Goal: Task Accomplishment & Management: Complete application form

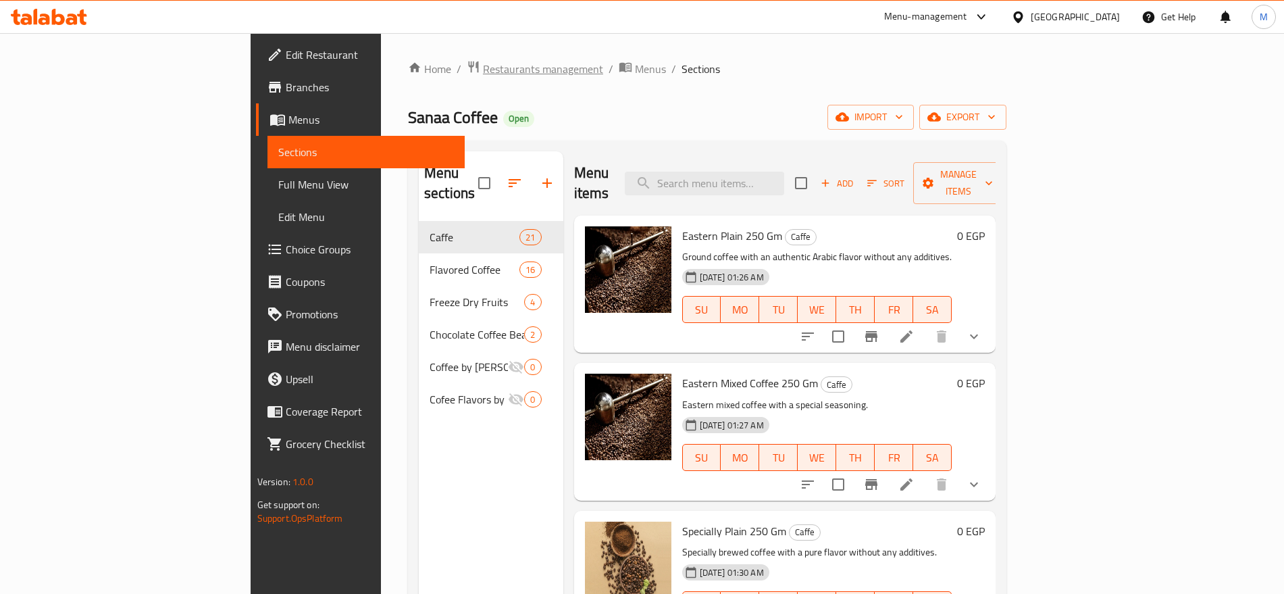
click at [483, 72] on span "Restaurants management" at bounding box center [543, 69] width 120 height 16
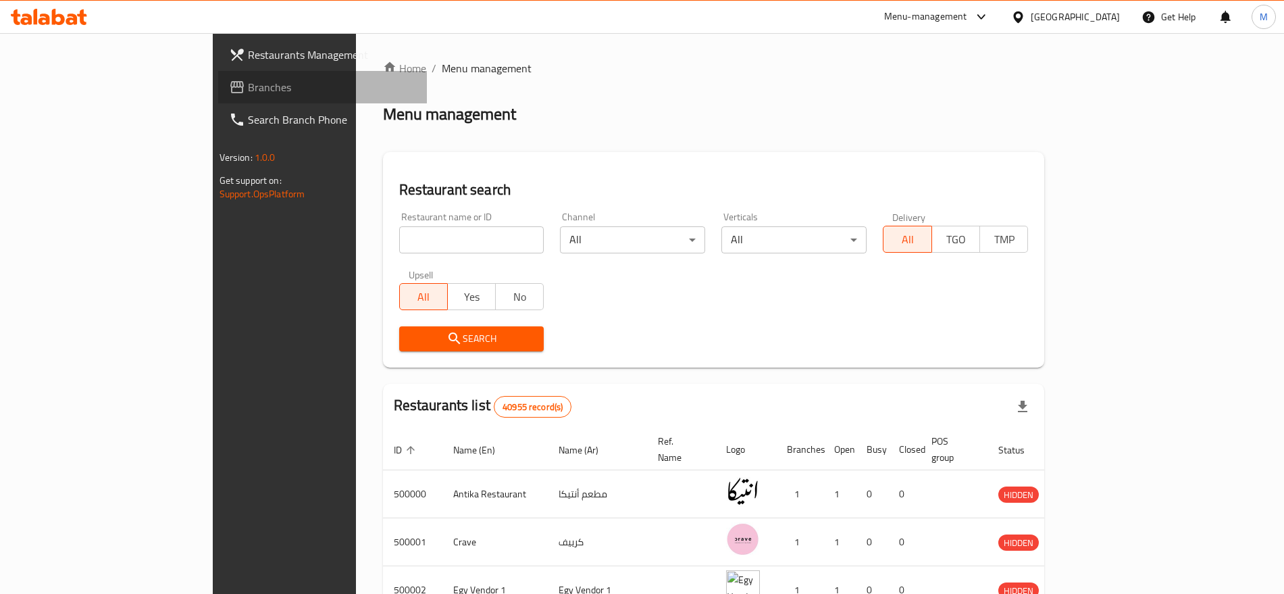
click at [248, 89] on span "Branches" at bounding box center [332, 87] width 168 height 16
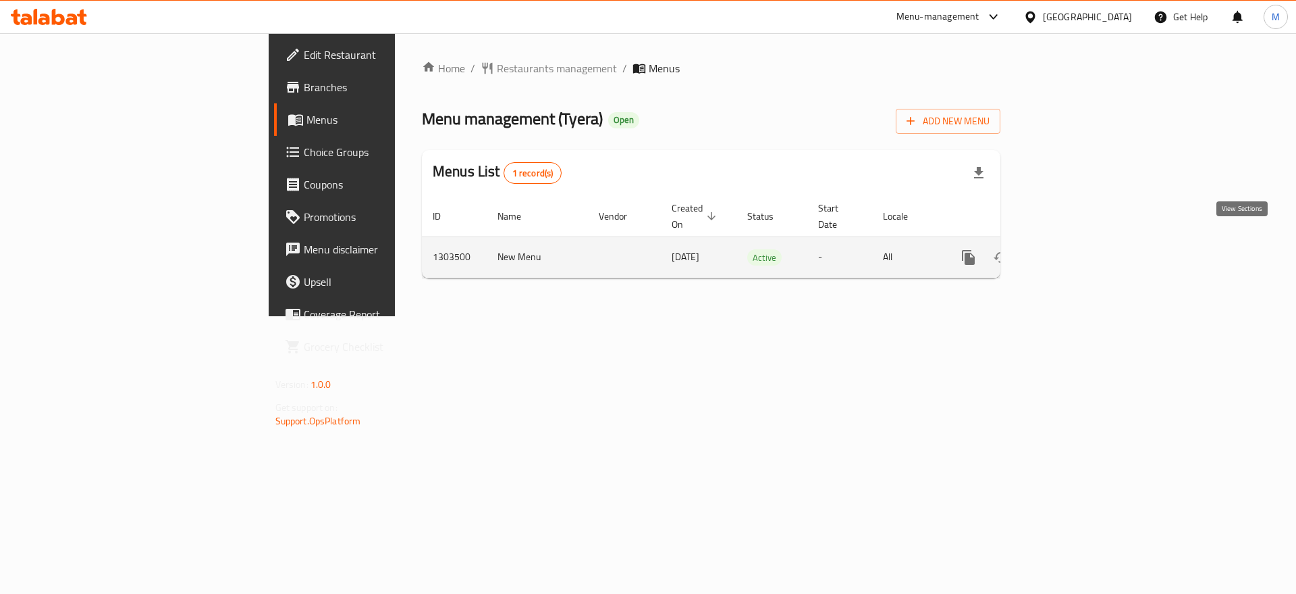
click at [1072, 251] on icon "enhanced table" at bounding box center [1066, 257] width 12 height 12
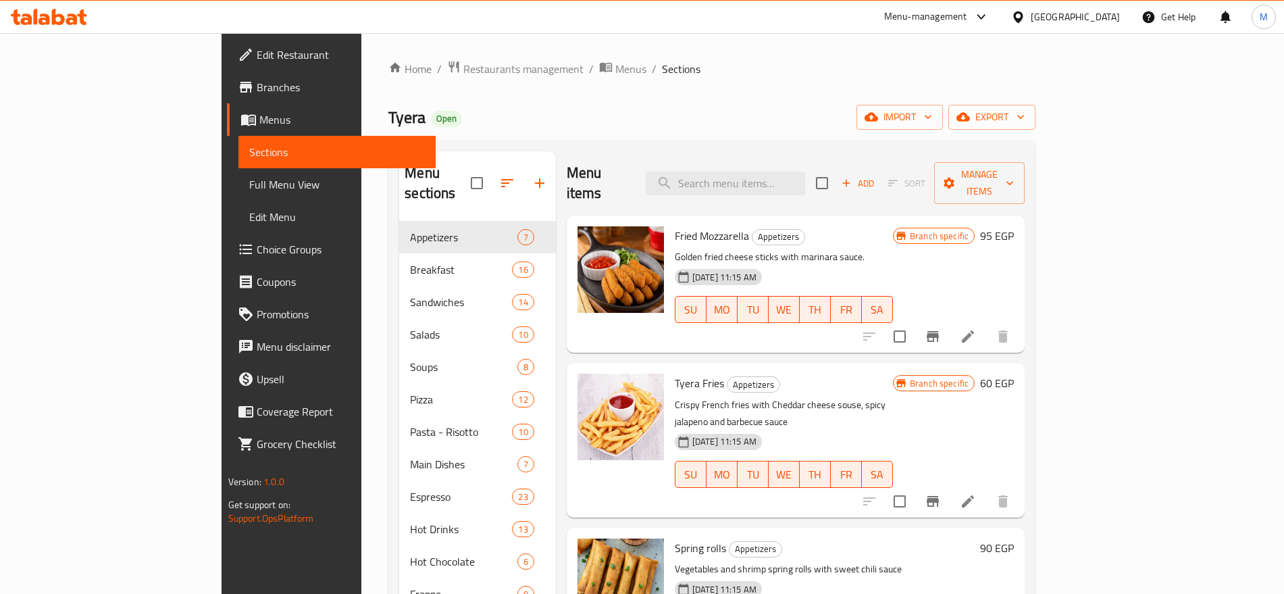
click at [259, 123] on span "Menus" at bounding box center [341, 119] width 165 height 16
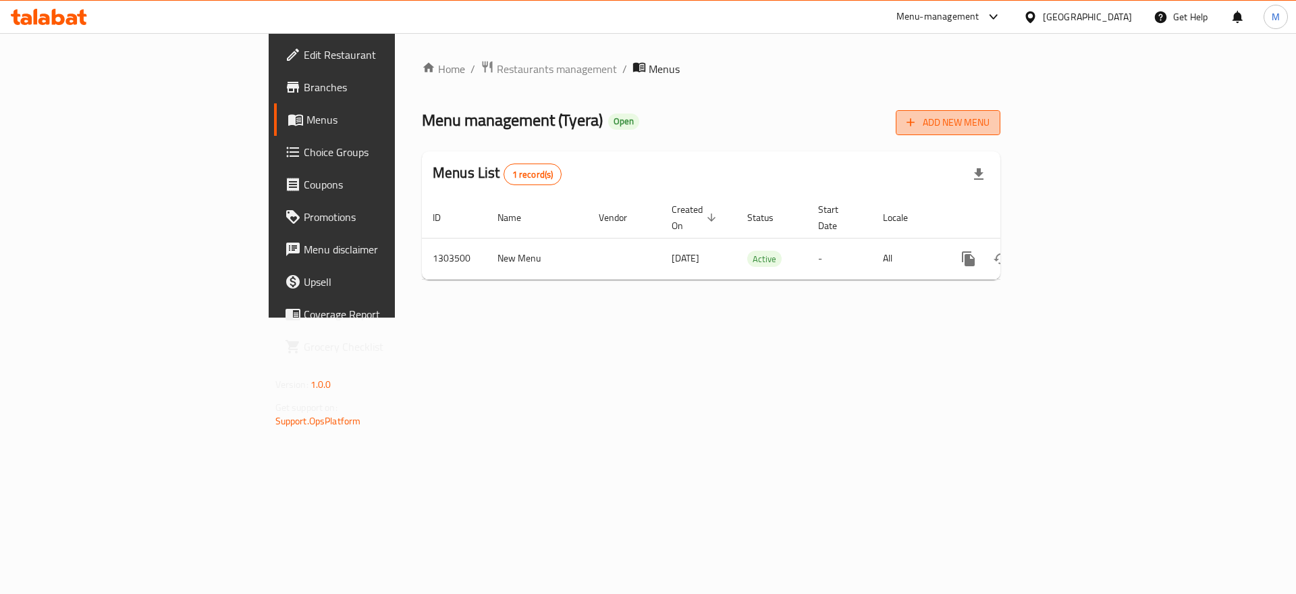
click at [990, 126] on span "Add New Menu" at bounding box center [948, 122] width 83 height 17
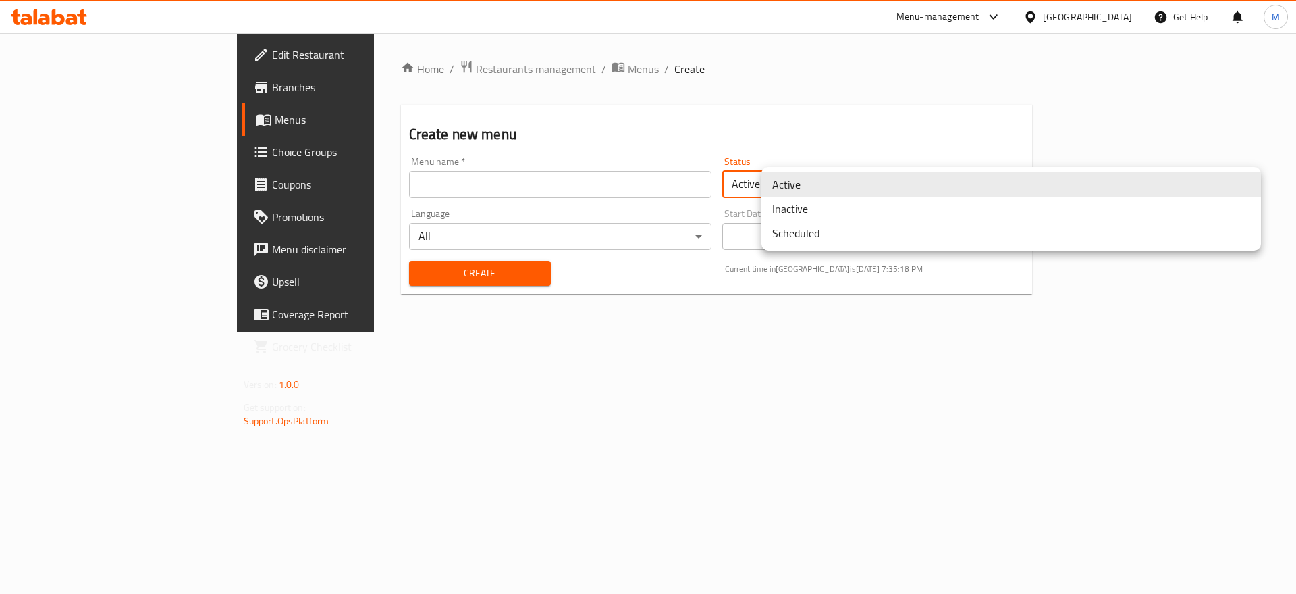
click at [838, 183] on body "​ Menu-management Egypt Get Help M Edit Restaurant Branches Menus Choice Groups…" at bounding box center [648, 313] width 1296 height 560
click at [825, 203] on li "Inactive" at bounding box center [1012, 208] width 500 height 24
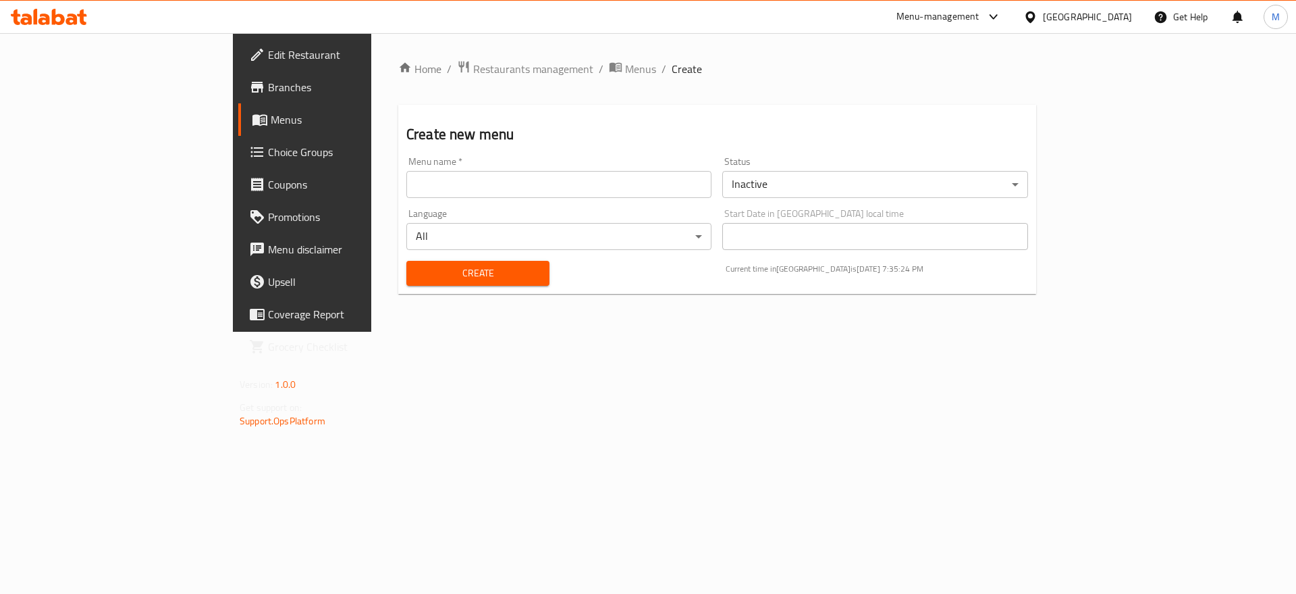
drag, startPoint x: 888, startPoint y: 266, endPoint x: 847, endPoint y: 279, distance: 42.5
click at [847, 279] on div "Current time in Egypt is 28 Aug 2025 7:35:24 PM" at bounding box center [877, 273] width 319 height 41
click at [847, 279] on div "Current time in Egypt is 28 Aug 2025 7:35:25 PM" at bounding box center [877, 273] width 319 height 41
click at [631, 178] on input "text" at bounding box center [558, 184] width 305 height 27
paste input "772409"
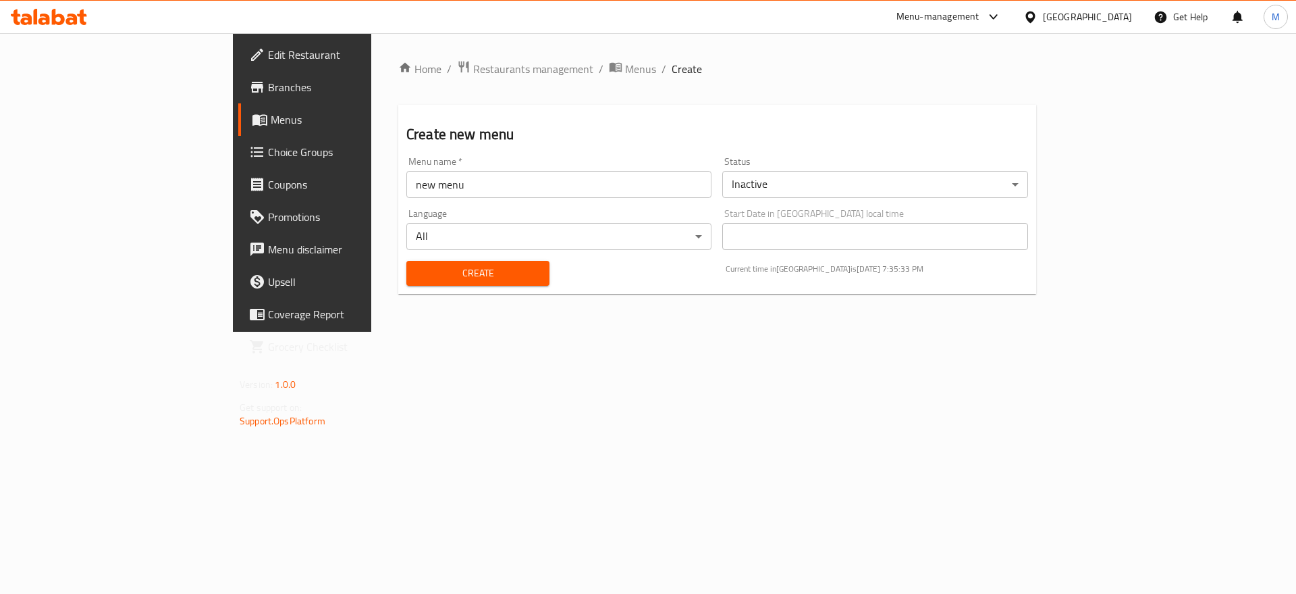
click at [874, 281] on div "Current time in Egypt is 28 Aug 2025 7:35:33 PM" at bounding box center [877, 273] width 319 height 41
drag, startPoint x: 889, startPoint y: 266, endPoint x: 845, endPoint y: 276, distance: 45.7
click at [845, 276] on div "Current time in Egypt is 28 Aug 2025 7:35:37 PM" at bounding box center [877, 273] width 319 height 41
copy p "28 Aug 2025"
click at [413, 190] on input "new menu" at bounding box center [558, 184] width 305 height 27
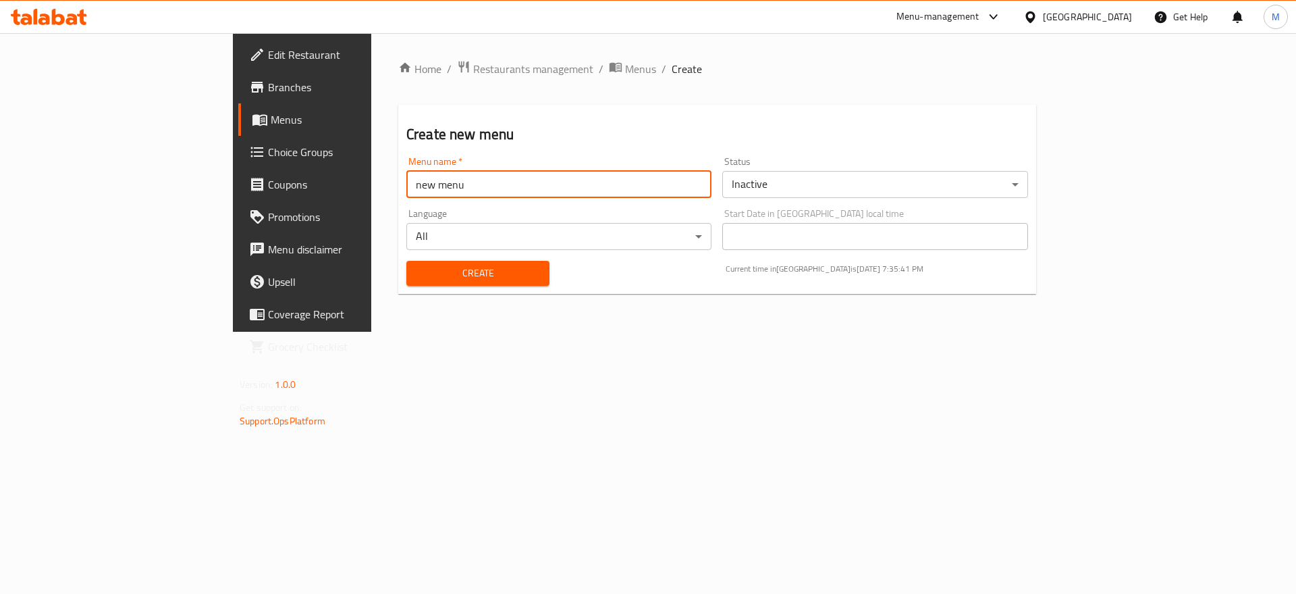
paste input "28 Aug 2025"
click at [413, 190] on input "new menu 28 Aug 2025" at bounding box center [558, 184] width 305 height 27
type input "New Menu [DATE]"
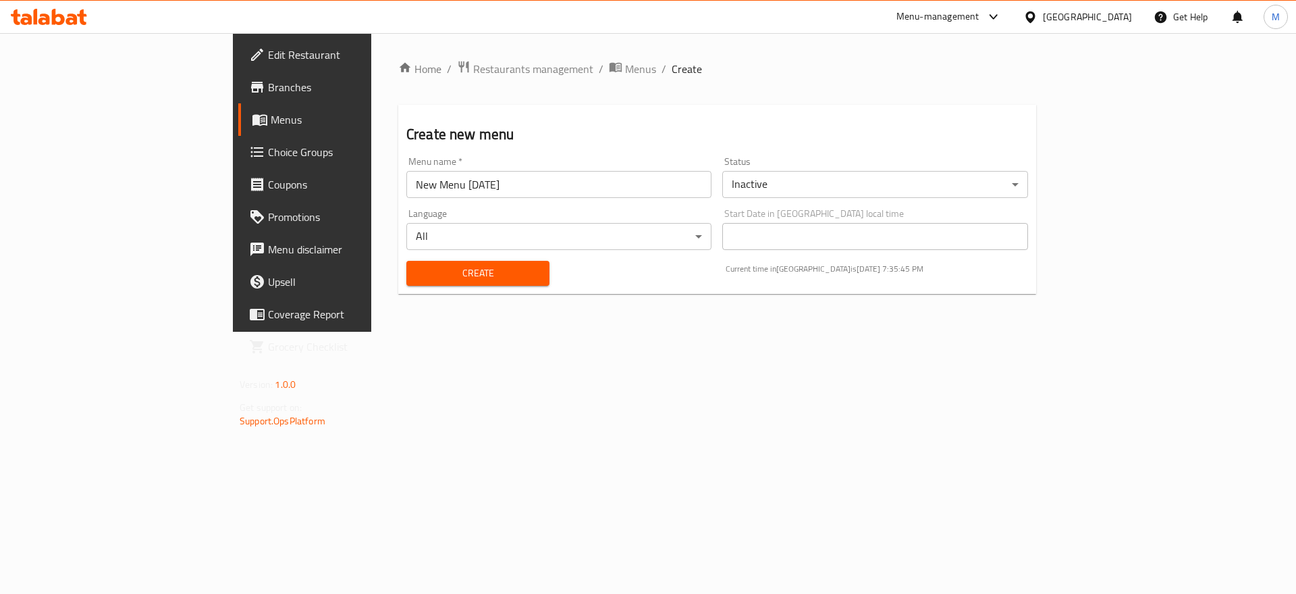
click at [743, 332] on div "Home / Restaurants management / Menus / Create Create new menu Menu name   * Ne…" at bounding box center [717, 182] width 692 height 298
click at [417, 265] on span "Create" at bounding box center [478, 273] width 122 height 17
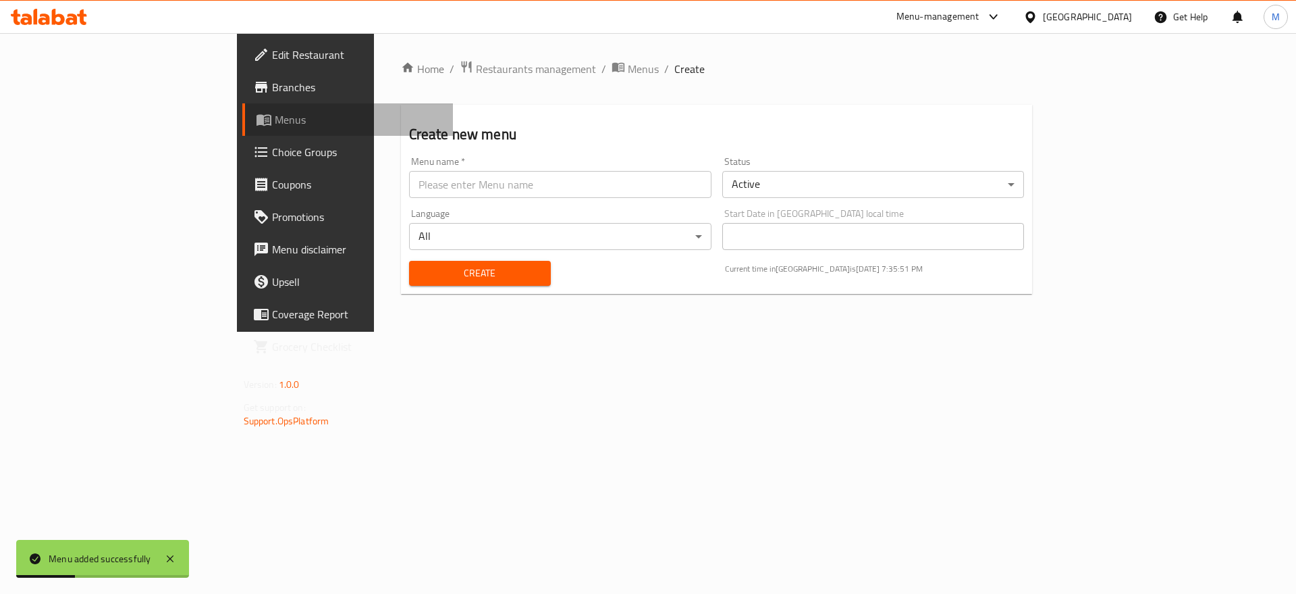
click at [275, 115] on span "Menus" at bounding box center [359, 119] width 168 height 16
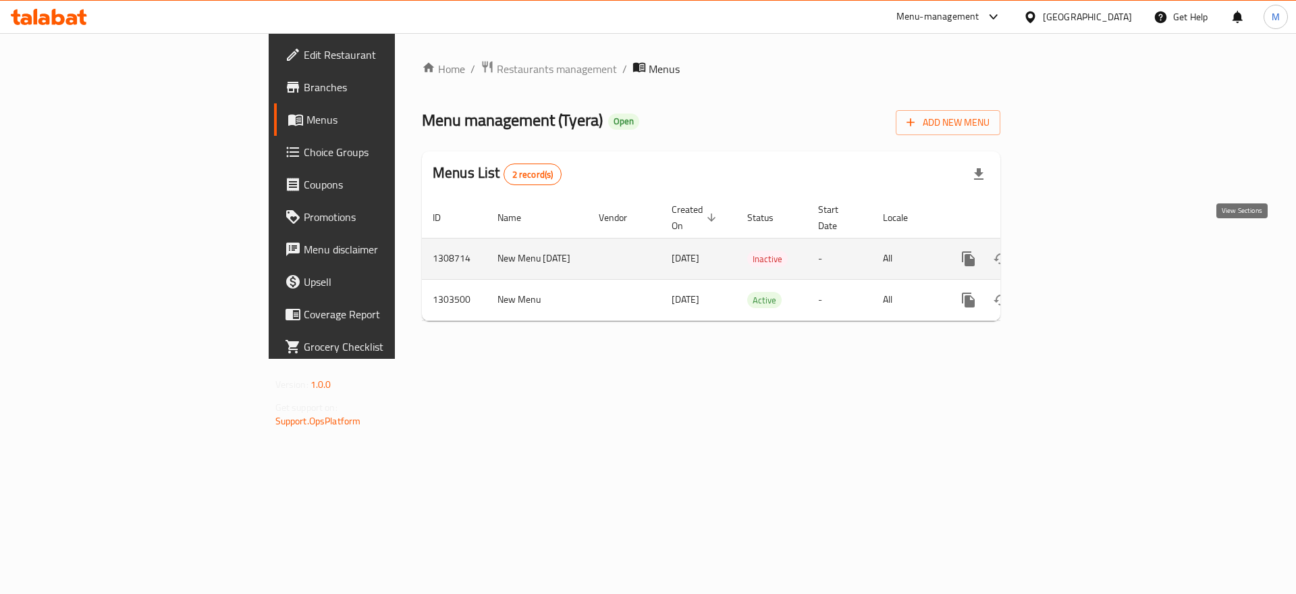
click at [1074, 251] on icon "enhanced table" at bounding box center [1066, 259] width 16 height 16
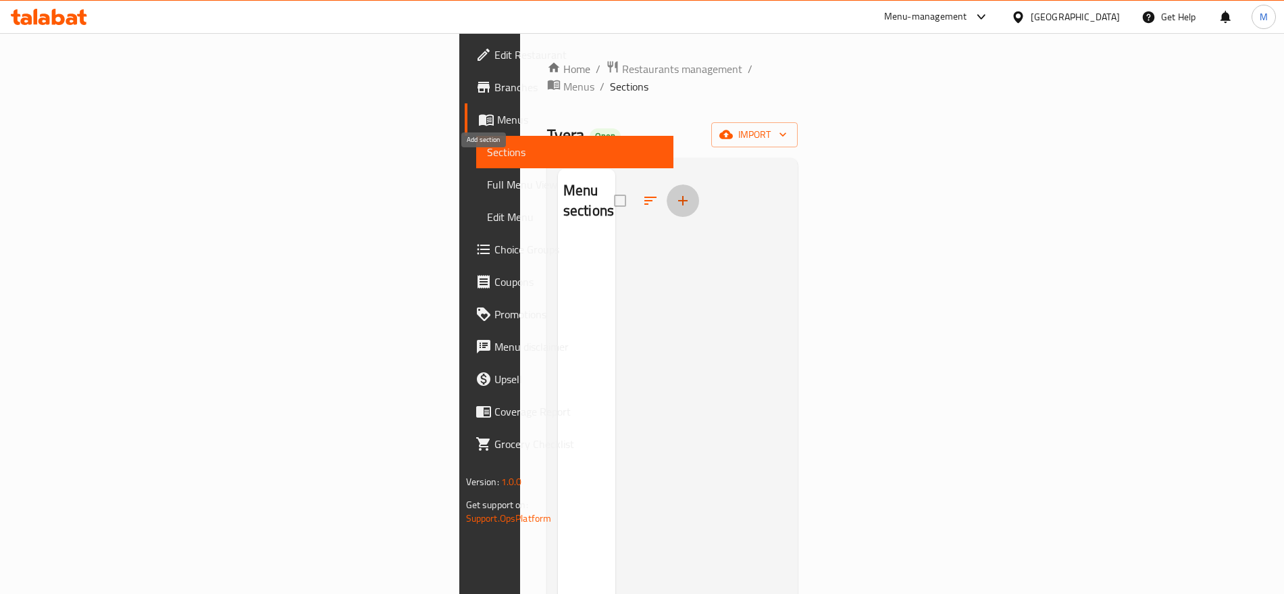
click at [666, 184] on button "button" at bounding box center [682, 200] width 32 height 32
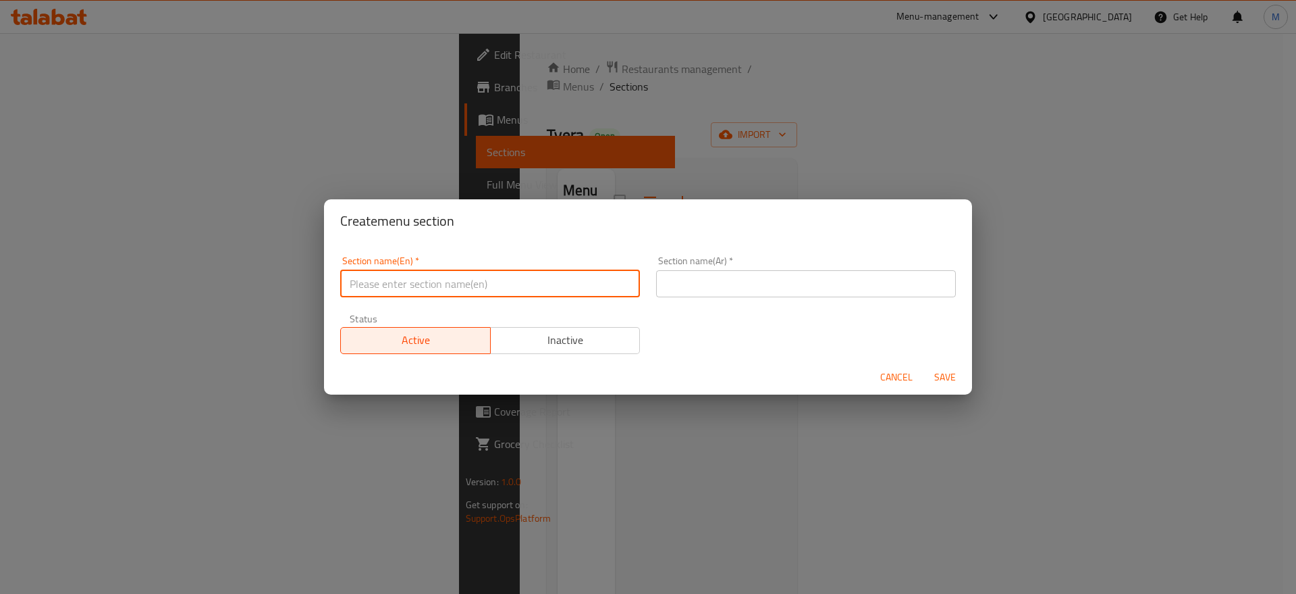
click at [468, 280] on input "text" at bounding box center [490, 283] width 300 height 27
type input "Appetizers"
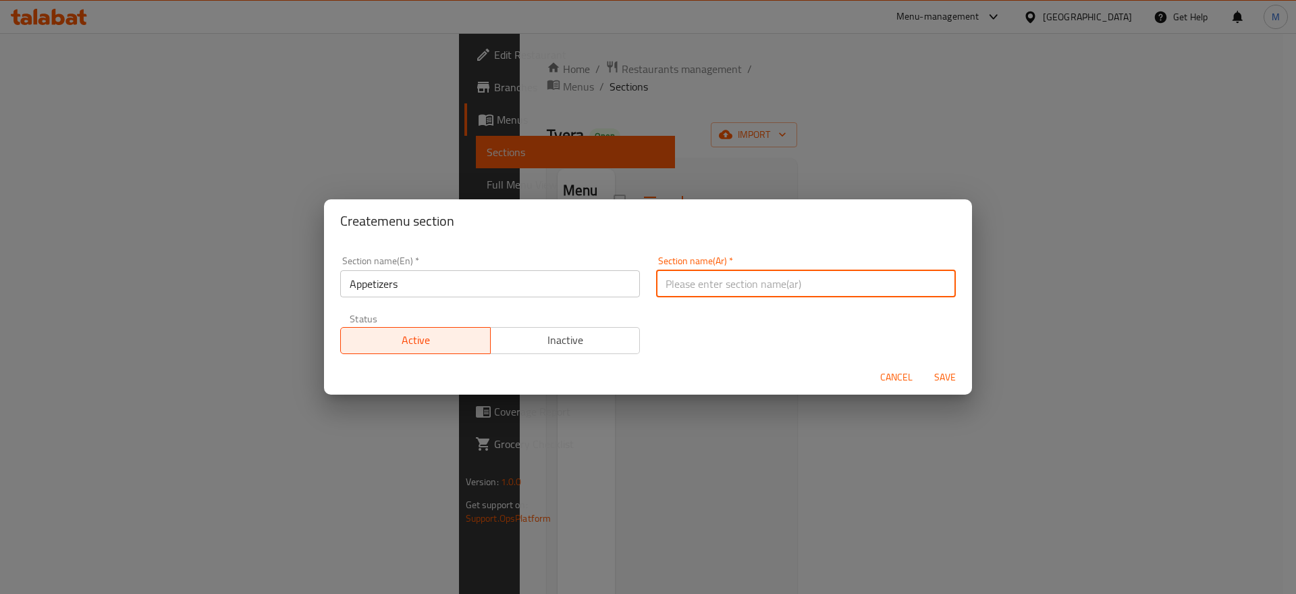
click at [710, 282] on input "text" at bounding box center [806, 283] width 300 height 27
type input "مقبلات"
click at [947, 371] on span "Save" at bounding box center [945, 377] width 32 height 17
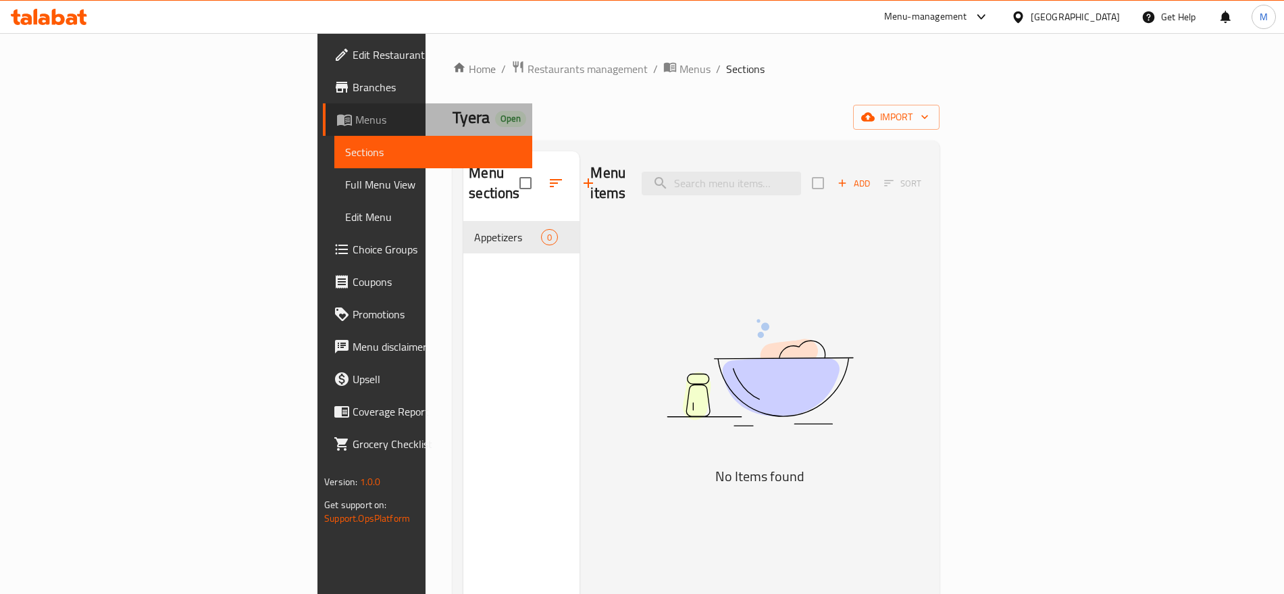
click at [355, 120] on span "Menus" at bounding box center [437, 119] width 165 height 16
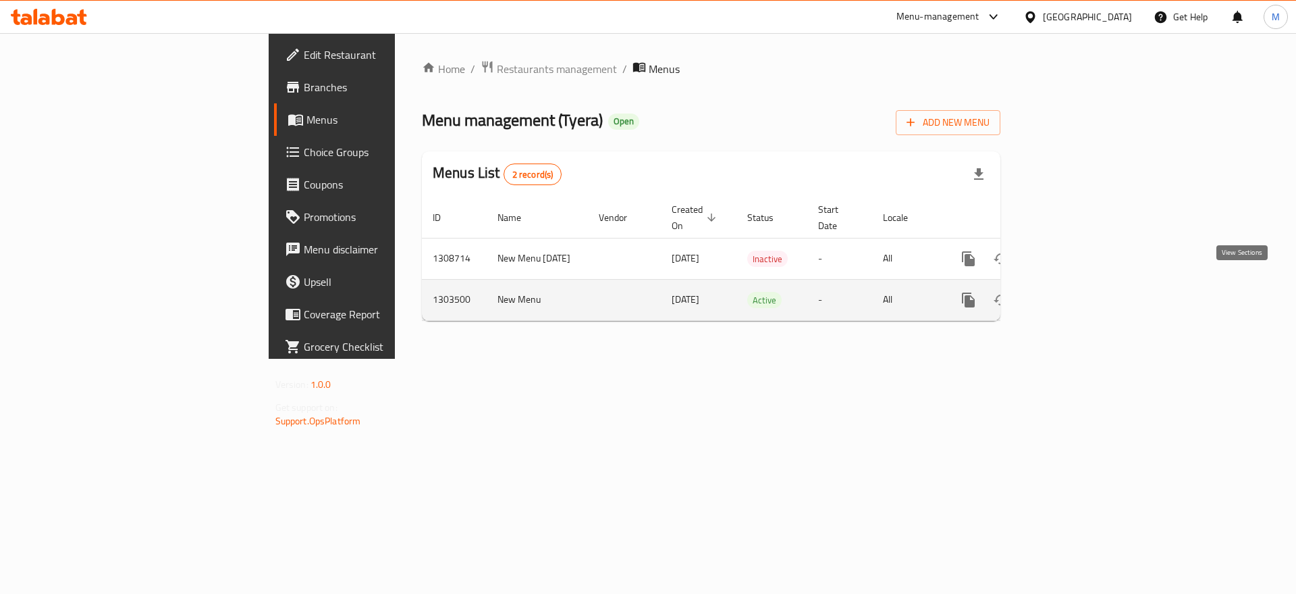
click at [1082, 284] on link "enhanced table" at bounding box center [1066, 300] width 32 height 32
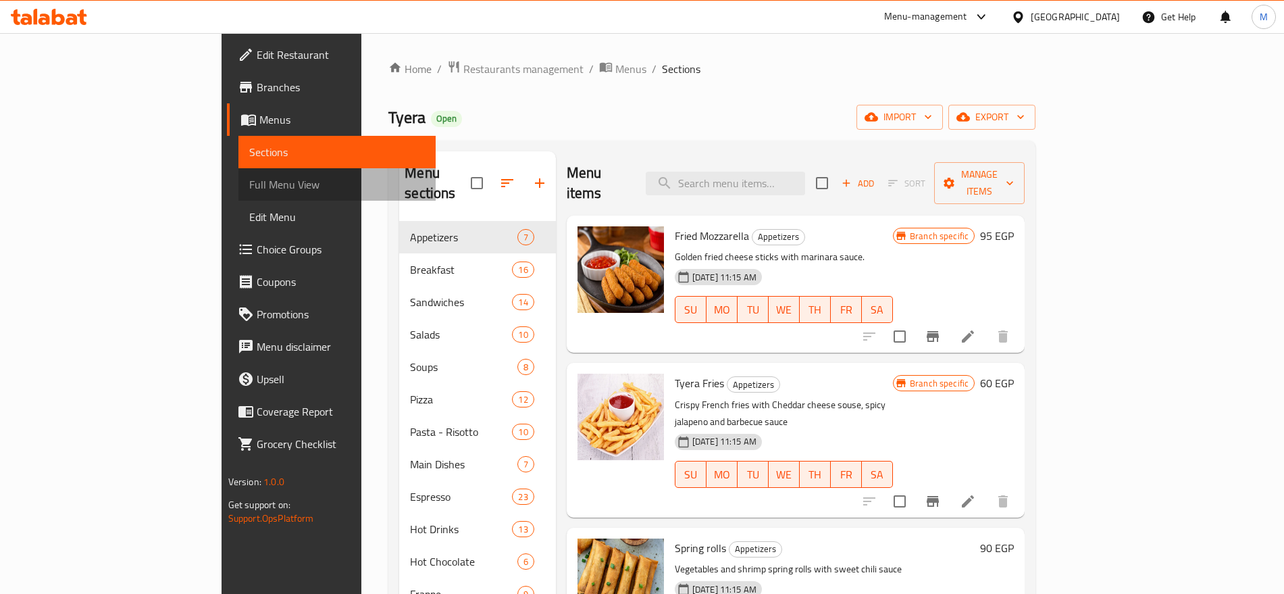
click at [249, 184] on span "Full Menu View" at bounding box center [337, 184] width 176 height 16
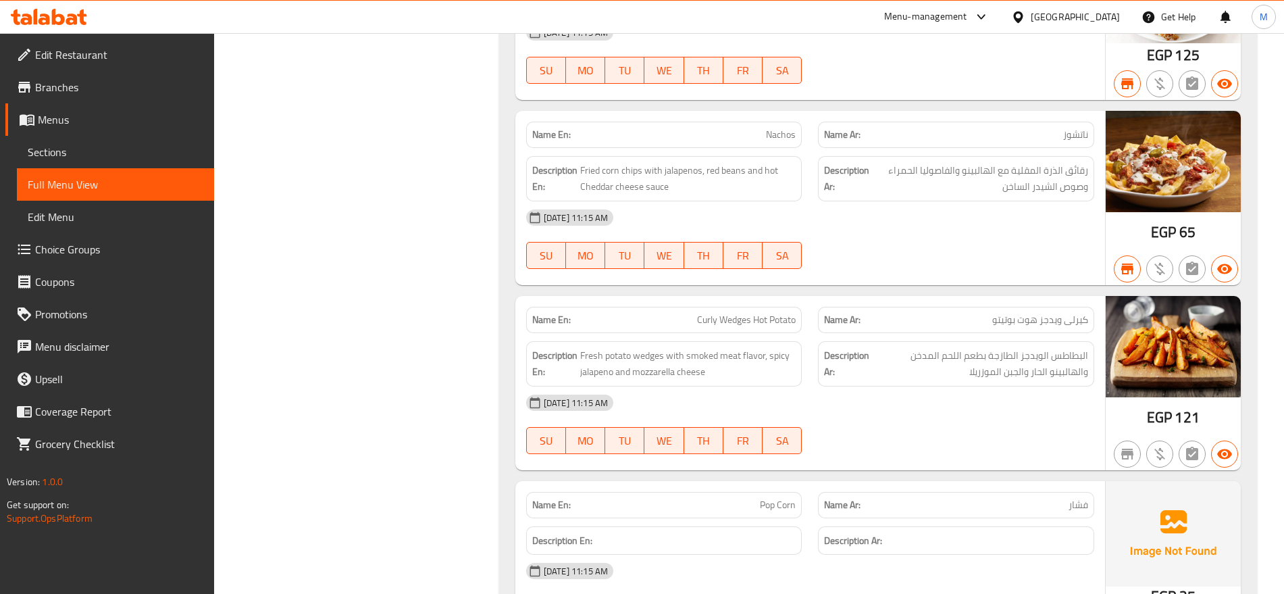
scroll to position [824, 0]
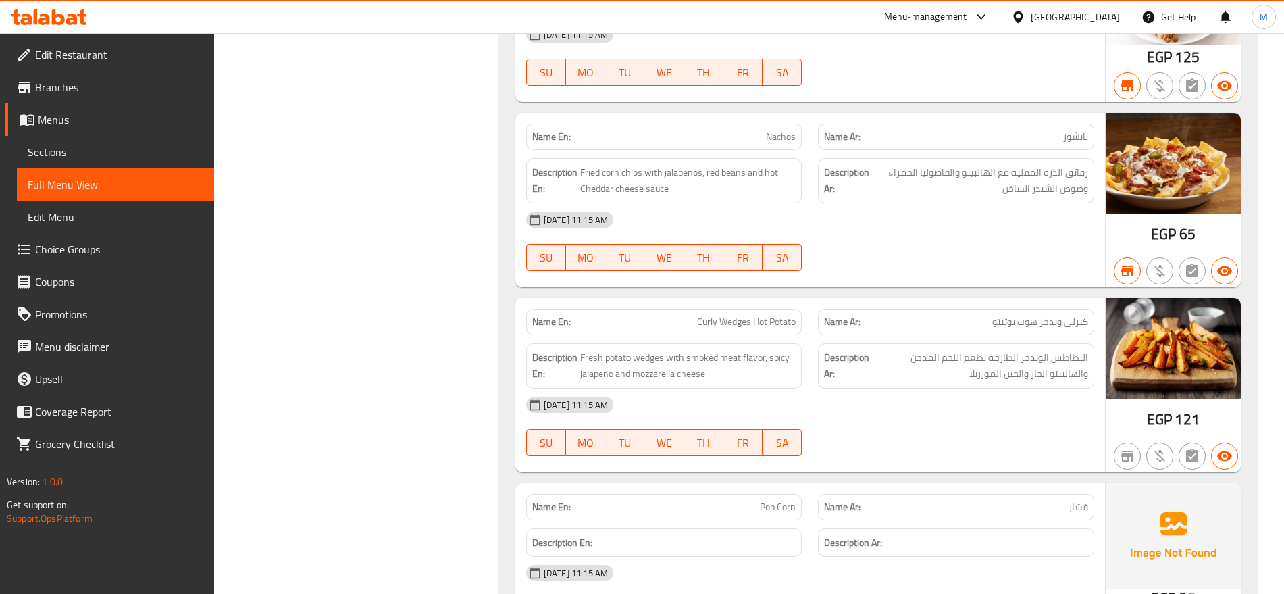
click at [586, 280] on div "Name En: Nachos Name Ar: ناتشوز Description En: Fried corn chips with jalapenos…" at bounding box center [809, 200] width 589 height 174
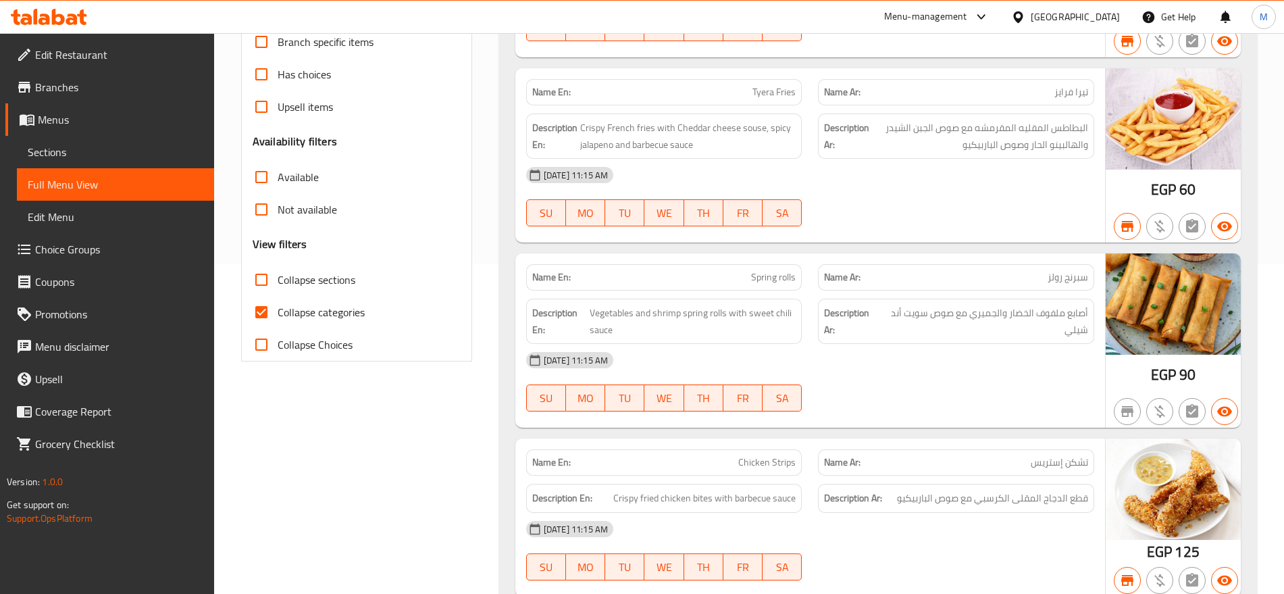
scroll to position [321, 0]
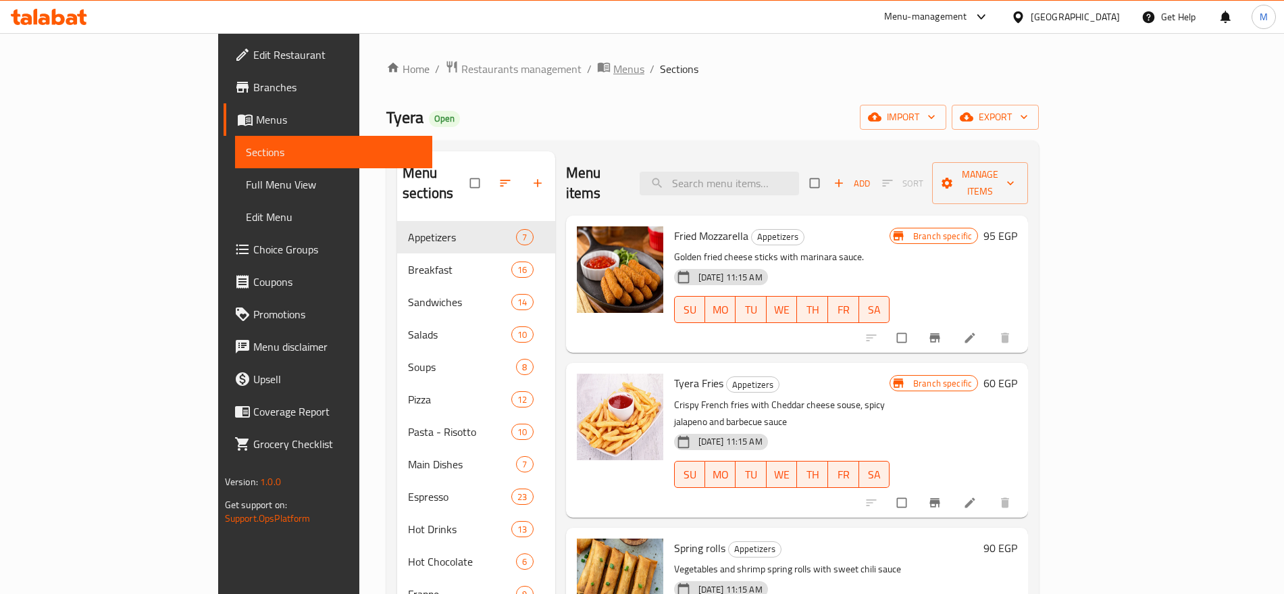
click at [613, 68] on span "Menus" at bounding box center [628, 69] width 31 height 16
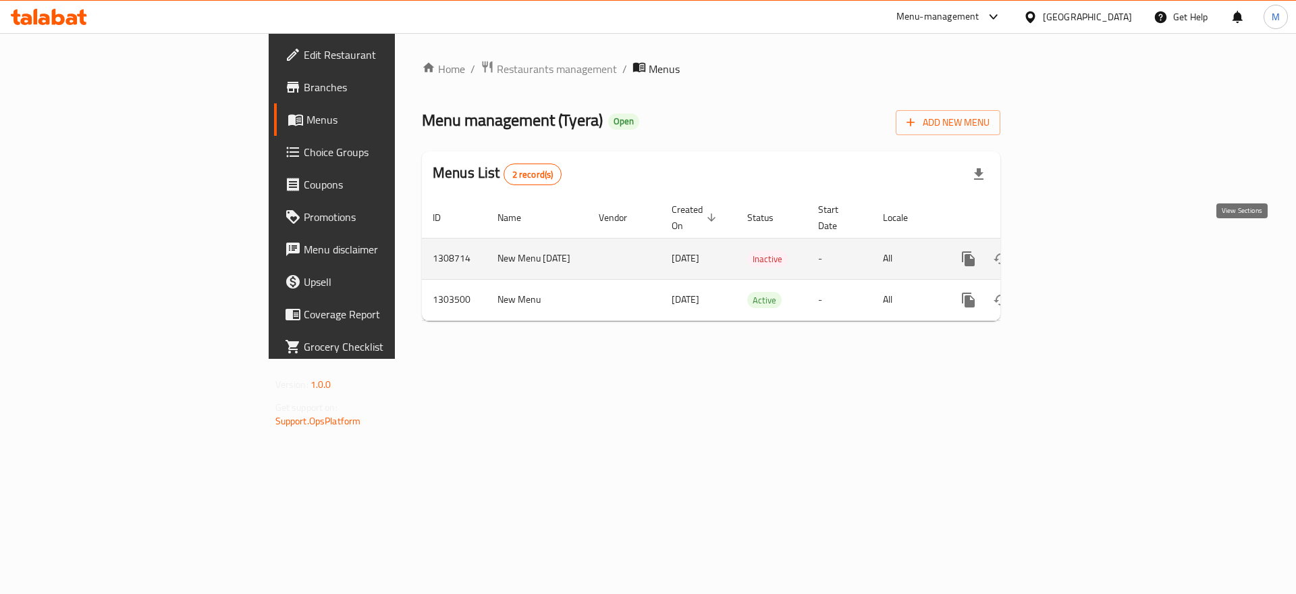
click at [1074, 251] on icon "enhanced table" at bounding box center [1066, 259] width 16 height 16
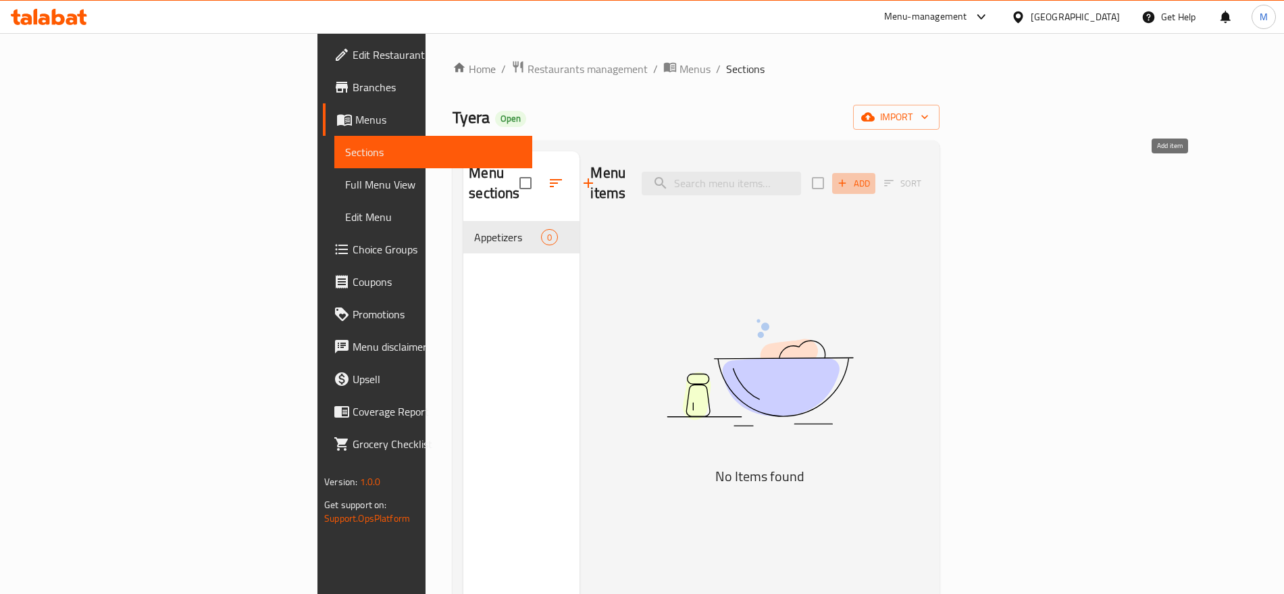
click at [848, 177] on icon "button" at bounding box center [842, 183] width 12 height 12
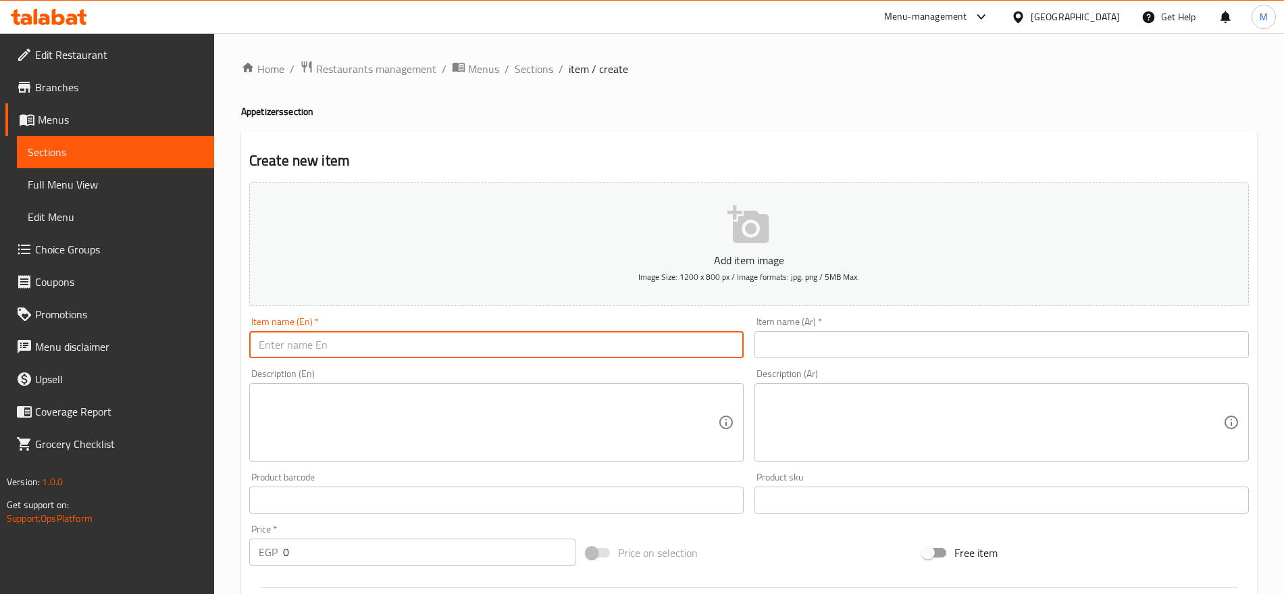
click at [553, 356] on input "text" at bounding box center [496, 344] width 494 height 27
paste input "honey sriracha wings"
click at [553, 356] on input "honey sriracha wings" at bounding box center [496, 344] width 494 height 27
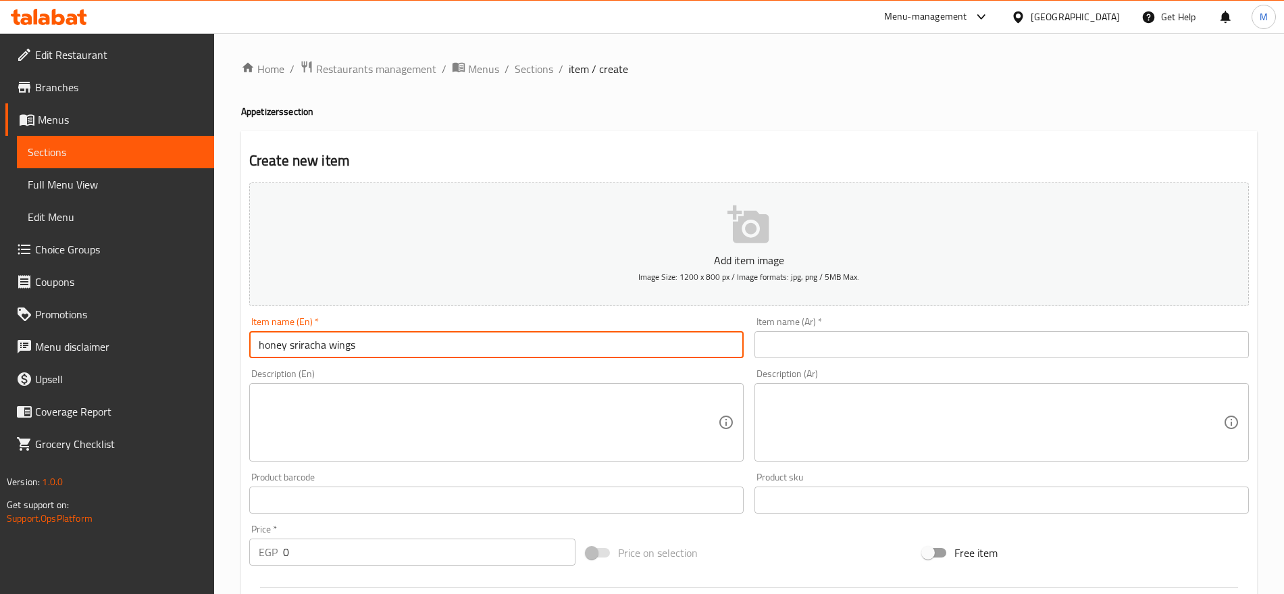
click at [553, 356] on input "honey sriracha wings" at bounding box center [496, 344] width 494 height 27
click at [476, 342] on input "honey sriracha wings" at bounding box center [496, 344] width 494 height 27
type input "Honey Sriracha Wings"
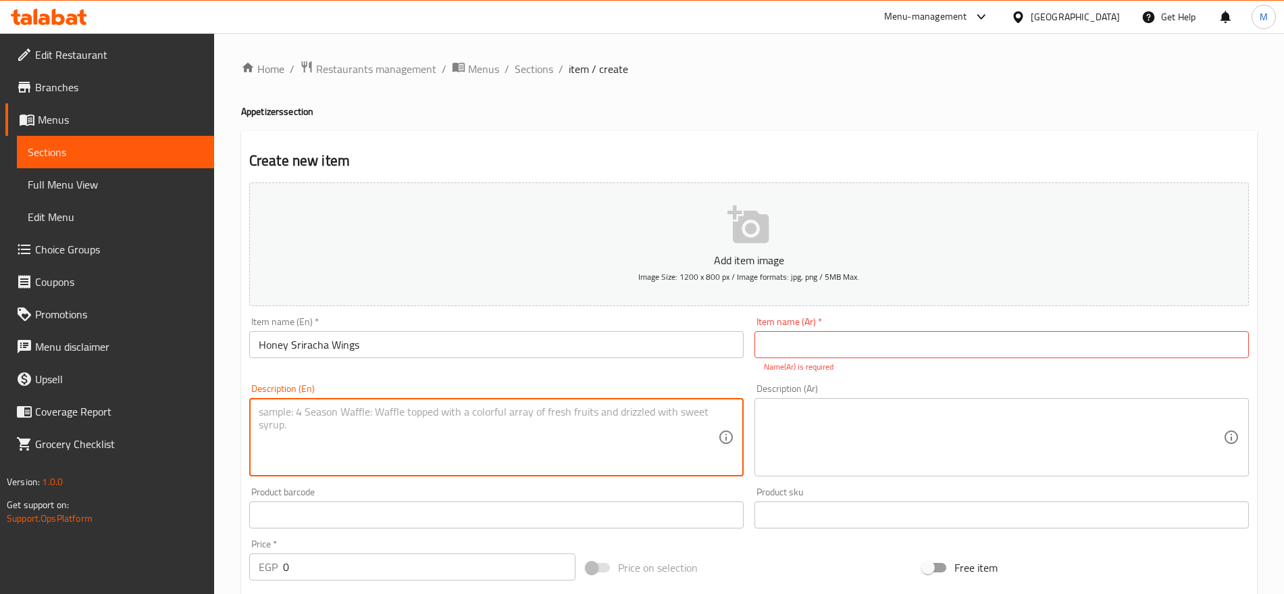
click at [523, 434] on textarea at bounding box center [488, 437] width 459 height 64
paste textarea "Six pieces of chicken wings with hot and sweety sauce"
type textarea "Six pieces of chicken wings with hot and sweety sauce"
click at [941, 424] on textarea at bounding box center [993, 437] width 459 height 64
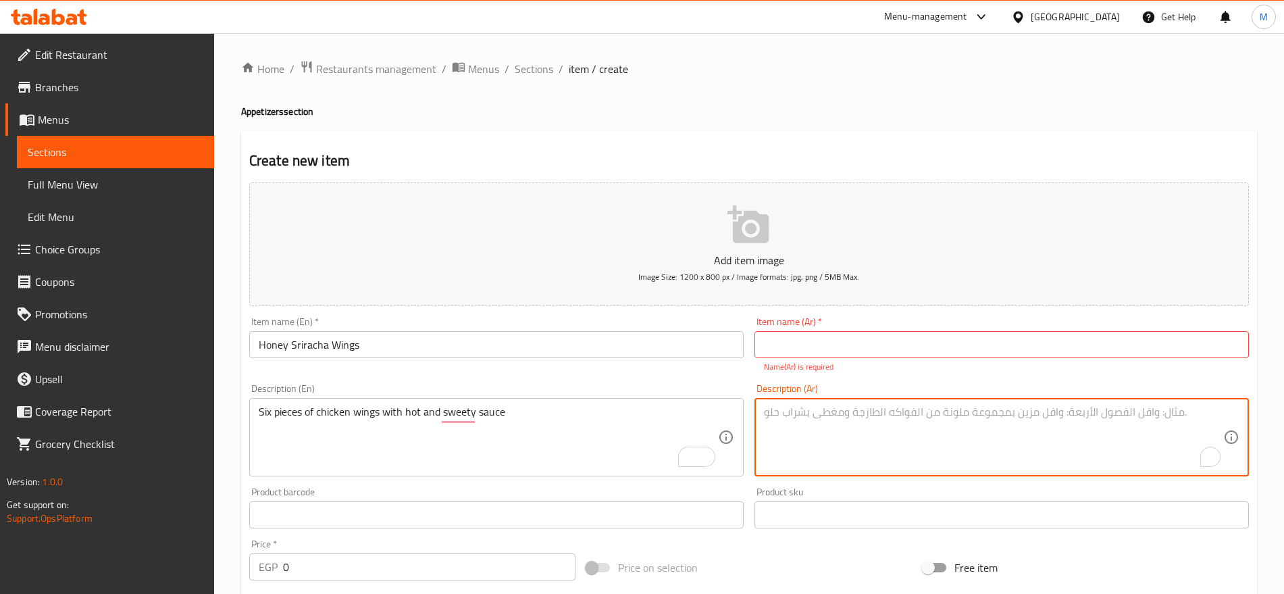
paste textarea "ست قطع من أجنحة الدجاج بصلصة حارة وحلوة"
type textarea "ست قطع من أجنحة الدجاج بصلصة حارة وحلوة"
click at [469, 355] on input "Honey Sriracha Wings" at bounding box center [496, 344] width 494 height 27
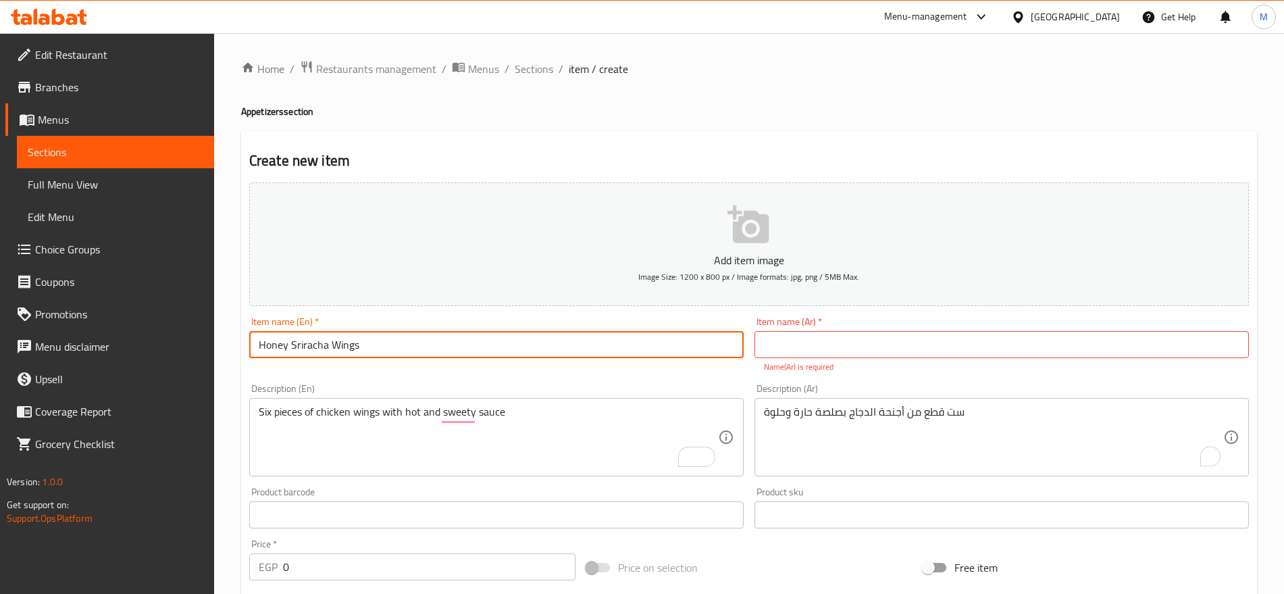
click at [469, 355] on input "Honey Sriracha Wings" at bounding box center [496, 344] width 494 height 27
paste input "أجنحة سريراتشا بالعسل"
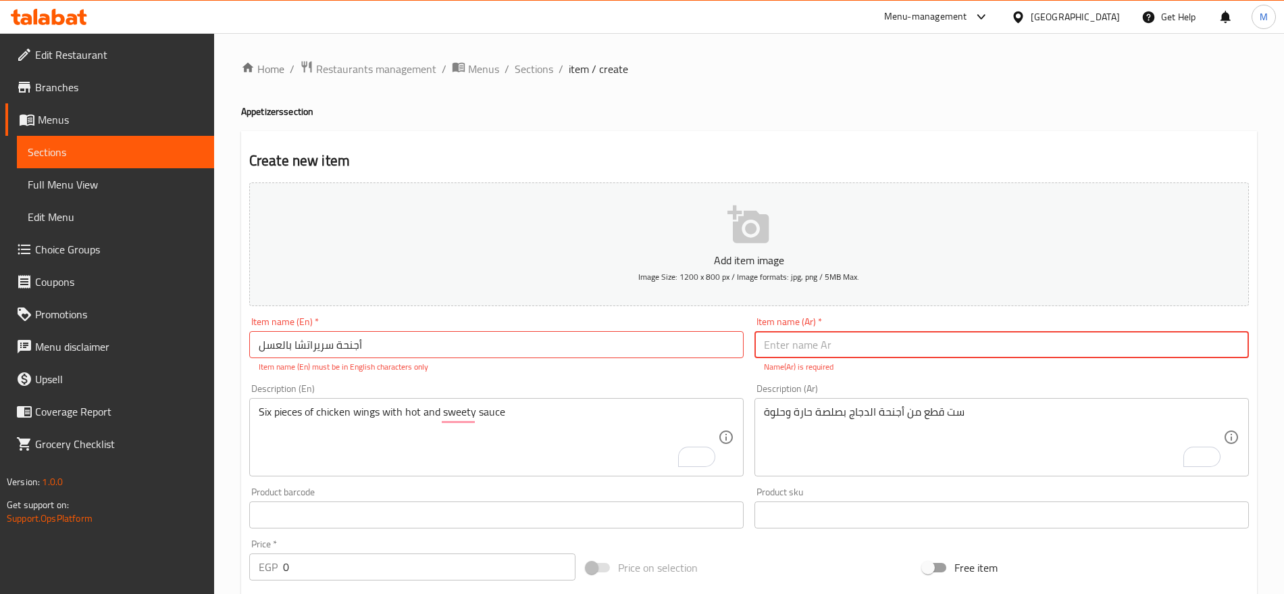
click at [1028, 338] on input "text" at bounding box center [1001, 344] width 494 height 27
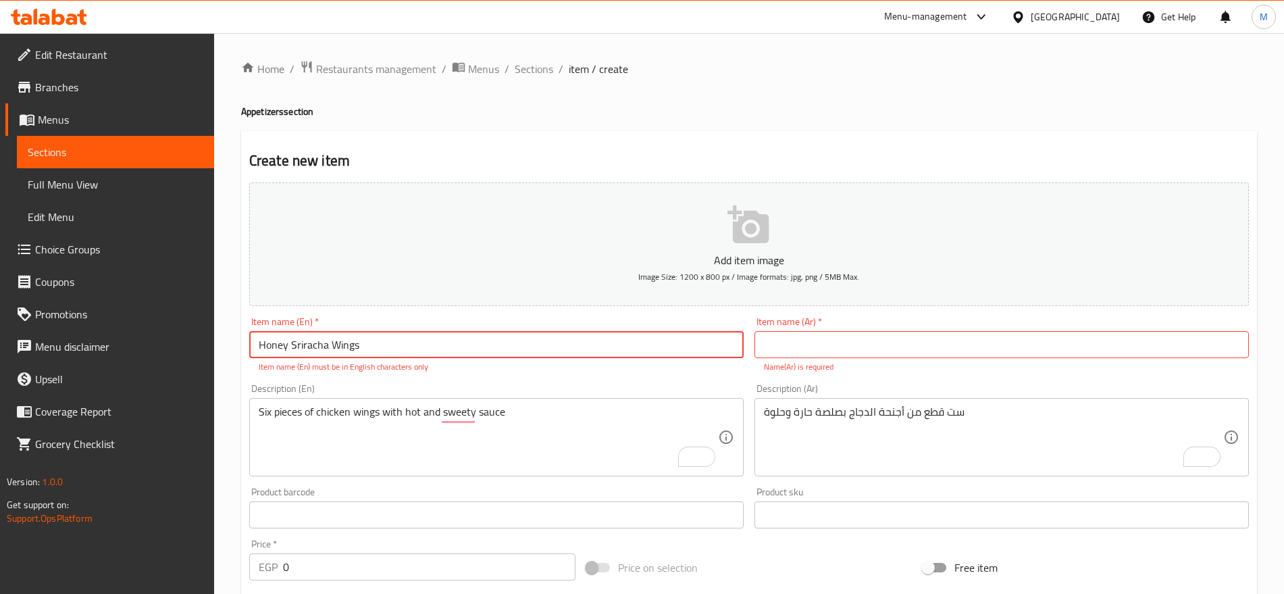
type input "Honey Sriracha Wings"
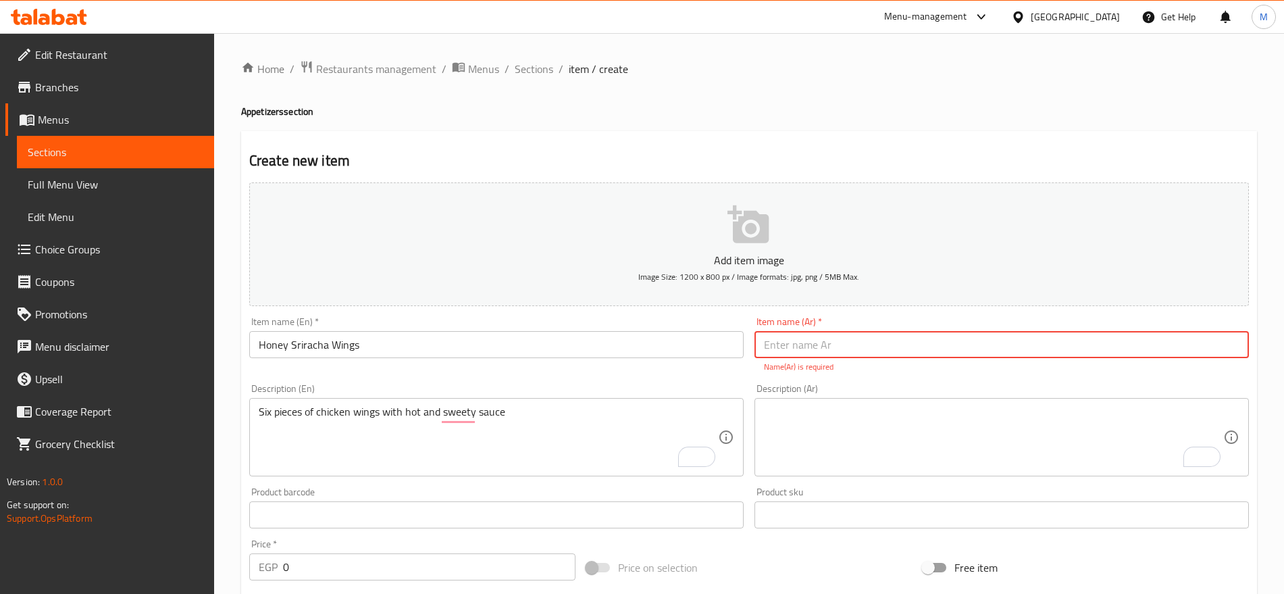
click at [1028, 338] on input "text" at bounding box center [1001, 344] width 494 height 27
paste input "أجنحة سريراتشا بالعسل"
type input "أجنحة سريراتشا بالعسل"
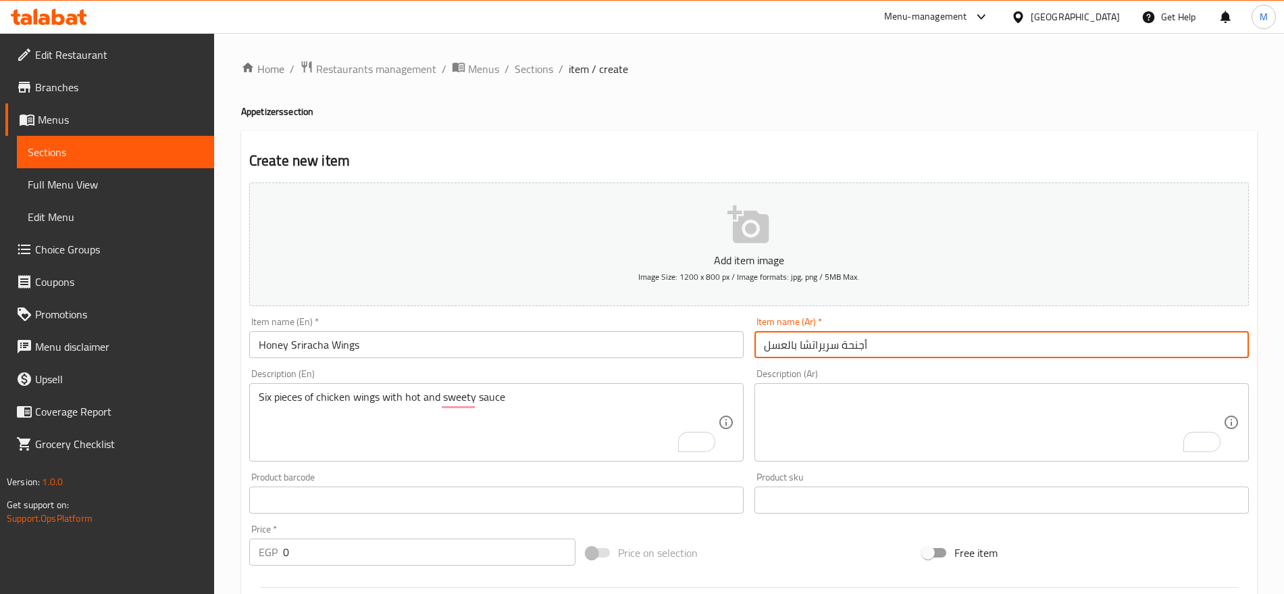
click at [955, 413] on textarea "To enrich screen reader interactions, please activate Accessibility in Grammarl…" at bounding box center [993, 422] width 459 height 64
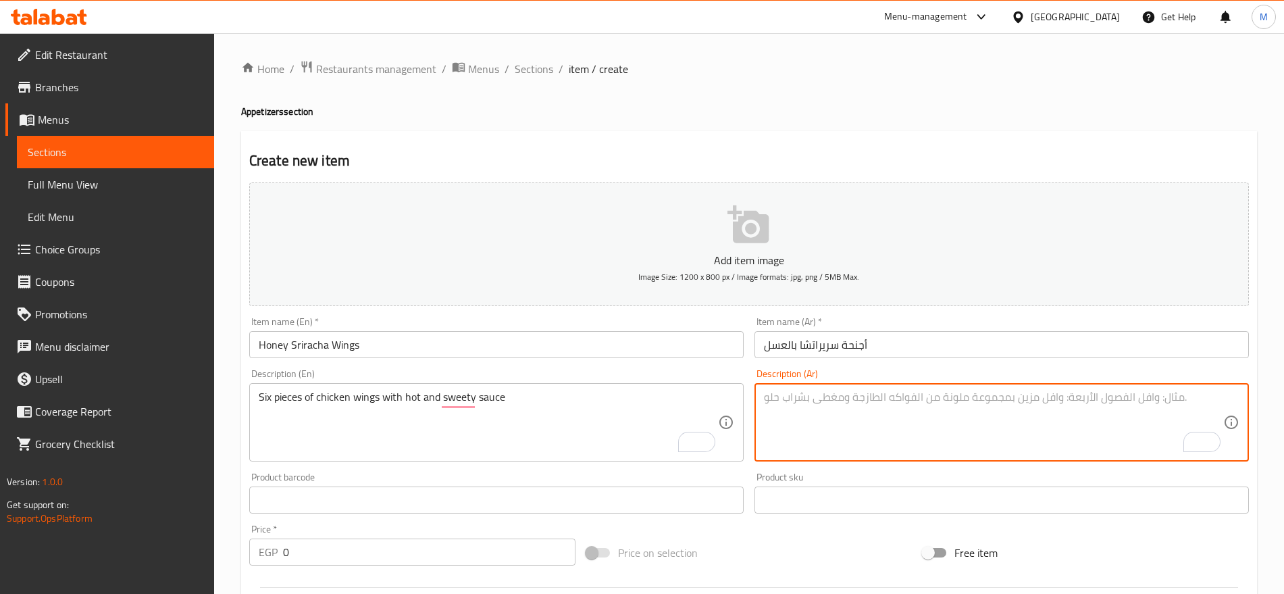
paste textarea "ست قطع من أجنحة الدجاج بصلصة حارة وحلوة"
type textarea "ست قطع من أجنحة الدجاج بصلصة حارة وحلوة"
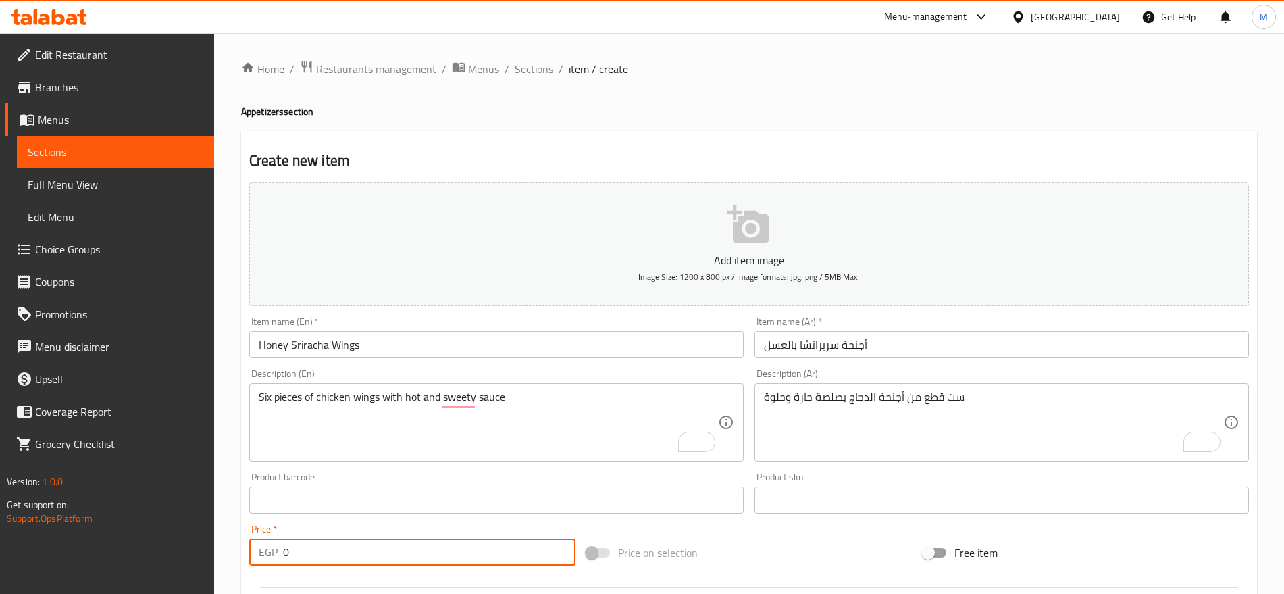
click at [374, 540] on input "0" at bounding box center [429, 551] width 292 height 27
paste input "115"
type input "115"
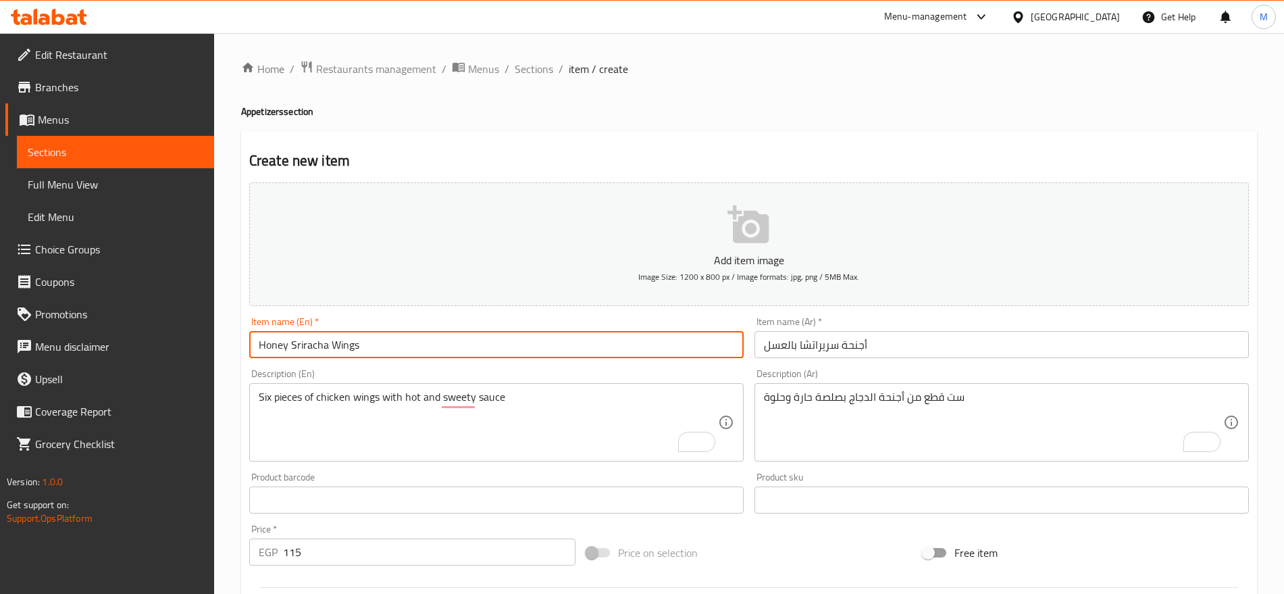
click at [646, 347] on input "Honey Sriracha Wings" at bounding box center [496, 344] width 494 height 27
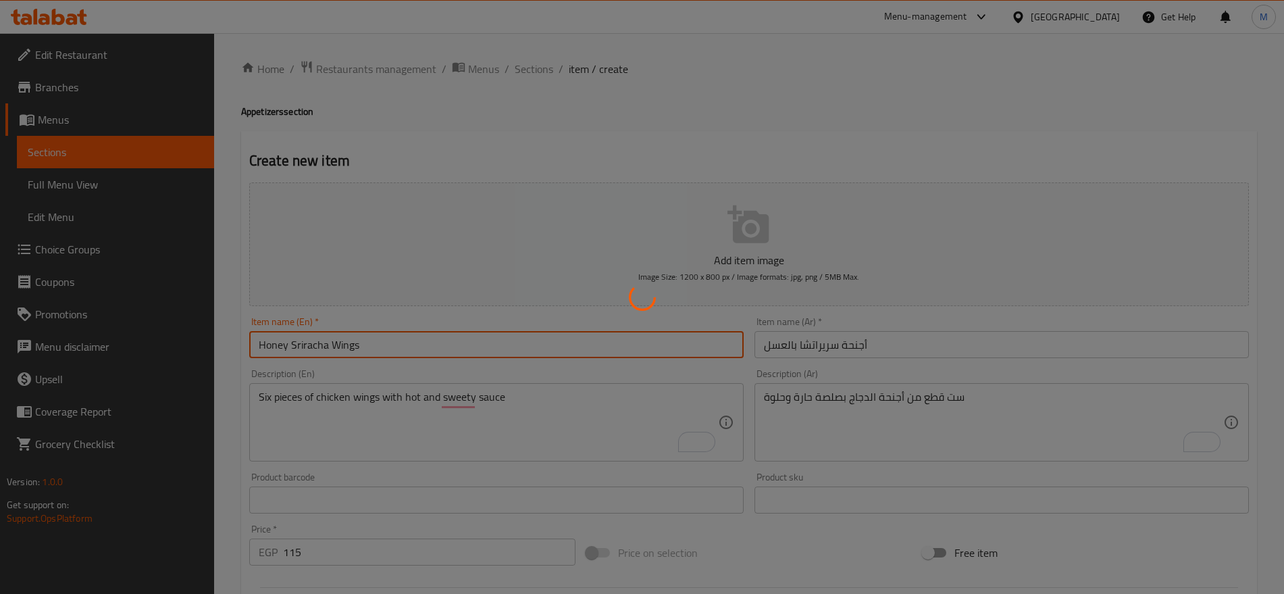
type input "0"
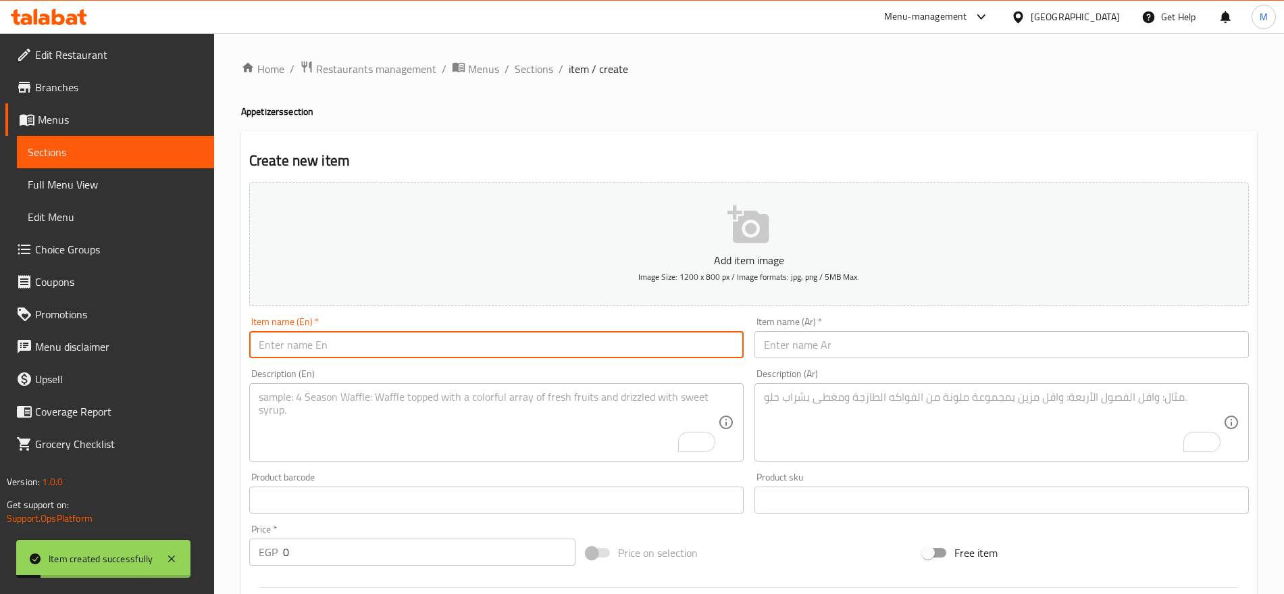
click at [878, 352] on input "text" at bounding box center [1001, 344] width 494 height 27
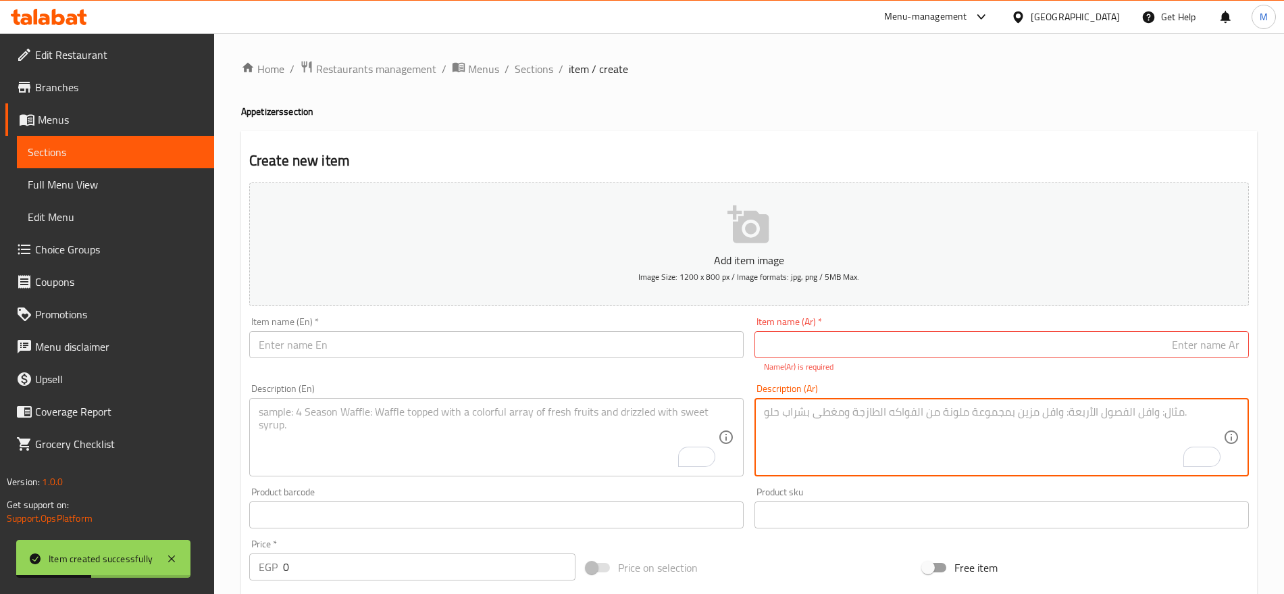
click at [1087, 436] on textarea "To enrich screen reader interactions, please activate Accessibility in Grammarl…" at bounding box center [993, 437] width 459 height 64
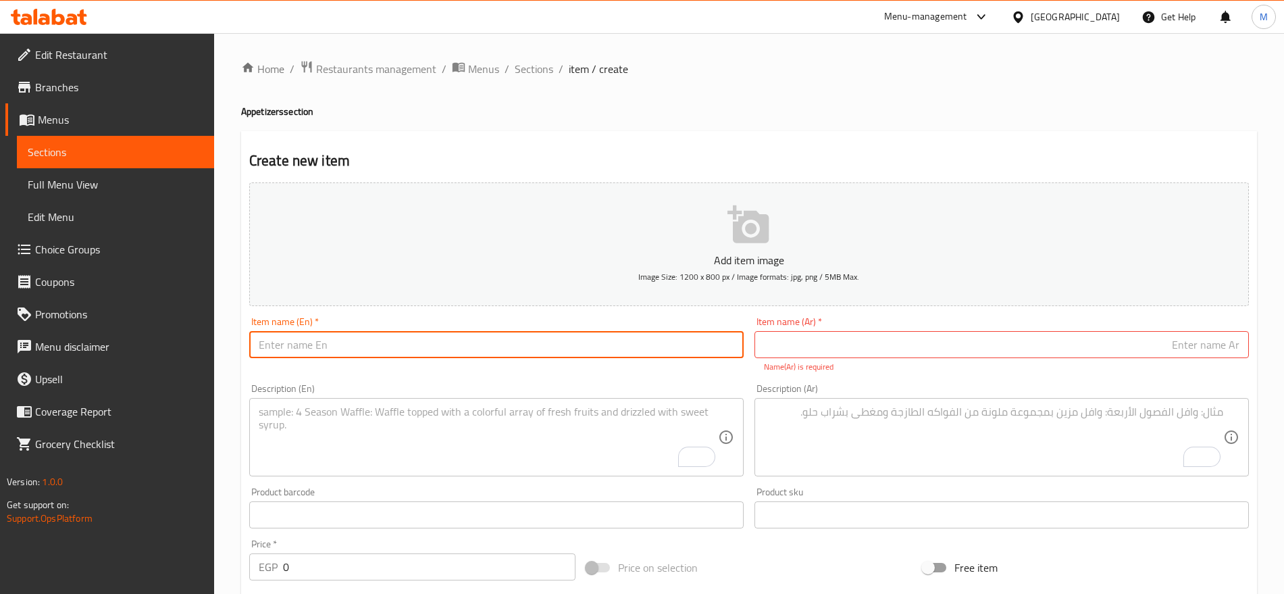
click at [497, 341] on input "text" at bounding box center [496, 344] width 494 height 27
paste input "fried calamari [MEDICAL_DATA]"
click at [497, 341] on input "fried calamari [MEDICAL_DATA]" at bounding box center [496, 344] width 494 height 27
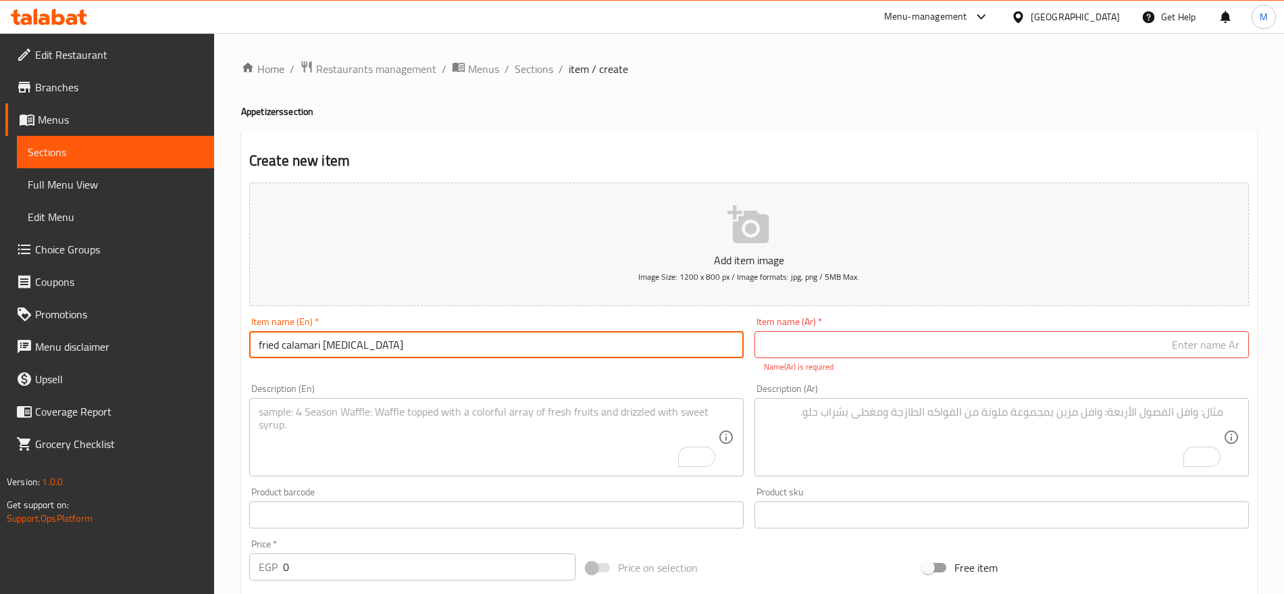
click at [497, 341] on input "fried calamari [MEDICAL_DATA]" at bounding box center [496, 344] width 494 height 27
type input "Fried Calamari [MEDICAL_DATA]"
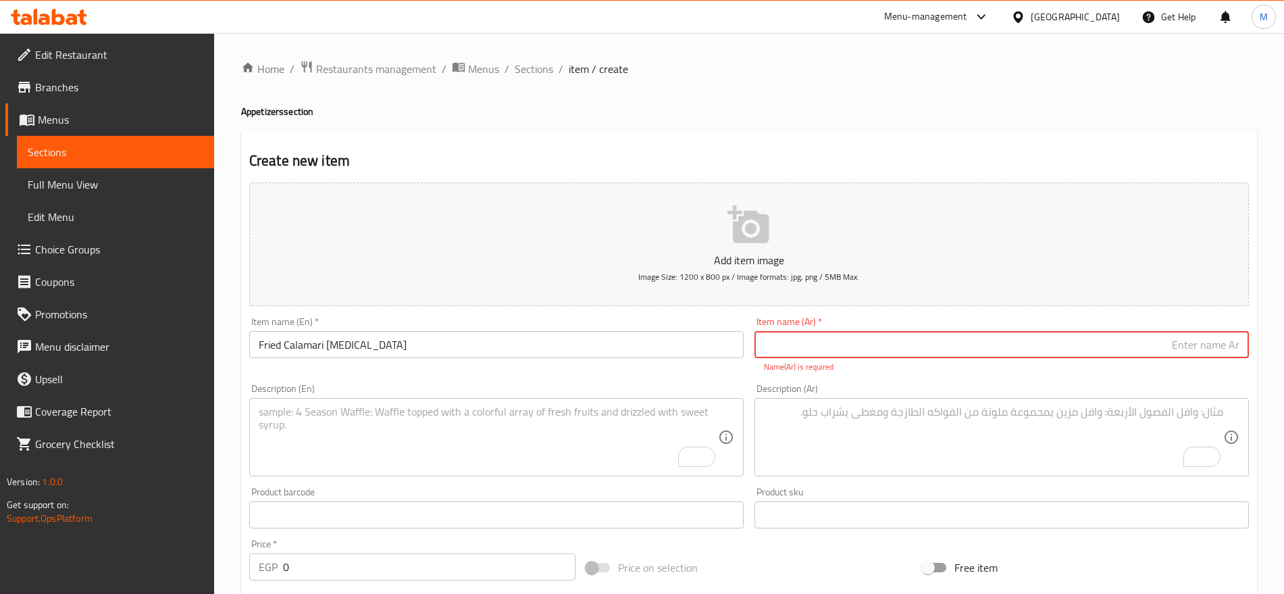
click at [1028, 336] on input "text" at bounding box center [1001, 344] width 494 height 27
paste input "تارتار [PERSON_NAME]"
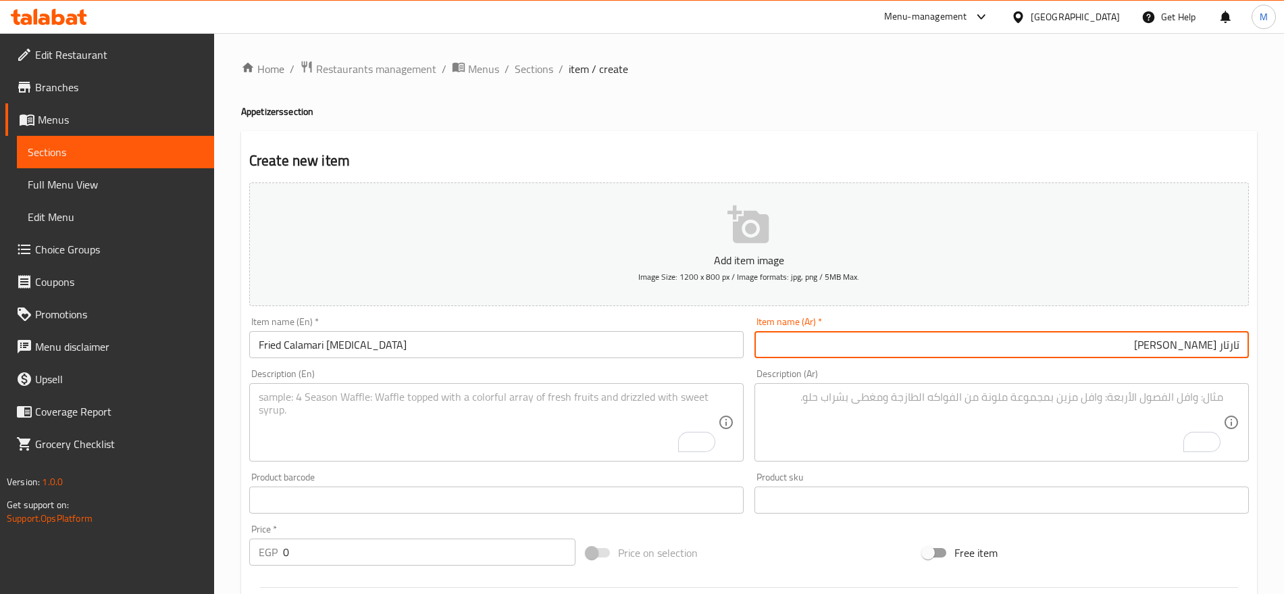
type input "تارتار [PERSON_NAME]"
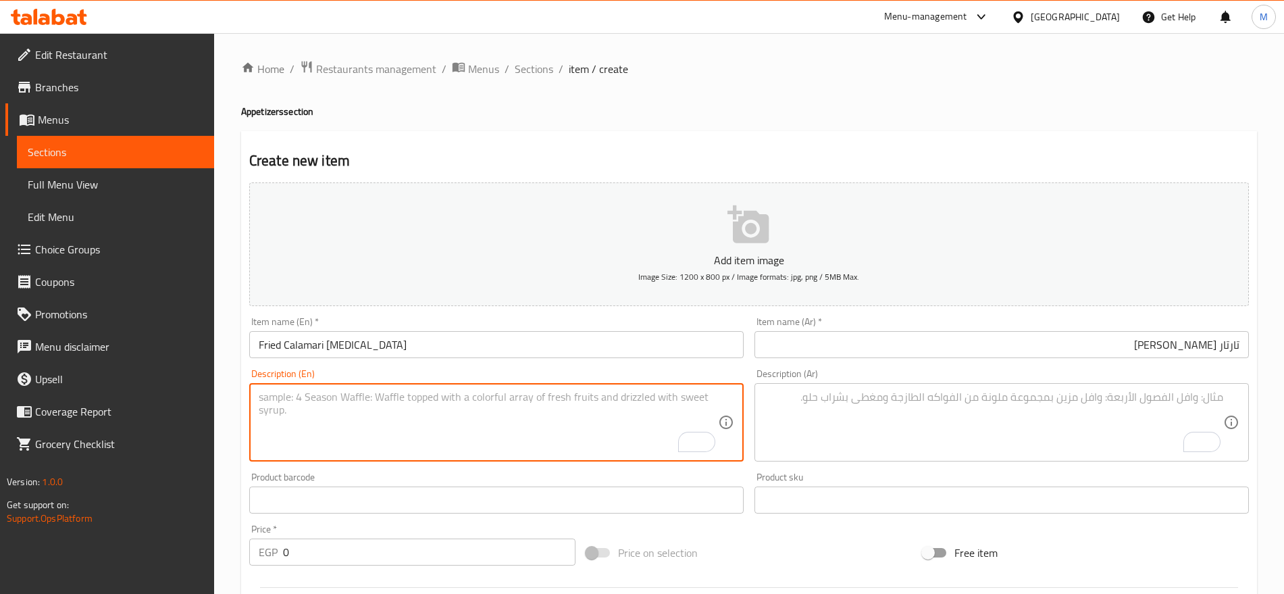
click at [525, 399] on textarea "To enrich screen reader interactions, please activate Accessibility in Grammarl…" at bounding box center [488, 422] width 459 height 64
paste textarea "Fried calamari with [MEDICAL_DATA] sauce"
type textarea "Fried calamari with [MEDICAL_DATA] sauce"
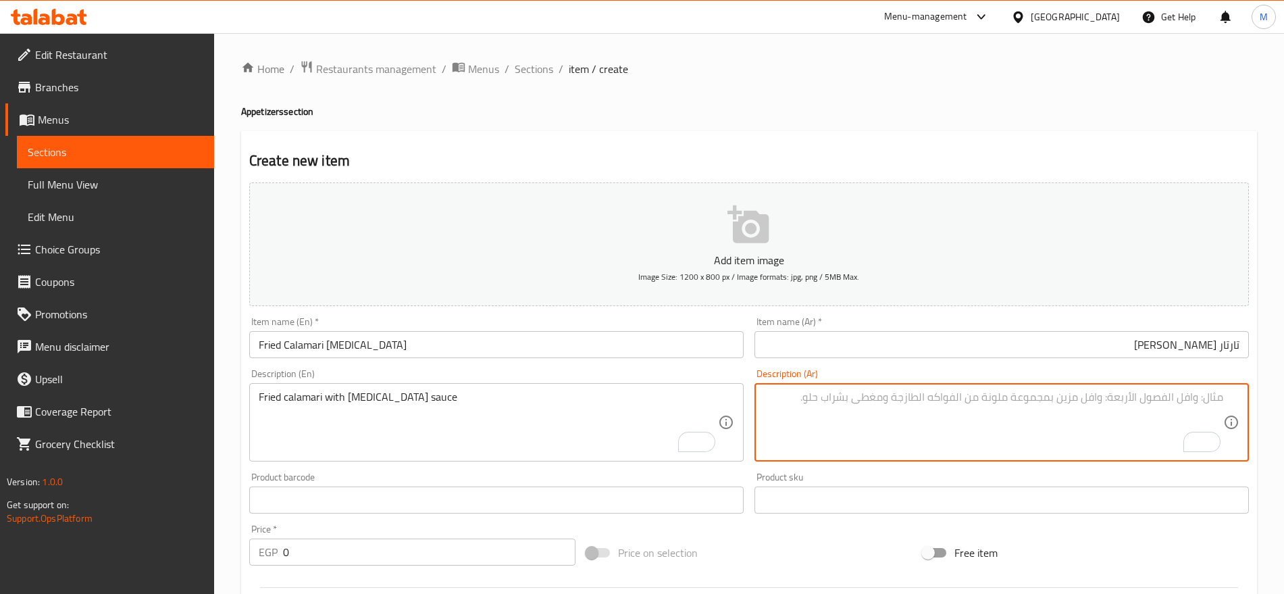
click at [1034, 396] on textarea "To enrich screen reader interactions, please activate Accessibility in Grammarl…" at bounding box center [993, 422] width 459 height 64
paste textarea "كاليماري مقرمش نقدم مع صلصة التارتار"
type textarea "كاليماري مقرمش نقدم مع صلصة التارتار"
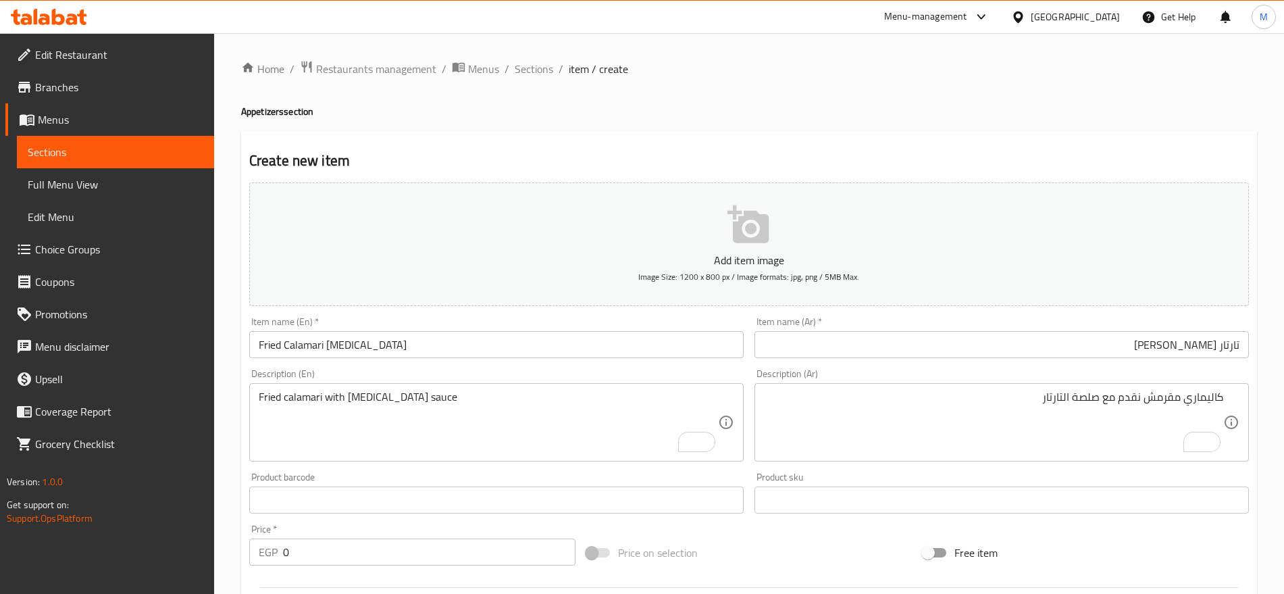
drag, startPoint x: 392, startPoint y: 537, endPoint x: 377, endPoint y: 550, distance: 20.6
click at [377, 550] on div "Price   * EGP 0 Price *" at bounding box center [412, 544] width 326 height 41
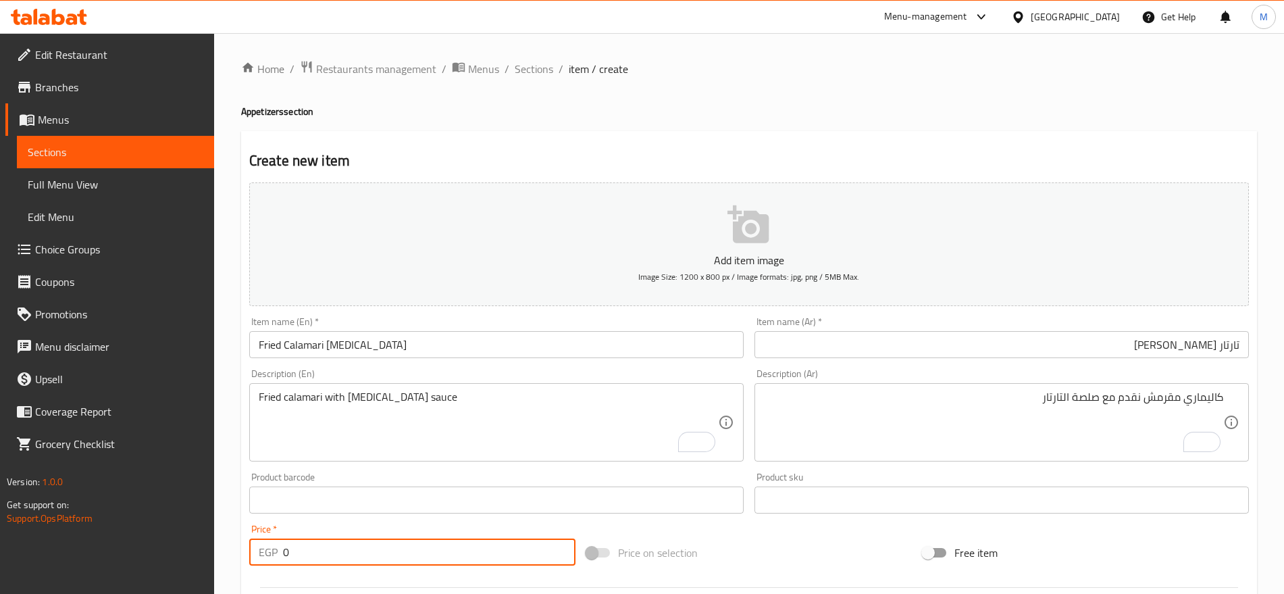
click at [377, 550] on input "0" at bounding box center [429, 551] width 292 height 27
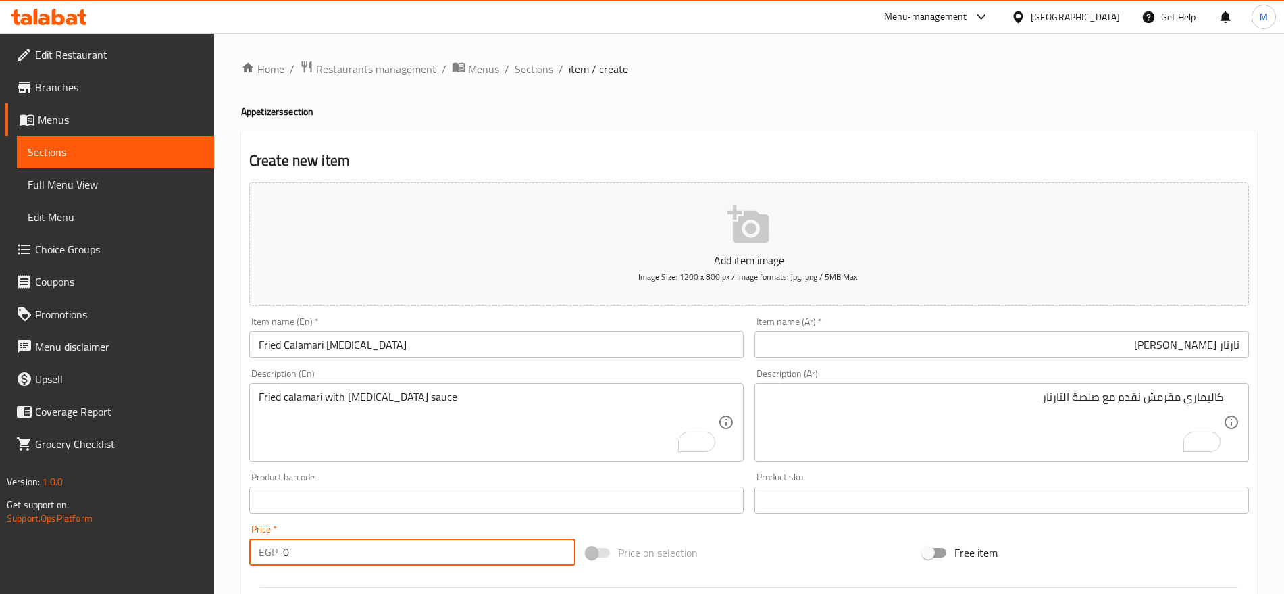
click at [377, 550] on input "0" at bounding box center [429, 551] width 292 height 27
paste input "185"
type input "185"
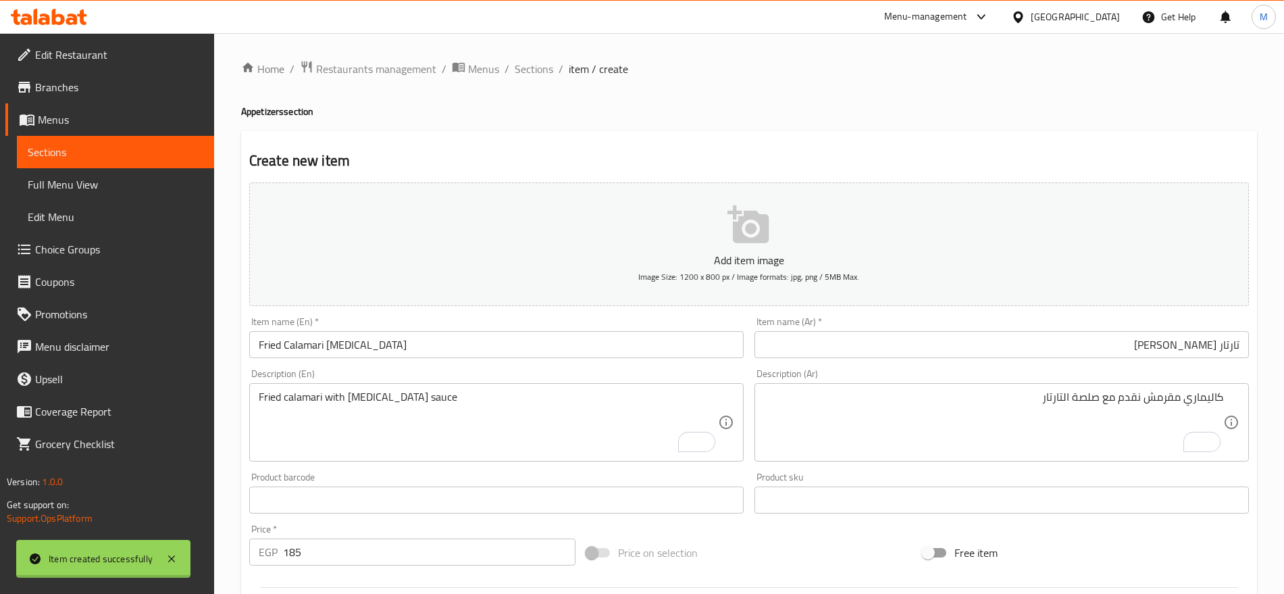
type input "0"
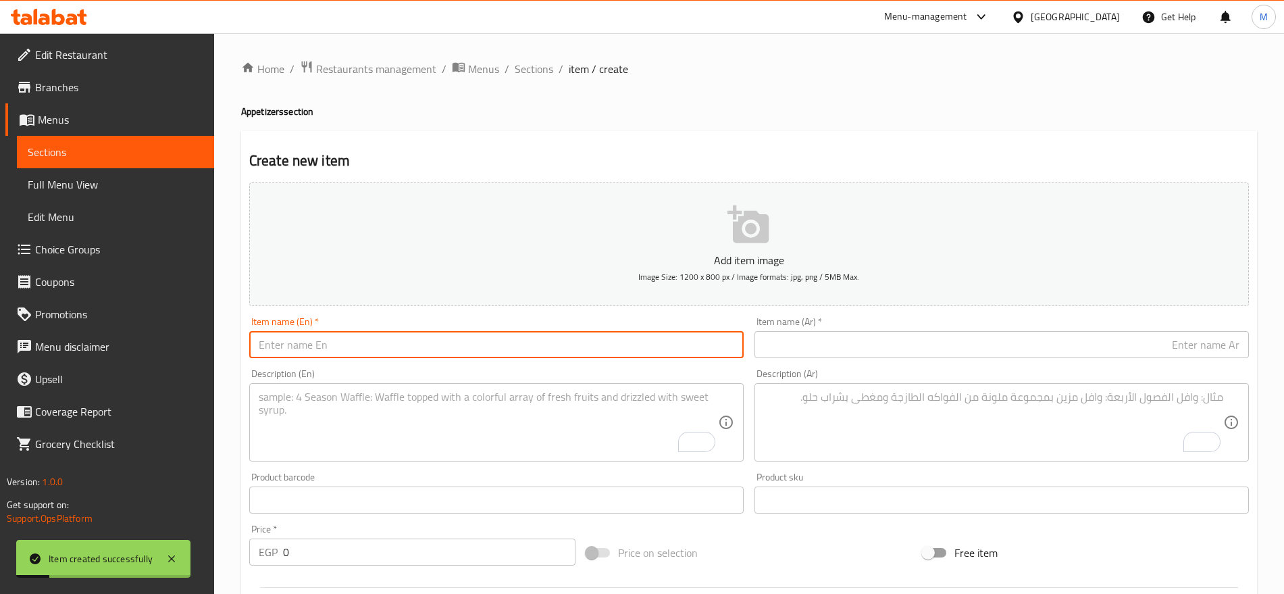
click at [573, 348] on input "text" at bounding box center [496, 344] width 494 height 27
paste input "Arancini portobello"
click at [573, 348] on input "Arancini portobello" at bounding box center [496, 344] width 494 height 27
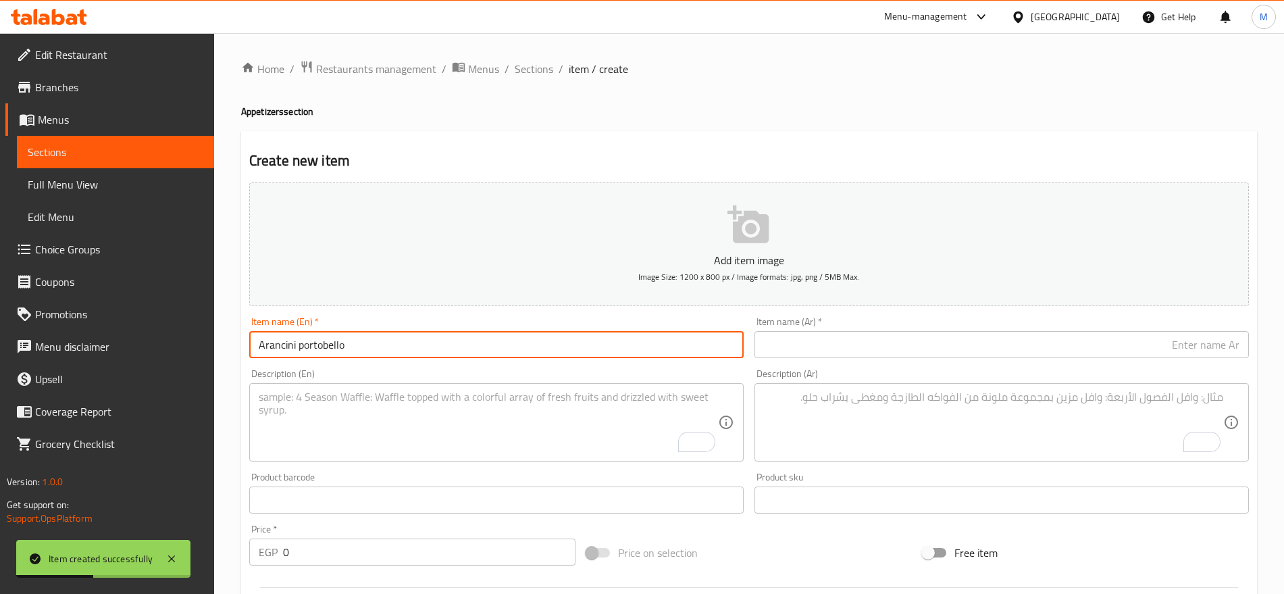
click at [573, 348] on input "Arancini portobello" at bounding box center [496, 344] width 494 height 27
type input "[PERSON_NAME]"
click at [1145, 336] on input "text" at bounding box center [1001, 344] width 494 height 27
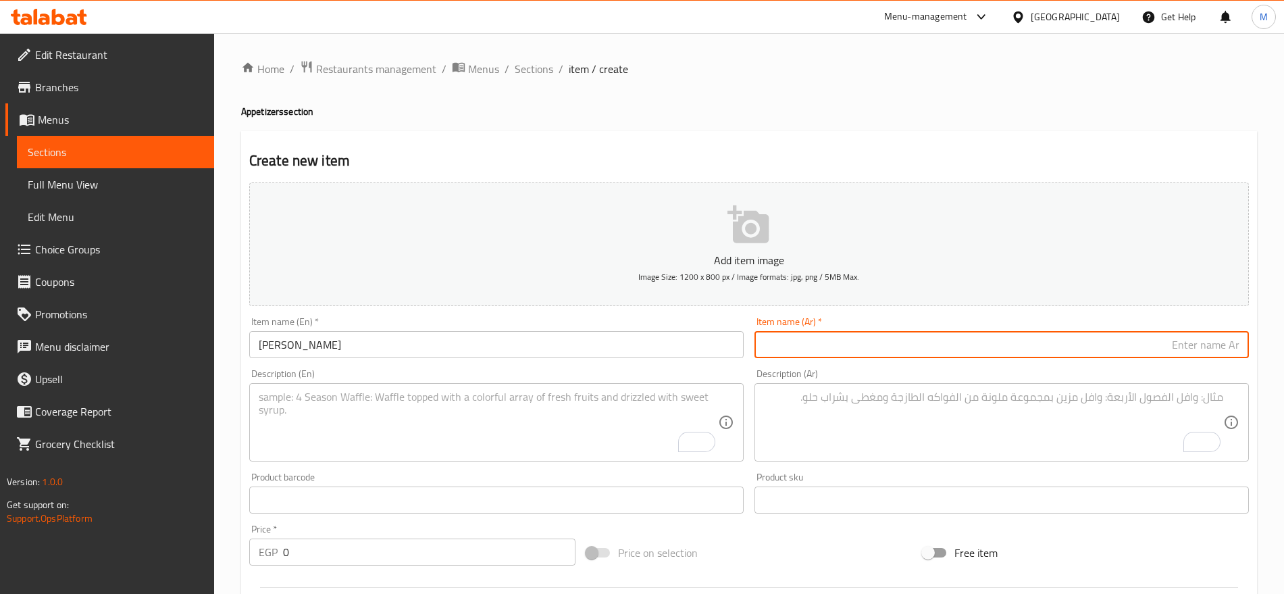
paste input "[PERSON_NAME]"
type input "[PERSON_NAME]"
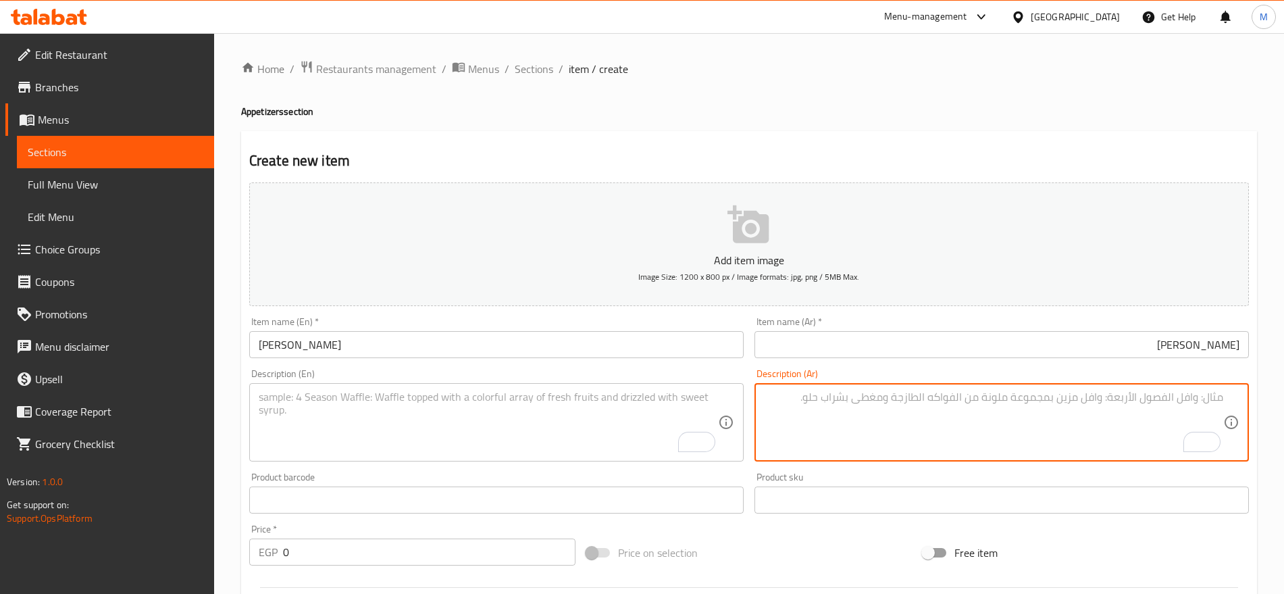
click at [974, 405] on textarea "To enrich screen reader interactions, please activate Accessibility in Grammarl…" at bounding box center [993, 422] width 459 height 64
paste textarea "كرات مقلية من ريزوتو إيطالي بالمشروم البورتوبيلو تُقدم مع صلصة مارينارا"
type textarea "كرات مقلية من ريزوتو إيطالي بالمشروم البورتوبيلو تُقدم مع صلصة مارينارا"
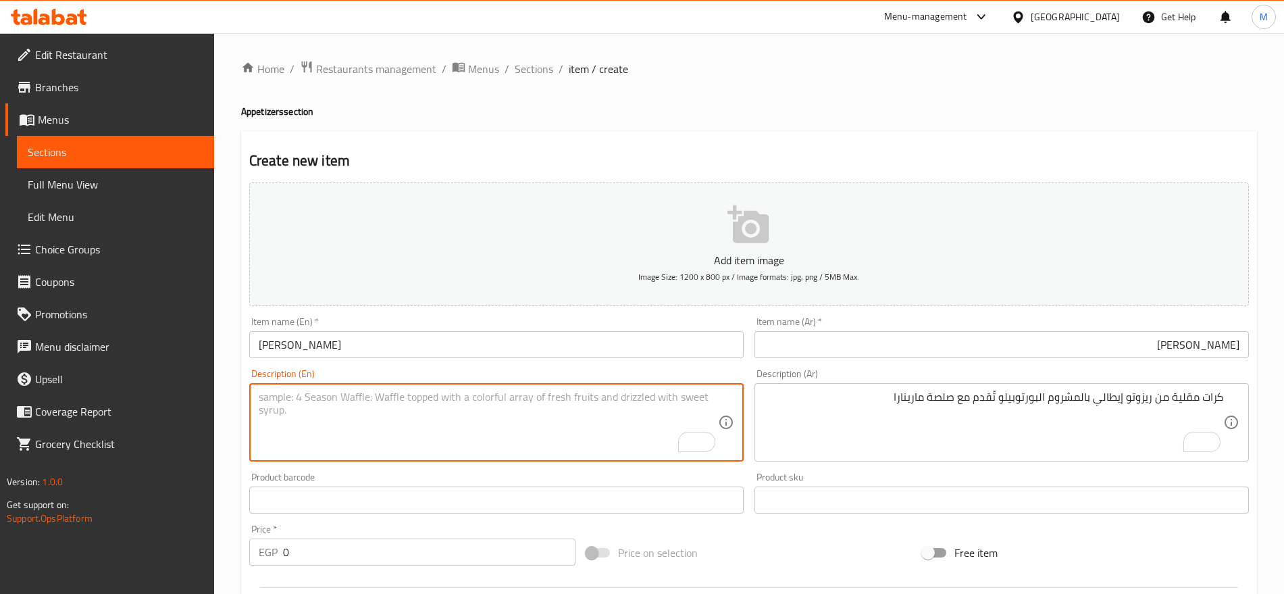
click at [566, 403] on textarea "To enrich screen reader interactions, please activate Accessibility in Grammarl…" at bounding box center [488, 422] width 459 height 64
paste textarea "Fried balls of Italian mushroom risotto dipping in marinara sauce"
type textarea "Fried balls of Italian mushroom risotto dipping in marinara sauce"
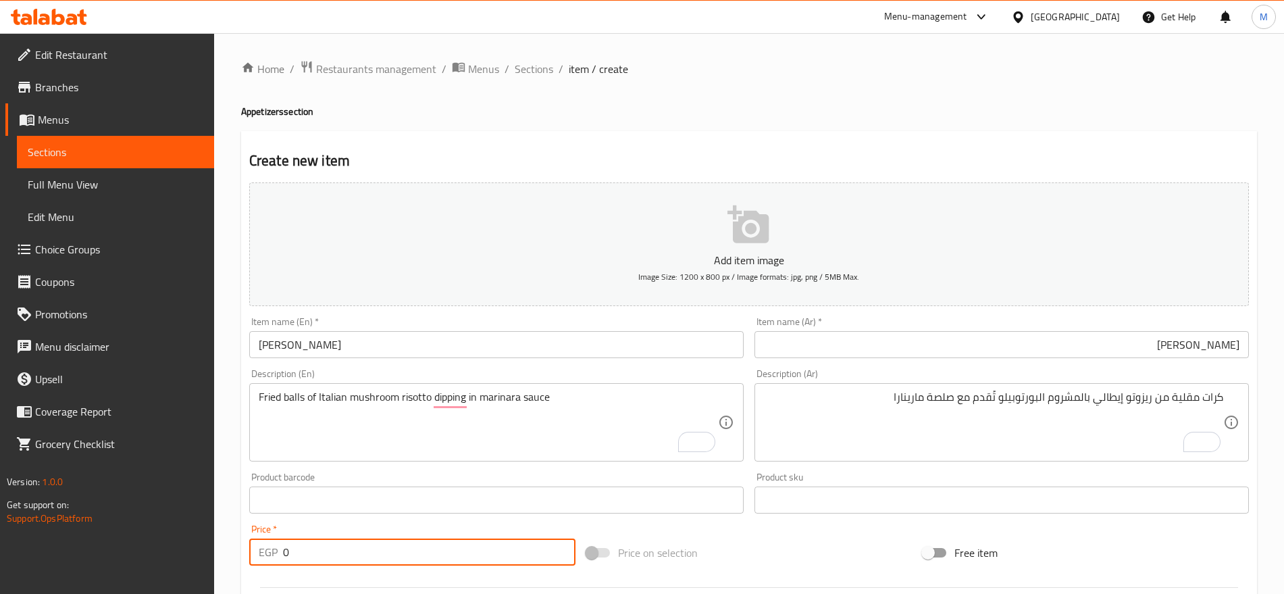
click at [377, 553] on input "0" at bounding box center [429, 551] width 292 height 27
paste input "175"
type input "175"
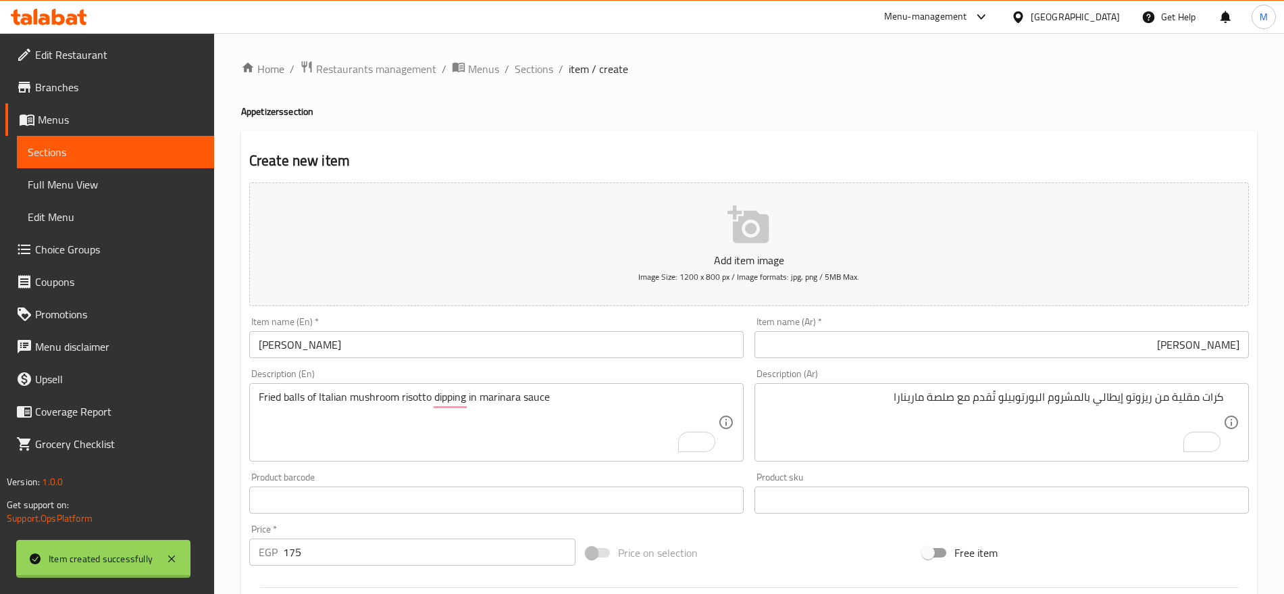
type input "0"
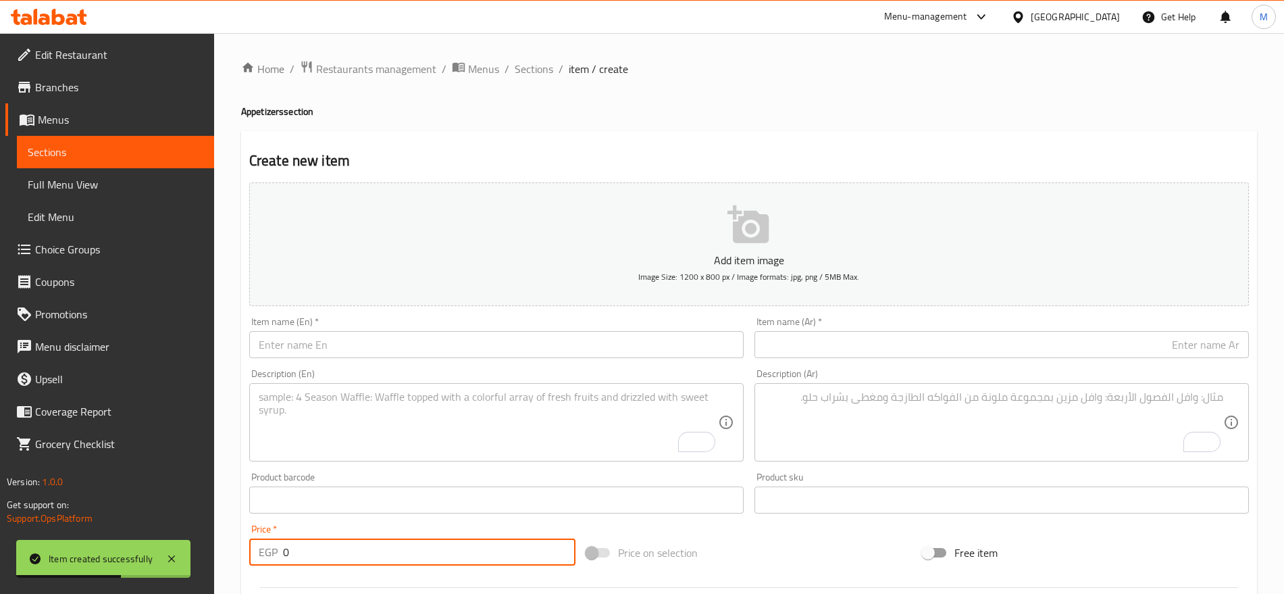
click at [609, 352] on input "text" at bounding box center [496, 344] width 494 height 27
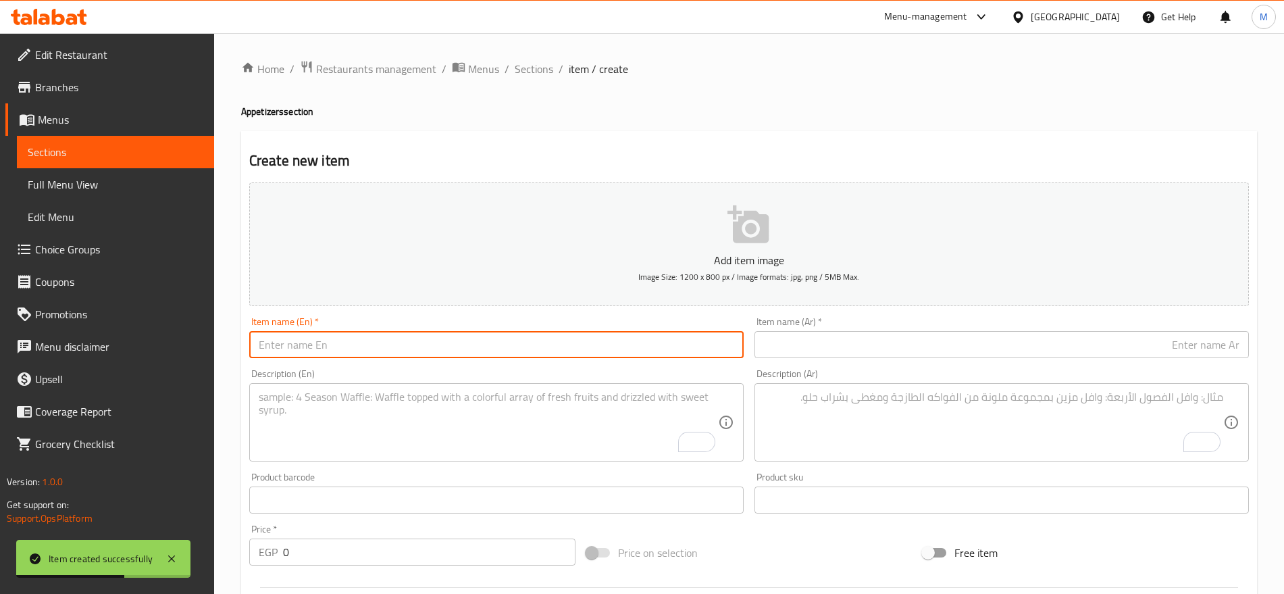
paste input "Fried Mozzarella"
type input "Fried Mozzarella"
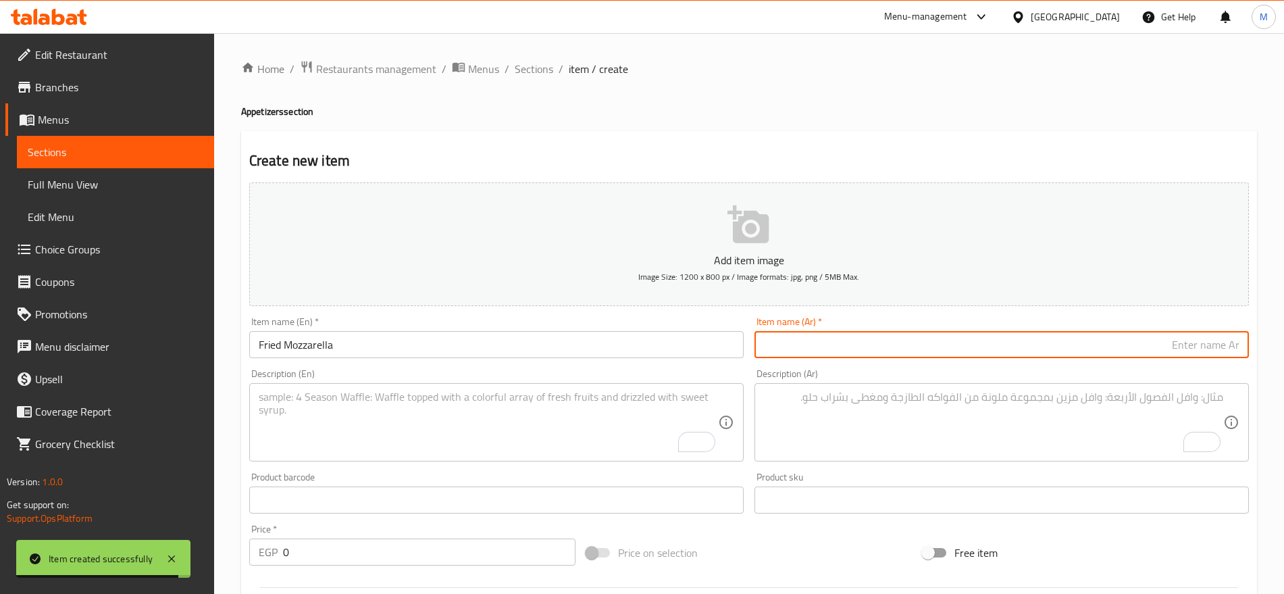
click at [947, 356] on input "text" at bounding box center [1001, 344] width 494 height 27
paste input "موزاريلا مقلية"
type input "موزاريلا مقلية"
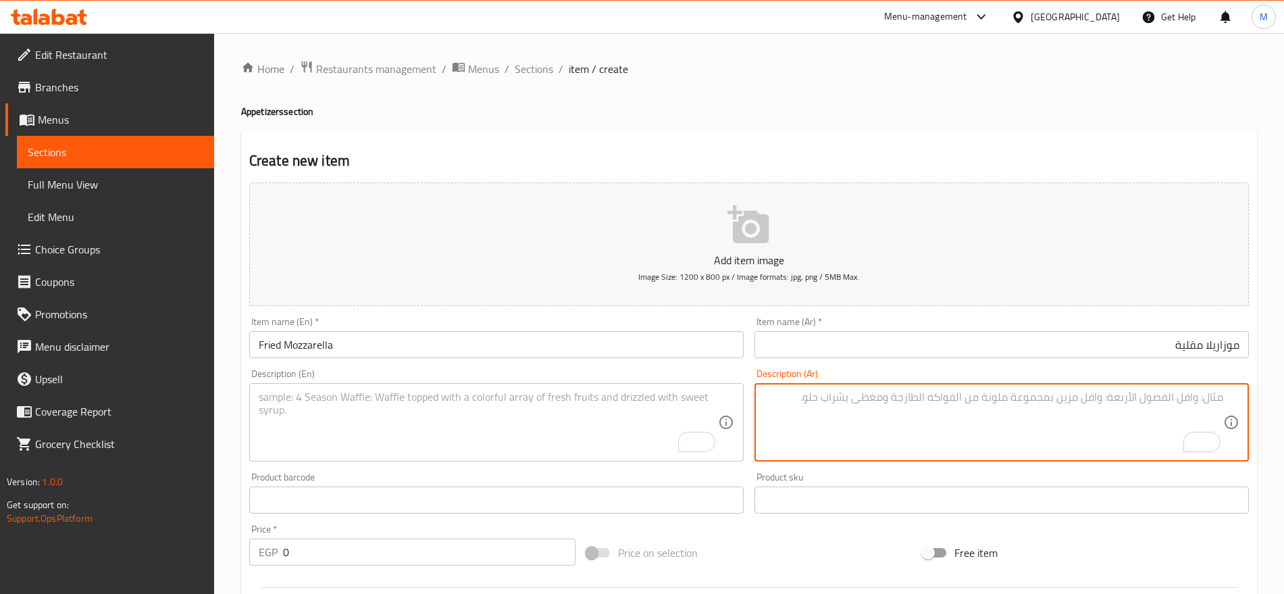
click at [939, 417] on textarea "To enrich screen reader interactions, please activate Accessibility in Grammarl…" at bounding box center [993, 422] width 459 height 64
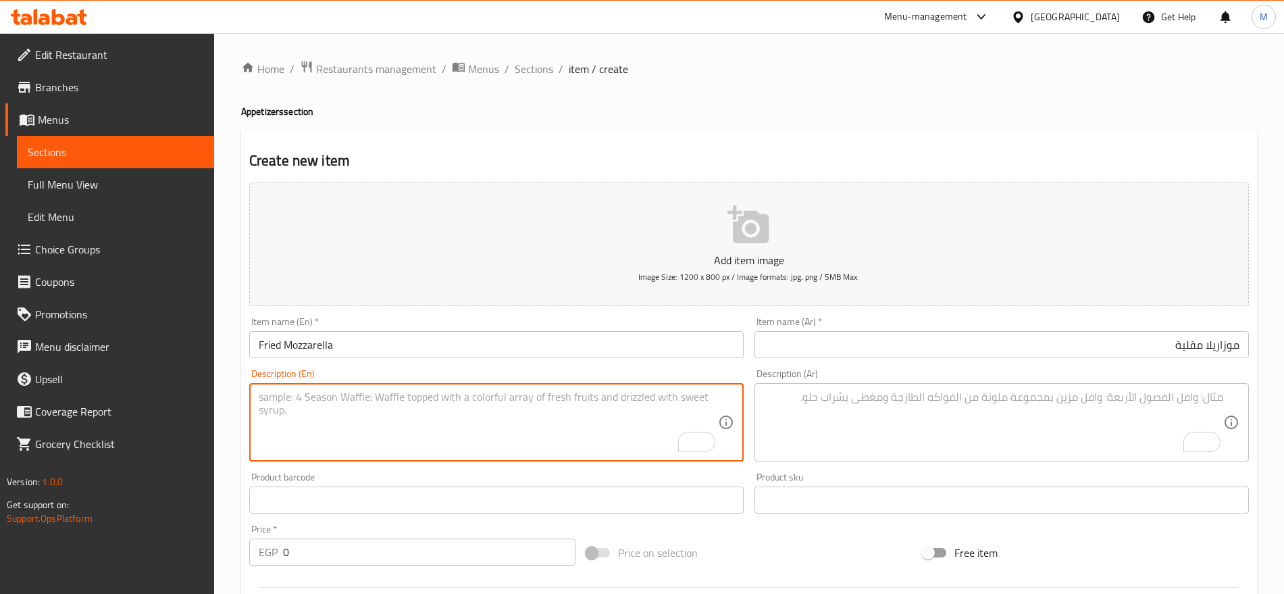
click at [596, 428] on textarea "To enrich screen reader interactions, please activate Accessibility in Grammarl…" at bounding box center [488, 422] width 459 height 64
paste textarea "Golden fried cheese sticks with honey master sauce."
type textarea "Golden fried cheese sticks with honey master sauce."
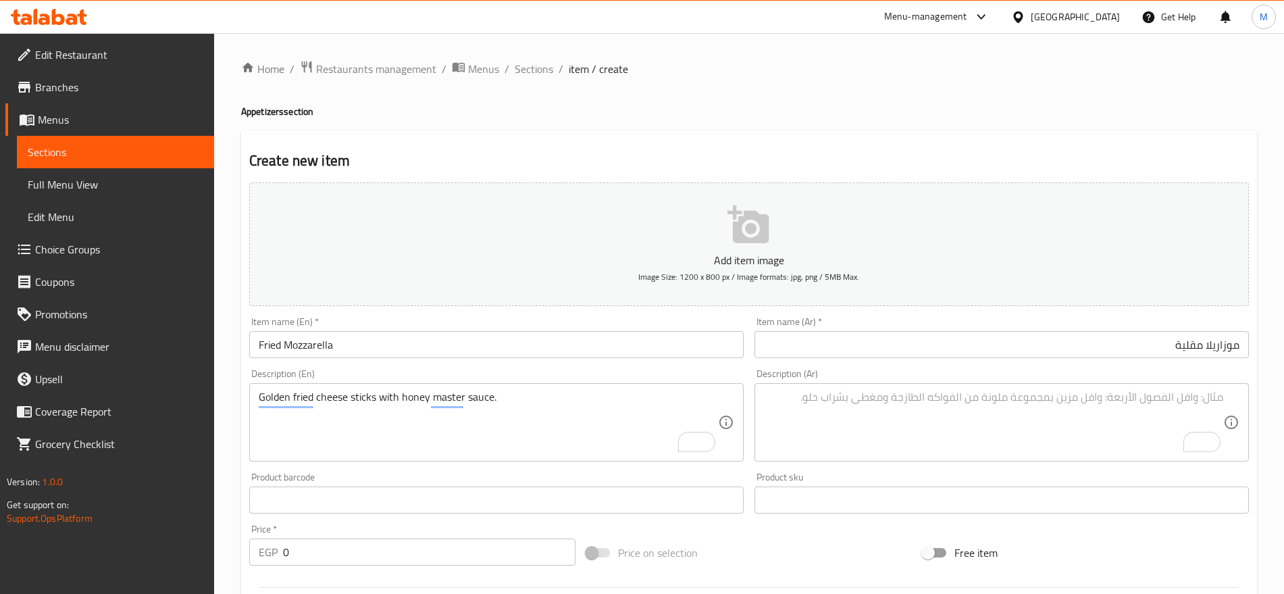
click at [972, 407] on textarea "To enrich screen reader interactions, please activate Accessibility in Grammarl…" at bounding box center [993, 422] width 459 height 64
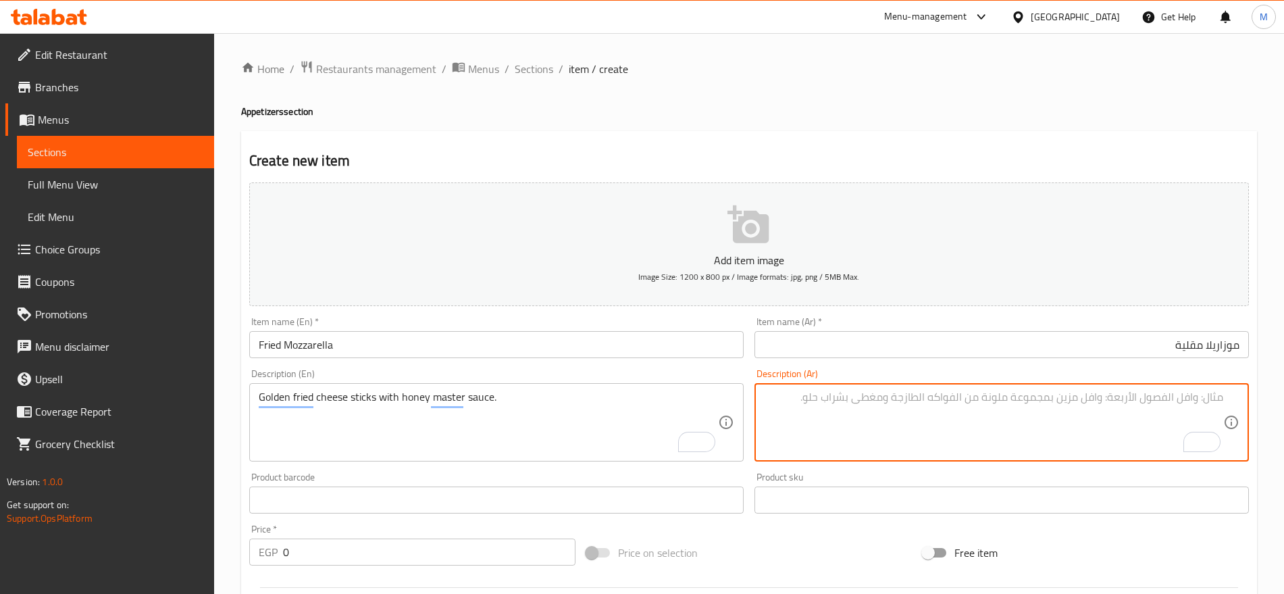
paste textarea "أصابع جبن مقلية ذهبية اللون تُقدم مع صلصة العسل والمستردة"
type textarea "أصابع جبن مقلية ذهبية اللون تُقدم مع صلصة العسل والمستردة"
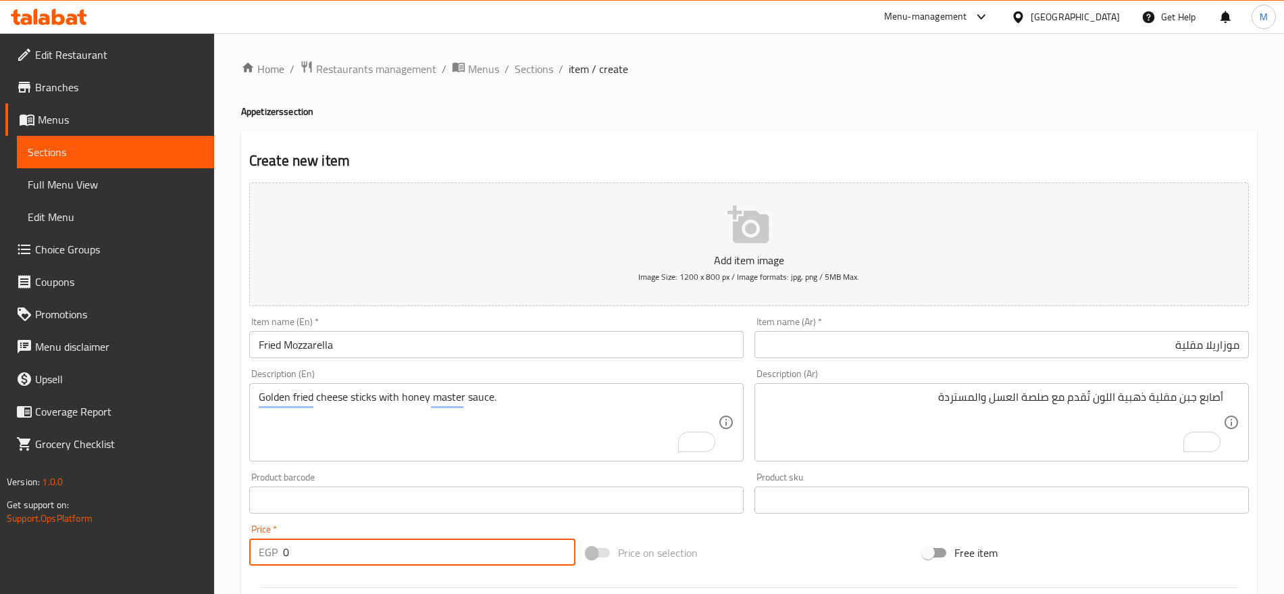
click at [434, 558] on input "0" at bounding box center [429, 551] width 292 height 27
paste input "125"
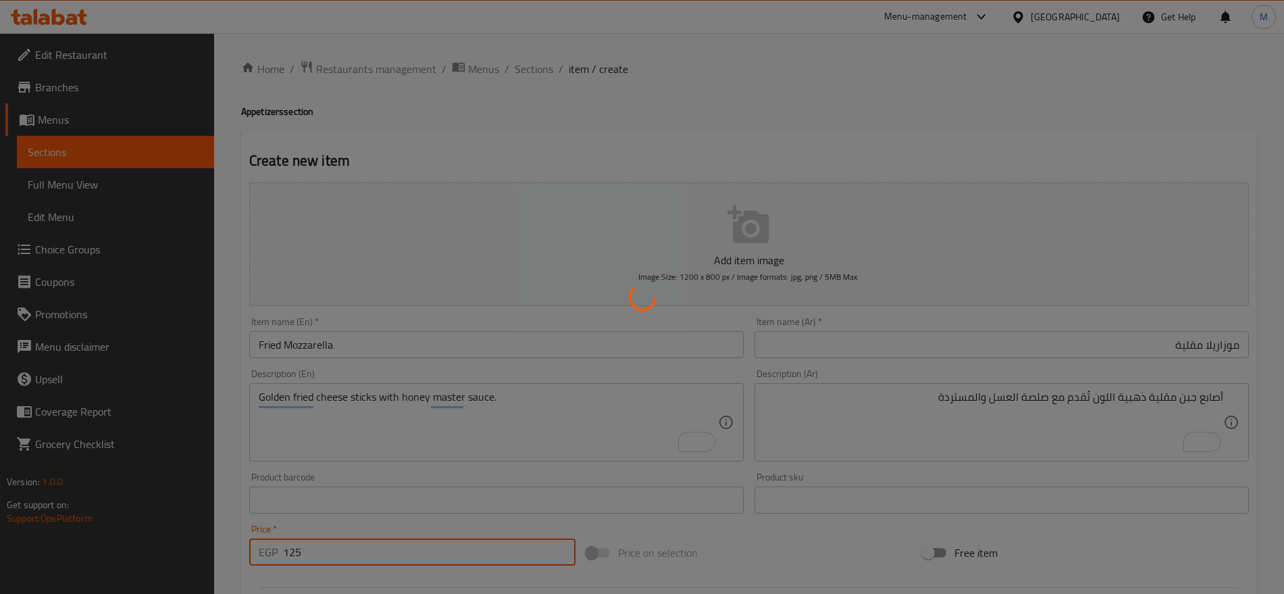
type input "0"
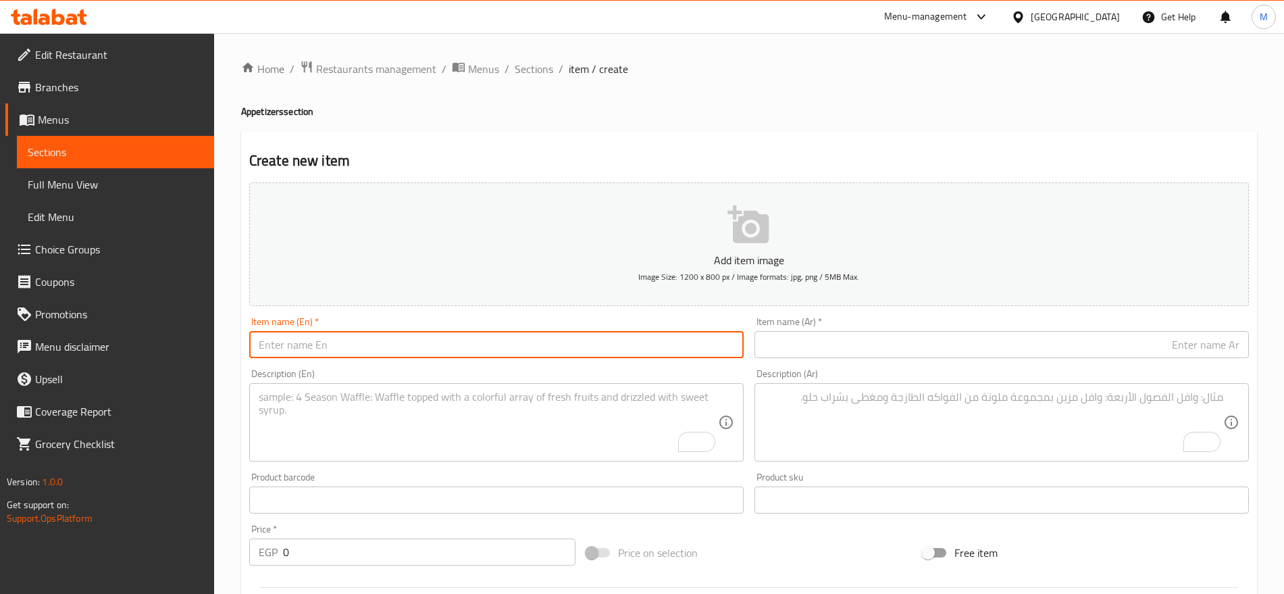
click at [673, 352] on input "text" at bounding box center [496, 344] width 494 height 27
paste input "Chicken Strips"
type input "Chicken Strips"
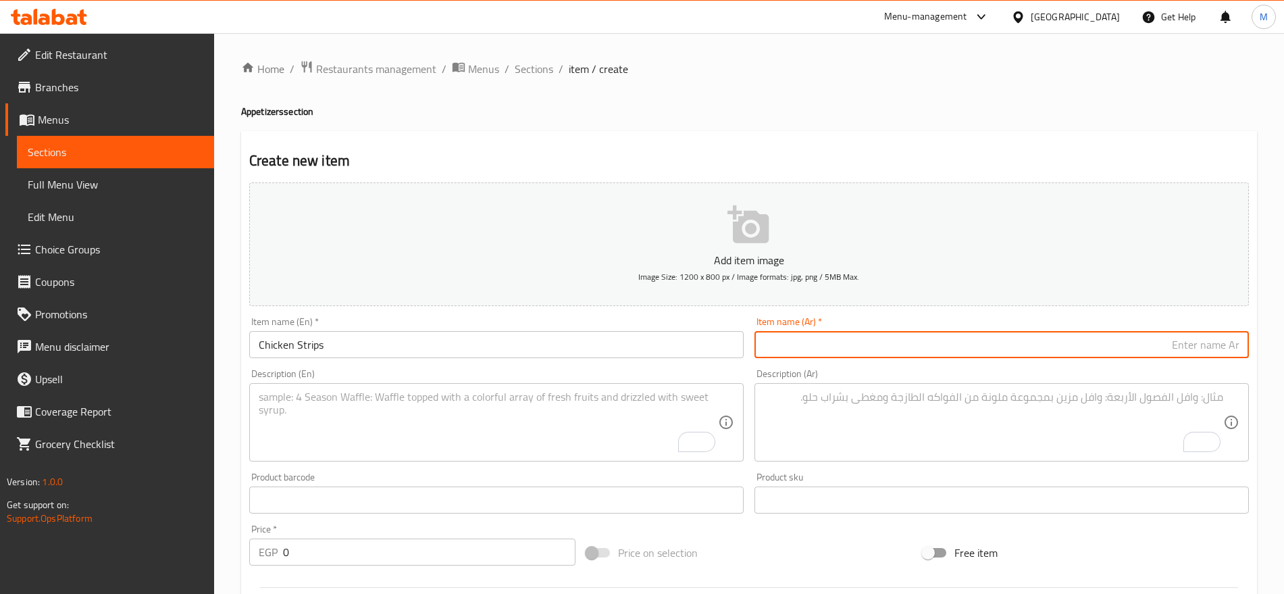
paste input "ستريبس دجاج"
type input "ستريبس دجاج"
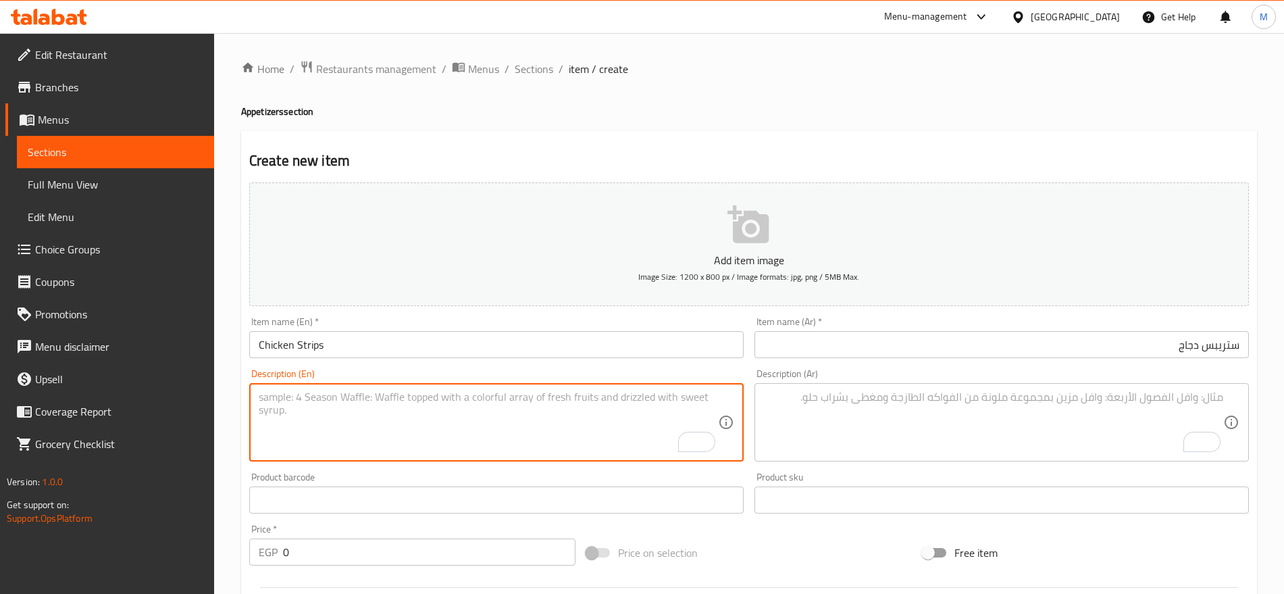
click at [527, 421] on textarea "To enrich screen reader interactions, please activate Accessibility in Grammarl…" at bounding box center [488, 422] width 459 height 64
paste textarea "Crispy fried chicken fingers with cheddar cheese sauce"
type textarea "Crispy fried chicken fingers with cheddar cheese sauce"
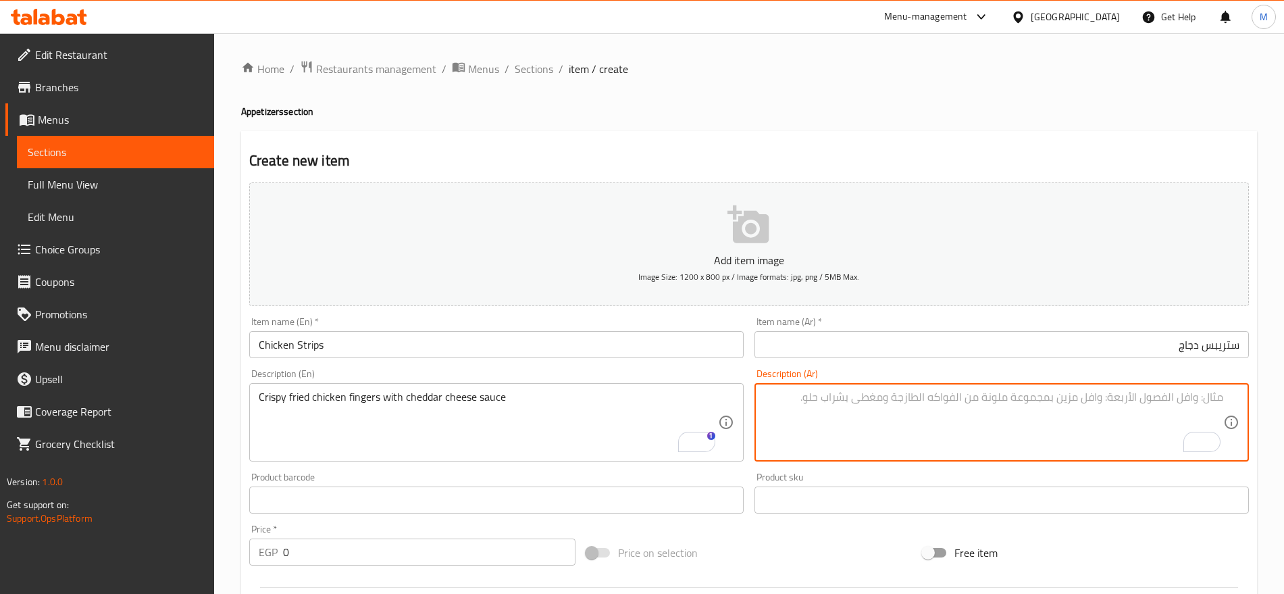
click at [891, 397] on textarea "To enrich screen reader interactions, please activate Accessibility in Grammarl…" at bounding box center [993, 422] width 459 height 64
paste textarea "أصابع دجاج مقلية مقرمشة تُقدم مع صلصة جبن [PERSON_NAME]"
type textarea "أصابع دجاج مقلية مقرمشة تُقدم مع صلصة جبن [PERSON_NAME]"
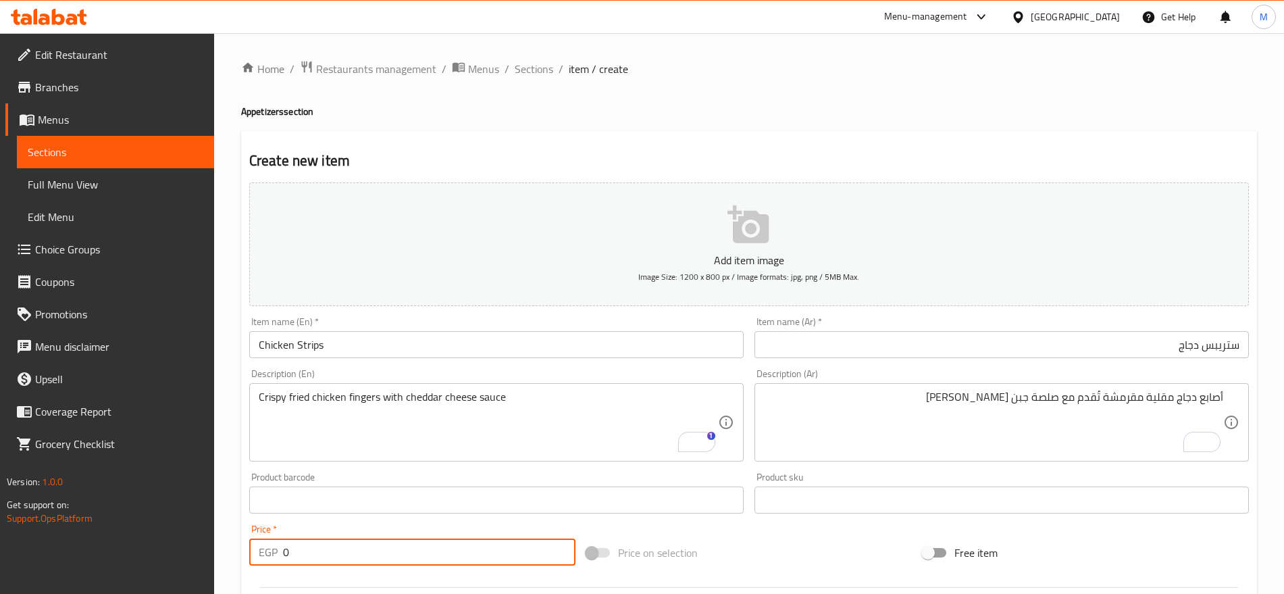
click at [384, 540] on input "0" at bounding box center [429, 551] width 292 height 27
paste input "134"
type input "134"
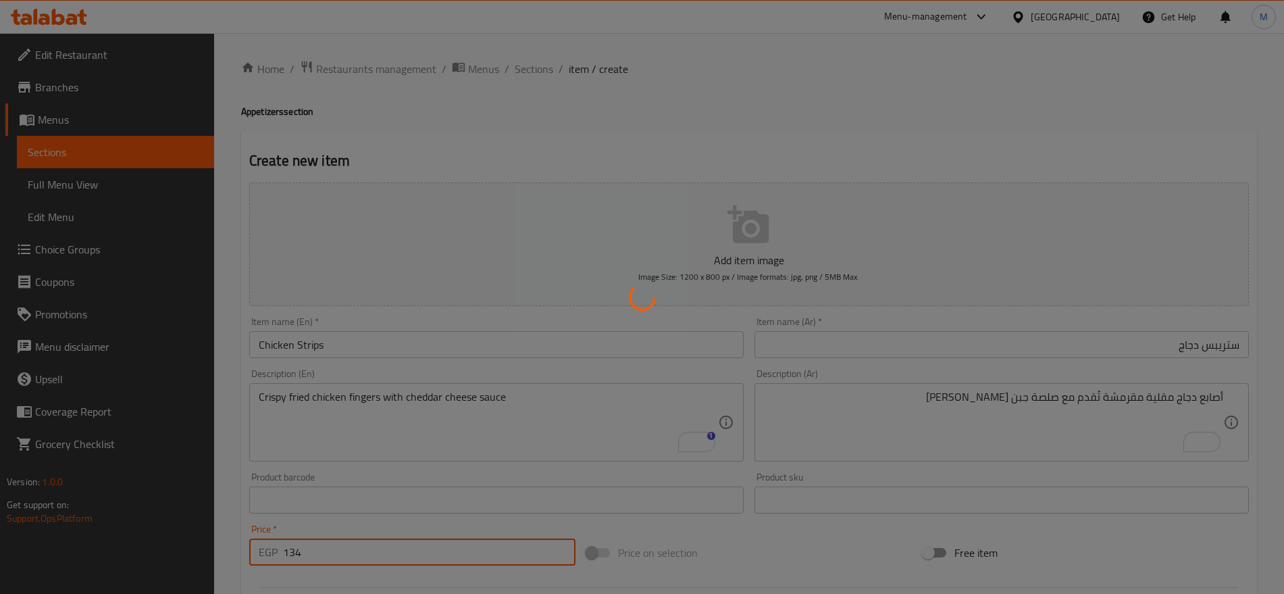
type input "0"
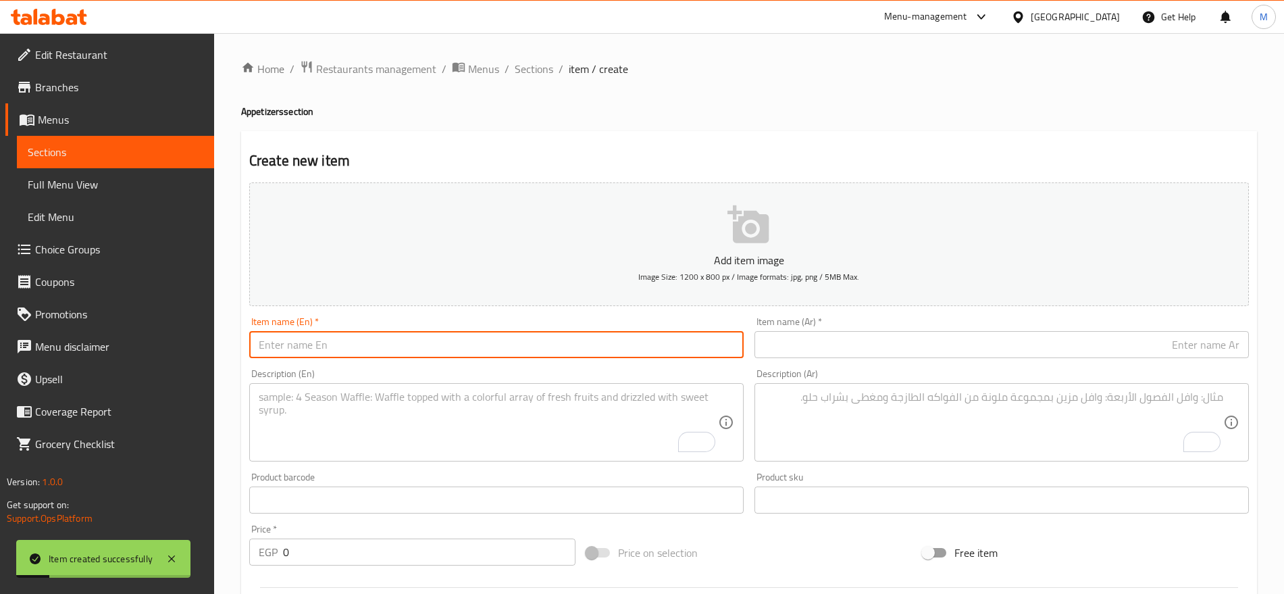
click at [539, 335] on input "text" at bounding box center [496, 344] width 494 height 27
paste input "Nachos volcano"
click at [317, 345] on input "Nachos volcano" at bounding box center [496, 344] width 494 height 27
type input "Nachos Volcano"
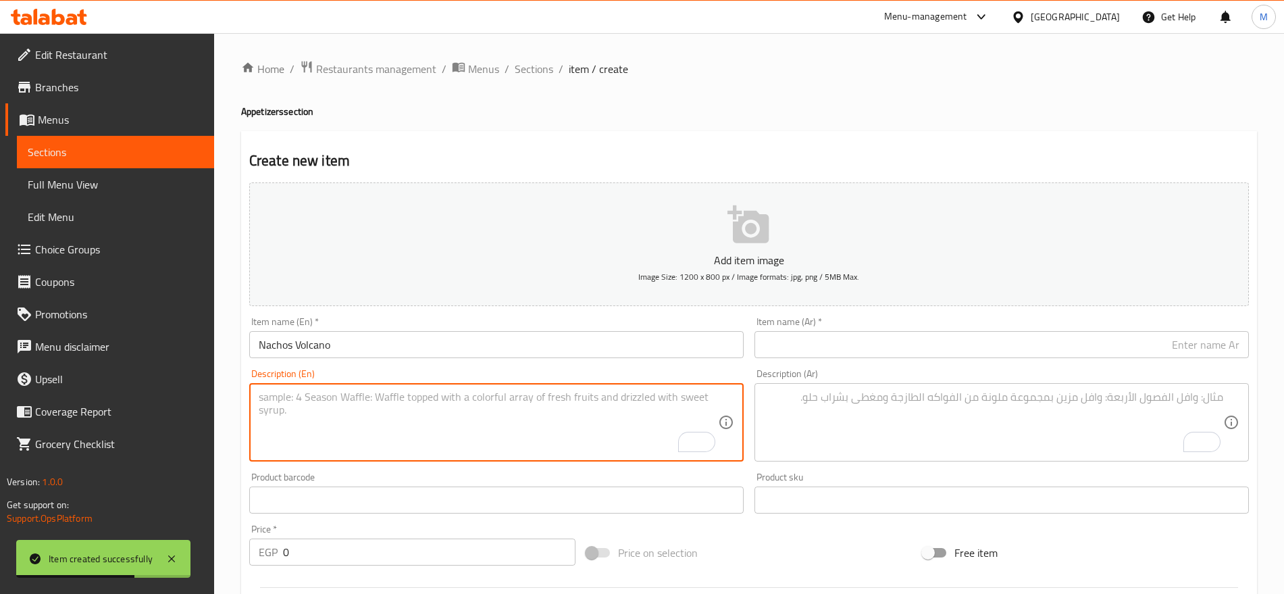
click at [326, 390] on textarea "To enrich screen reader interactions, please activate Accessibility in Grammarl…" at bounding box center [488, 422] width 459 height 64
click at [655, 419] on textarea "To enrich screen reader interactions, please activate Accessibility in Grammarl…" at bounding box center [488, 422] width 459 height 64
paste textarea "Fried tortilla corn chips with jalapenos, red beans and sweet corn\Cheddar chee…"
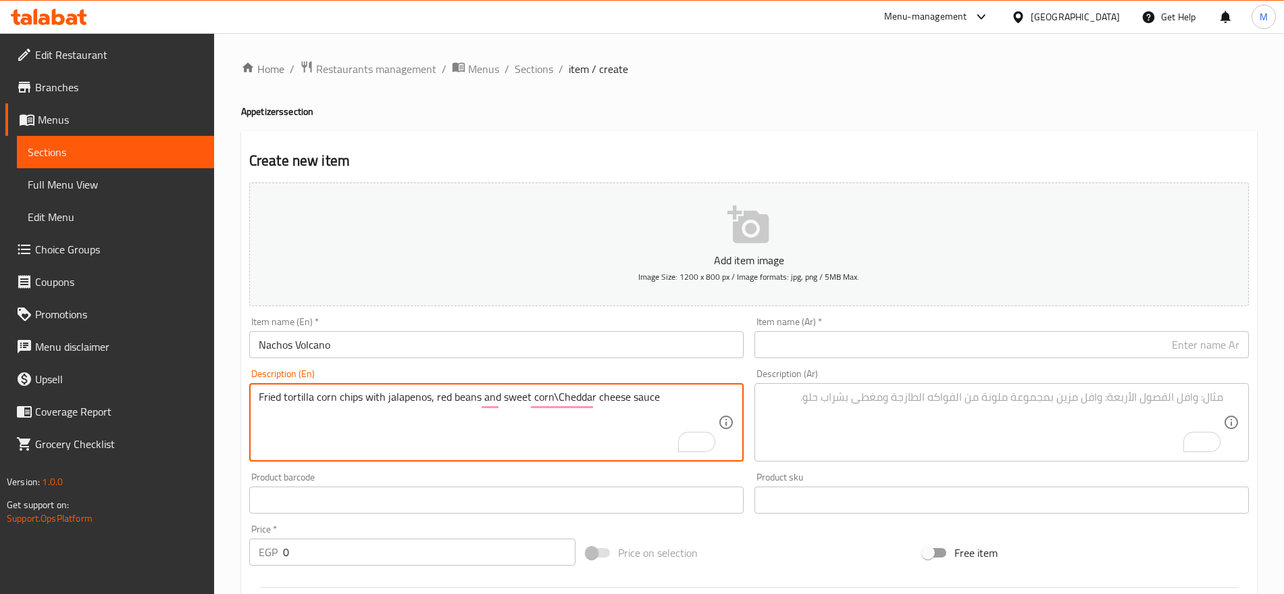
type textarea "Fried tortilla corn chips with jalapenos, red beans and sweet corn\Cheddar chee…"
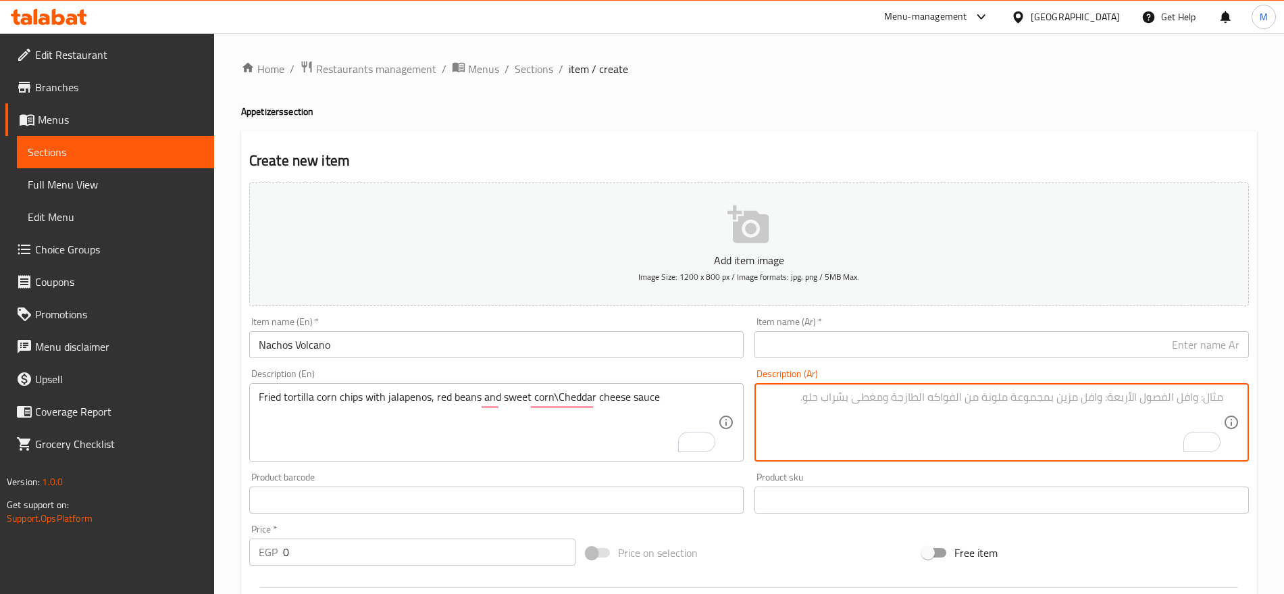
click at [906, 437] on textarea "To enrich screen reader interactions, please activate Accessibility in Grammarl…" at bounding box center [993, 422] width 459 height 64
paste textarea "رقائق تورتيلا الذرة مع هالسينو، فاصوليا حمراء، وذرة حلوة، مغطاة بصلصة جبن [PERS…"
type textarea "رقائق تورتيلا الذرة مع هالسينو، فاصوليا حمراء، وذرة حلوة، مغطاة بصلصة جبن [PERS…"
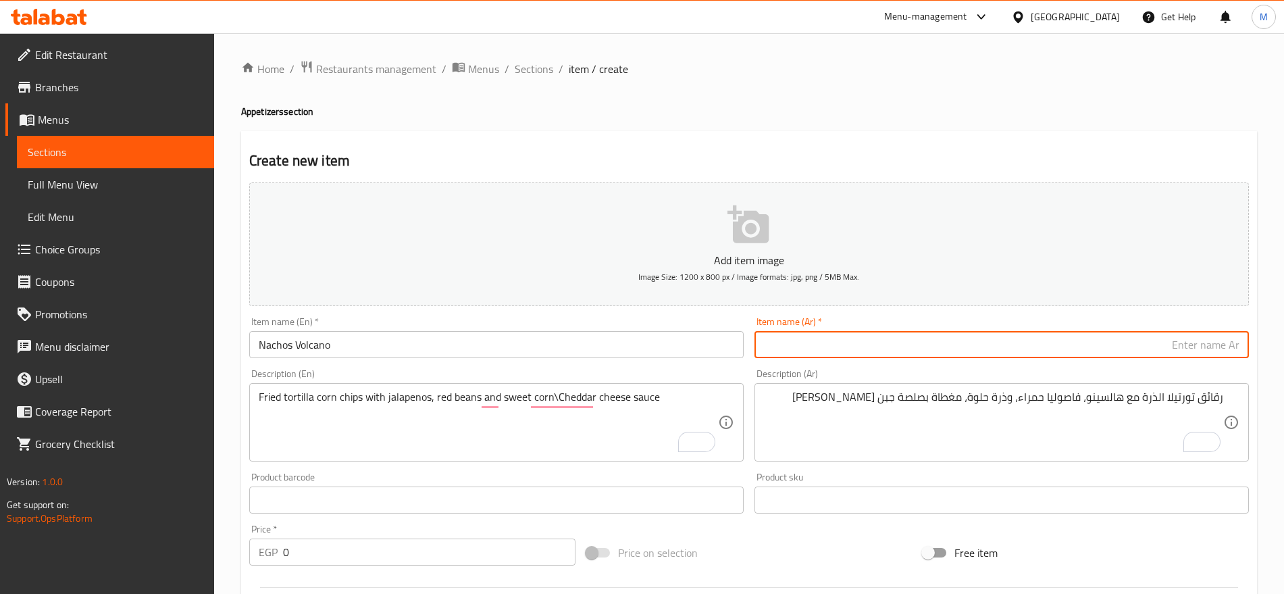
click at [1001, 345] on input "text" at bounding box center [1001, 344] width 494 height 27
paste input "[PERSON_NAME]"
type input "[PERSON_NAME]"
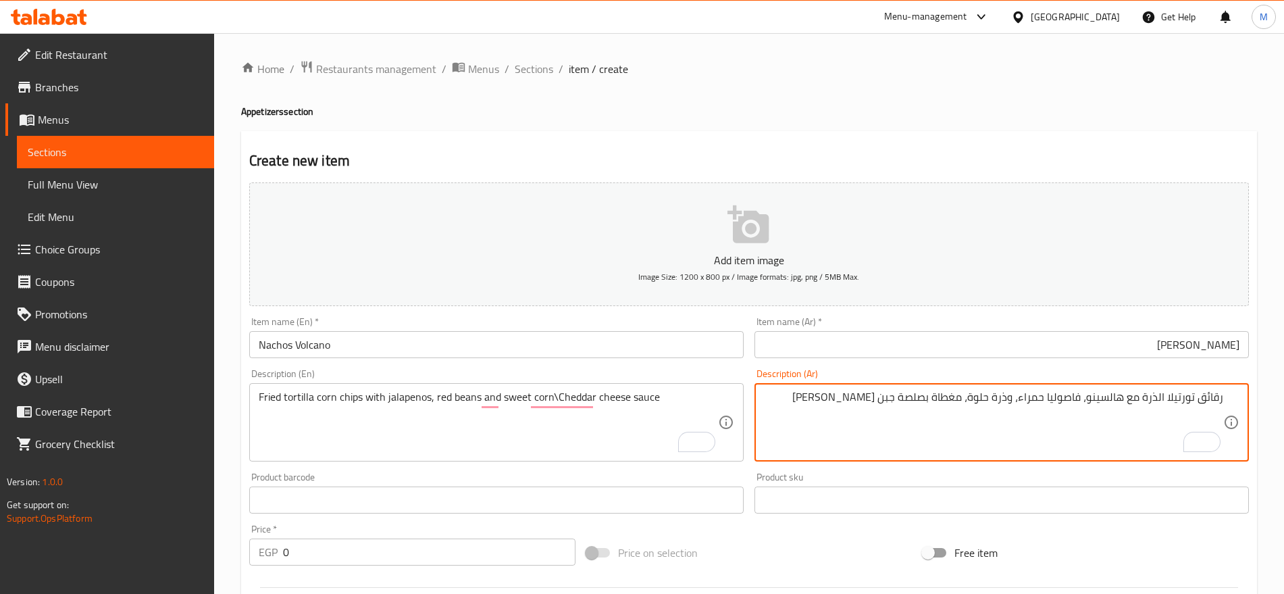
click at [1111, 395] on textarea "رقائق تورتيلا الذرة مع هالسينو، فاصوليا حمراء، وذرة حلوة، مغطاة بصلصة جبن [PERS…" at bounding box center [993, 422] width 459 height 64
drag, startPoint x: 1111, startPoint y: 395, endPoint x: 1101, endPoint y: 396, distance: 10.2
click at [1101, 396] on textarea "رقائق تورتيلا الذرة مع هالسينو، فاصوليا حمراء، وذرة حلوة، مغطاة بصلصة جبن [PERS…" at bounding box center [993, 422] width 459 height 64
type textarea "رقائق تورتيلا الذرة مع [PERSON_NAME]، فاصوليا حمراء، وذرة حلوة، مغطاة بصلصة جبن…"
click at [1103, 352] on input "[PERSON_NAME]" at bounding box center [1001, 344] width 494 height 27
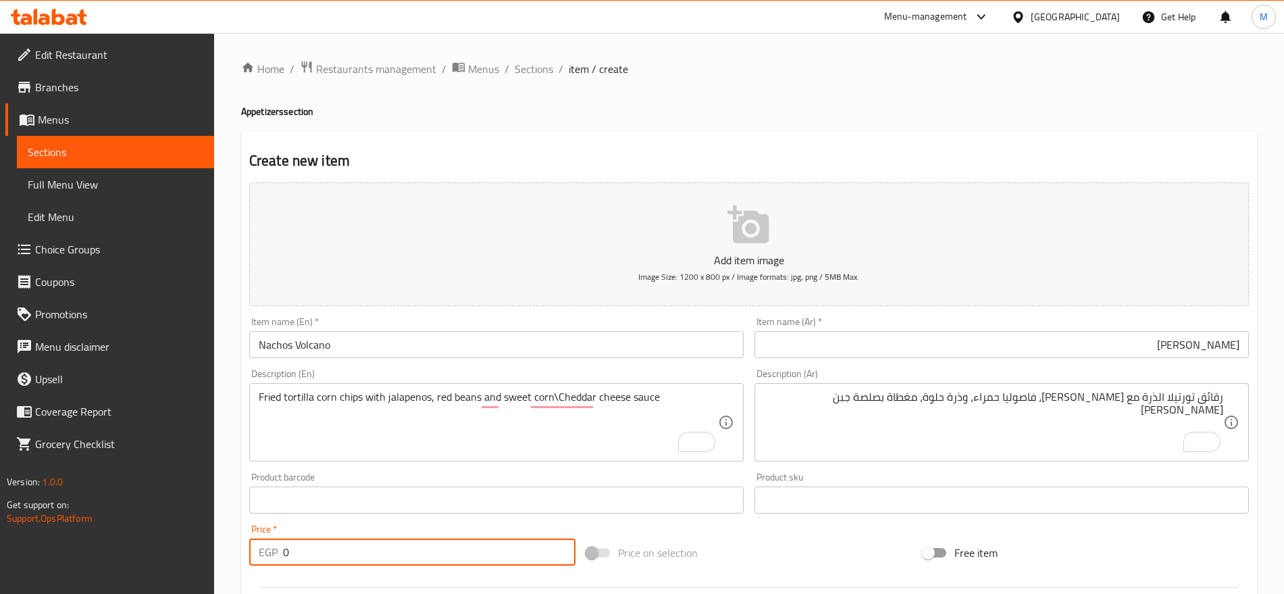
click at [378, 555] on input "0" at bounding box center [429, 551] width 292 height 27
paste input "124"
type input "124"
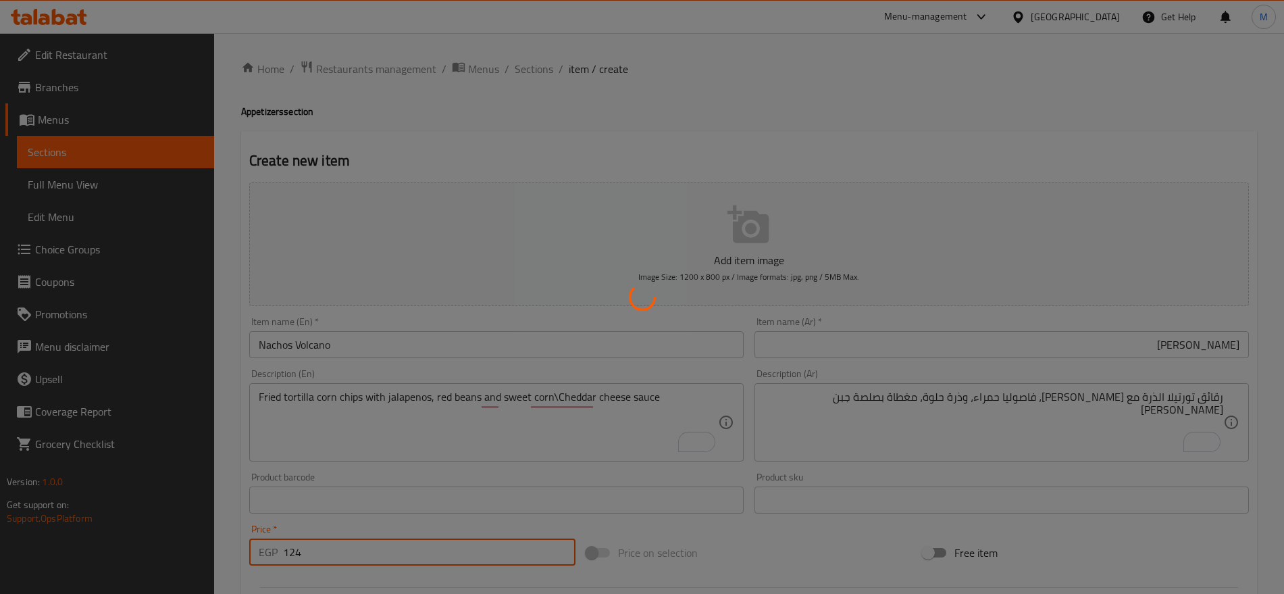
type input "0"
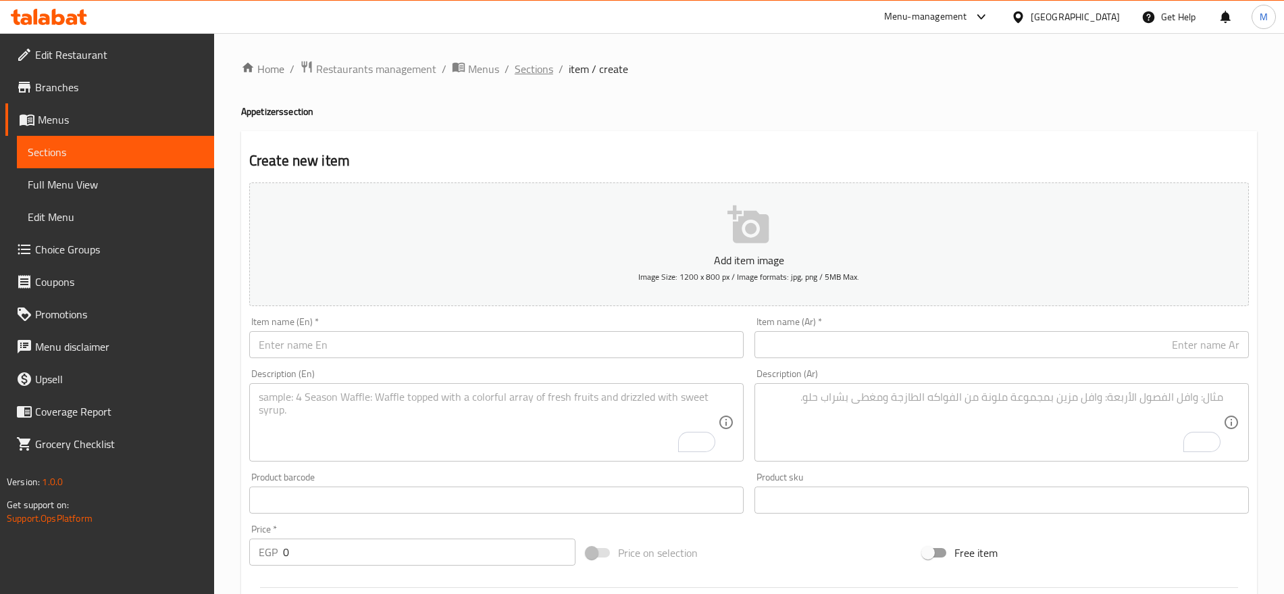
click at [526, 76] on span "Sections" at bounding box center [534, 69] width 38 height 16
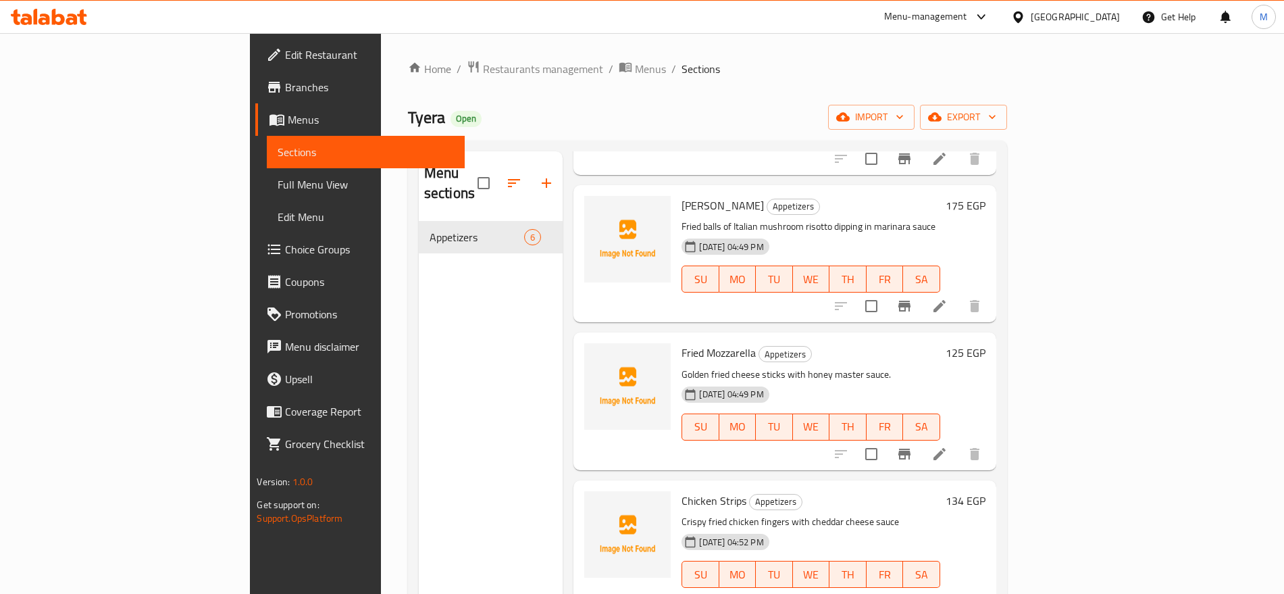
scroll to position [9, 0]
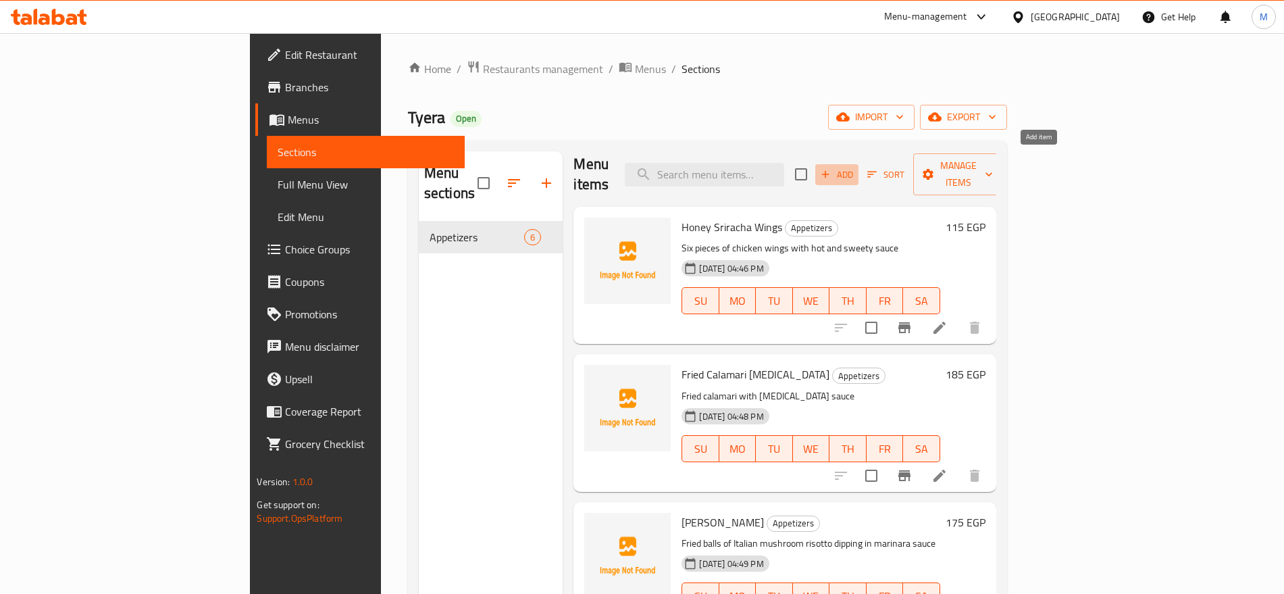
click at [858, 164] on button "Add" at bounding box center [836, 174] width 43 height 21
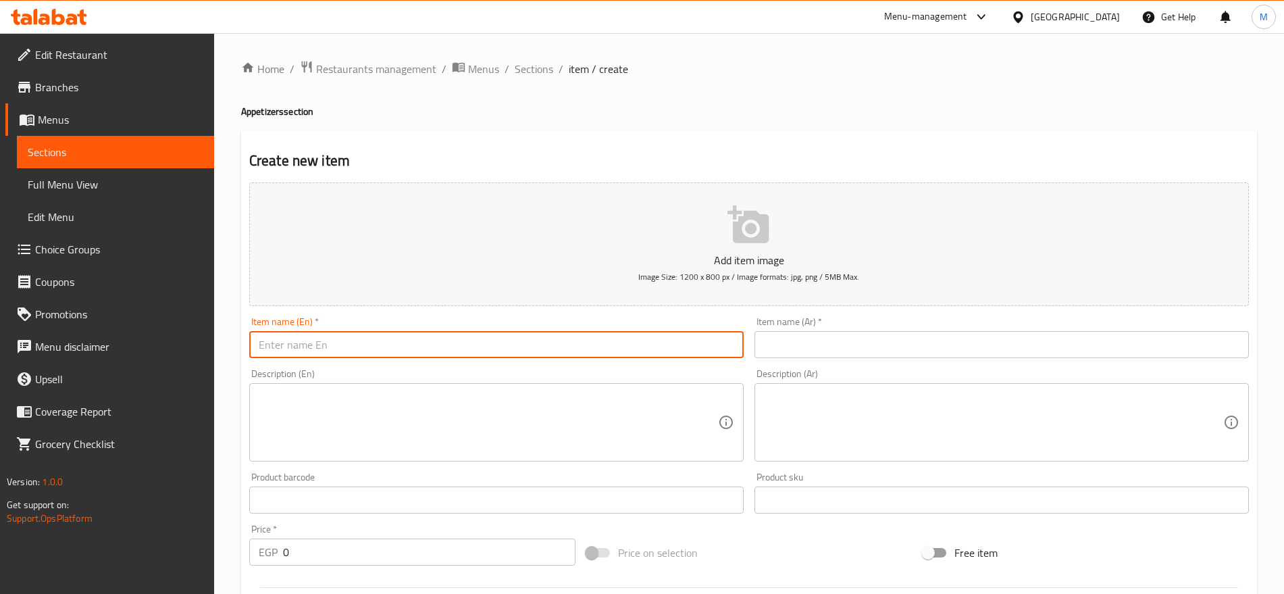
click at [623, 335] on input "text" at bounding box center [496, 344] width 494 height 27
paste input "chicken quesadilla"
click at [623, 335] on input "chicken quesadilla" at bounding box center [496, 344] width 494 height 27
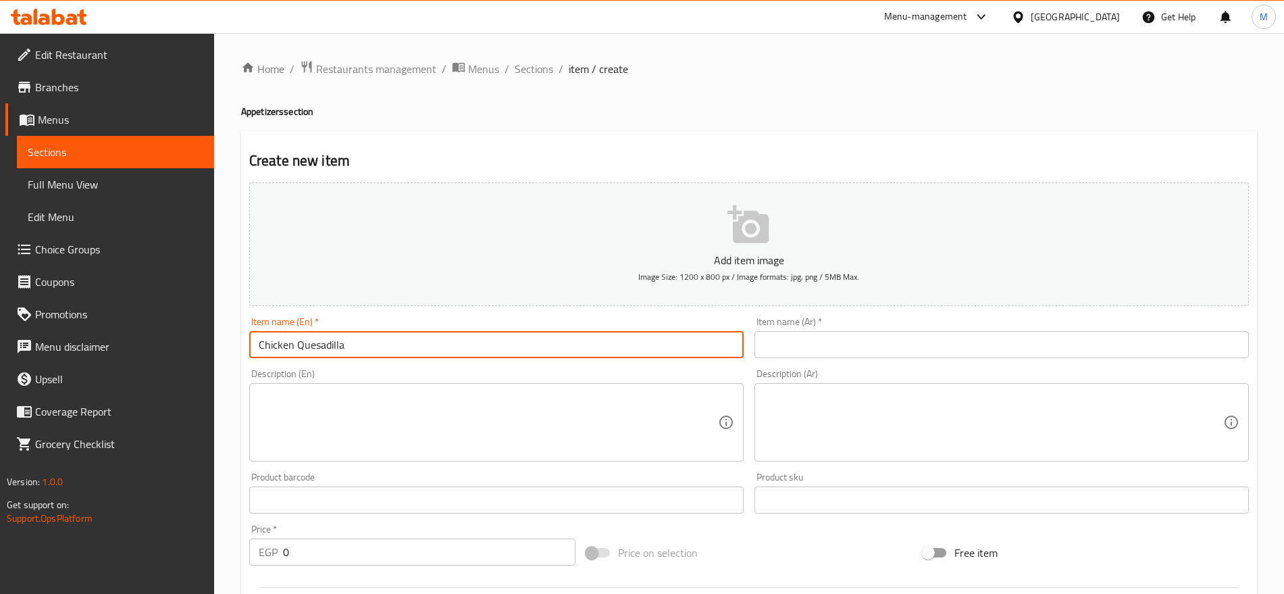
type input "Chicken Quesadilla"
click at [639, 445] on textarea at bounding box center [488, 422] width 459 height 64
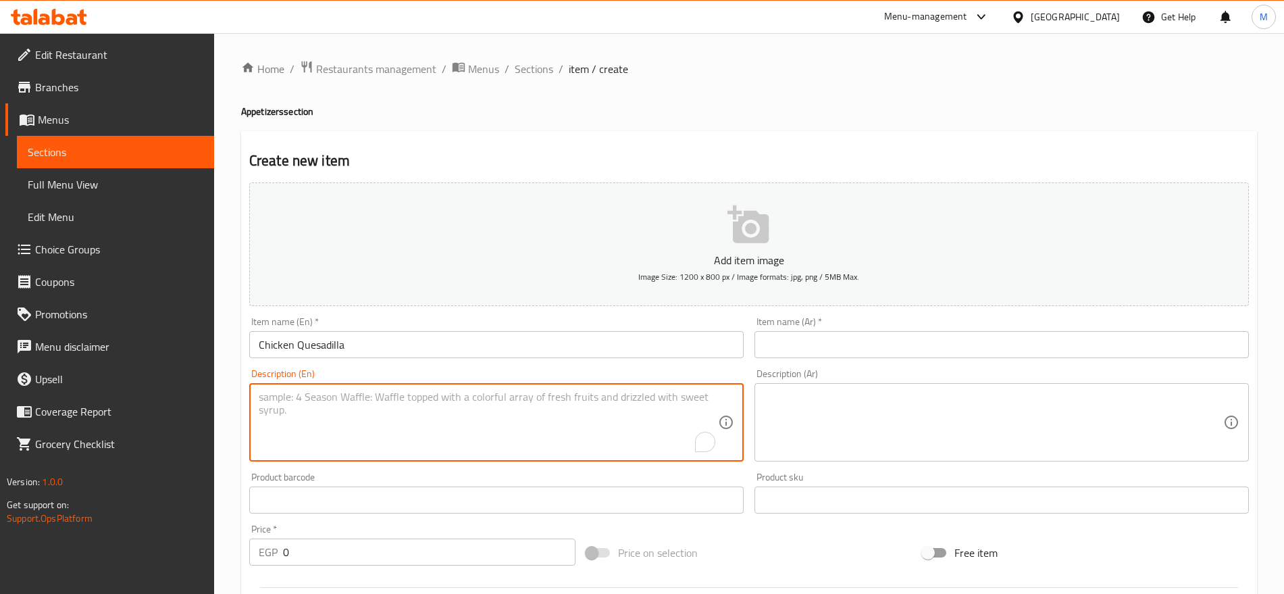
paste textarea "Marinated chicken\onion and pepper\mozzarella cheese inside Mexican tortilla se…"
type textarea "Marinated chicken\onion and pepper\mozzarella cheese inside Mexican tortilla se…"
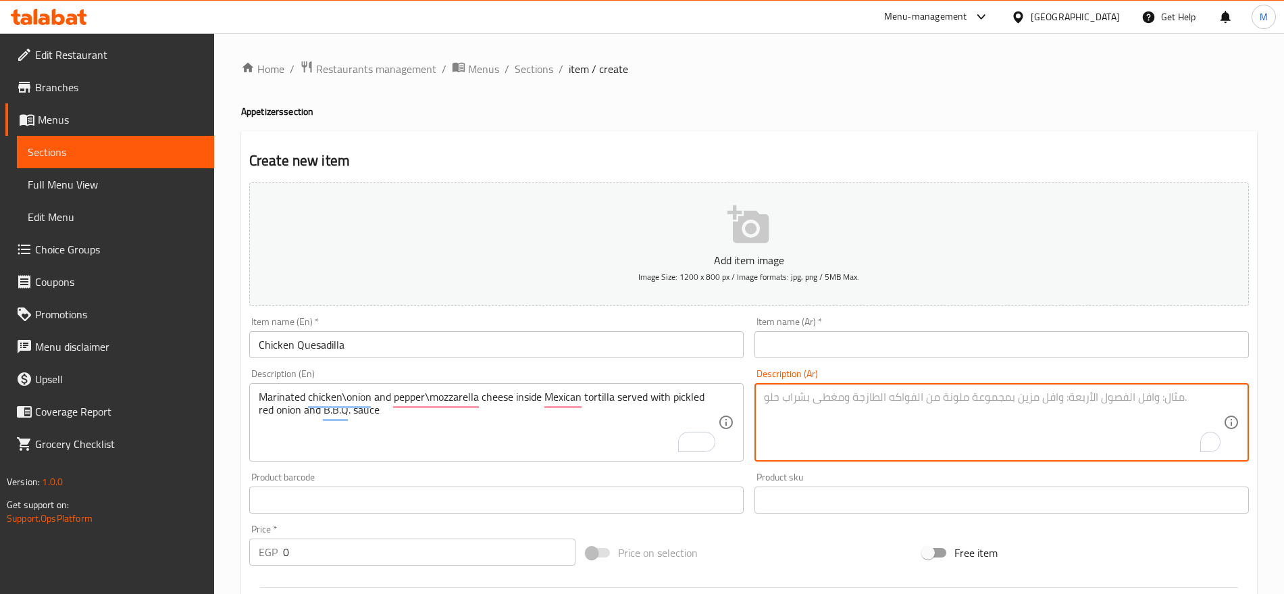
click at [1038, 415] on textarea "To enrich screen reader interactions, please activate Accessibility in Grammarl…" at bounding box center [993, 422] width 459 height 64
paste textarea "دجاج متبل مع بصل وفلفل وجبن موزاريلا داخل تورتيلا مكسيكية تُقدم مع بصل أحمر مخل…"
type textarea "دجاج متبل مع بصل وفلفل وجبن موزاريلا داخل تورتيلا مكسيكية تُقدم مع بصل أحمر مخل…"
click at [928, 336] on input "text" at bounding box center [1001, 344] width 494 height 27
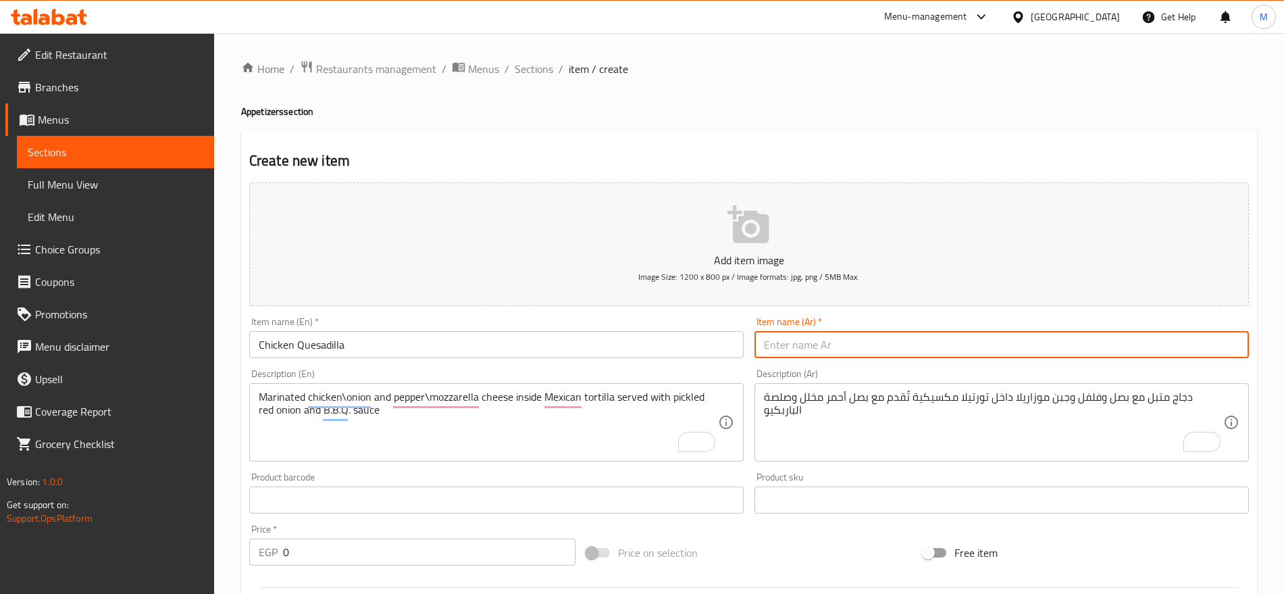
paste input "كاساديا الدجاج"
type input "كاساديا الدجاج"
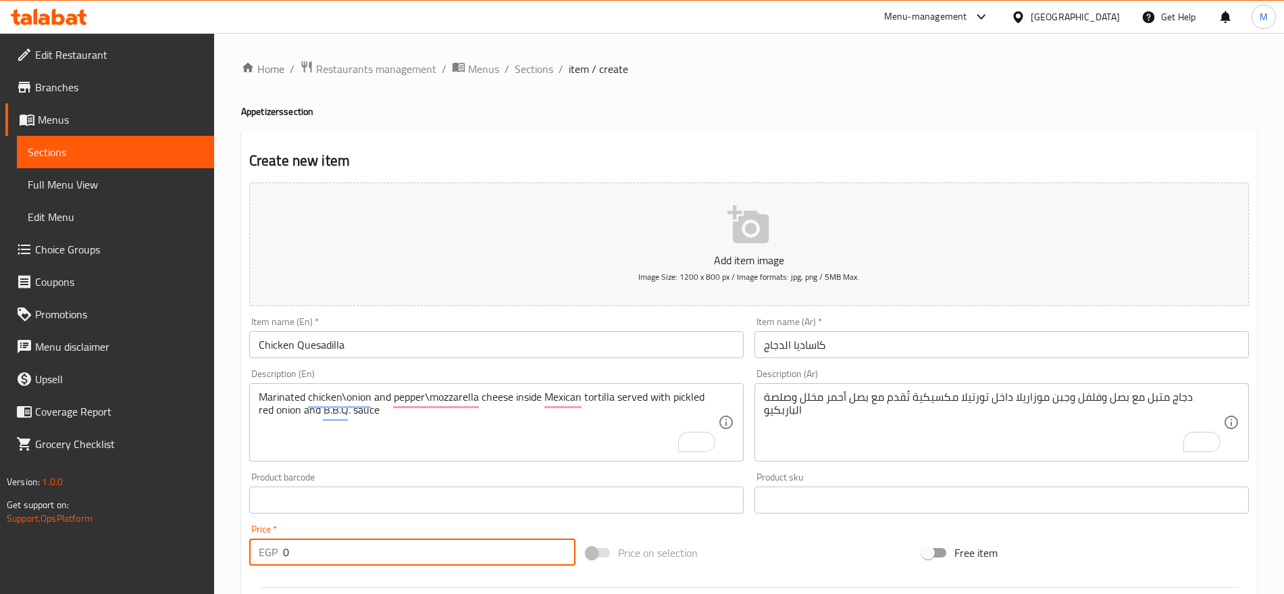
click at [367, 552] on input "0" at bounding box center [429, 551] width 292 height 27
paste input "195"
type input "195"
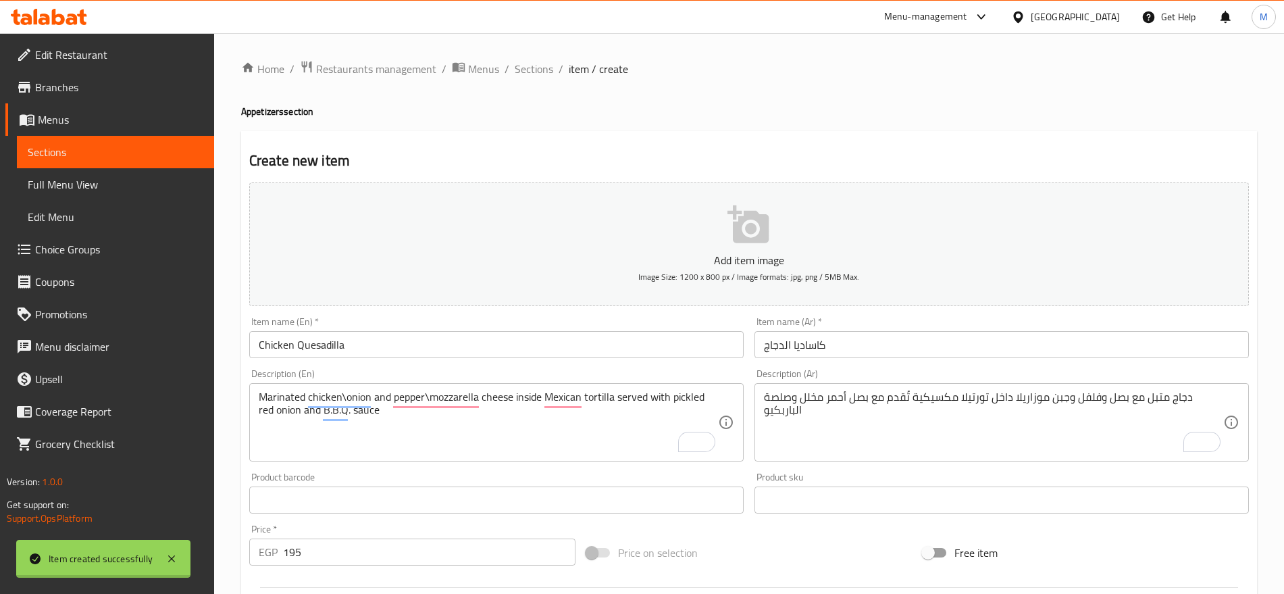
type input "0"
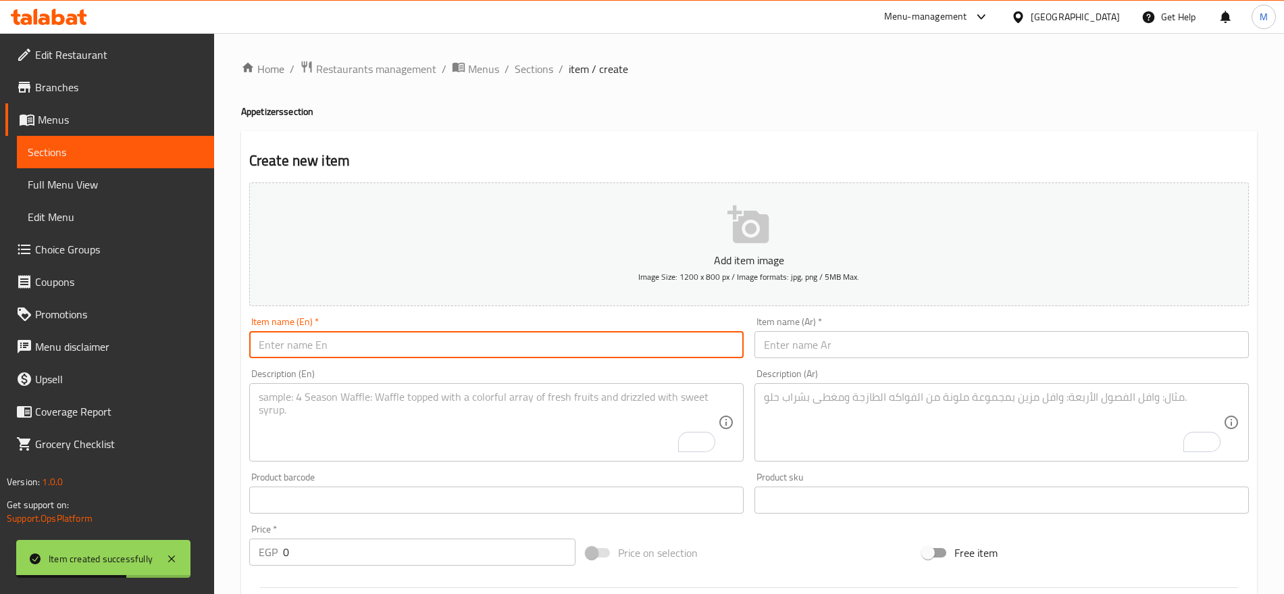
click at [573, 353] on input "text" at bounding box center [496, 344] width 494 height 27
paste input "beef quesadilla"
click at [573, 353] on input "beef quesadilla" at bounding box center [496, 344] width 494 height 27
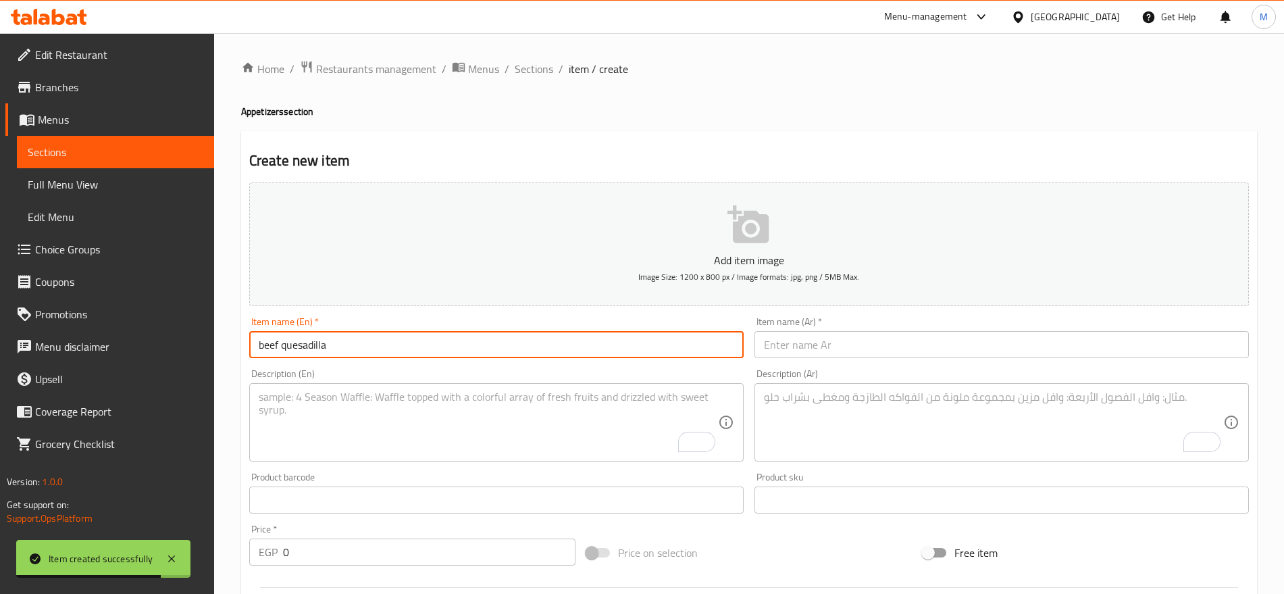
click at [573, 353] on input "beef quesadilla" at bounding box center [496, 344] width 494 height 27
type input "Beef Quesadilla"
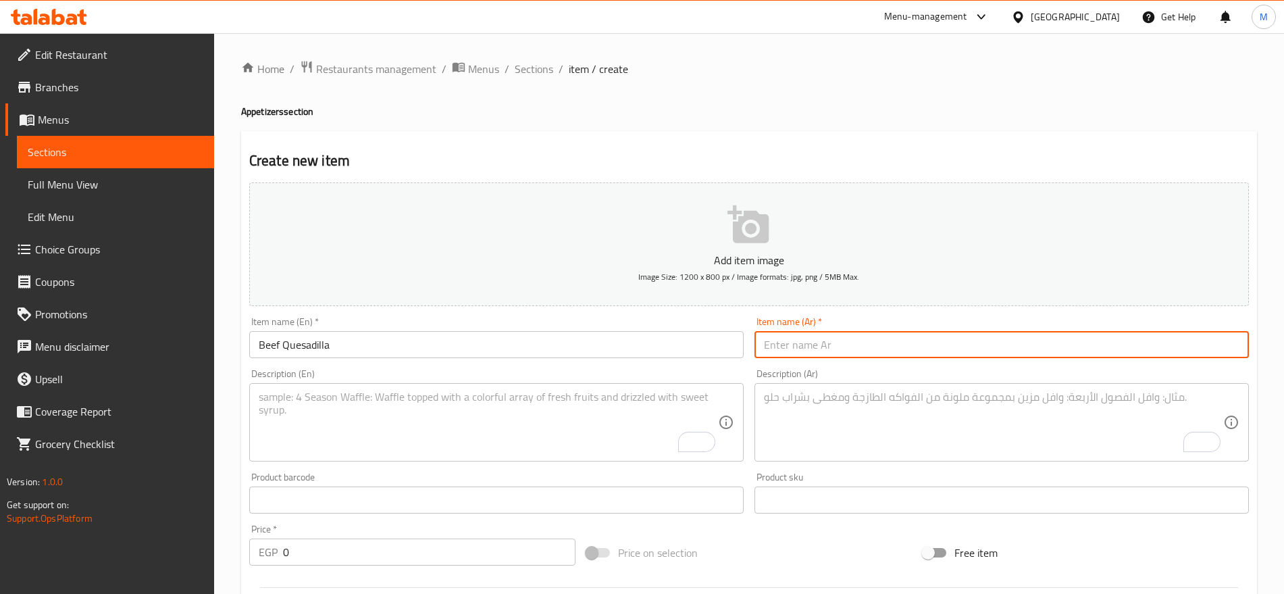
paste input "كاساديا اللحم البقري"
type input "كاساديا اللحم البقري"
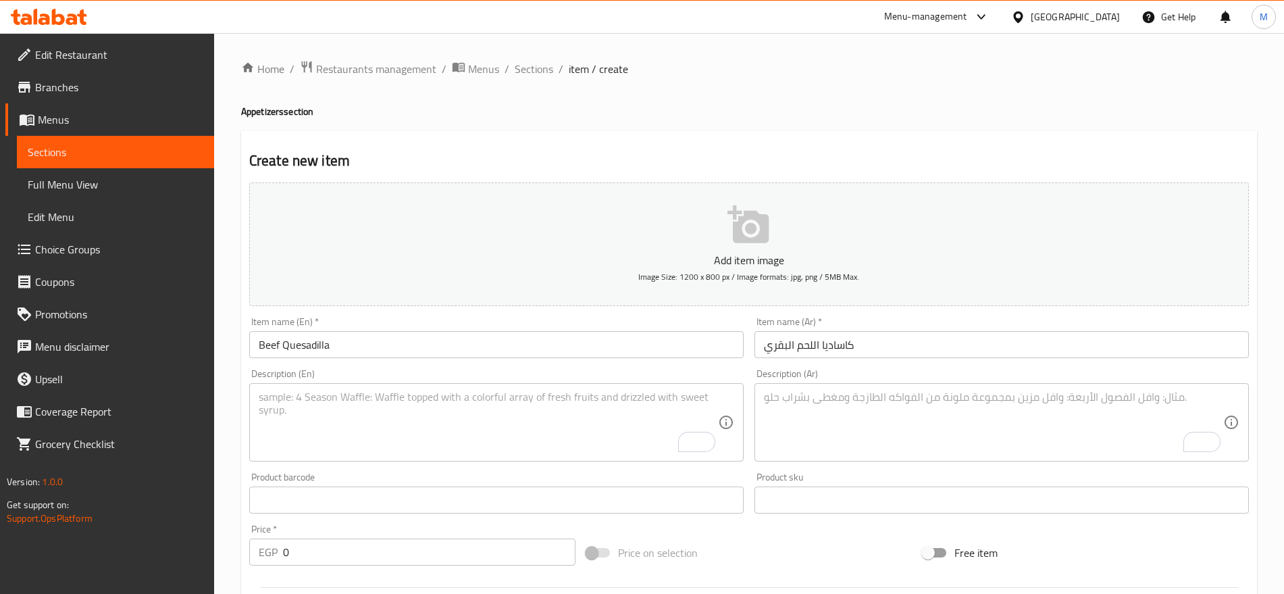
drag, startPoint x: 415, startPoint y: 568, endPoint x: 424, endPoint y: 552, distance: 18.8
click at [424, 552] on div "Price   * EGP 0 Price *" at bounding box center [412, 545] width 337 height 52
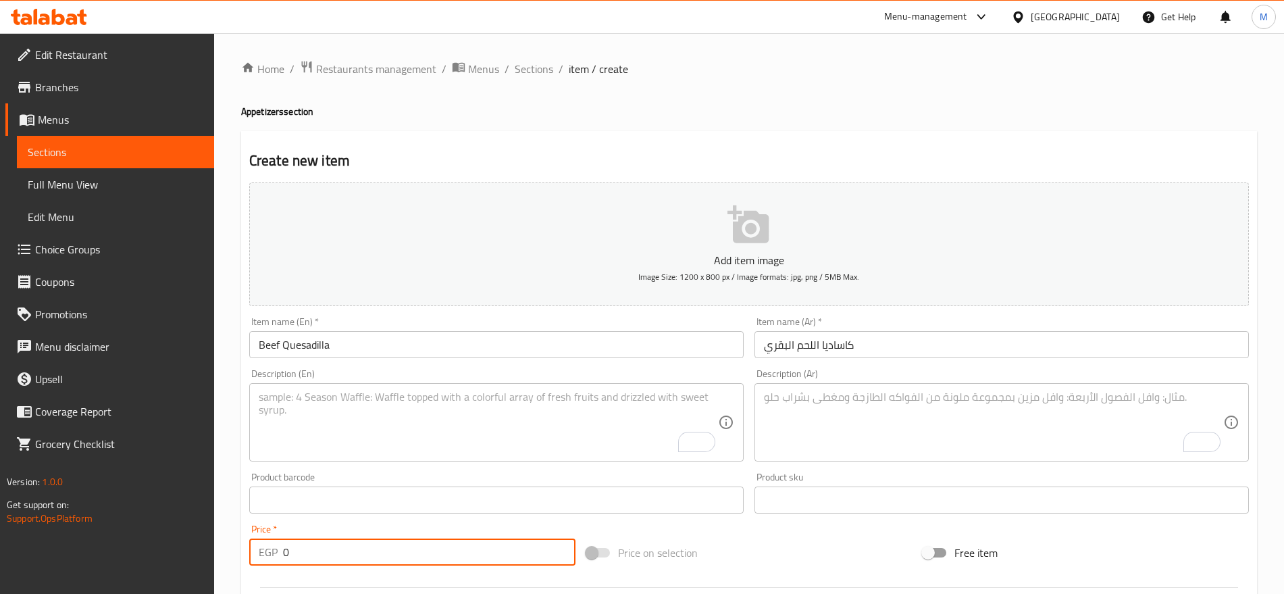
click at [424, 552] on input "0" at bounding box center [429, 551] width 292 height 27
paste input "234"
type input "234"
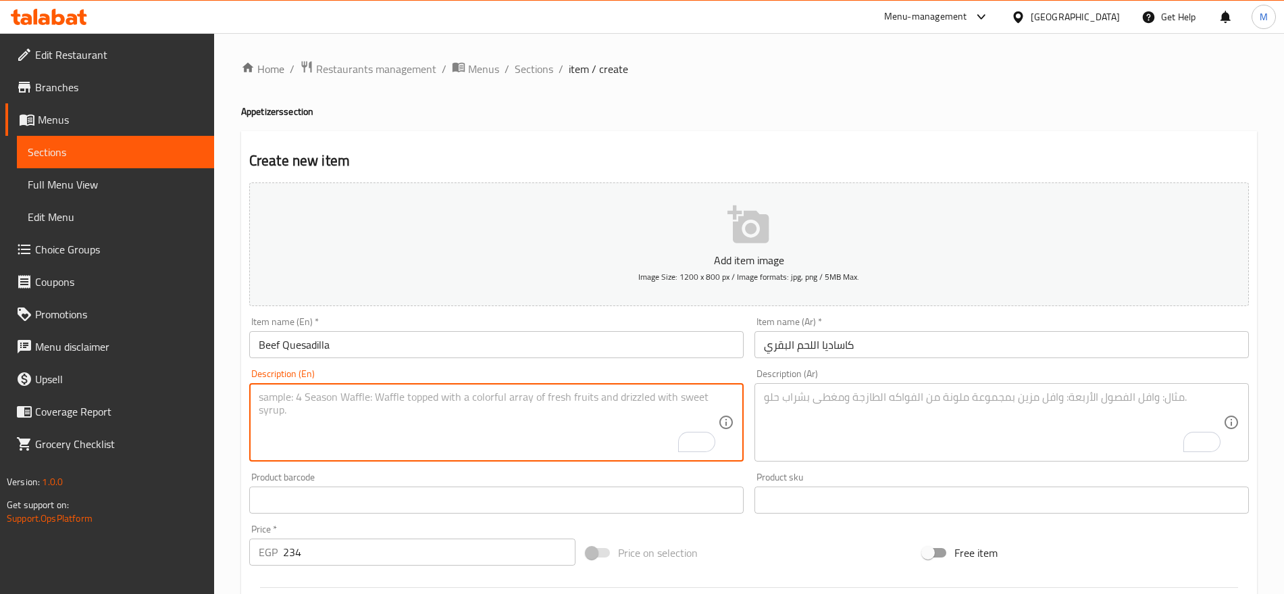
click at [407, 419] on textarea "To enrich screen reader interactions, please activate Accessibility in Grammarl…" at bounding box center [488, 422] width 459 height 64
click at [552, 403] on textarea "To enrich screen reader interactions, please activate Accessibility in Grammarl…" at bounding box center [488, 422] width 459 height 64
paste textarea "Marinated minced beef\onion and pepper\mozzarella cheese inside Mexican tortill…"
type textarea "Marinated minced beef\onion and pepper\mozzarella cheese inside Mexican tortill…"
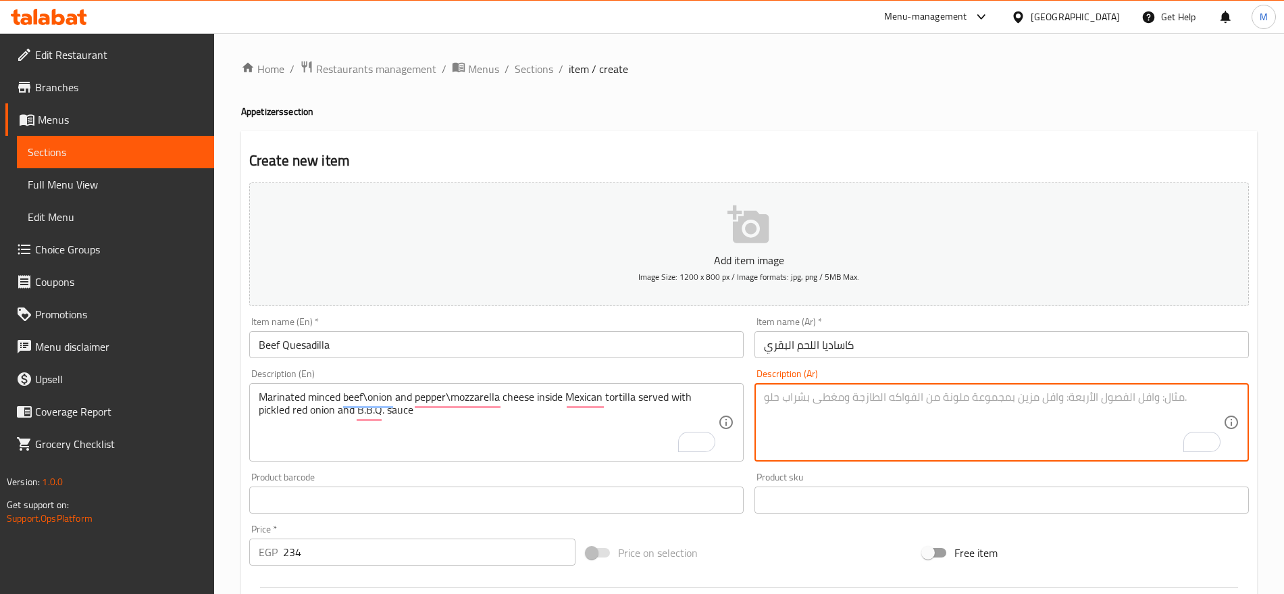
click at [1032, 400] on textarea "To enrich screen reader interactions, please activate Accessibility in Grammarl…" at bounding box center [993, 422] width 459 height 64
paste textarea "لحم بقري متبل داخل تورتيلا مكسيكية تُقدم مع بصل أحمر مخلل و باربكيو"
type textarea "لحم بقري متبل داخل تورتيلا مكسيكية تُقدم مع بصل أحمر مخلل و باربكيو"
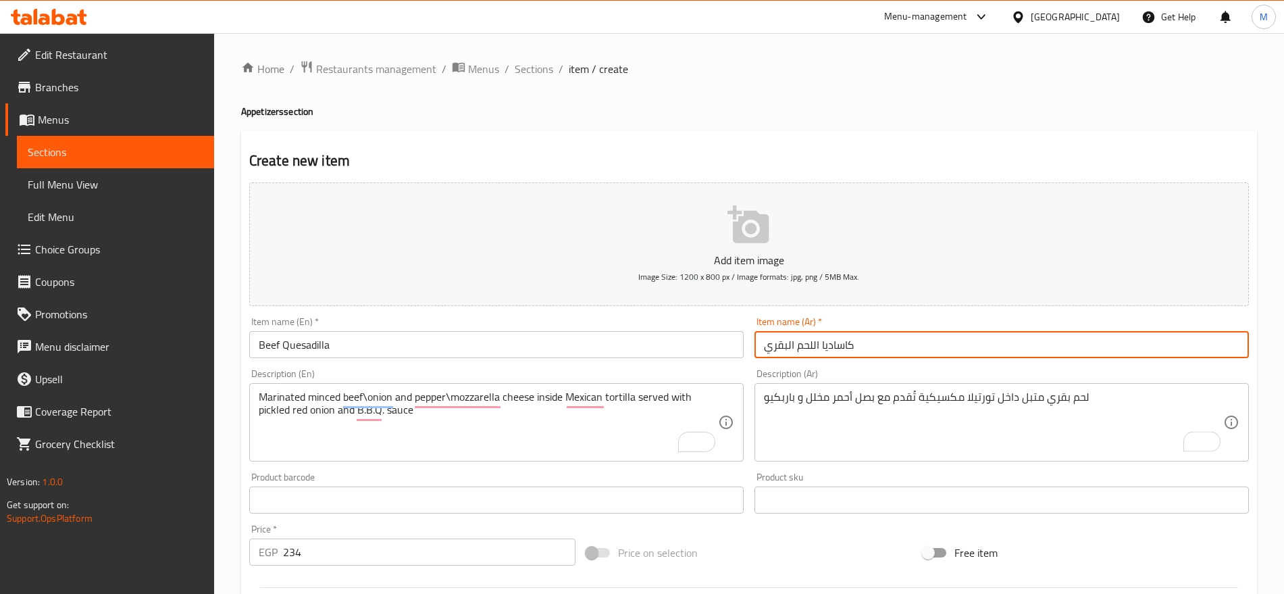
click at [950, 342] on input "كاساديا اللحم البقري" at bounding box center [1001, 344] width 494 height 27
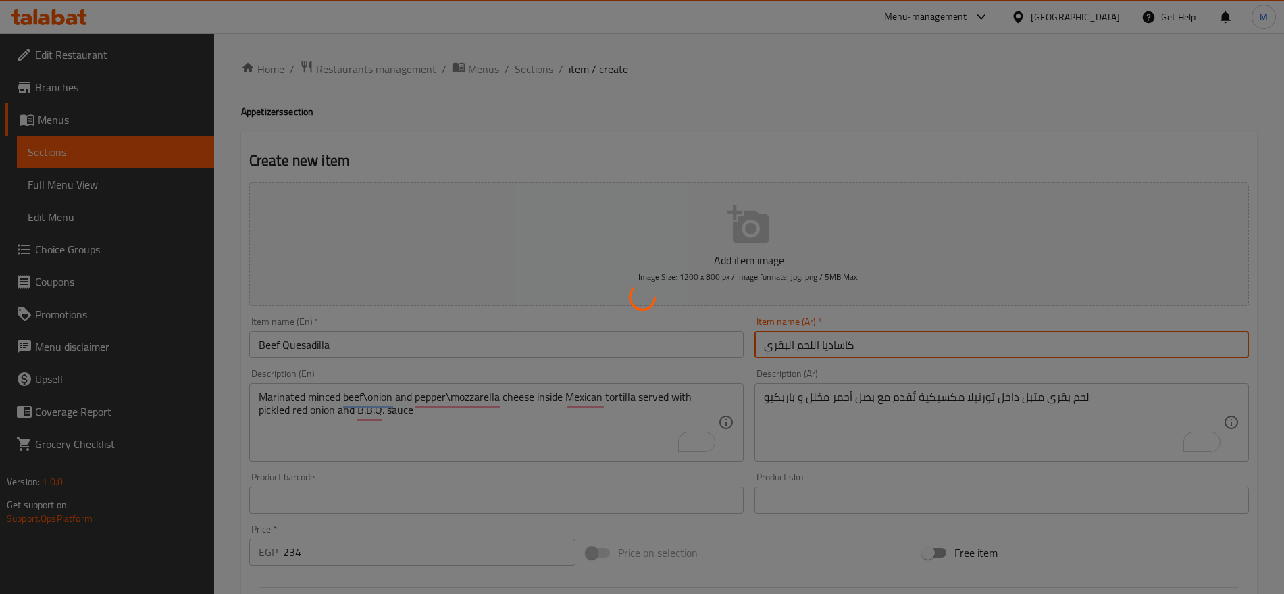
type input "0"
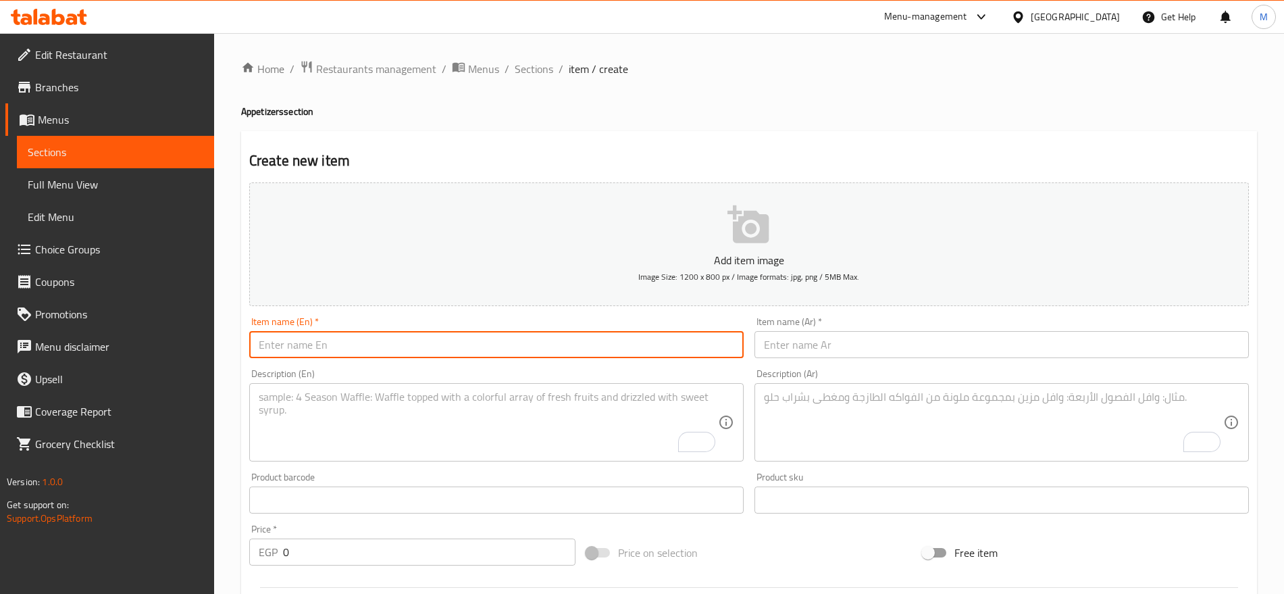
click at [581, 334] on input "text" at bounding box center [496, 344] width 494 height 27
paste input "[US_STATE] fries"
click at [581, 334] on input "[US_STATE] fries" at bounding box center [496, 344] width 494 height 27
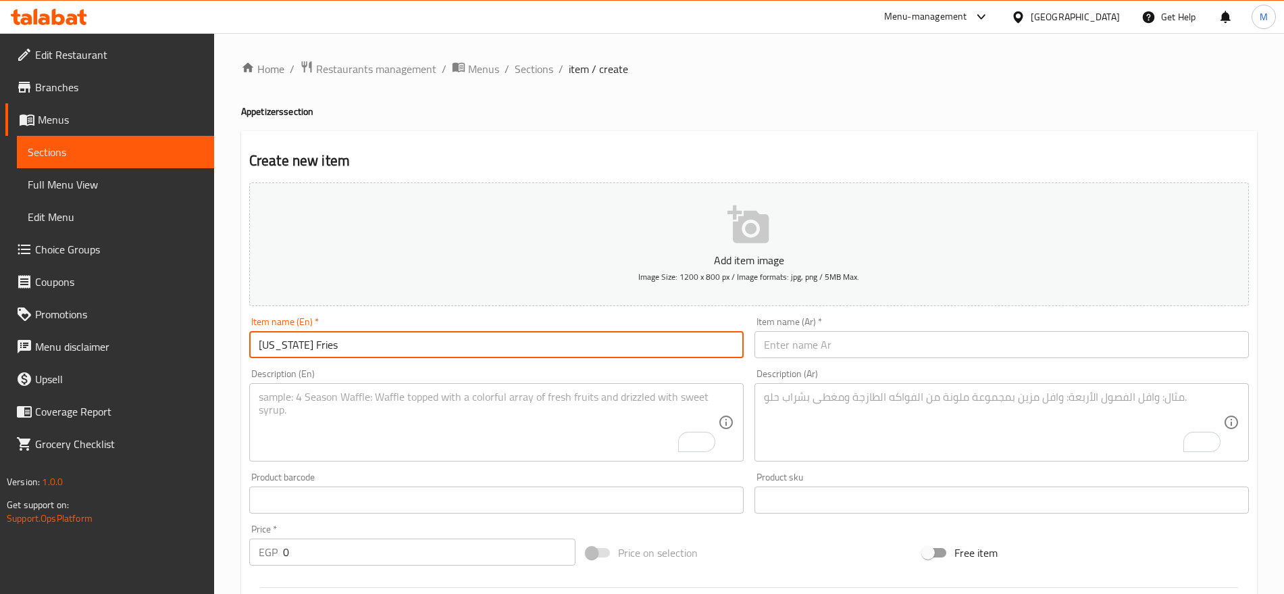
type input "[US_STATE] Fries"
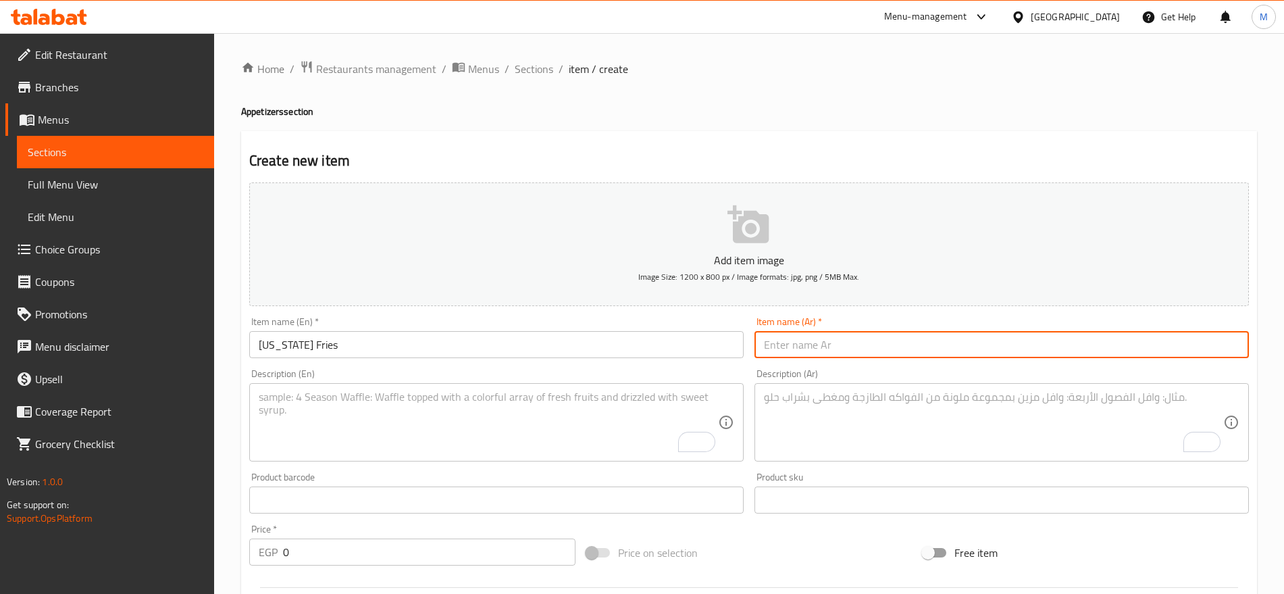
paste input "بطاطس [GEOGRAPHIC_DATA]"
type input "بطاطس [GEOGRAPHIC_DATA]"
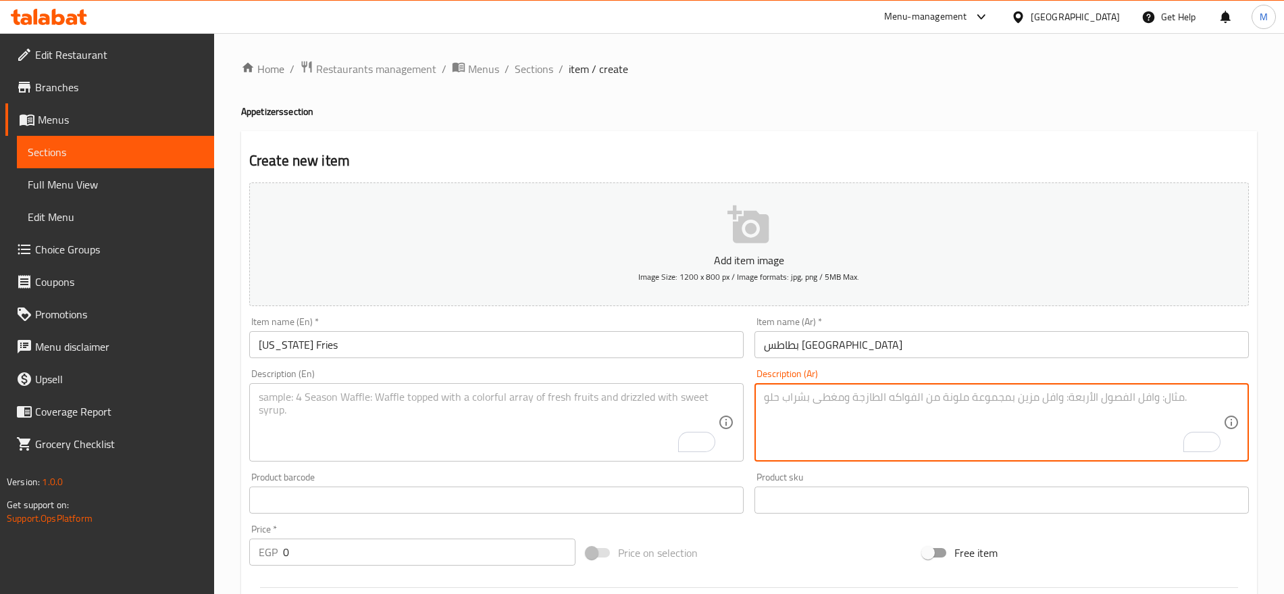
click at [938, 399] on textarea "To enrich screen reader interactions, please activate Accessibility in Grammarl…" at bounding box center [993, 422] width 459 height 64
paste textarea "بطاطس مقلية مع صلصة بولونيز، صلصة جبن [PERSON_NAME]، هالابينو، وبصل مخلل"
type textarea "بطاطس مقلية مع صلصة بولونيز، صلصة جبن [PERSON_NAME]، هالابينو، وبصل مخلل"
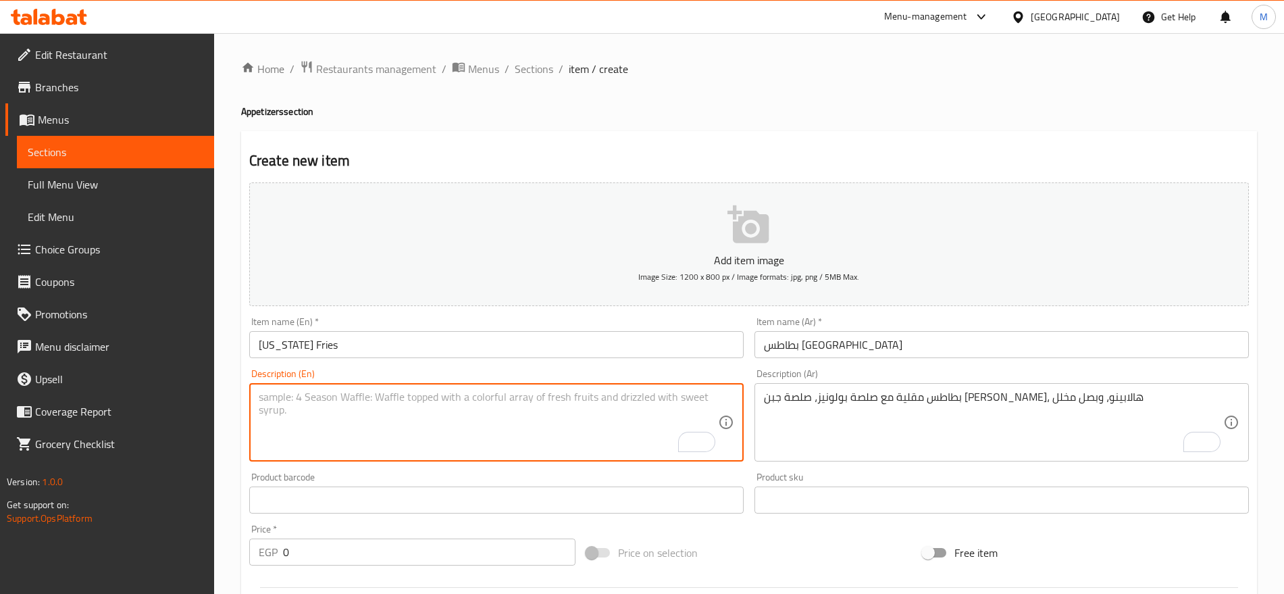
click at [564, 403] on textarea "To enrich screen reader interactions, please activate Accessibility in Grammarl…" at bounding box center [488, 422] width 459 height 64
paste textarea "Fries\Bolognese\Cheddar sauce\Jalapeños\Pickled onions"
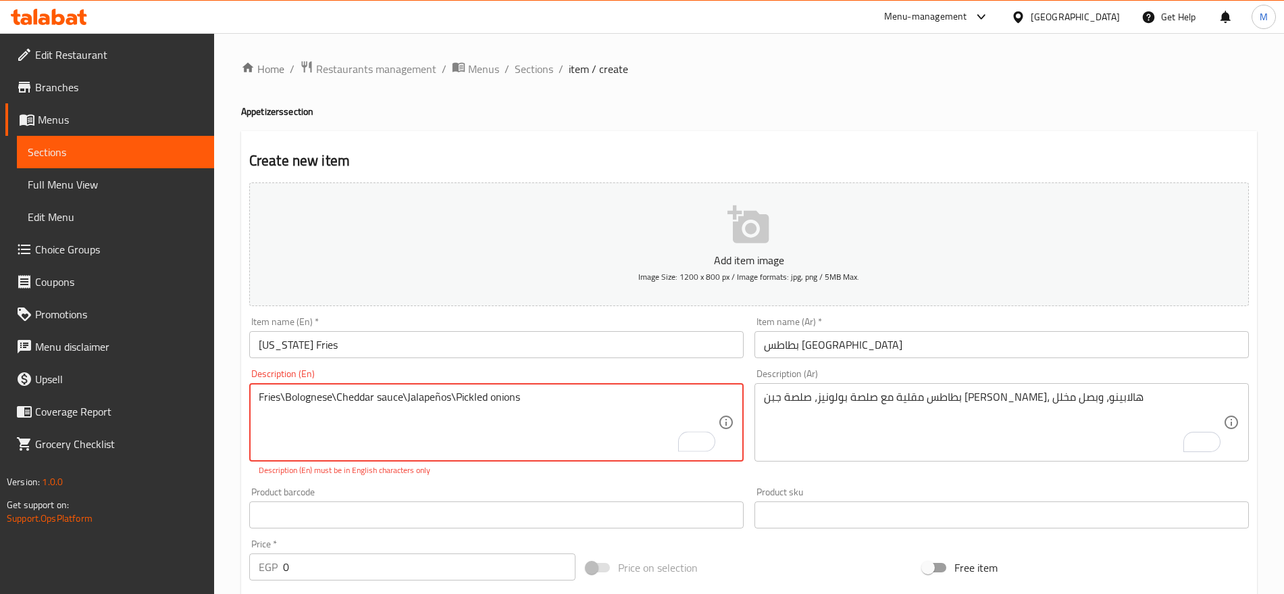
click at [444, 398] on textarea "Fries\Bolognese\Cheddar sauce\Jalapeños\Pickled onions" at bounding box center [488, 422] width 459 height 64
type textarea "Fries\Bolognese\Cheddar sauce\Jalapenos\Pickled onions"
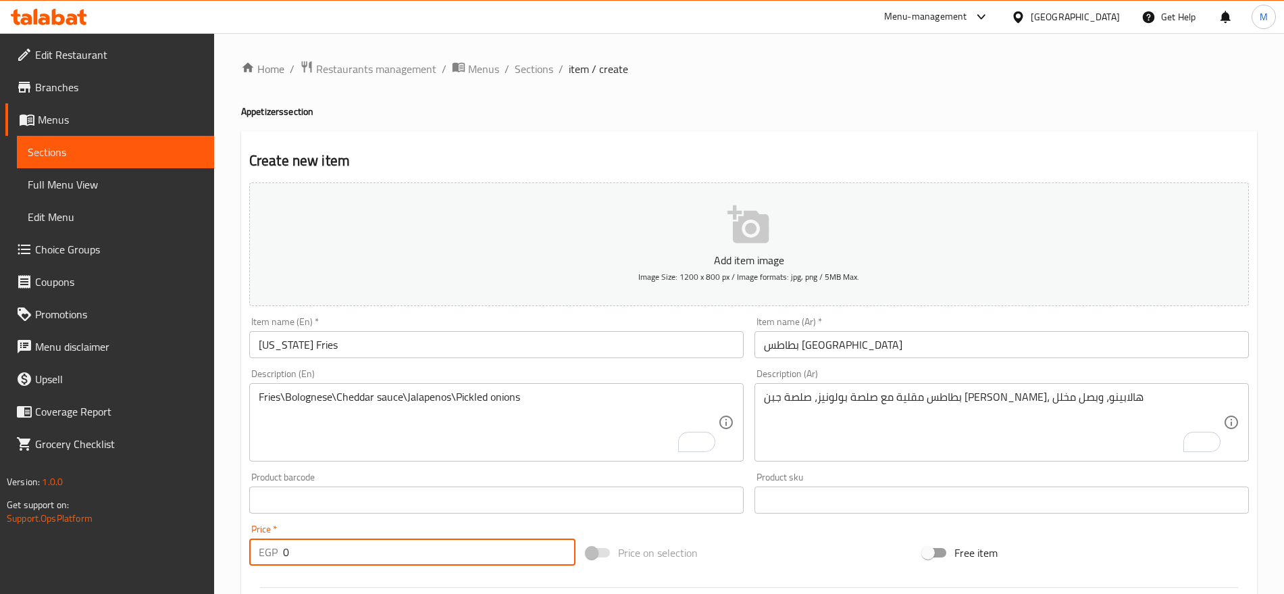
click at [392, 556] on input "0" at bounding box center [429, 551] width 292 height 27
paste input "184"
type input "184"
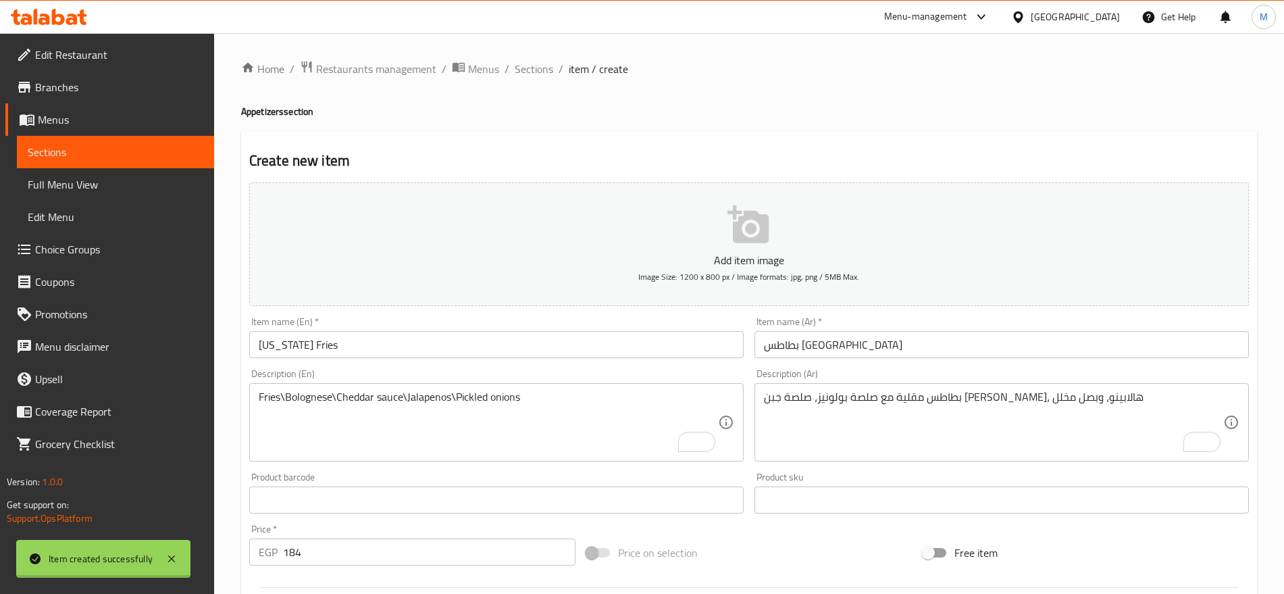
type input "0"
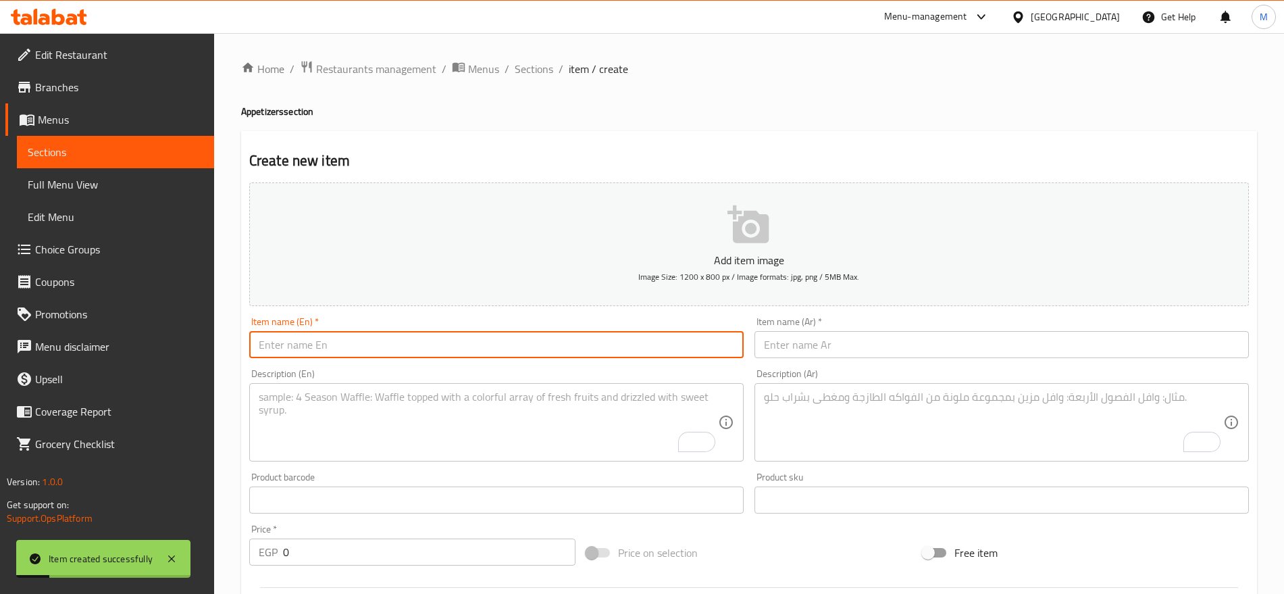
click at [569, 335] on input "text" at bounding box center [496, 344] width 494 height 27
paste input "Tyera Fries"
type input "Tyera Fries"
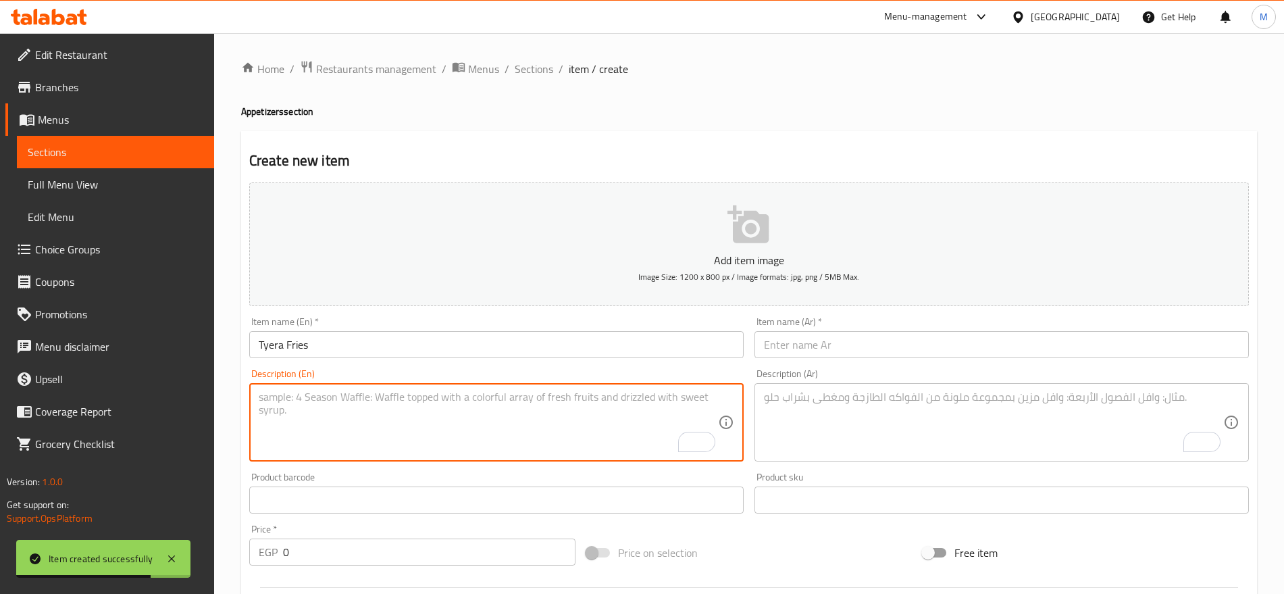
click at [587, 413] on textarea "To enrich screen reader interactions, please activate Accessibility in Grammarl…" at bounding box center [488, 422] width 459 height 64
paste textarea "Fries\Cheddar cheese souse\jalapeno\sweet corn\red beans"
type textarea "Fries\Cheddar cheese souse\jalapeno\sweet corn\red beans"
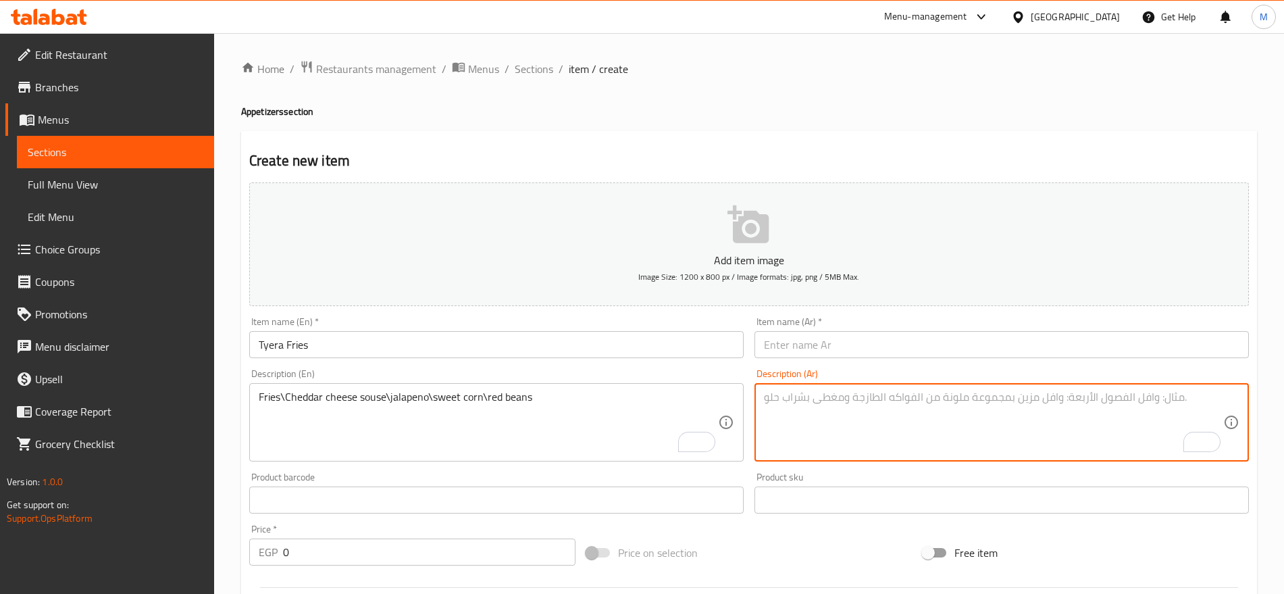
click at [950, 399] on textarea "To enrich screen reader interactions, please activate Accessibility in Grammarl…" at bounding box center [993, 422] width 459 height 64
paste textarea "بطاطس مقلية مع صوص جبة شيدر، هالابينو، ذرة حلوة، وفاصوليا حمراء"
type textarea "بطاطس مقلية مع صوص جبة شيدر، هالابينو، ذرة حلوة، وفاصوليا حمراء"
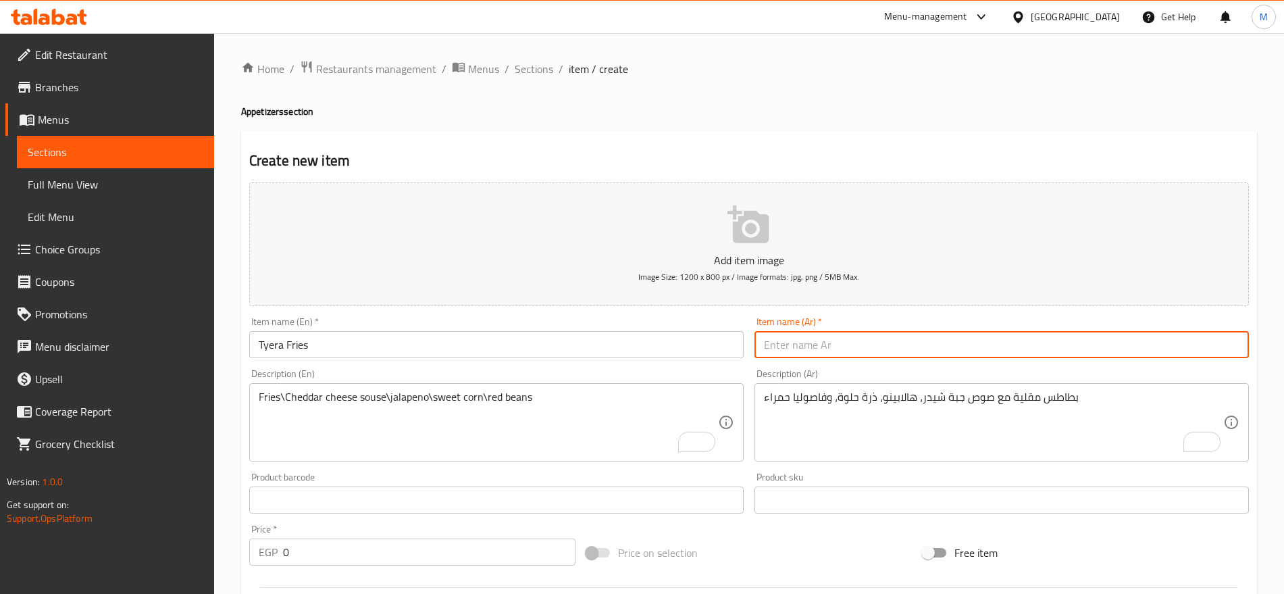
click at [943, 348] on input "text" at bounding box center [1001, 344] width 494 height 27
paste input "[PERSON_NAME]"
type input "[PERSON_NAME]"
click at [450, 560] on input "0" at bounding box center [429, 551] width 292 height 27
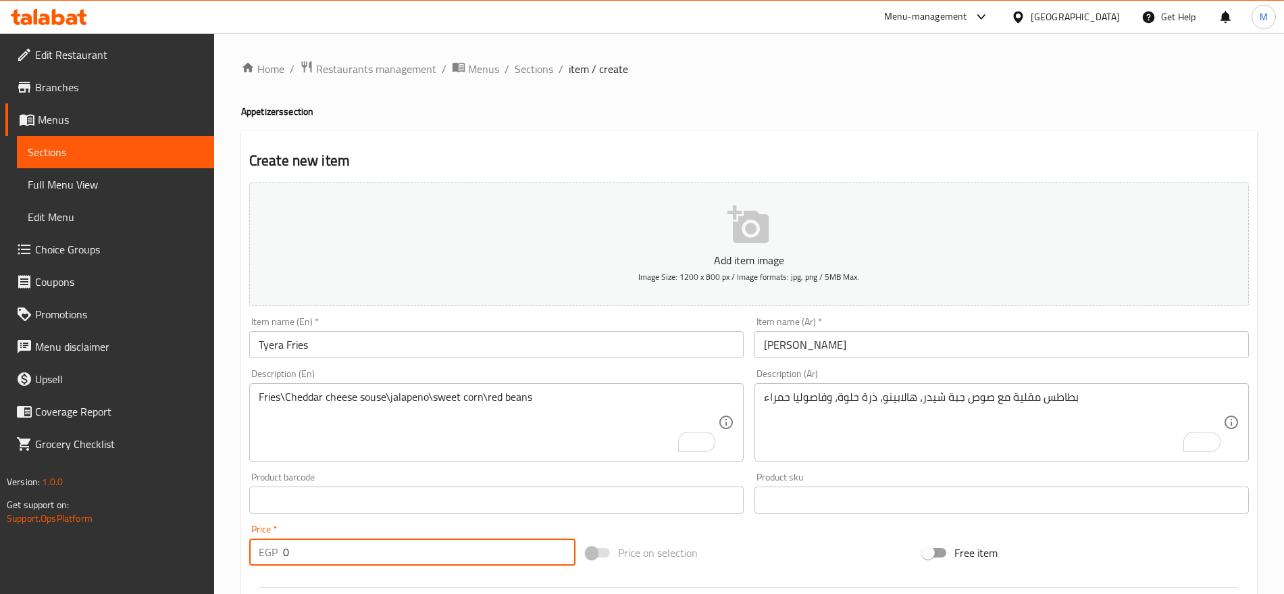
click at [450, 560] on input "0" at bounding box center [429, 551] width 292 height 27
paste input "94"
type input "94"
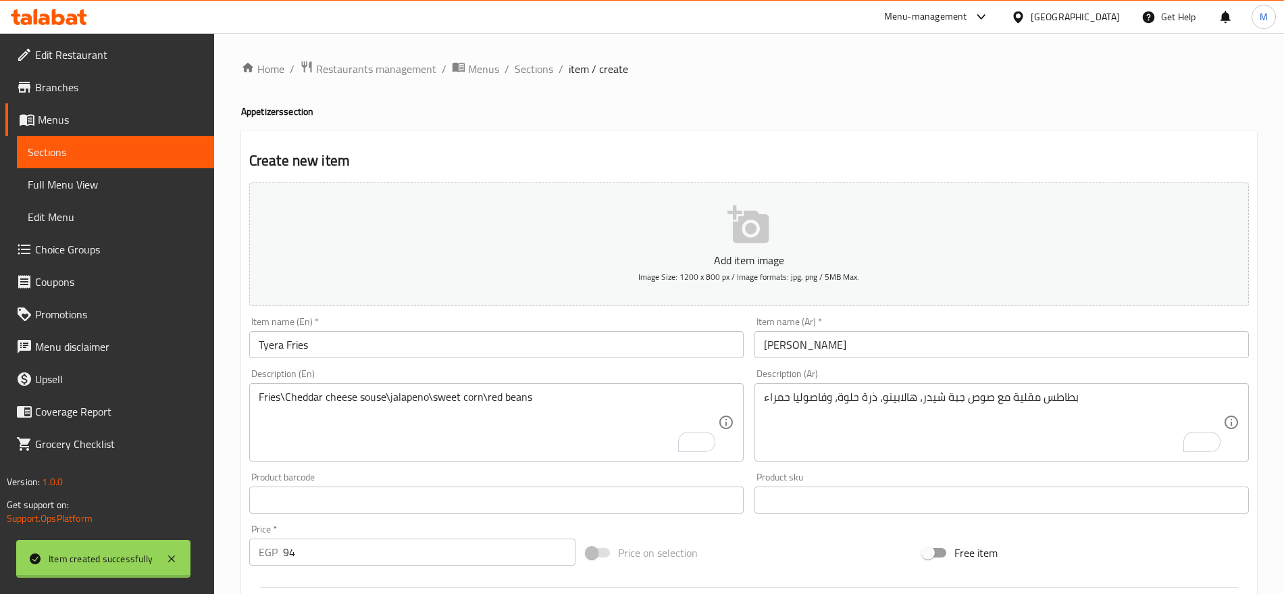
type input "0"
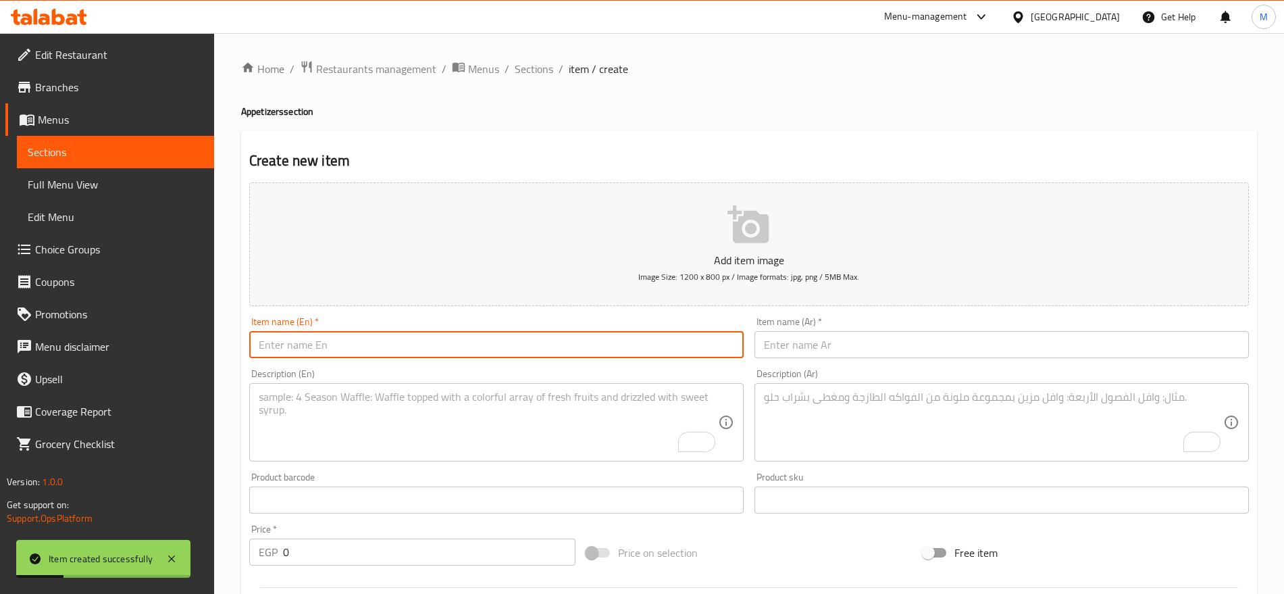
click at [560, 353] on input "text" at bounding box center [496, 344] width 494 height 27
paste input "French fries"
click at [560, 353] on input "French fries" at bounding box center [496, 344] width 494 height 27
type input "French Fries"
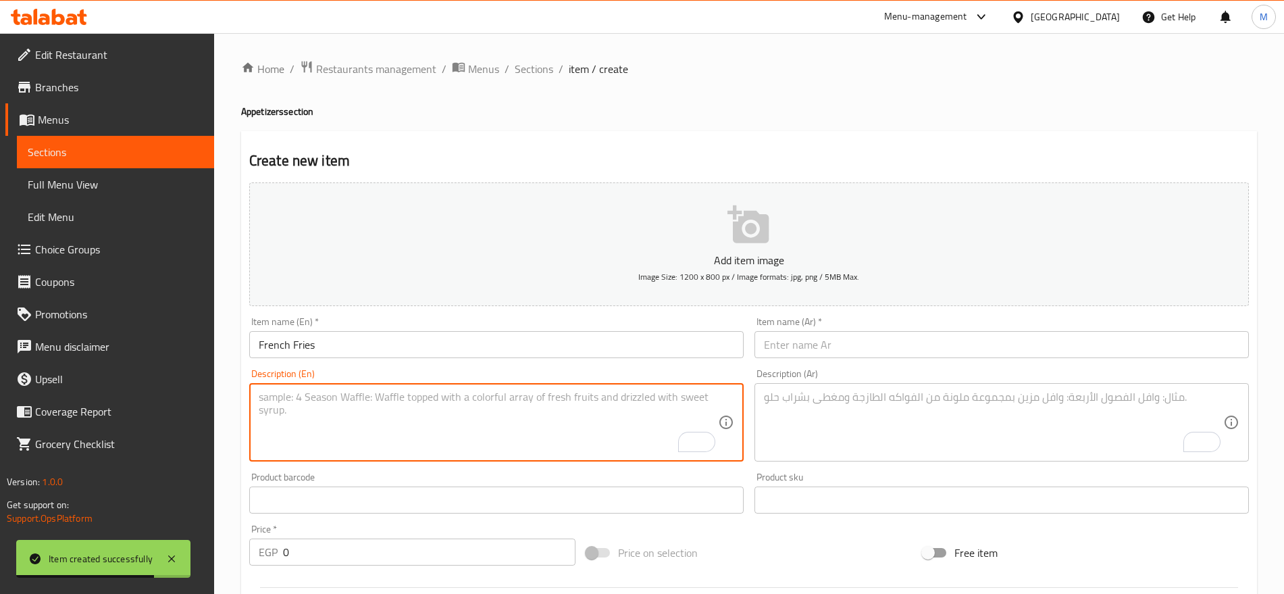
click at [597, 396] on textarea "To enrich screen reader interactions, please activate Accessibility in Grammarl…" at bounding box center [488, 422] width 459 height 64
paste textarea "Served with B.B.Q. sauce"
type textarea "Served with B.B.Q. sauce"
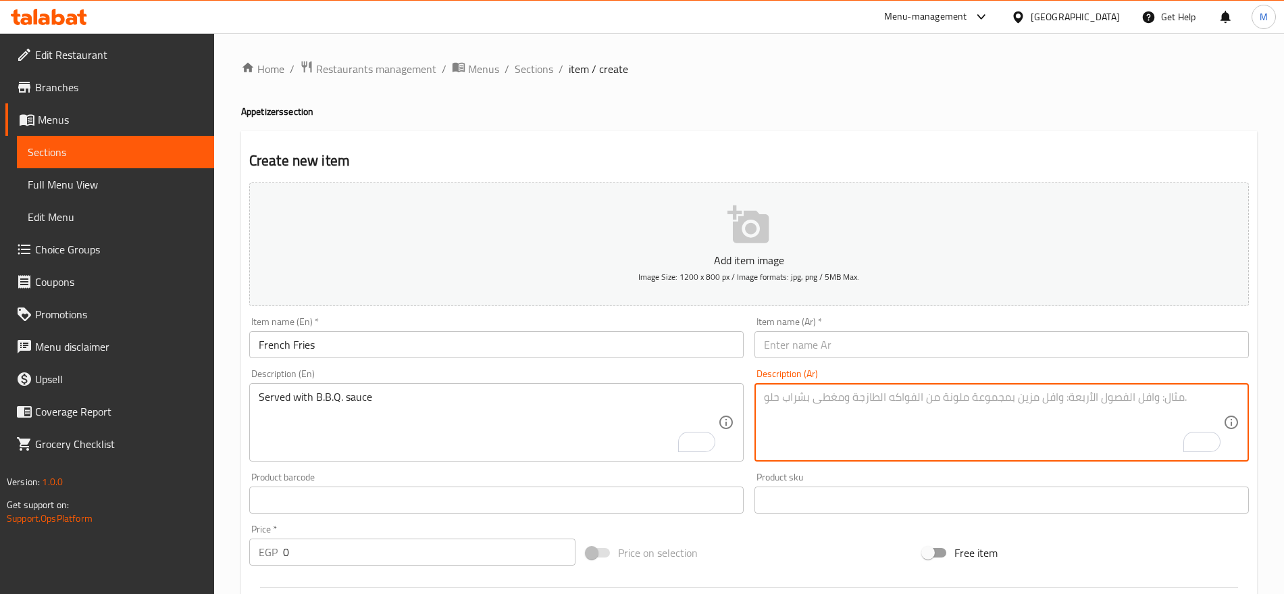
click at [978, 407] on textarea "To enrich screen reader interactions, please activate Accessibility in Grammarl…" at bounding box center [993, 422] width 459 height 64
paste textarea "بطاطس مقلية تُقدم مع صوص الباربكيو"
click at [978, 407] on textarea "بطاطس مقلية تُقدم مع صوص الباربكيو" at bounding box center [993, 422] width 459 height 64
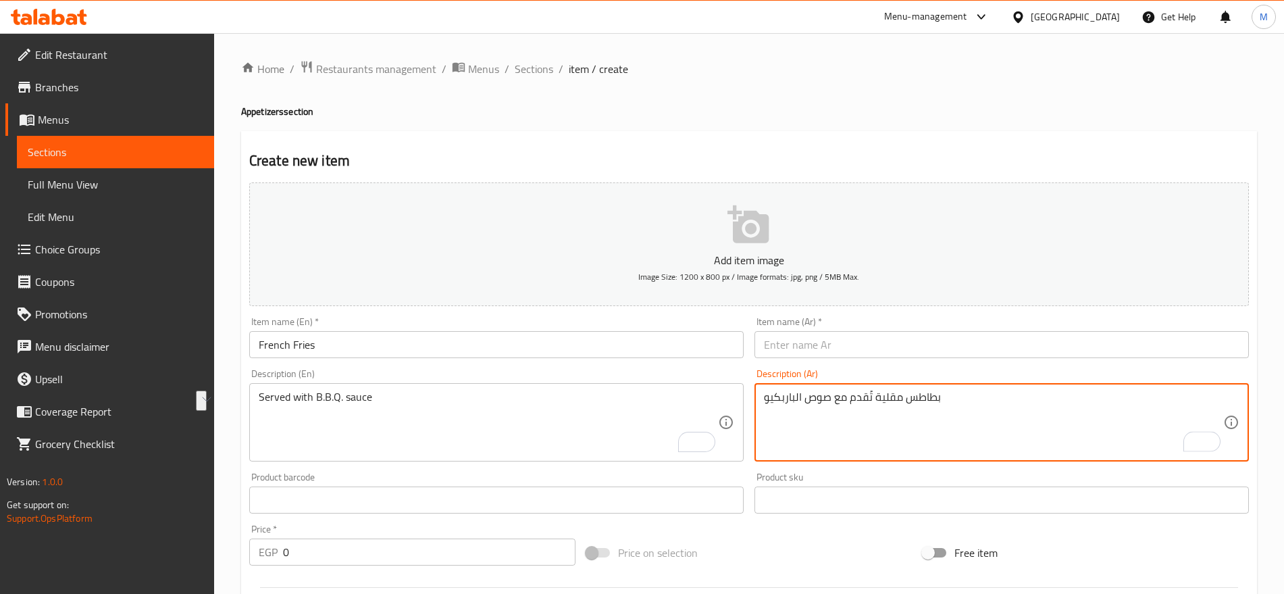
drag, startPoint x: 960, startPoint y: 400, endPoint x: 893, endPoint y: 402, distance: 66.2
click at [893, 402] on textarea "بطاطس مقلية تُقدم مع صوص الباربكيو" at bounding box center [993, 422] width 459 height 64
type textarea "بطاطس مقلية تُقدم مع صوص الباربكيو"
click at [980, 344] on input "text" at bounding box center [1001, 344] width 494 height 27
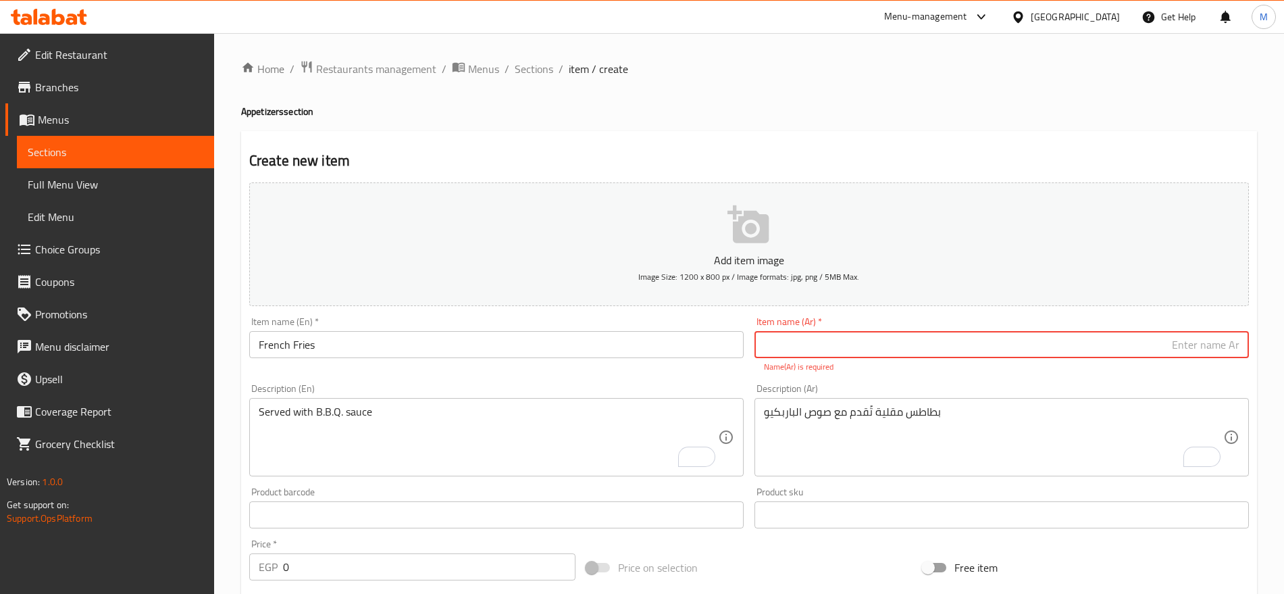
paste input "بطاطس م"
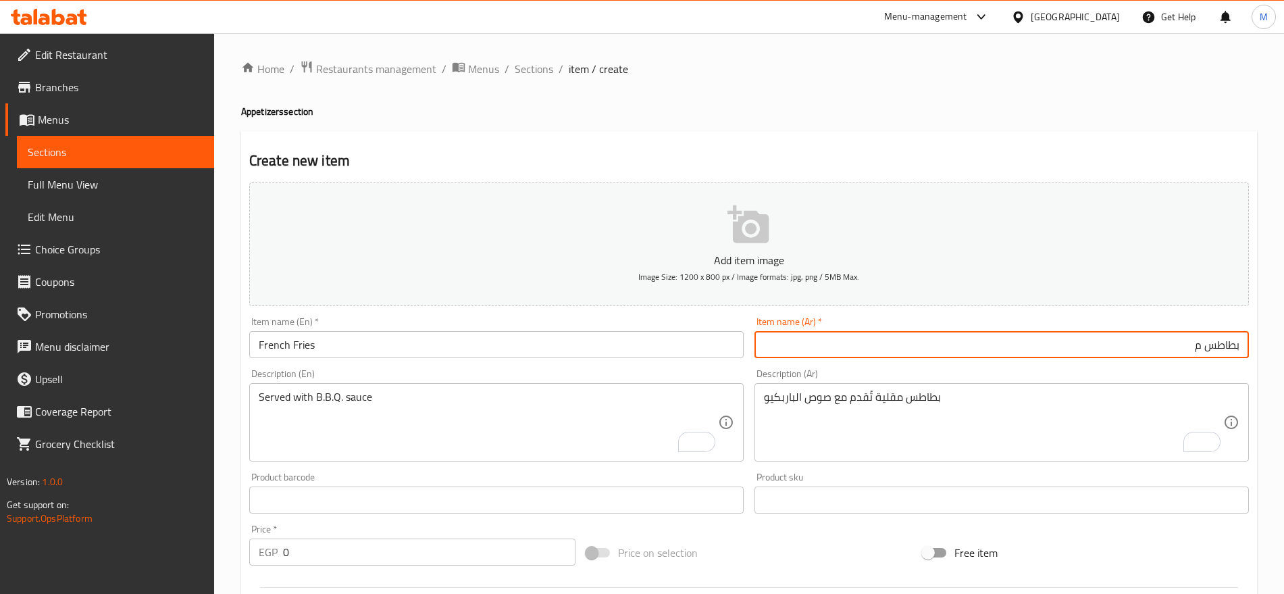
type input "بطاطس محمرة"
click at [440, 556] on input "0" at bounding box center [429, 551] width 292 height 27
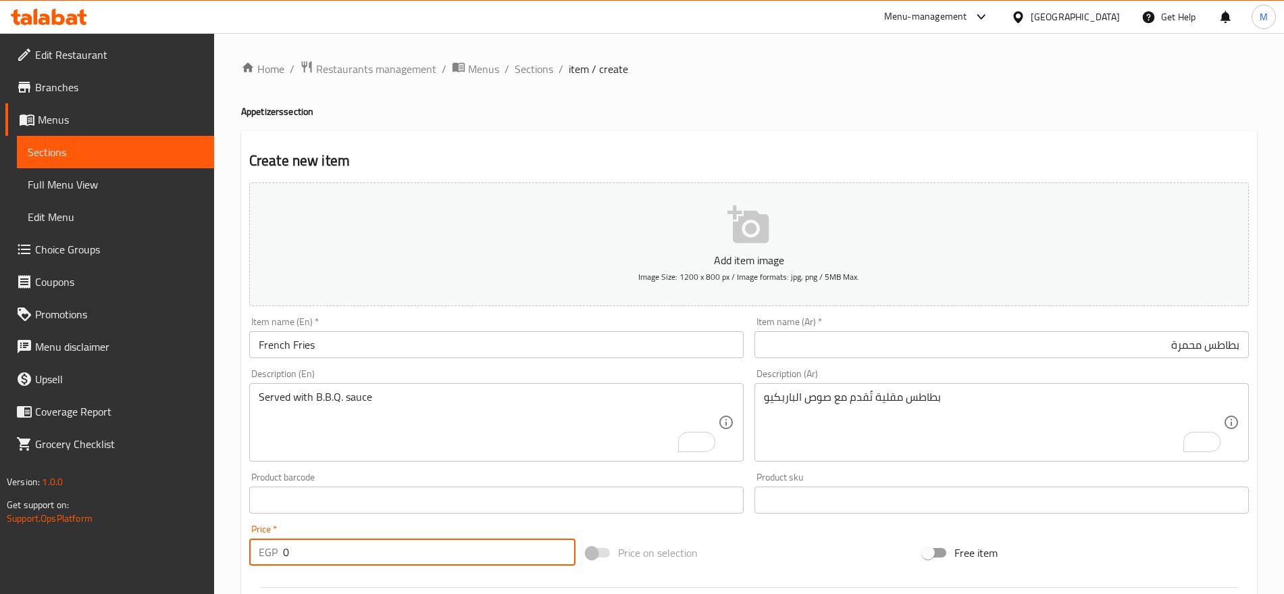
click at [440, 556] on input "0" at bounding box center [429, 551] width 292 height 27
paste input "64"
type input "64"
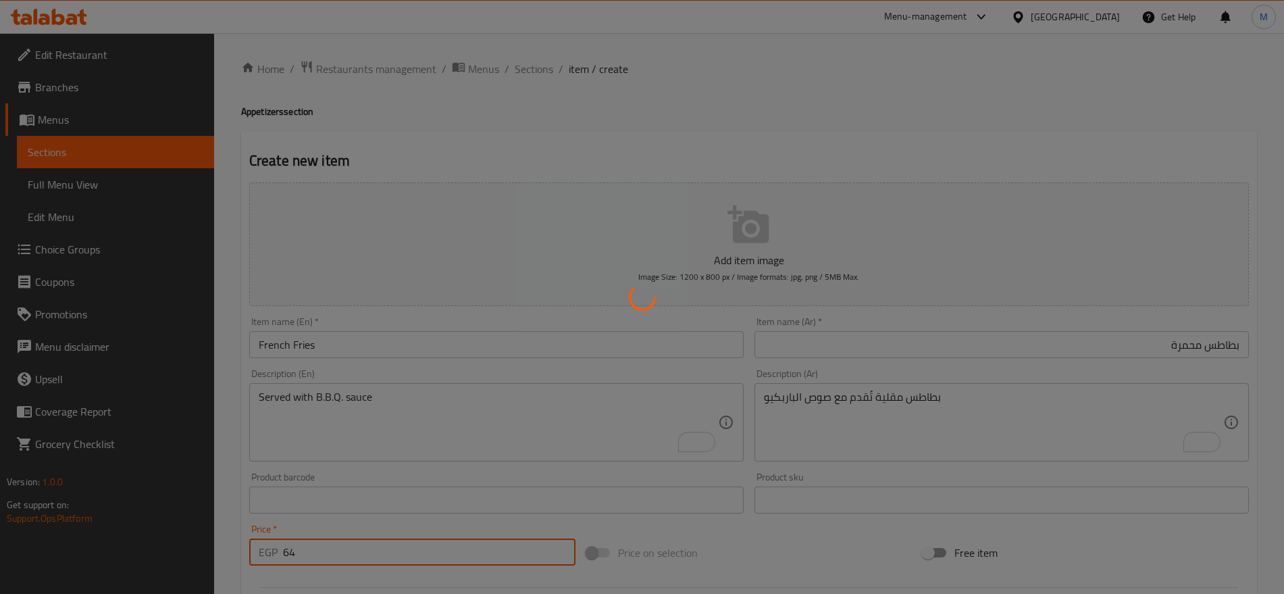
type input "0"
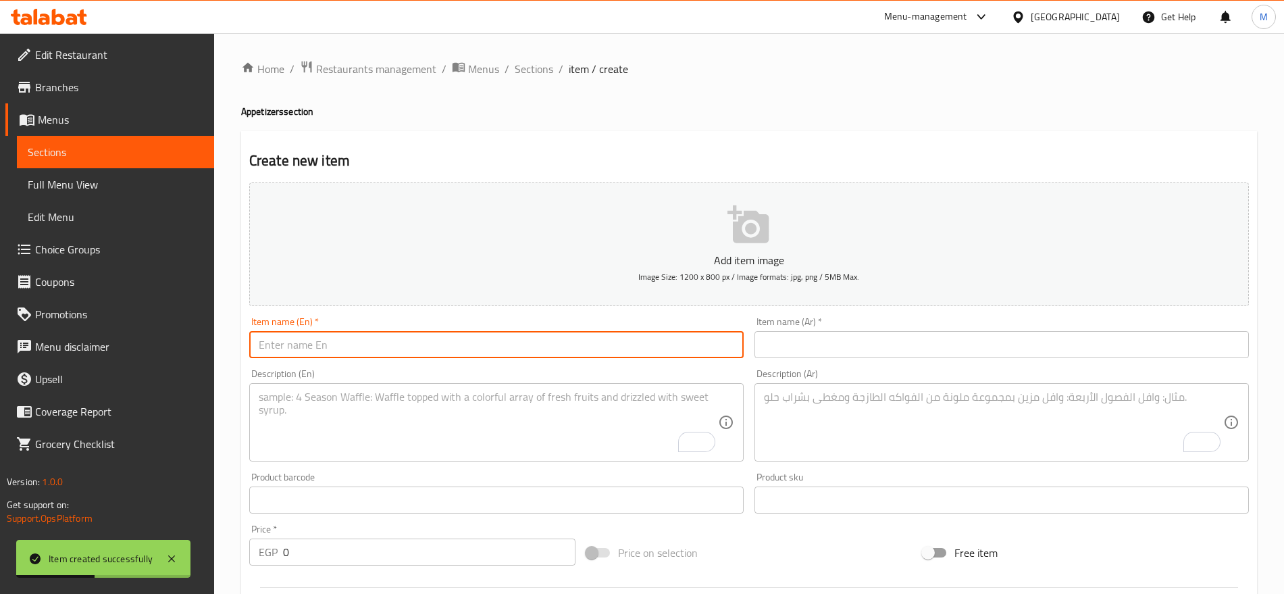
paste input "64"
click at [368, 344] on input "text" at bounding box center [496, 344] width 494 height 27
click at [368, 344] on input "64" at bounding box center [496, 344] width 494 height 27
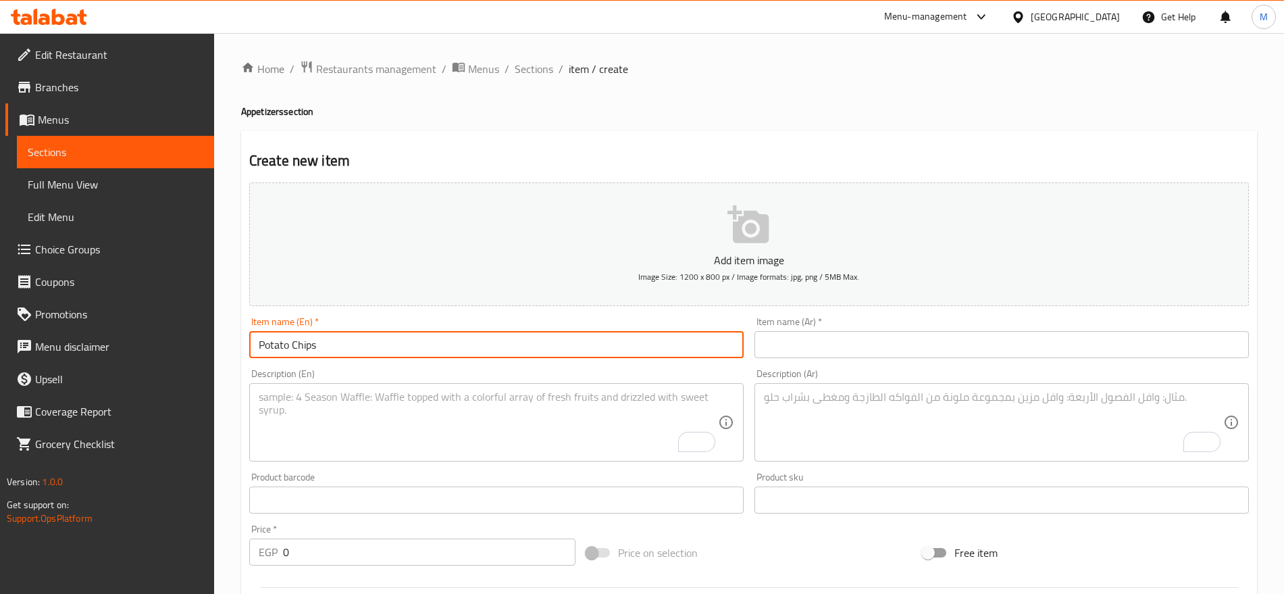
type input "Potato Chips"
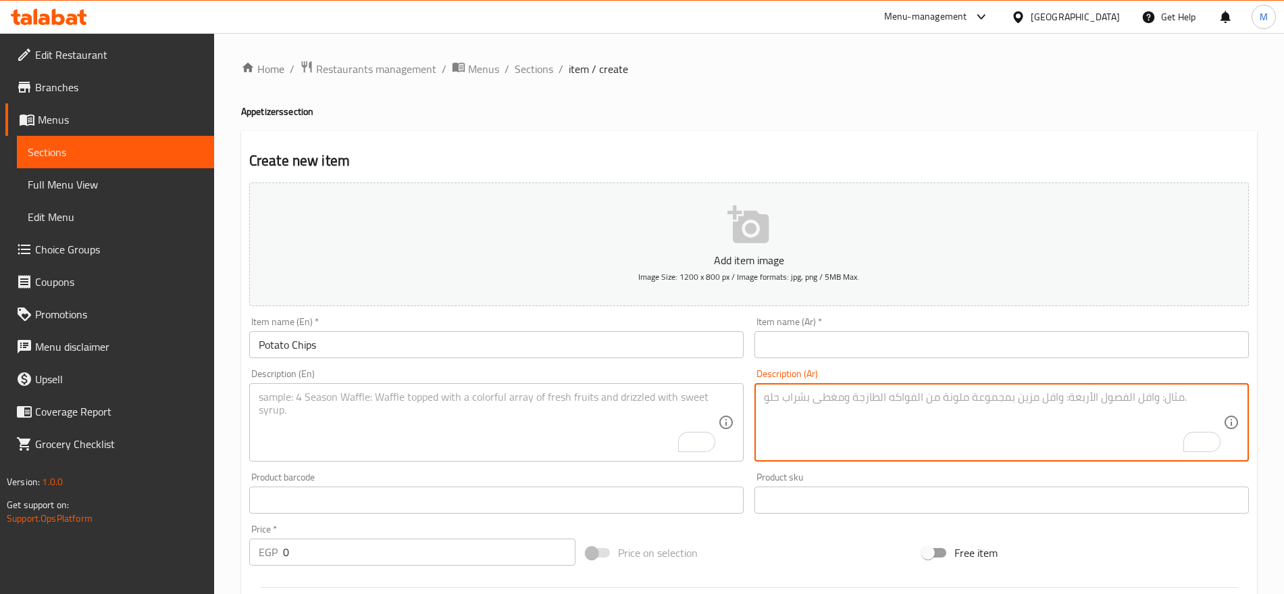
click at [810, 392] on textarea "To enrich screen reader interactions, please activate Accessibility in Grammarl…" at bounding box center [993, 422] width 459 height 64
type textarea "رقائق بطاطس تقدم مع صوص الشطة الحلو"
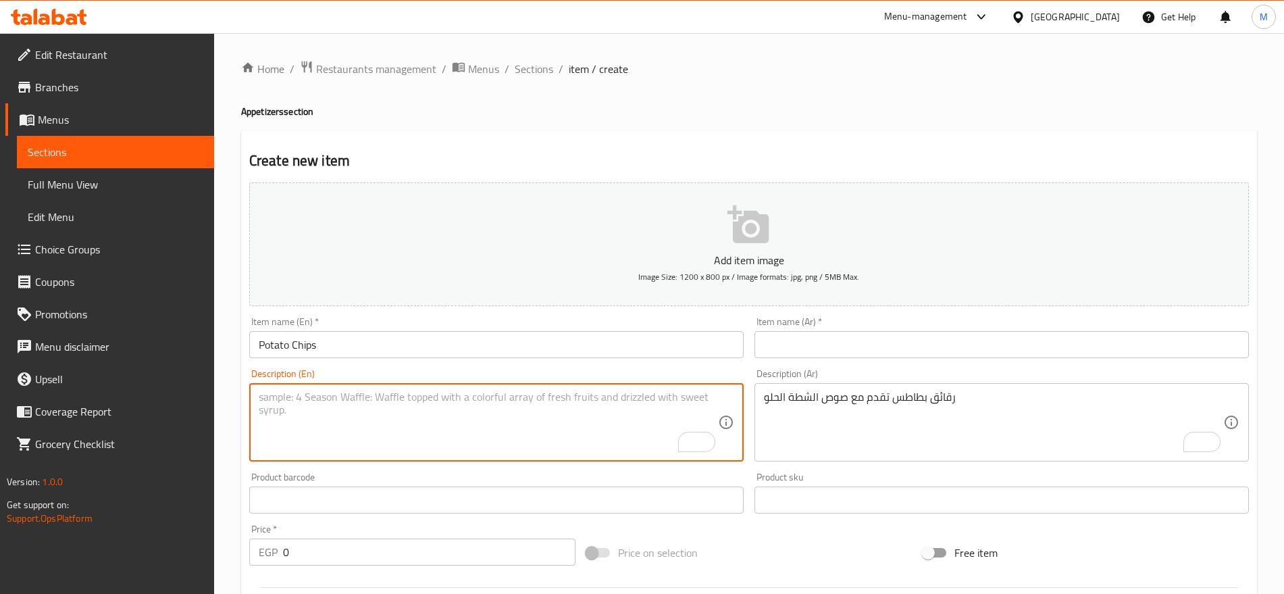
click at [553, 426] on textarea "To enrich screen reader interactions, please activate Accessibility in Grammarl…" at bounding box center [488, 422] width 459 height 64
click at [362, 399] on textarea "Served with sweet chilli" at bounding box center [488, 422] width 459 height 64
type textarea "Served with sweet chili"
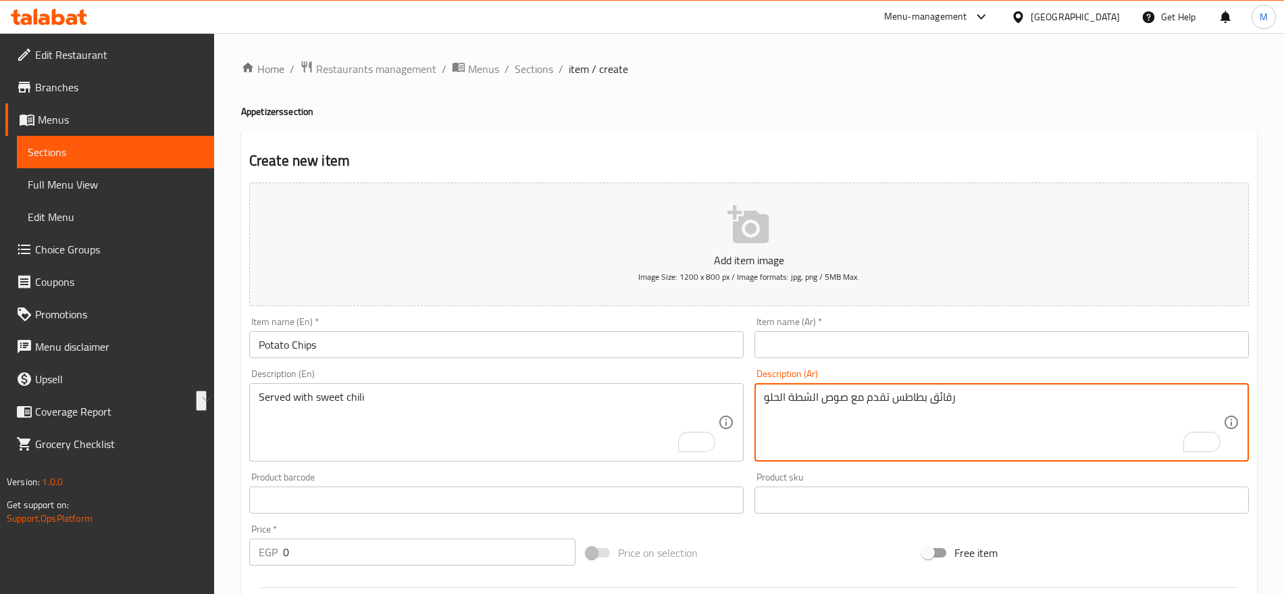
drag, startPoint x: 961, startPoint y: 397, endPoint x: 888, endPoint y: 409, distance: 73.9
click at [888, 409] on textarea "رقائق بطاطس تقدم مع صوص الشطة الحلو" at bounding box center [993, 422] width 459 height 64
click at [911, 400] on textarea "رقائق بطاطس تقدم مع صوص الشطة الحلو" at bounding box center [993, 422] width 459 height 64
drag, startPoint x: 911, startPoint y: 400, endPoint x: 935, endPoint y: 411, distance: 25.7
click at [935, 411] on textarea "رقائق بطاطس تقدم مع صوص الشطة الحلو" at bounding box center [993, 422] width 459 height 64
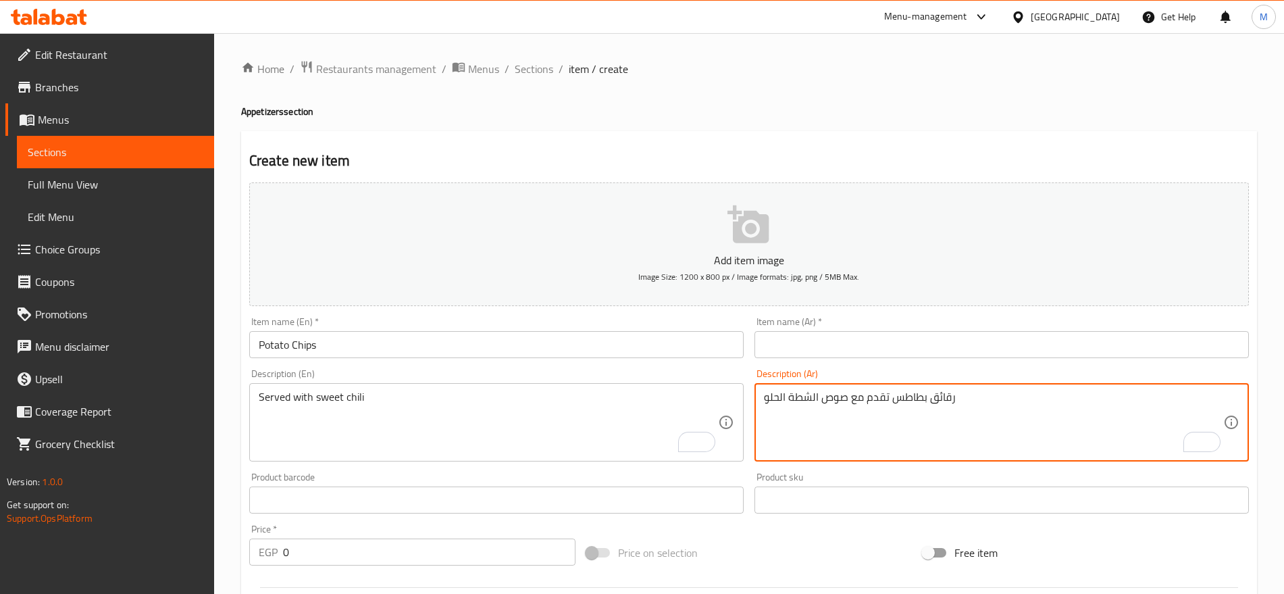
click at [955, 399] on textarea "رقائق بطاطس تقدم مع صوص الشطة الحلو" at bounding box center [993, 422] width 459 height 64
drag, startPoint x: 955, startPoint y: 399, endPoint x: 888, endPoint y: 402, distance: 66.9
click at [888, 402] on textarea "رقائق بطاطس تقدم مع صوص الشطة الحلو" at bounding box center [993, 422] width 459 height 64
type textarea "تقدم مع صوص الشطة الحلو"
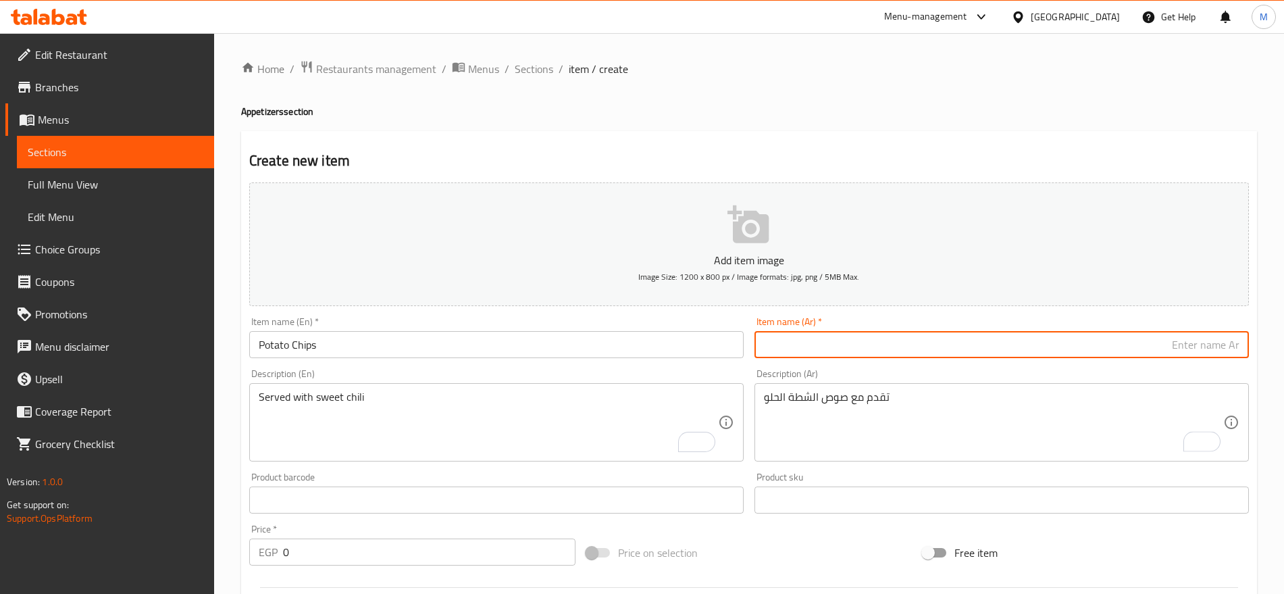
click at [900, 344] on input "text" at bounding box center [1001, 344] width 494 height 27
paste input "رقائق بطاطس"
type input "رقائق بطاطس"
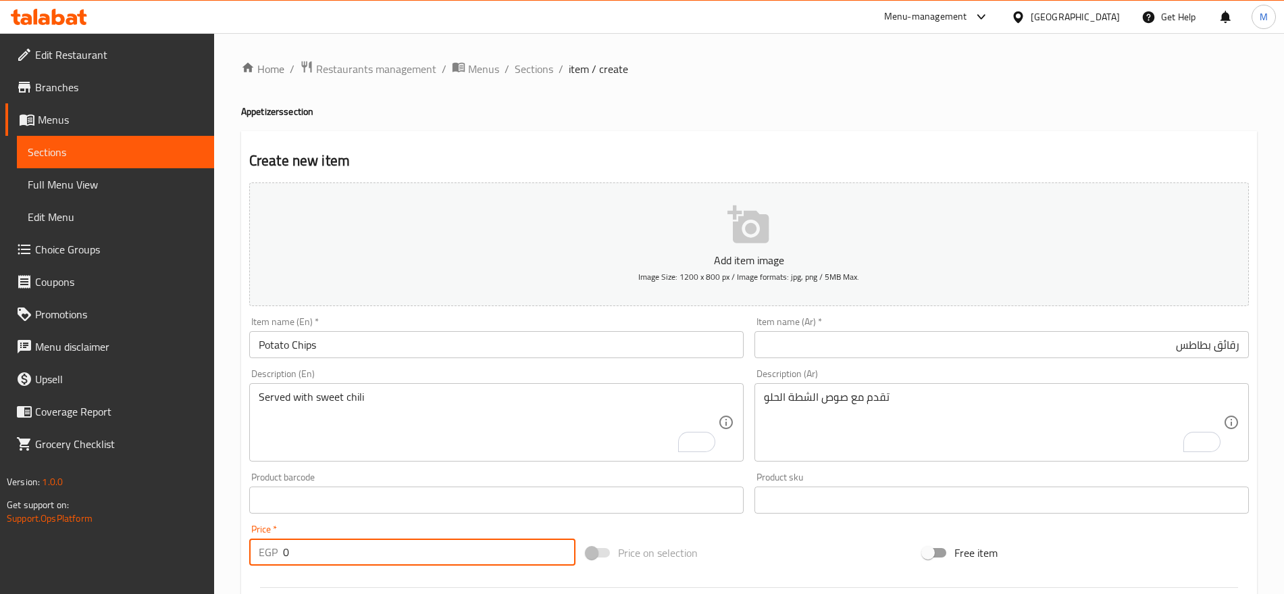
click at [321, 554] on input "0" at bounding box center [429, 551] width 292 height 27
type input "64"
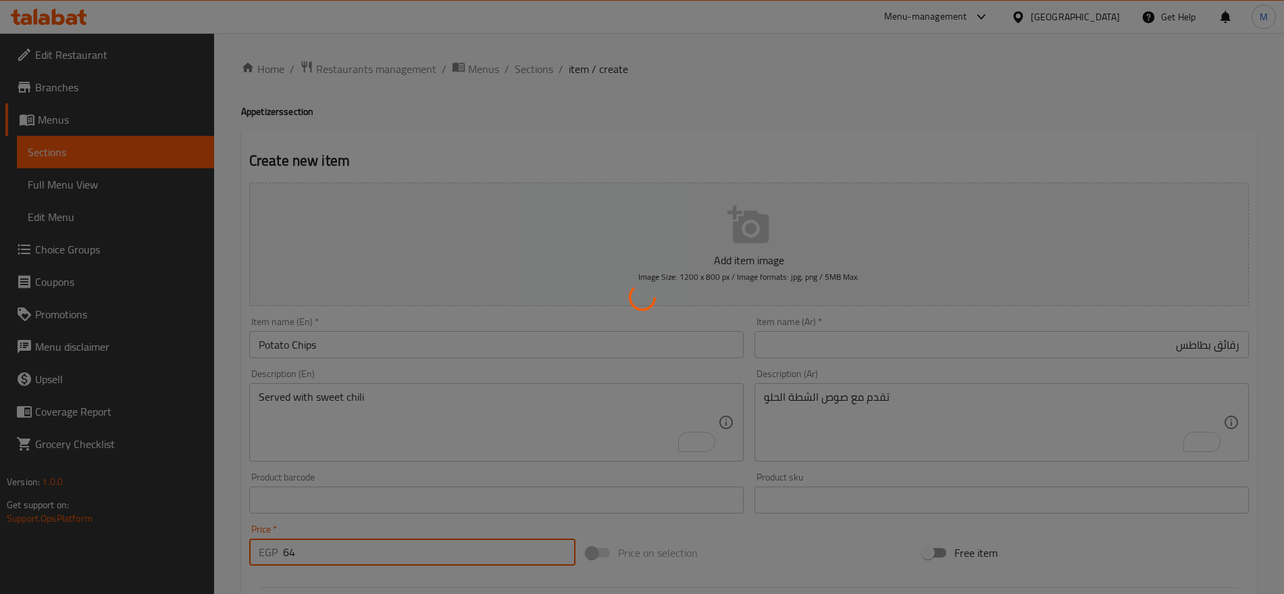
type input "0"
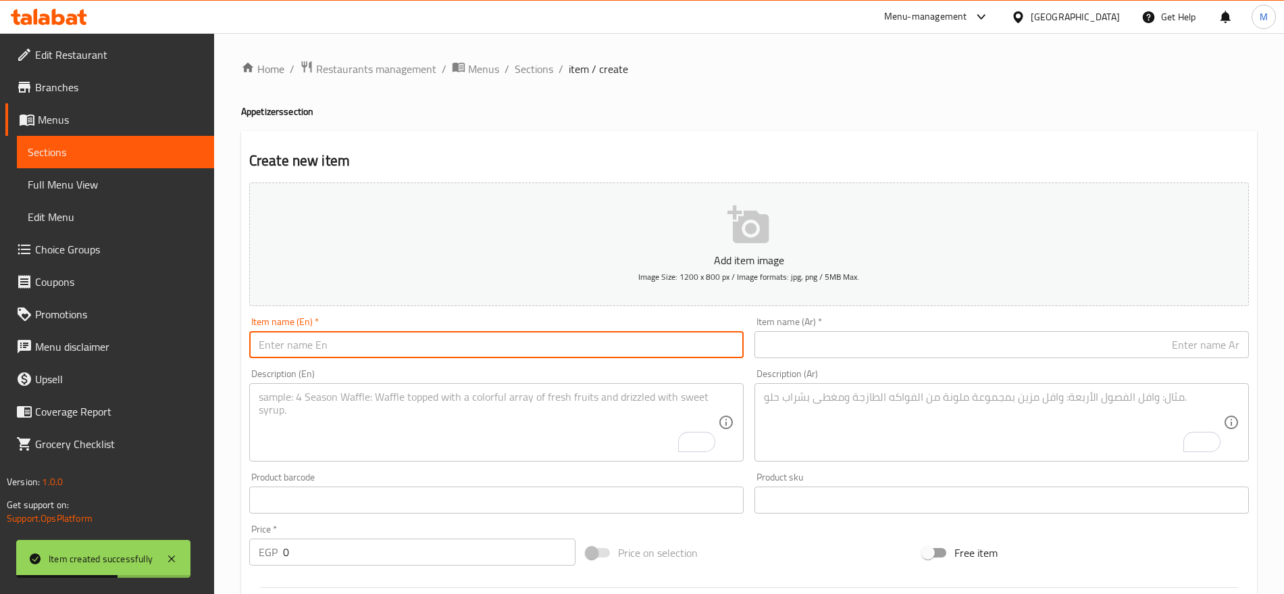
click at [319, 355] on input "text" at bounding box center [496, 344] width 494 height 27
type input "Pop Corn"
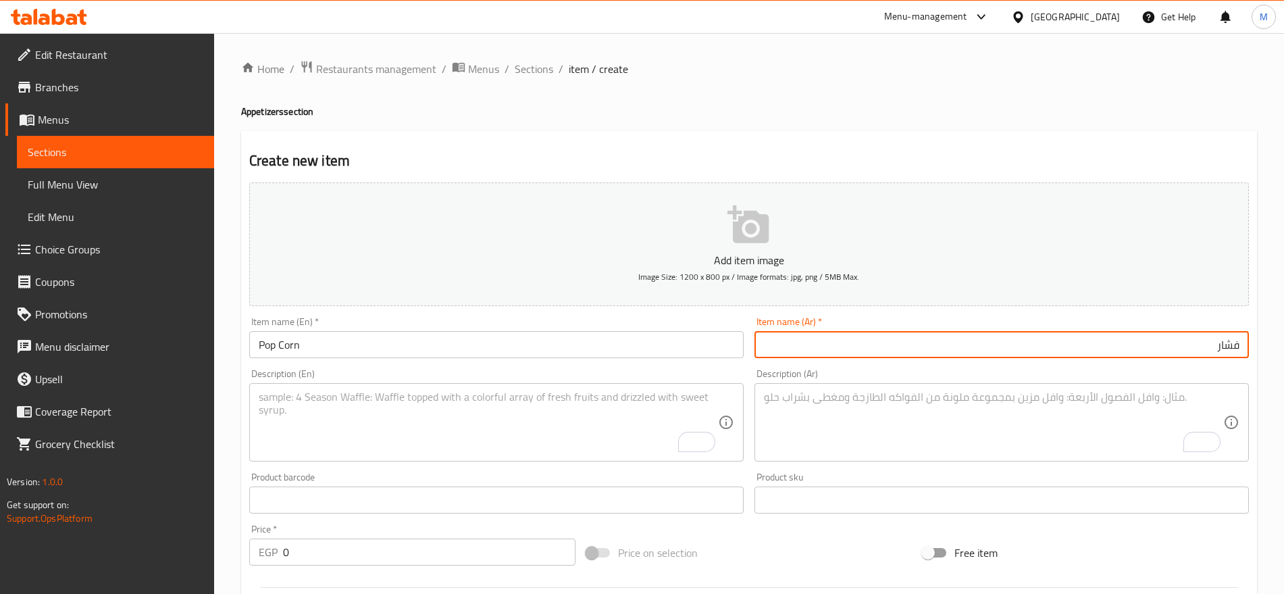
type input "فشار"
click at [313, 546] on input "0" at bounding box center [429, 551] width 292 height 27
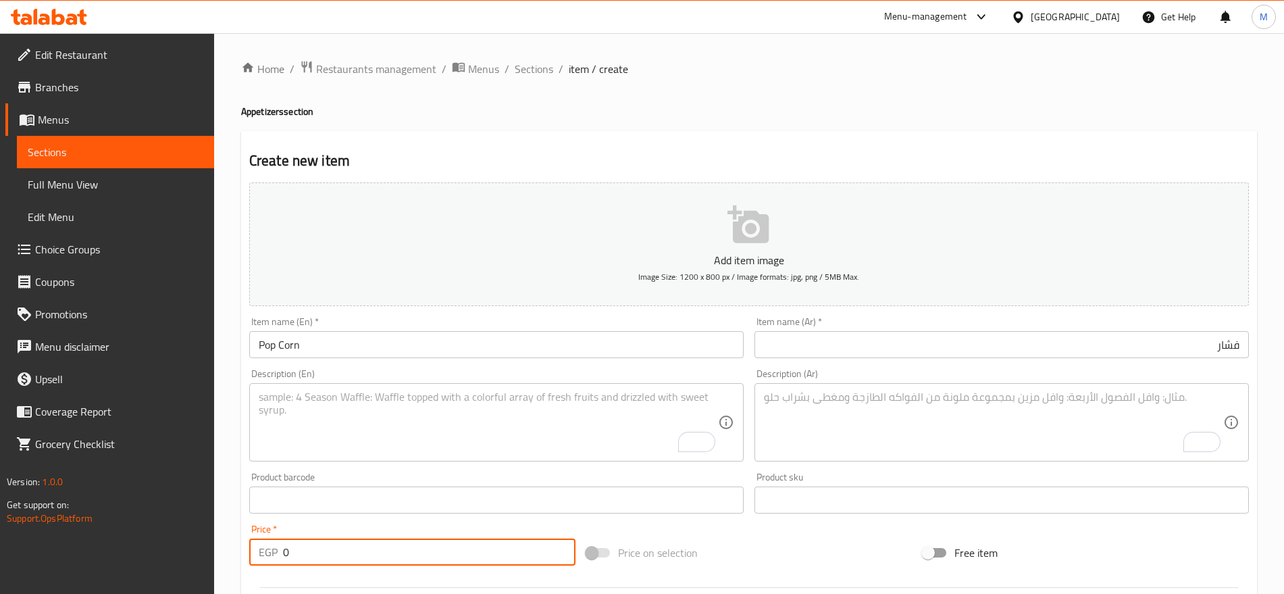
click at [313, 546] on input "0" at bounding box center [429, 551] width 292 height 27
type input "49"
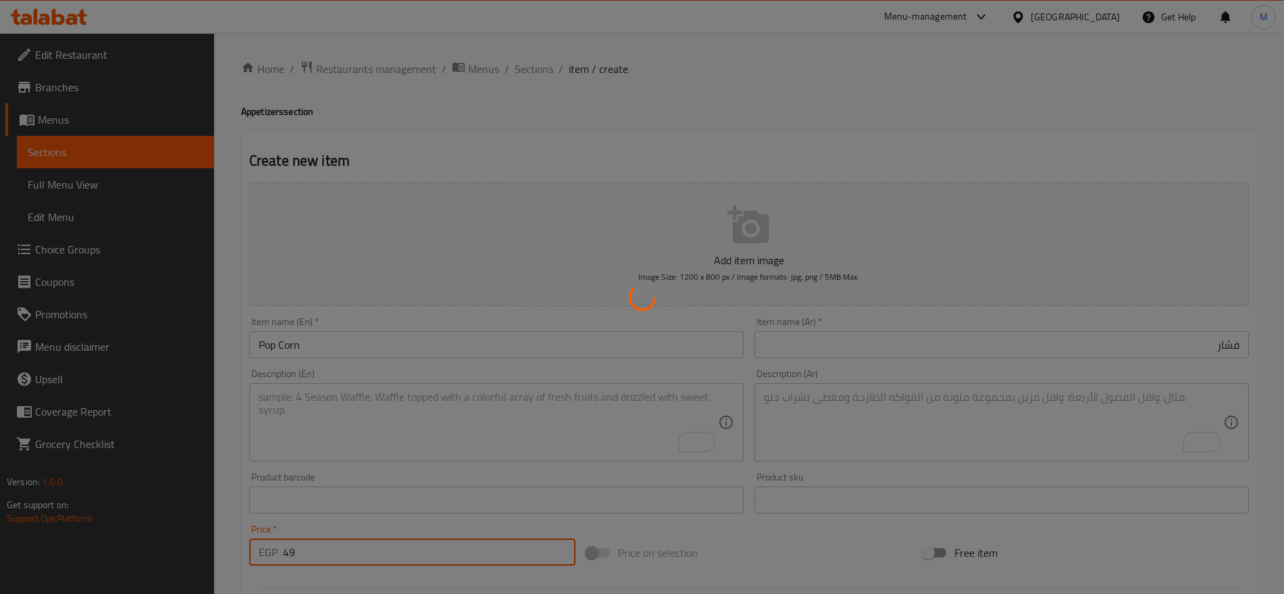
type input "0"
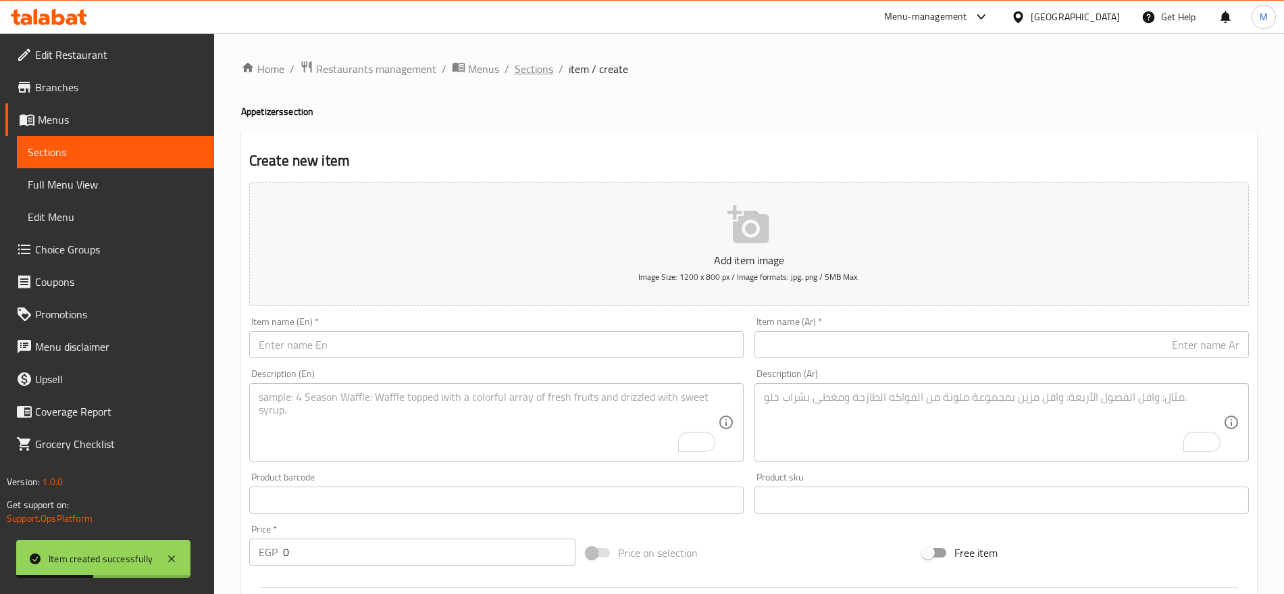
click at [535, 68] on span "Sections" at bounding box center [534, 69] width 38 height 16
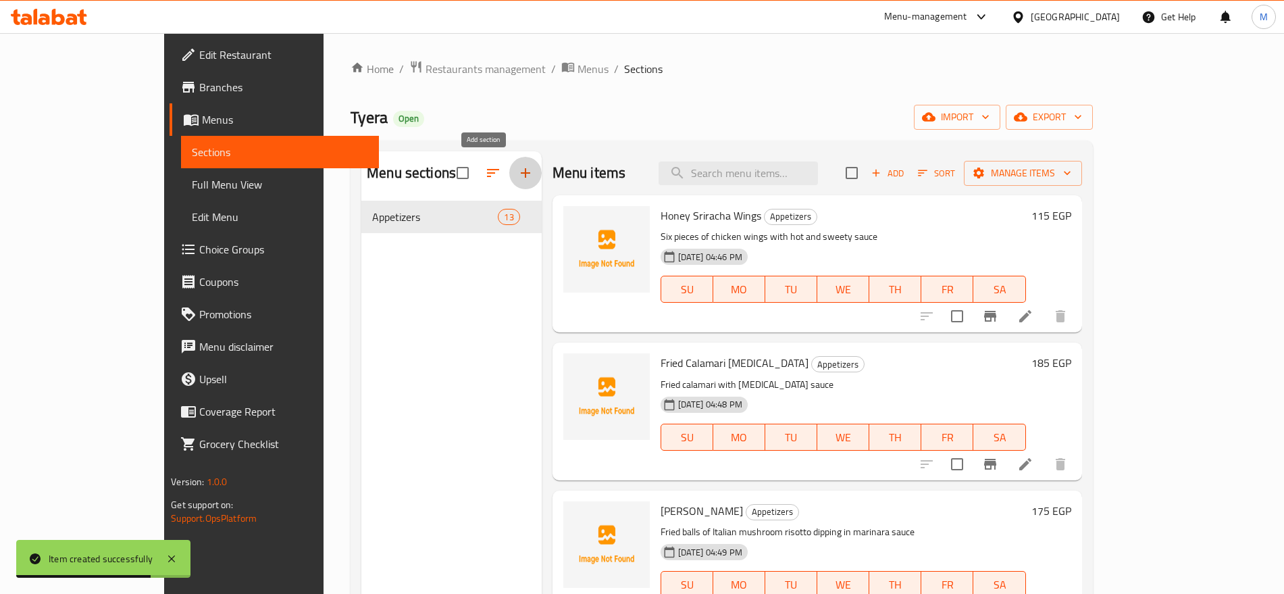
click at [509, 168] on button "button" at bounding box center [525, 173] width 32 height 32
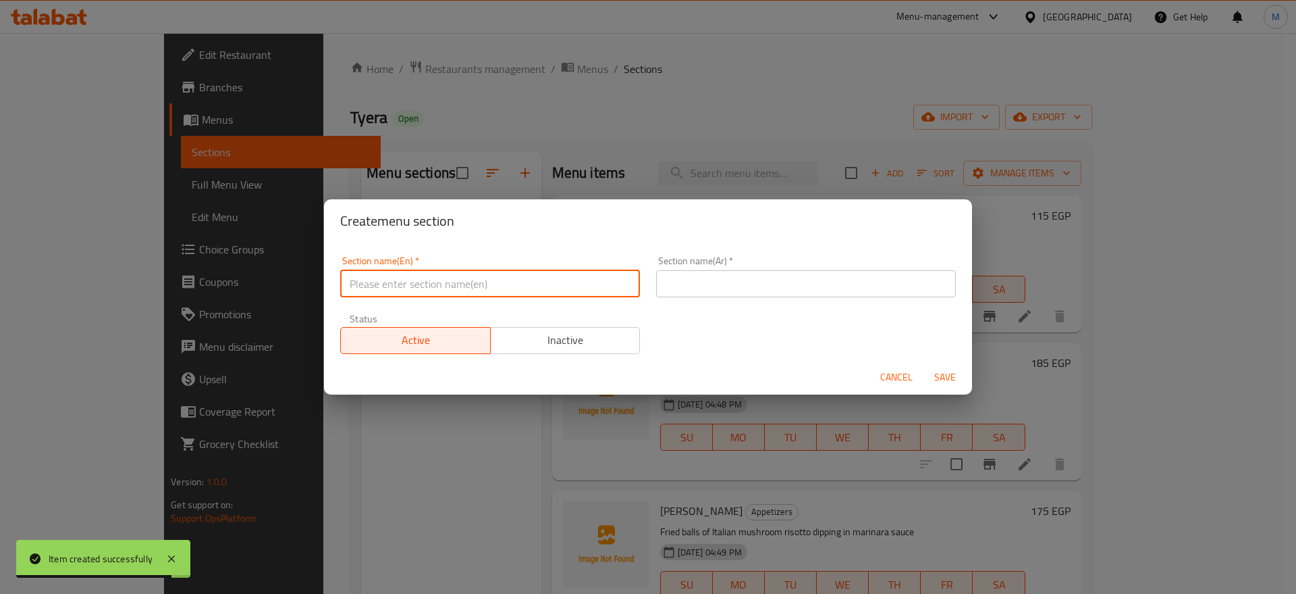
click at [413, 271] on input "text" at bounding box center [490, 283] width 300 height 27
type input "Breakfast"
click at [711, 280] on input "text" at bounding box center [806, 283] width 300 height 27
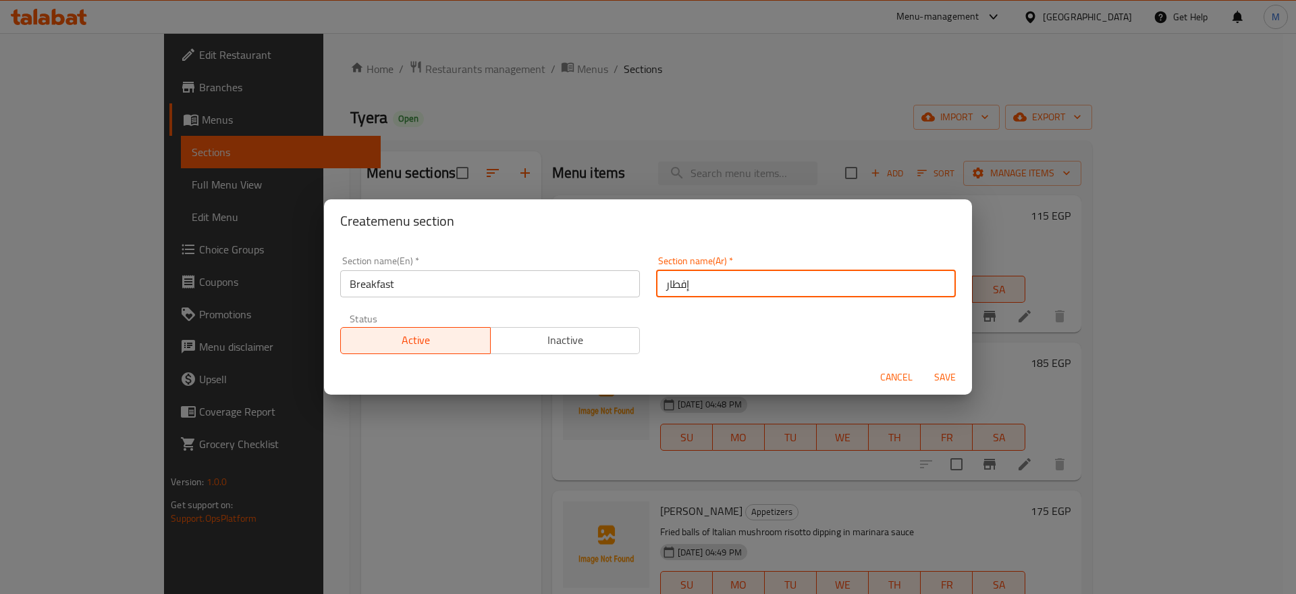
type input "إفطار"
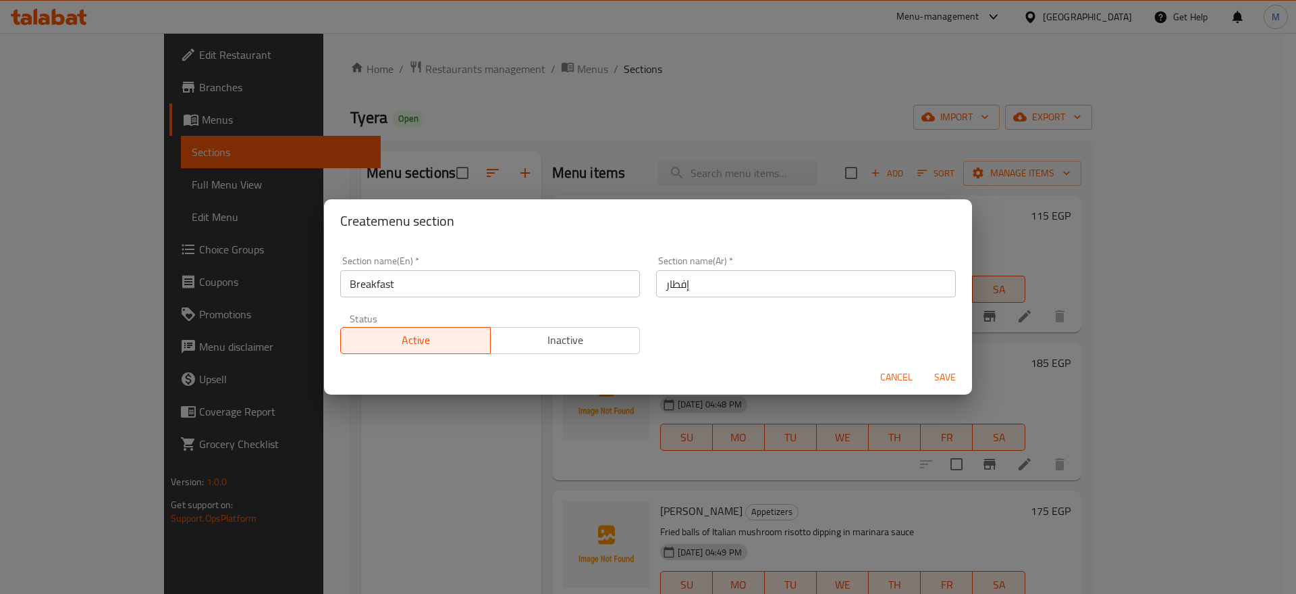
click at [789, 377] on div "Cancel Save" at bounding box center [648, 377] width 648 height 36
click at [946, 371] on span "Save" at bounding box center [945, 377] width 32 height 17
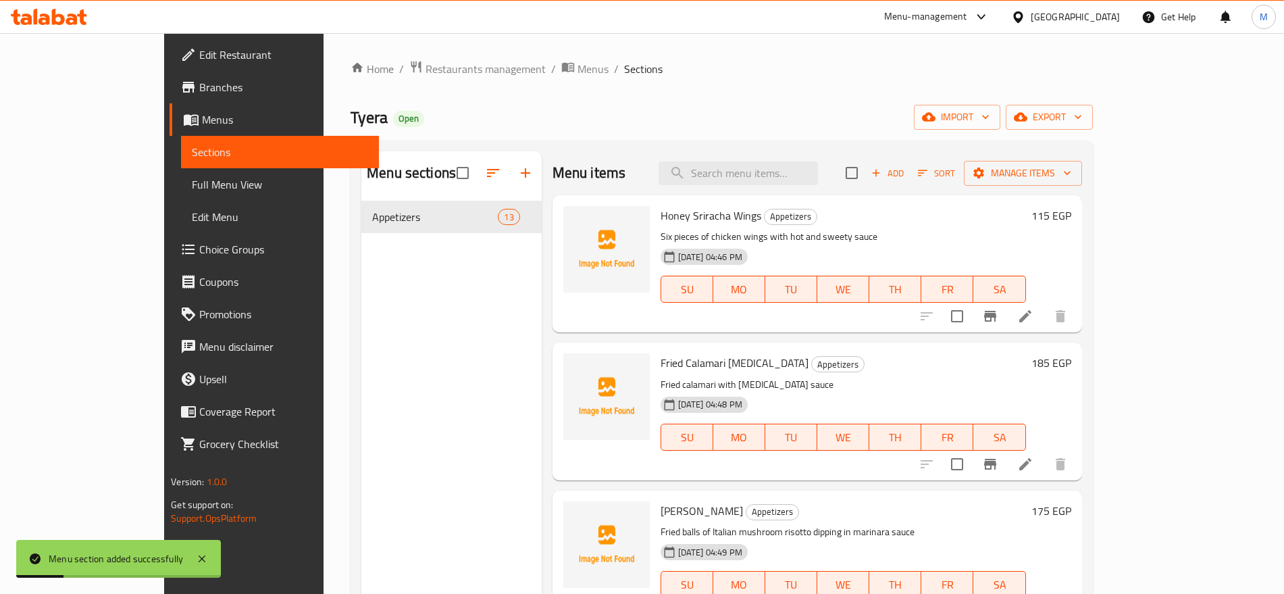
click at [374, 257] on div "Menu sections Appetizers 13" at bounding box center [451, 448] width 180 height 594
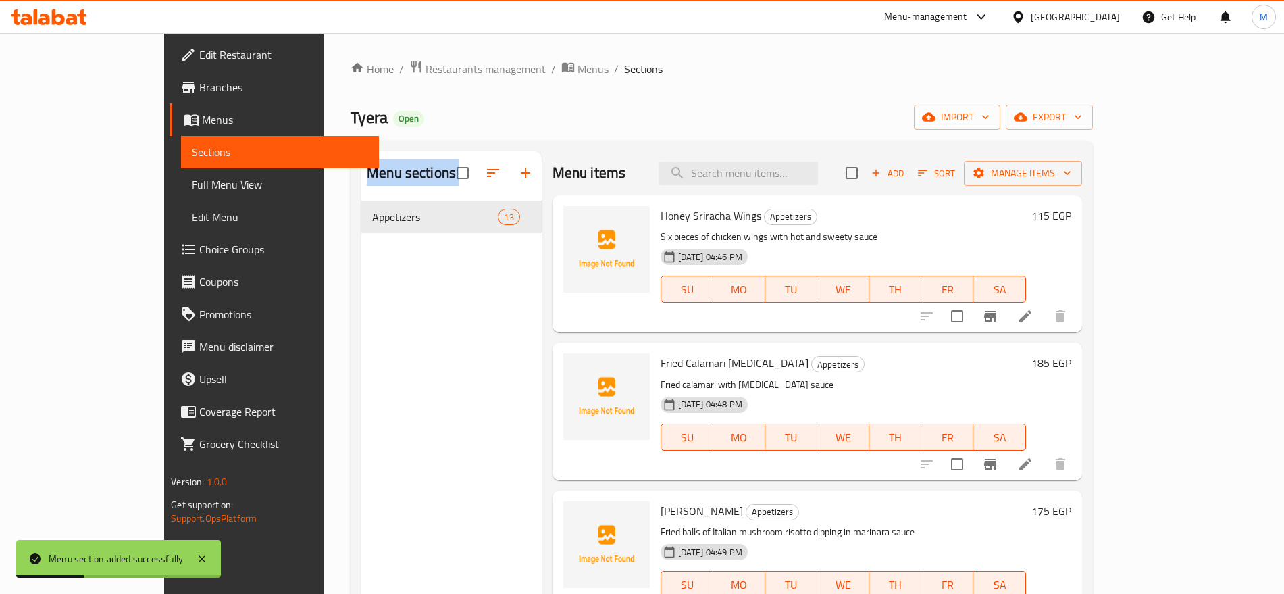
click at [374, 257] on div "Menu sections Appetizers 13" at bounding box center [451, 448] width 180 height 594
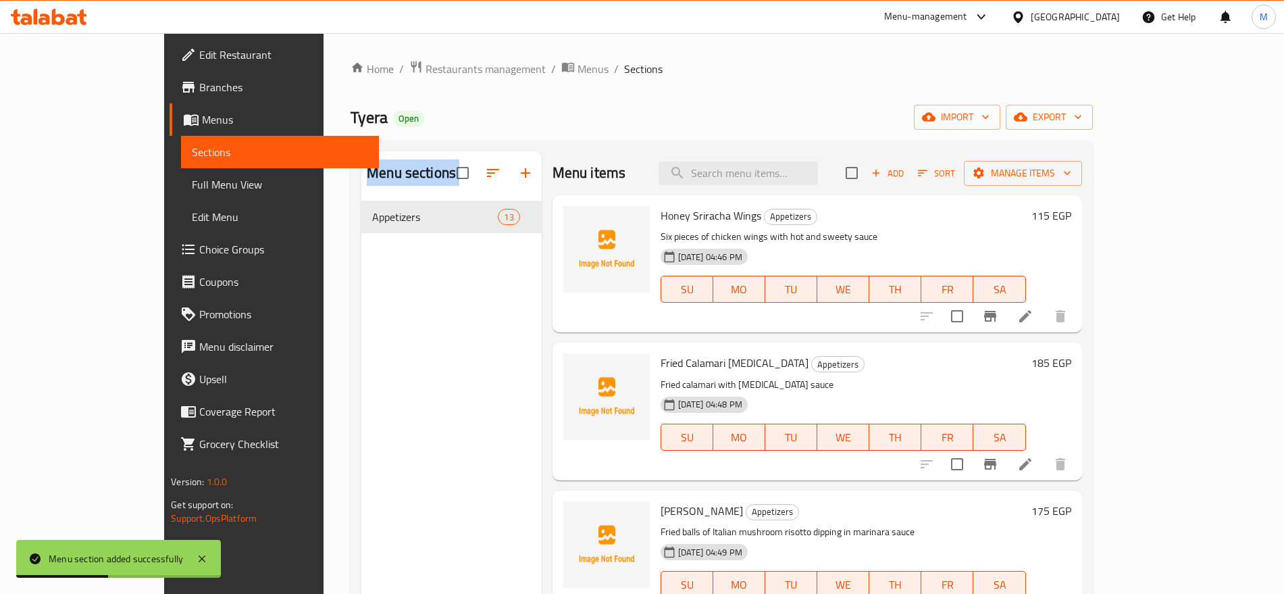
click at [374, 257] on div "Menu sections Appetizers 13" at bounding box center [451, 448] width 180 height 594
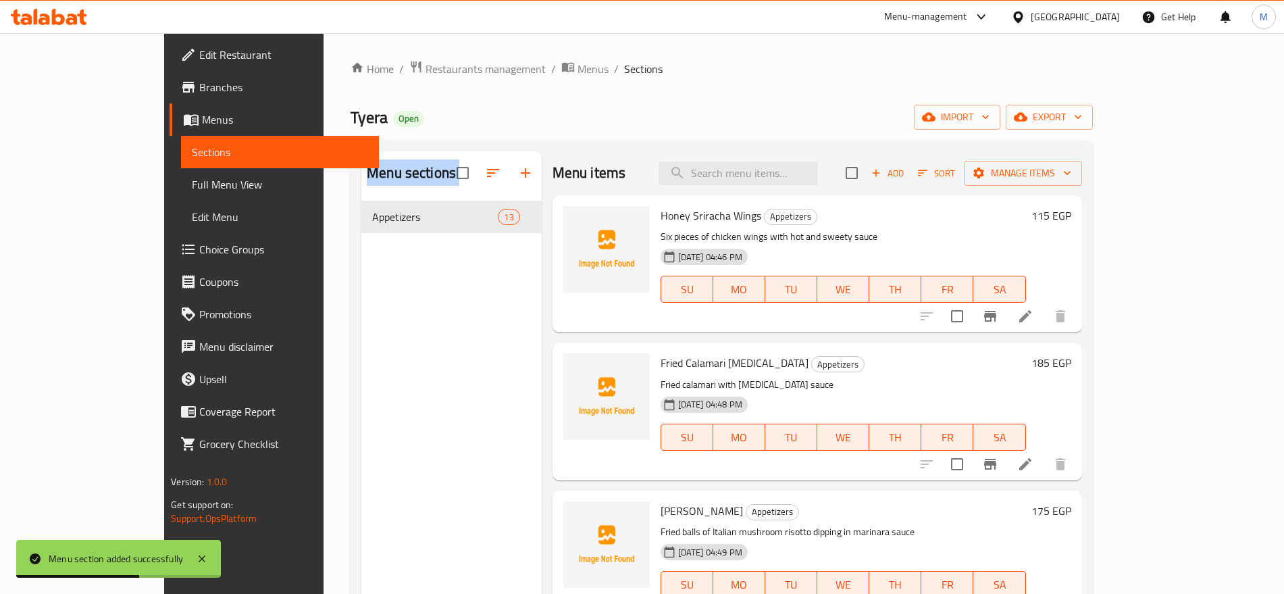
click at [374, 257] on div "Menu sections Appetizers 13" at bounding box center [451, 448] width 180 height 594
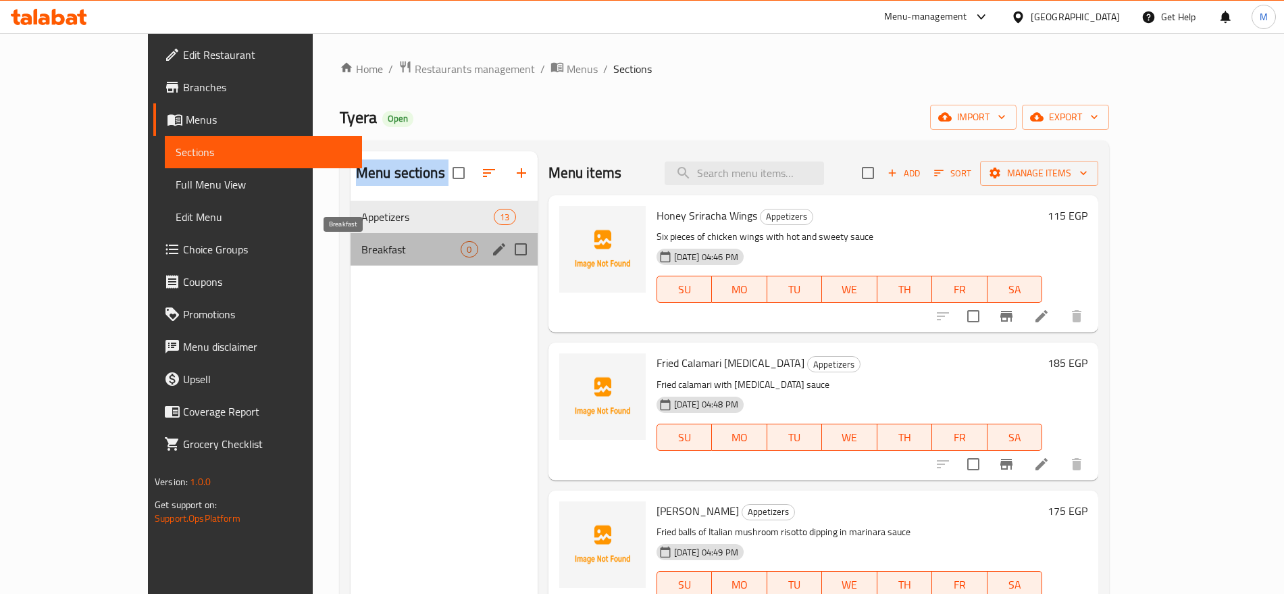
click at [386, 253] on span "Breakfast" at bounding box center [411, 249] width 100 height 16
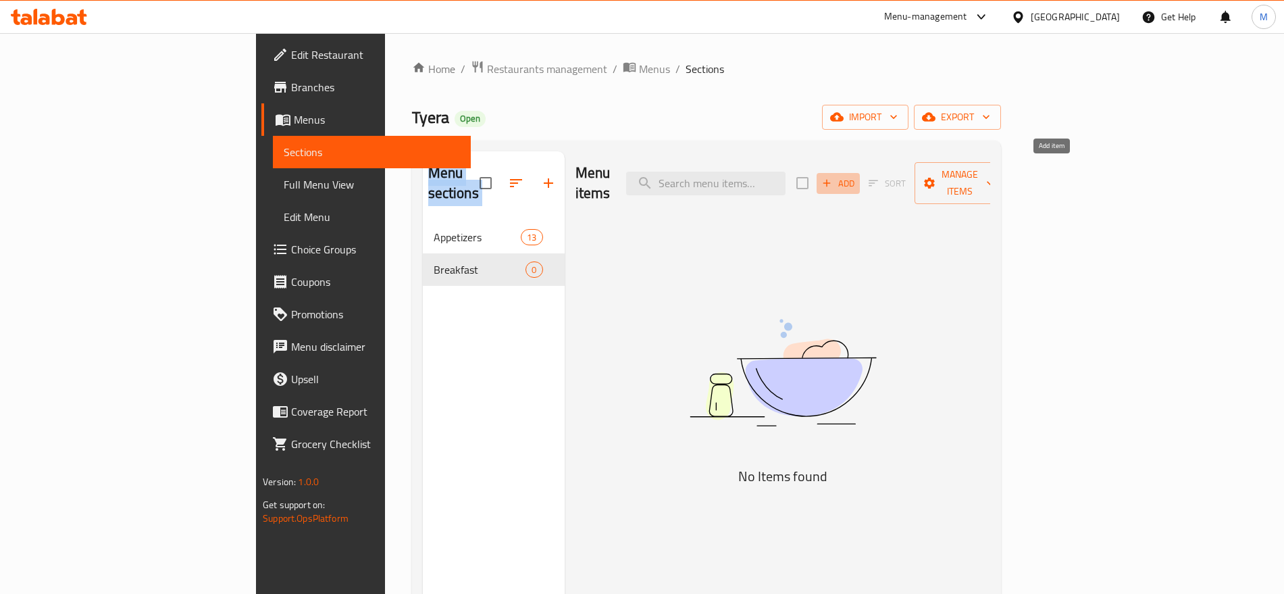
click at [856, 178] on span "Add" at bounding box center [838, 184] width 36 height 16
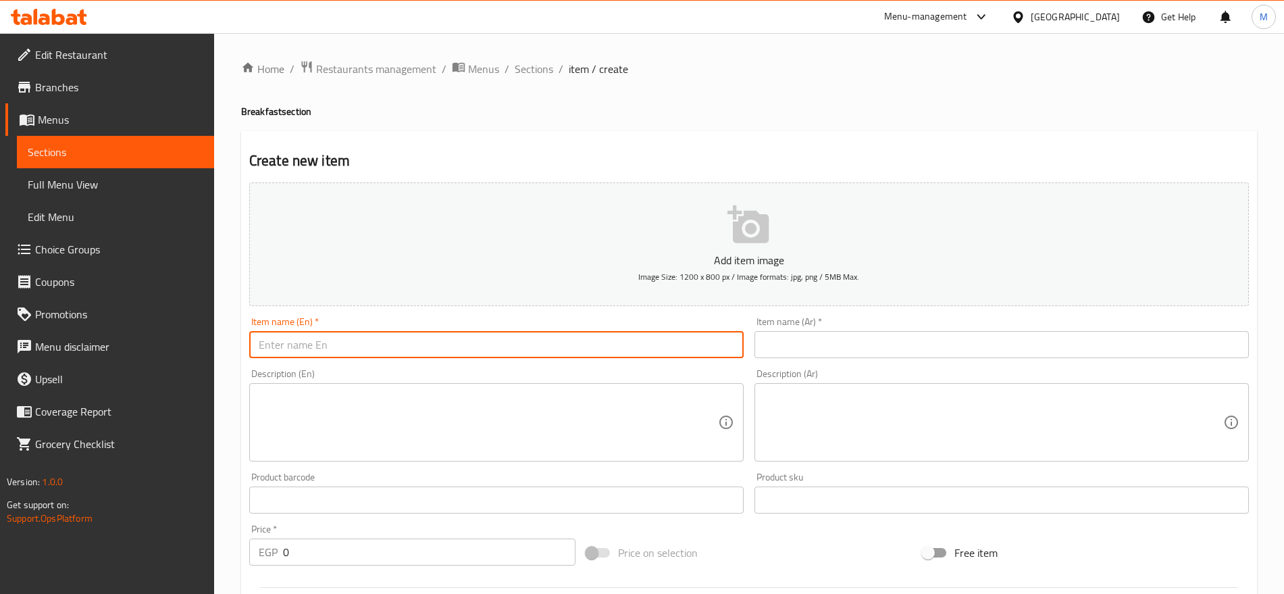
click at [623, 337] on input "text" at bounding box center [496, 344] width 494 height 27
paste input "Alexandrian Breakfast"
type input "Alexandrian Breakfast"
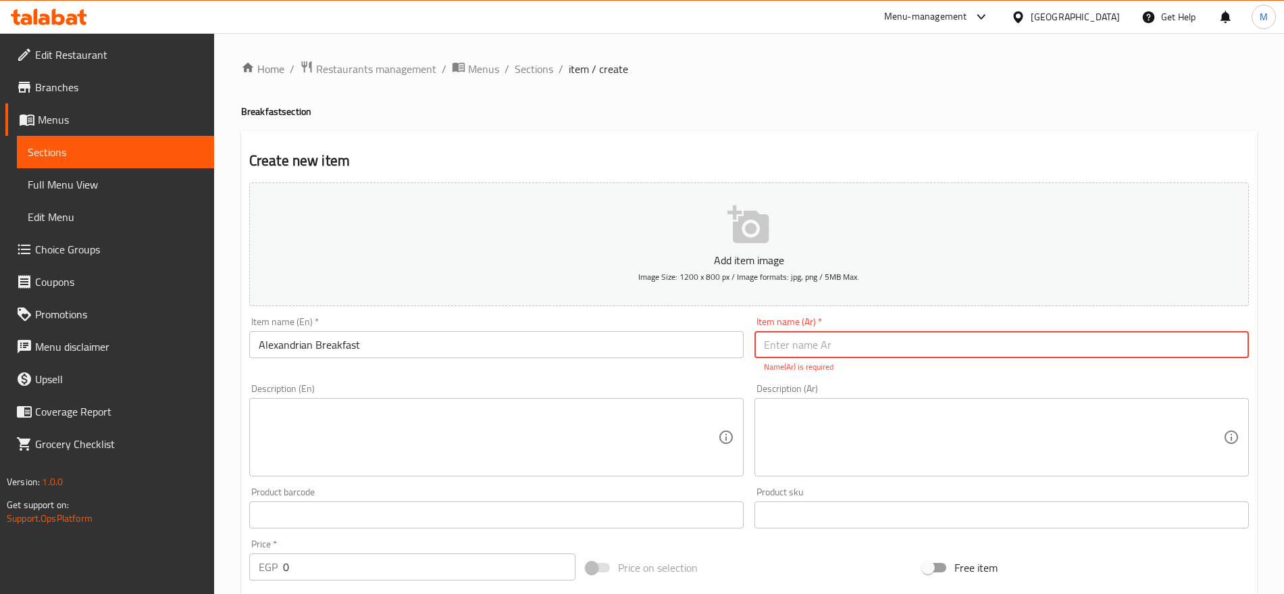
paste input "فطار اسكندراني"
type input "فطار اسكندراني"
click at [983, 413] on textarea at bounding box center [993, 437] width 459 height 64
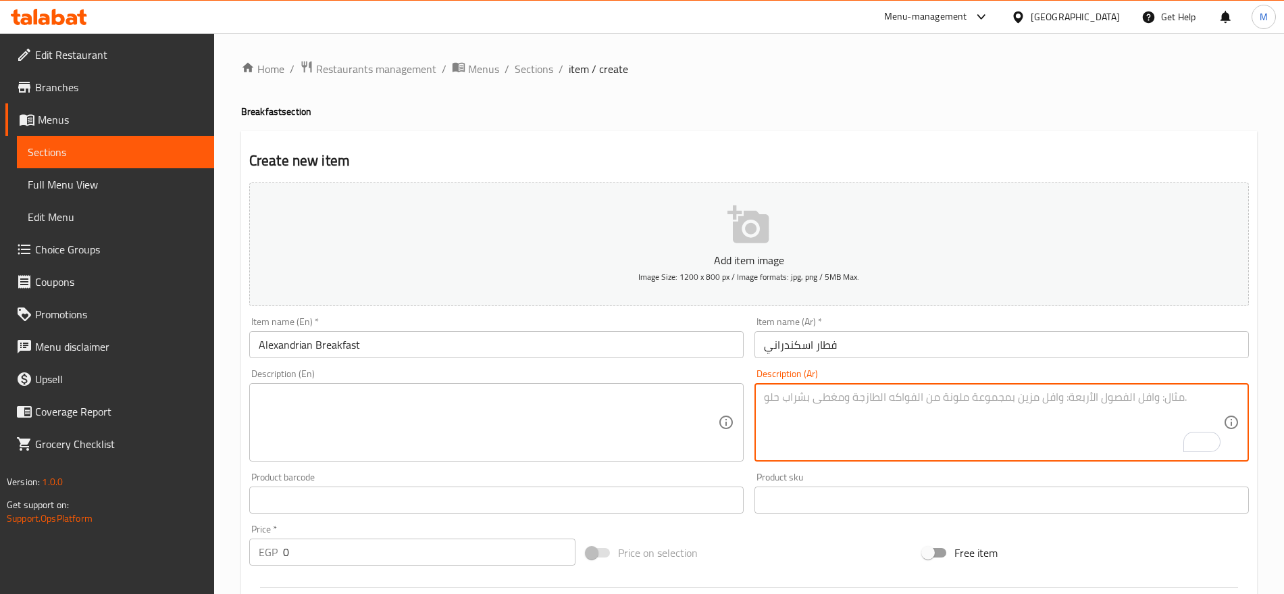
paste textarea "فول - طعمية - بيض بالبسطرمة - جبنة تركي - جبنة بيضاء - خضروات طازجة - عيش شامي"
click at [874, 441] on textarea "فول - طعمية - بيض بالبسطرمة - جبنة تركي - جبنة بيضاء - خضروات طازجة - عيش شامي" at bounding box center [993, 422] width 459 height 64
type textarea "فول - طعمية - بيض بالبسطرمة - جبنة تركي - جبنة بيضاء - خضروات طازجة - عيش شامي"
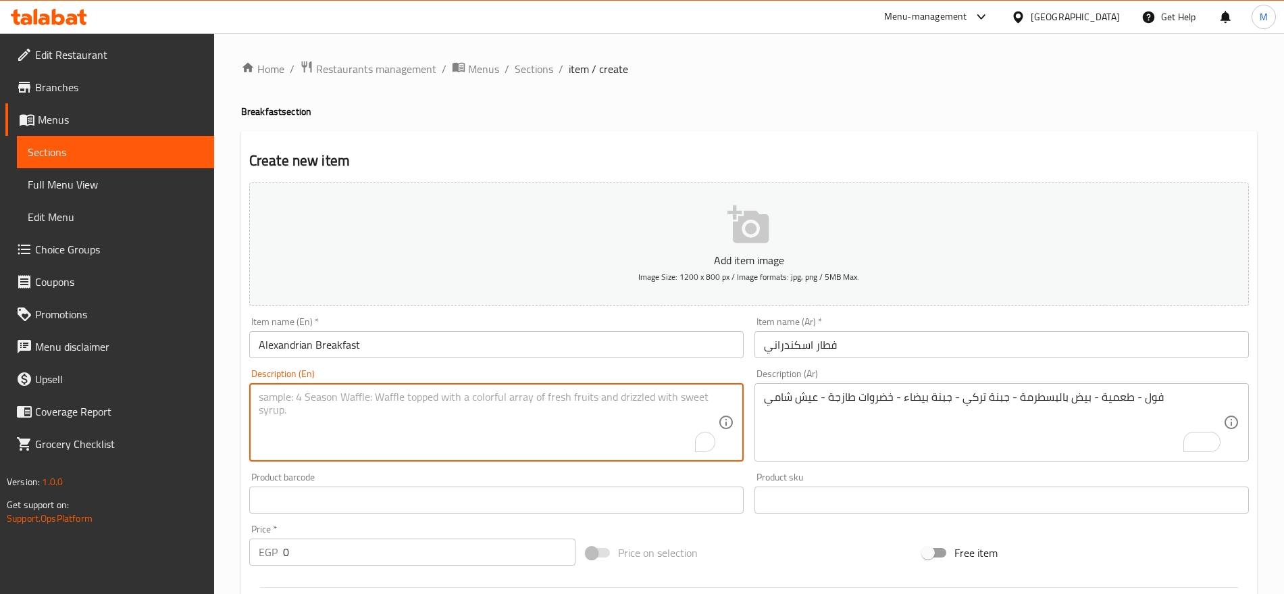
drag, startPoint x: 577, startPoint y: 445, endPoint x: 496, endPoint y: 422, distance: 83.6
click at [496, 422] on textarea "To enrich screen reader interactions, please activate Accessibility in Grammarl…" at bounding box center [488, 422] width 459 height 64
paste textarea "فول - طعمية - بيض بالبسطرمة - جبنة تركي - جبنة بيضاء - خضروات طازجة - عيش شامي"
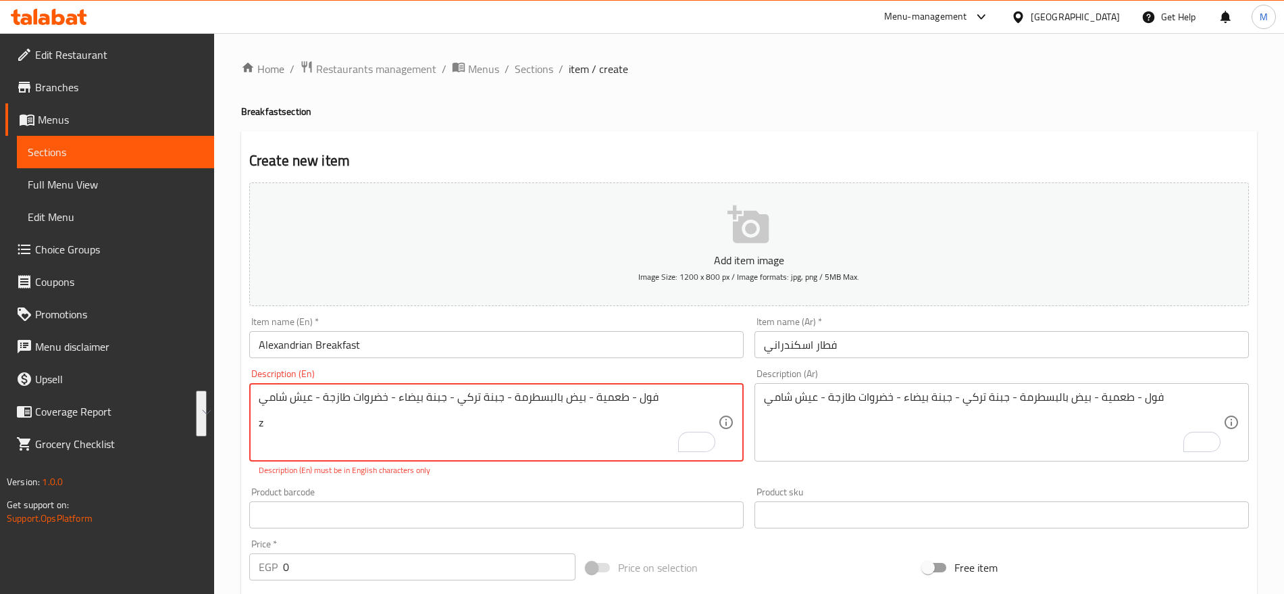
paste textarea "(Fava Beans - Falafel - Eggs with Pastrami - Romano Cheese - White Cheese - Fre…"
click at [622, 392] on textarea "(Fava Beans - Falafel - Eggs with Pastrami - Romano Cheese - White Cheese - Fre…" at bounding box center [488, 422] width 459 height 64
type textarea "(fava beans - falafel - eggs with pastrami - romano cheese - white cheese - fre…"
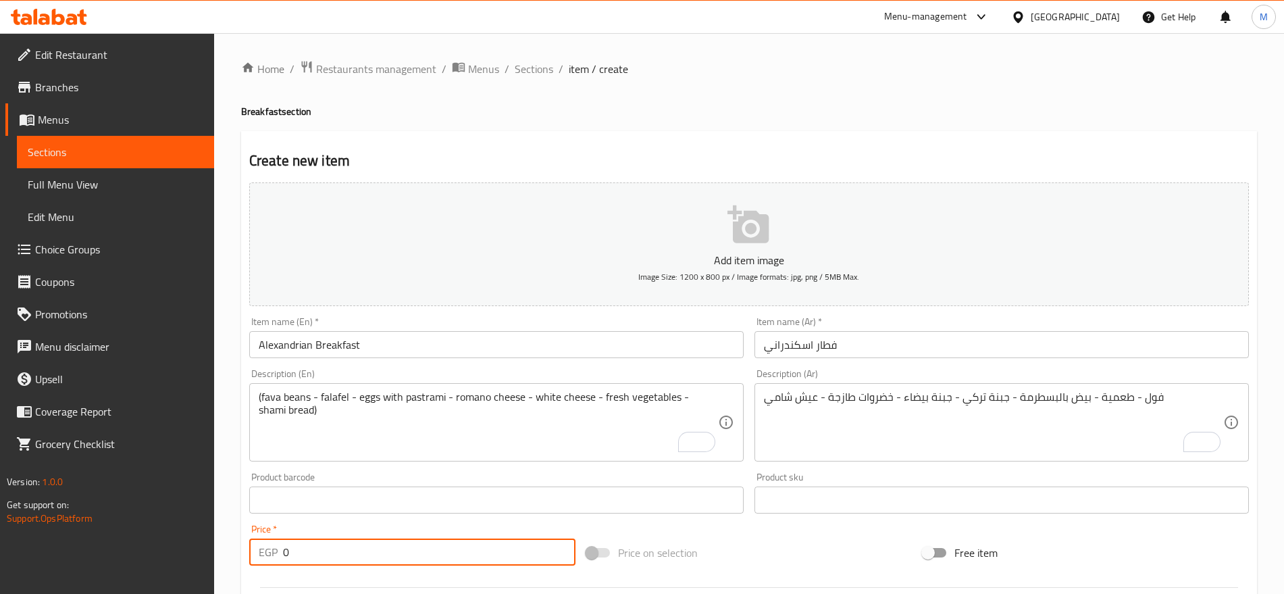
click at [436, 542] on input "0" at bounding box center [429, 551] width 292 height 27
paste input "184"
type input "184"
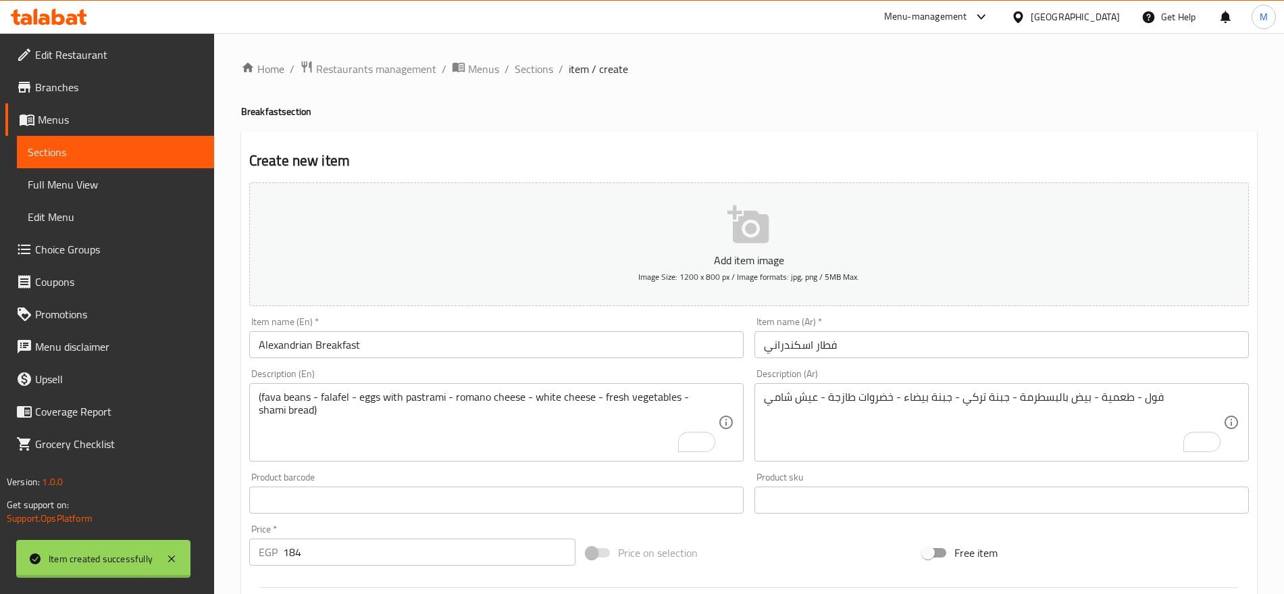
type input "0"
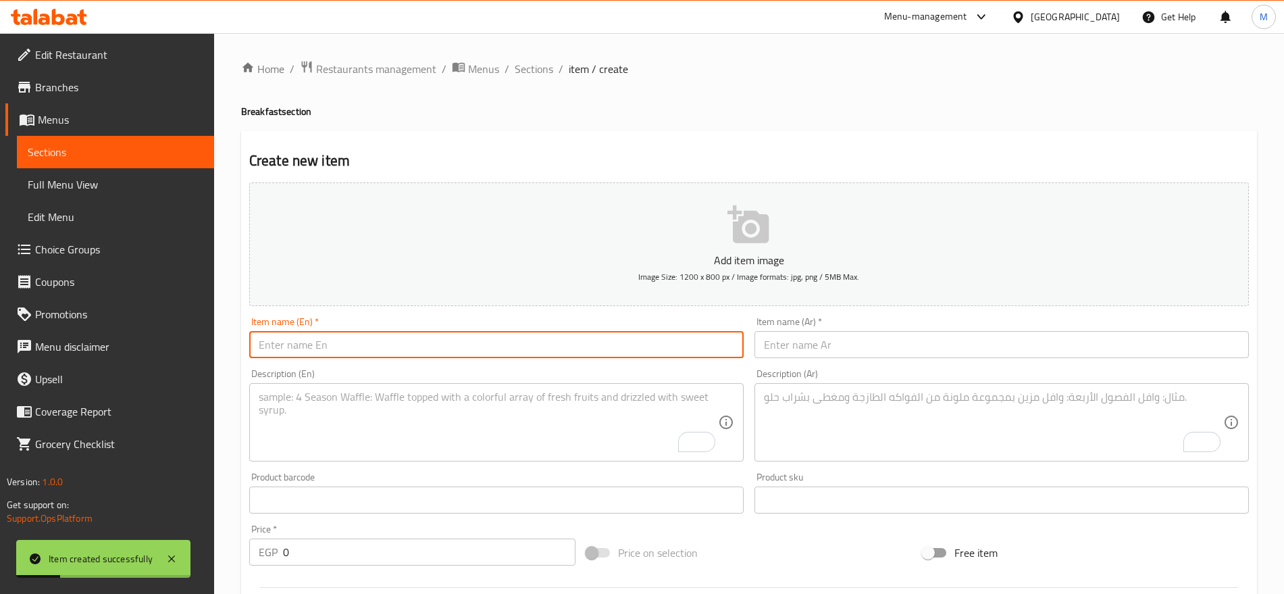
click at [533, 350] on input "text" at bounding box center [496, 344] width 494 height 27
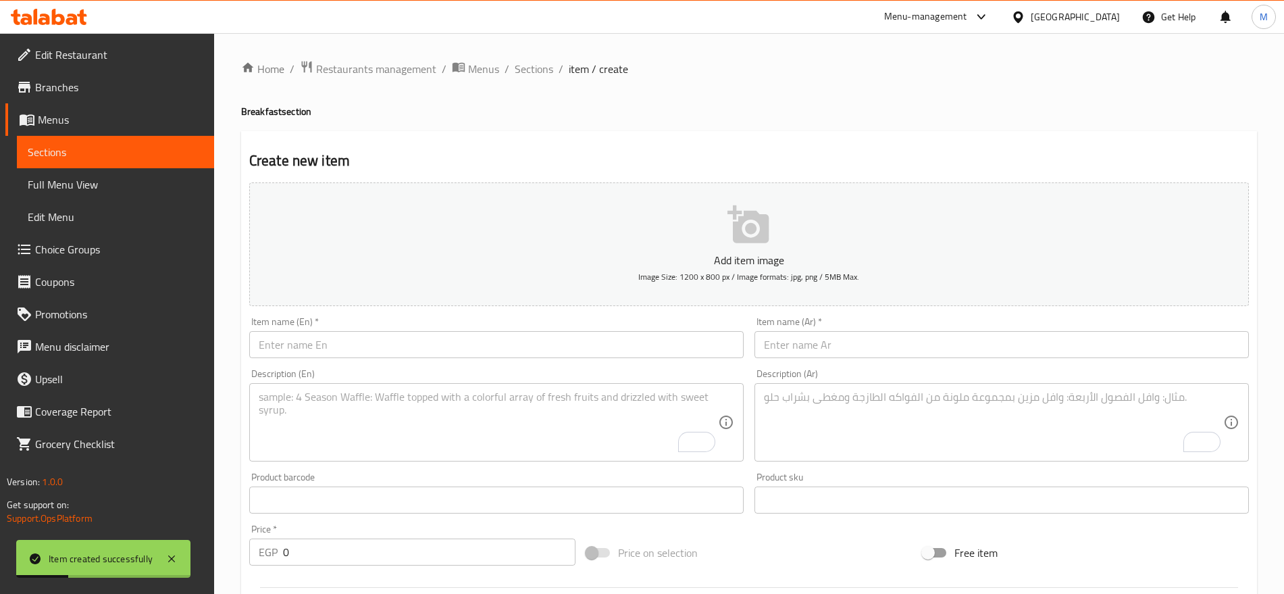
click at [540, 384] on div "Description (En)" at bounding box center [496, 422] width 494 height 78
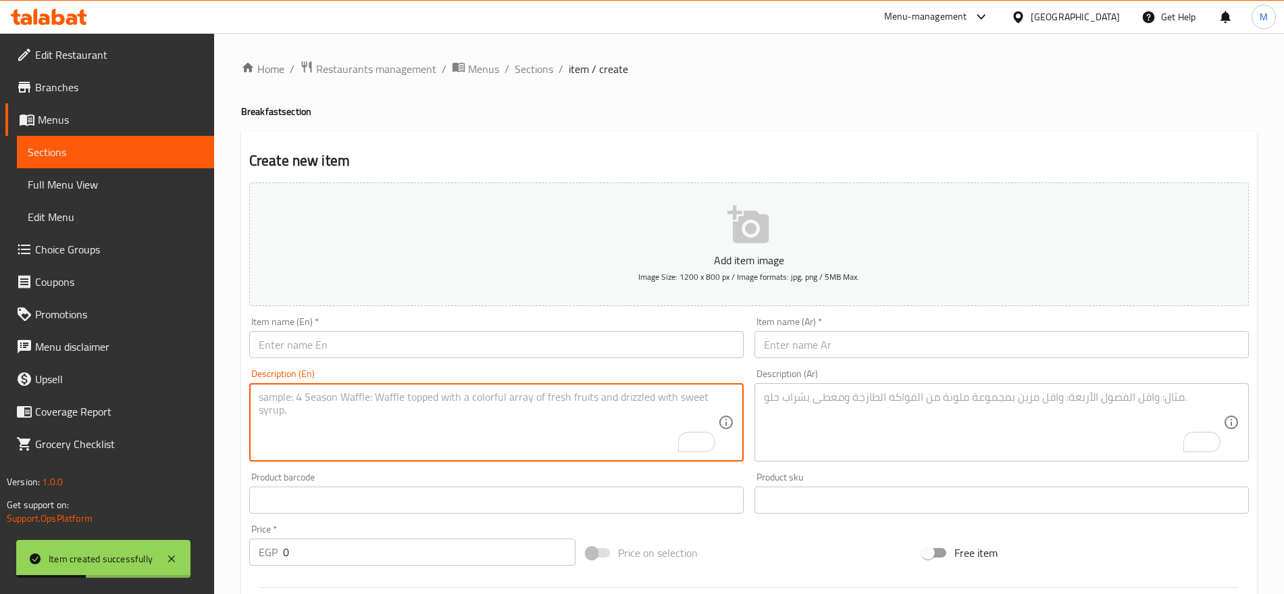
paste textarea "Continental Breakfast"
type textarea "Continental Breakfast"
click at [445, 344] on input "text" at bounding box center [496, 344] width 494 height 27
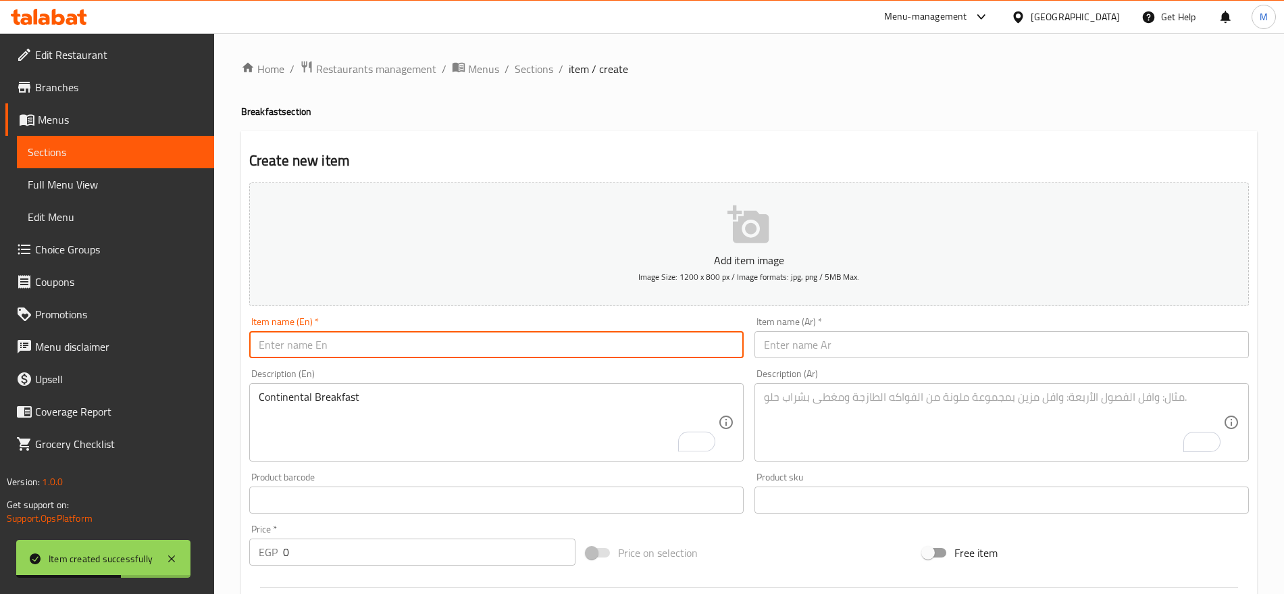
paste input "Continental Breakfast"
type input "Continental Breakfast"
click at [854, 338] on input "text" at bounding box center [1001, 344] width 494 height 27
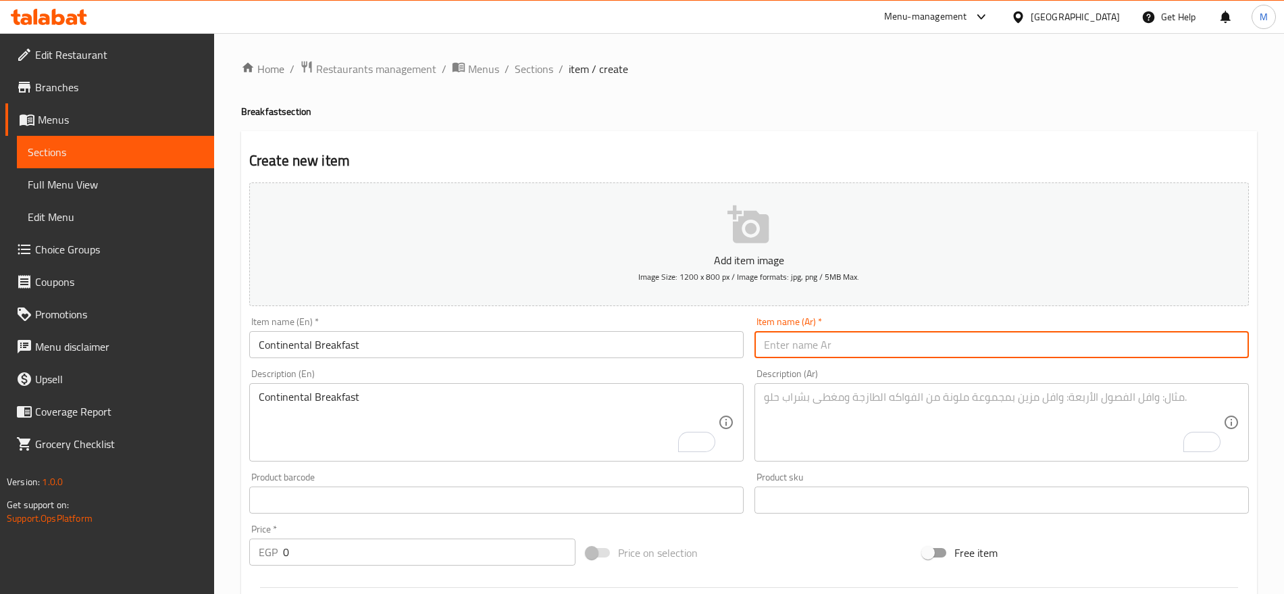
paste input "فطار كونتننتال"
type input "فطار كونتننتال"
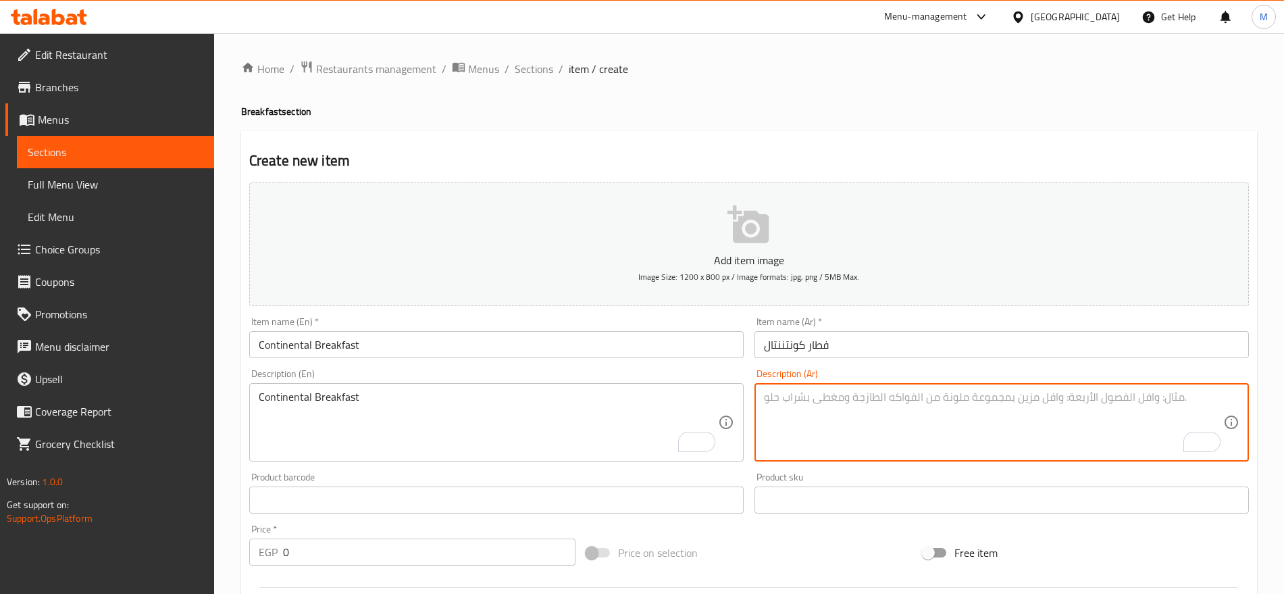
click at [1000, 420] on textarea "To enrich screen reader interactions, please activate Accessibility in Grammarl…" at bounding box center [993, 422] width 459 height 64
paste textarea "مربي - عسل - زبدة - لحوم باردة - جبن شيدر - خبز محمص - بيض مقلي أو مخفوق"
type textarea "مربي - عسل - زبدة - لحوم باردة - جبن شيدر - خبز محمص - بيض مقلي أو مخفوق"
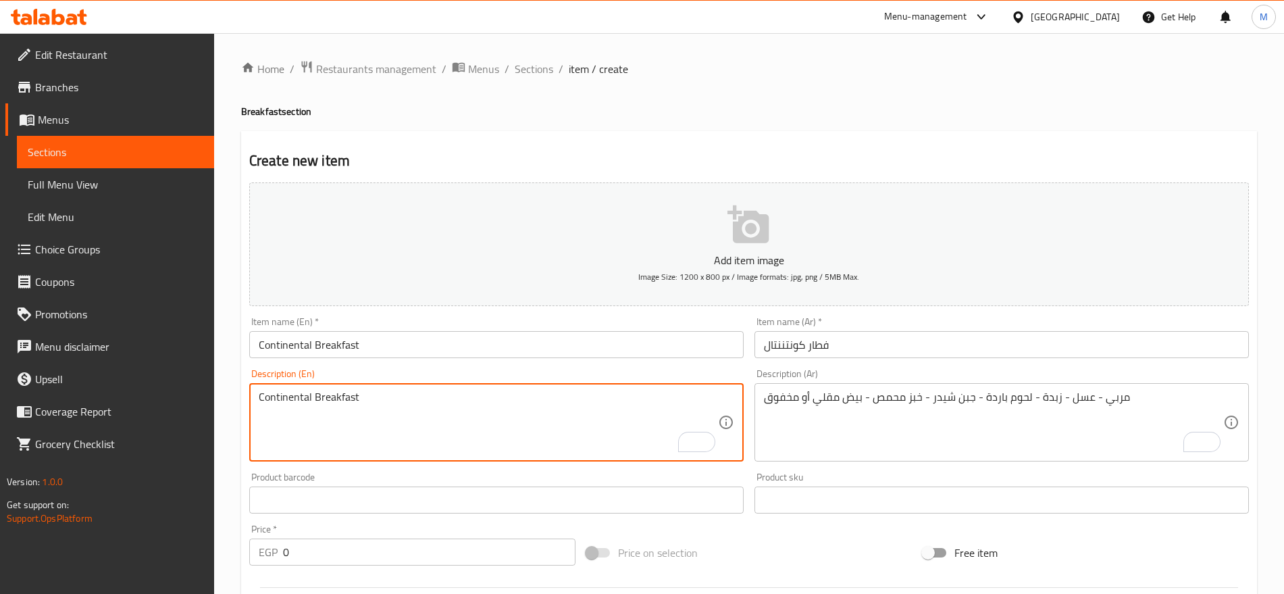
click at [595, 406] on textarea "Continental Breakfast" at bounding box center [488, 422] width 459 height 64
paste textarea "(Jam - Honey - Butter - Cold Cuts - Cheddar Cheese - Toasted Bread - Fried or S…"
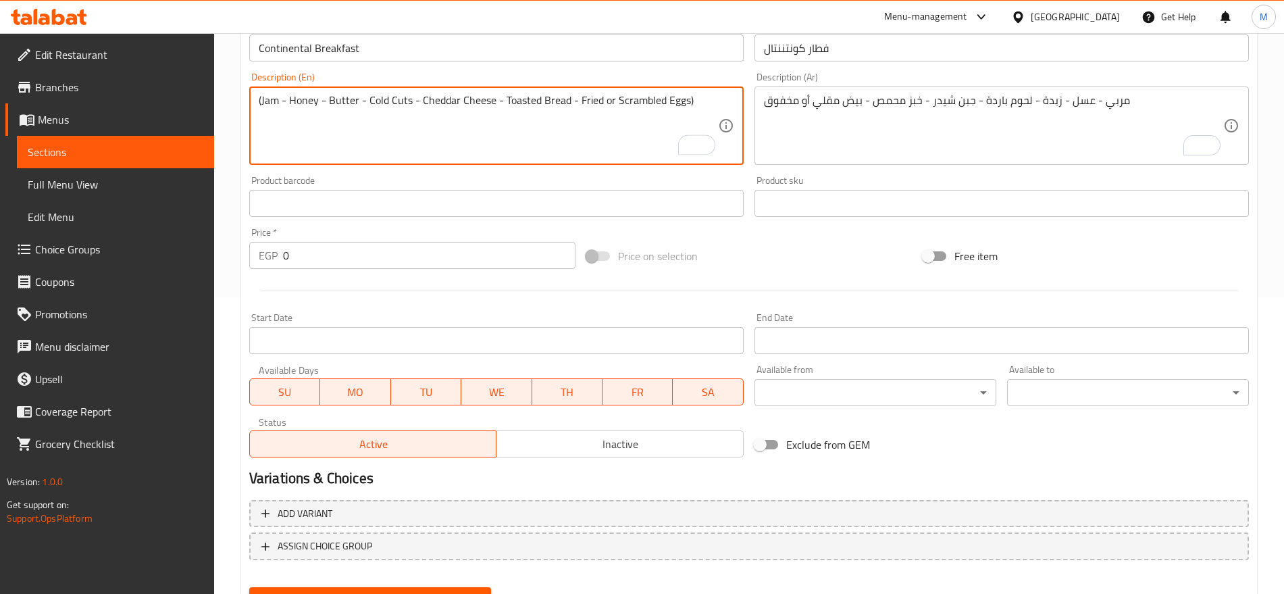
scroll to position [361, 0]
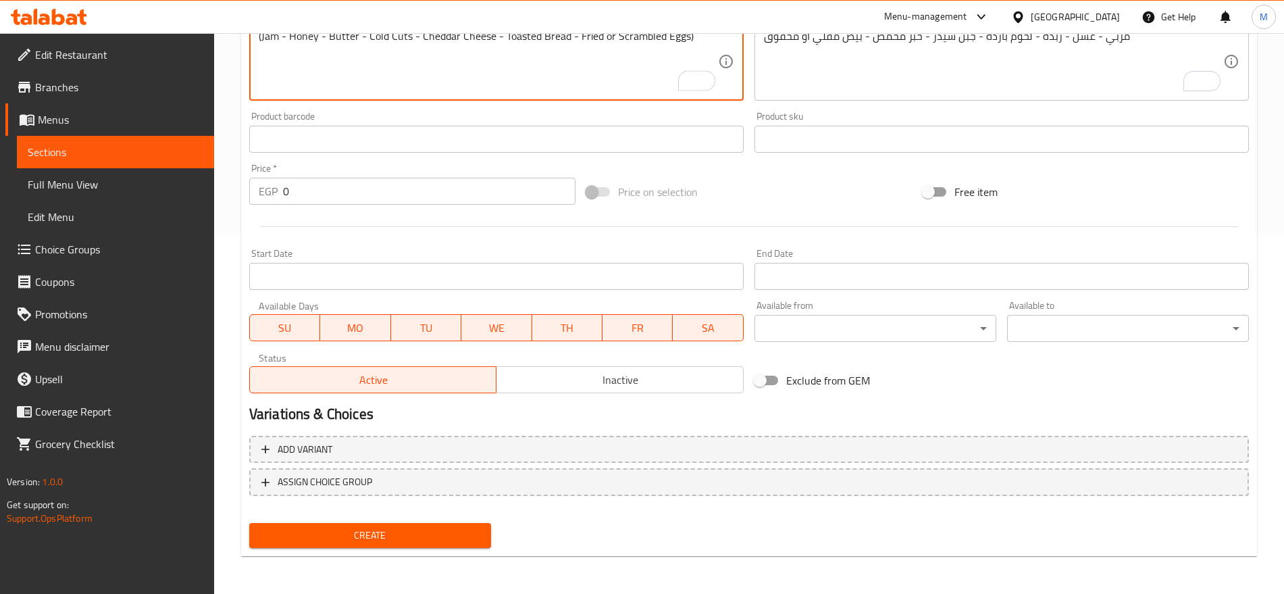
type textarea "(Jam - Honey - Butter - Cold Cuts - Cheddar Cheese - Toasted Bread - Fried or S…"
click at [645, 430] on div "Add variant ASSIGN CHOICE GROUP" at bounding box center [749, 474] width 1010 height 88
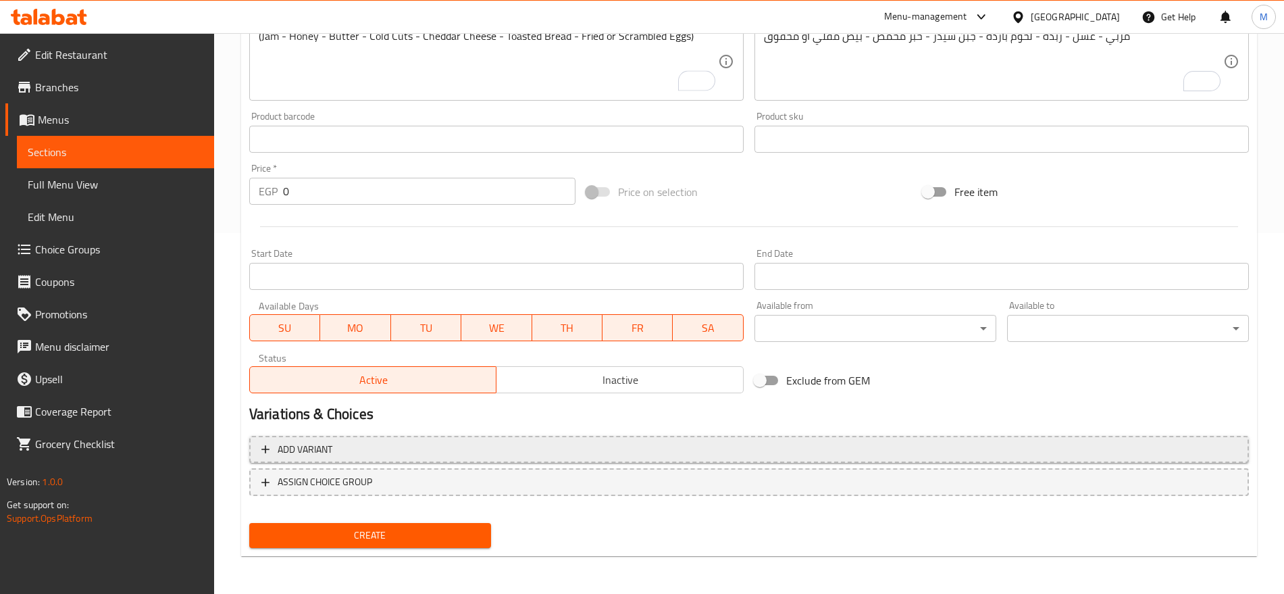
drag, startPoint x: 645, startPoint y: 429, endPoint x: 651, endPoint y: 438, distance: 11.2
click at [651, 438] on div "Add variant ASSIGN CHOICE GROUP" at bounding box center [749, 474] width 1010 height 88
click at [651, 438] on button "Add variant" at bounding box center [748, 450] width 999 height 28
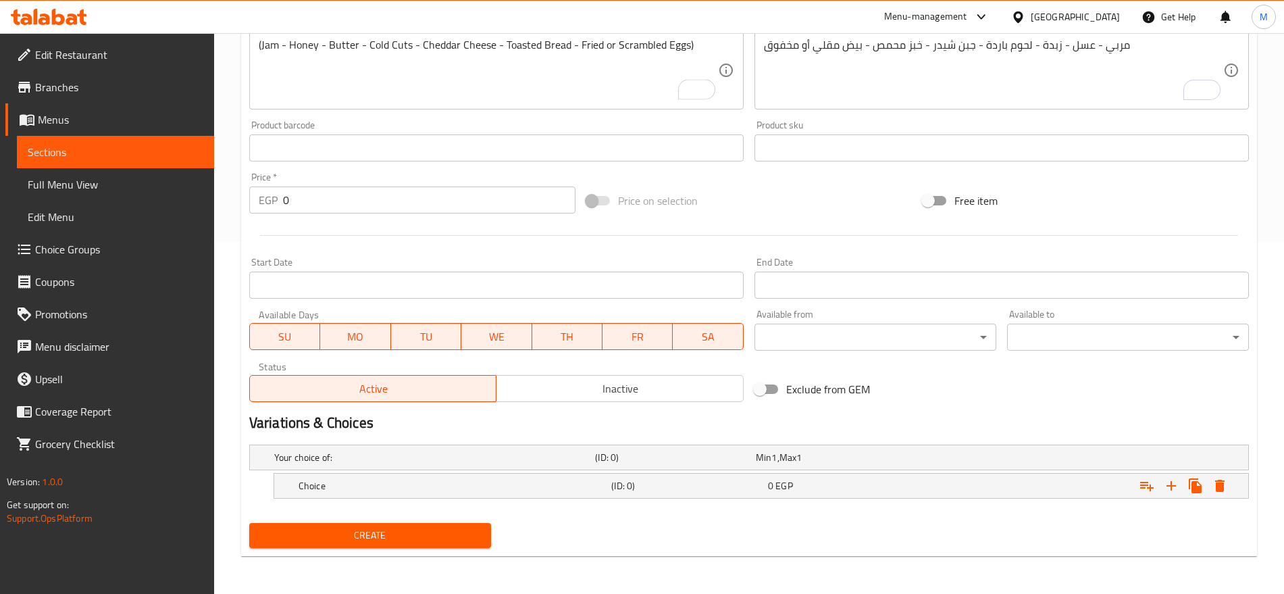
scroll to position [352, 0]
click at [1185, 481] on button "Expand" at bounding box center [1195, 485] width 24 height 24
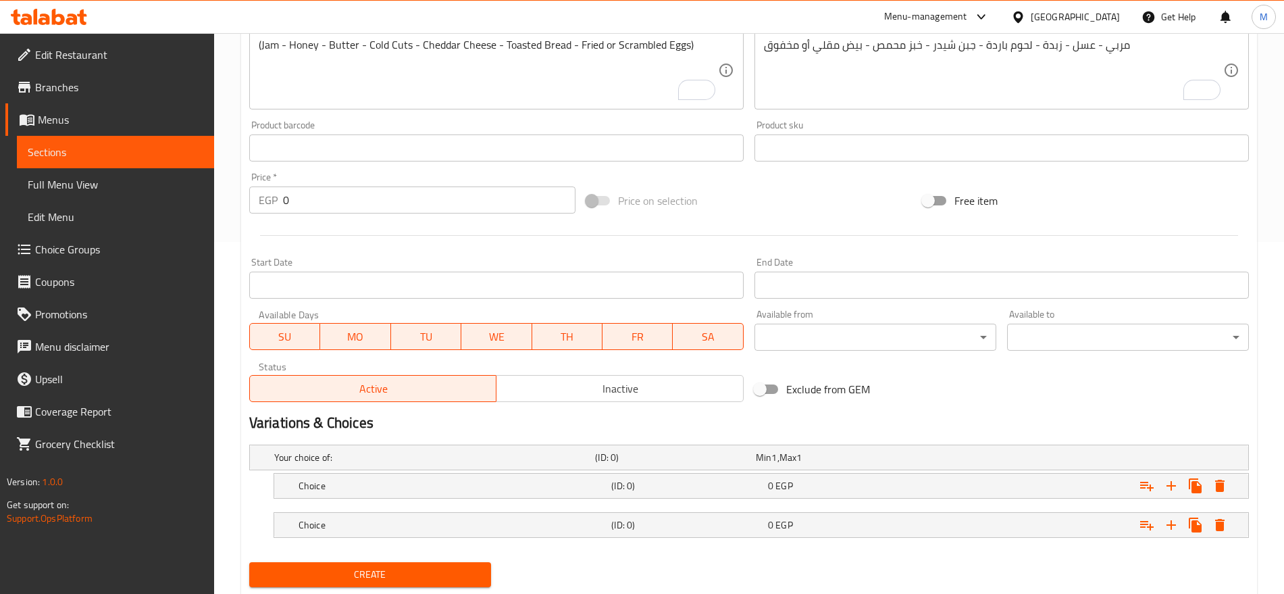
scroll to position [391, 0]
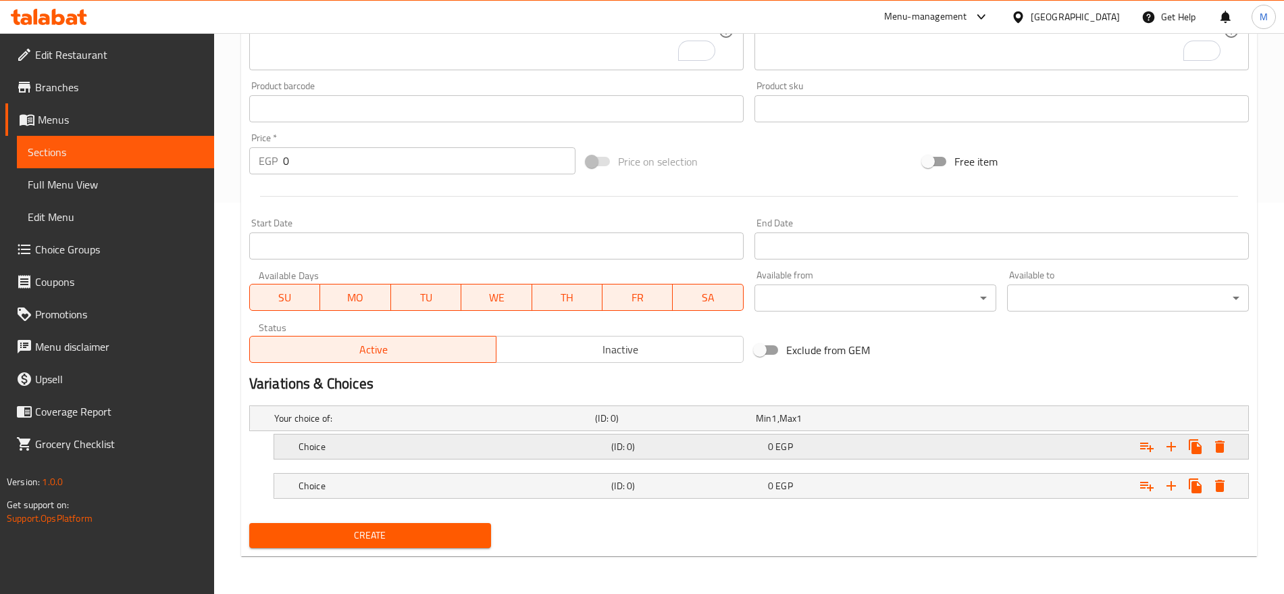
click at [926, 444] on div "Expand" at bounding box center [1078, 446] width 313 height 30
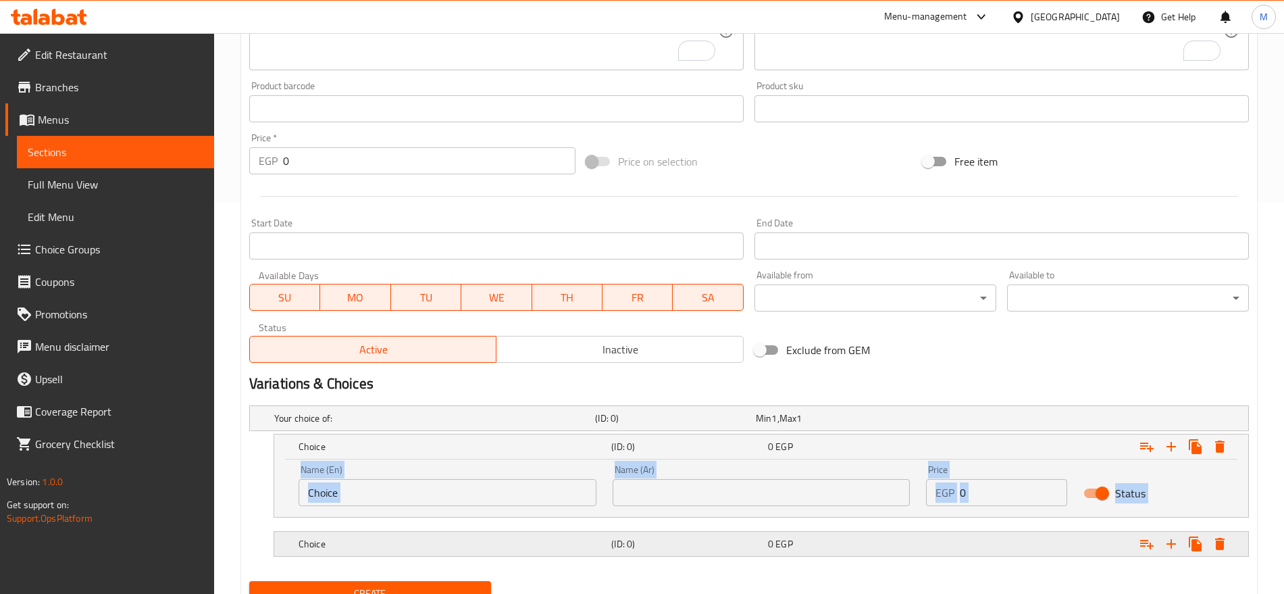
click at [935, 542] on div "Expand" at bounding box center [1078, 544] width 313 height 30
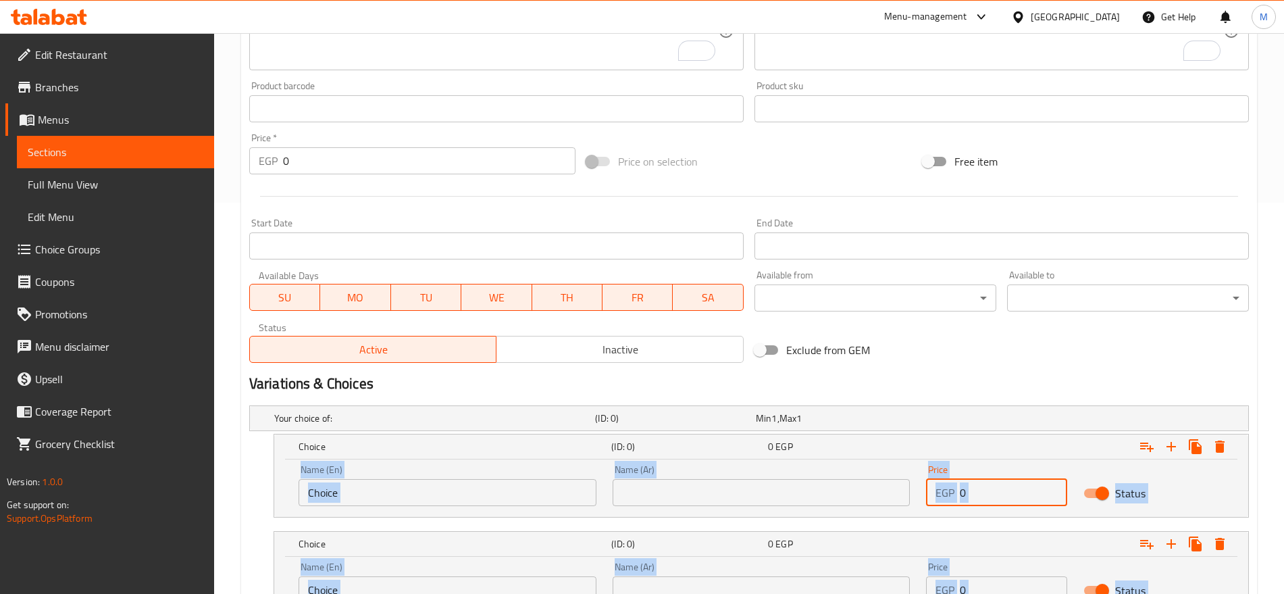
click at [1008, 491] on input "0" at bounding box center [1013, 492] width 107 height 27
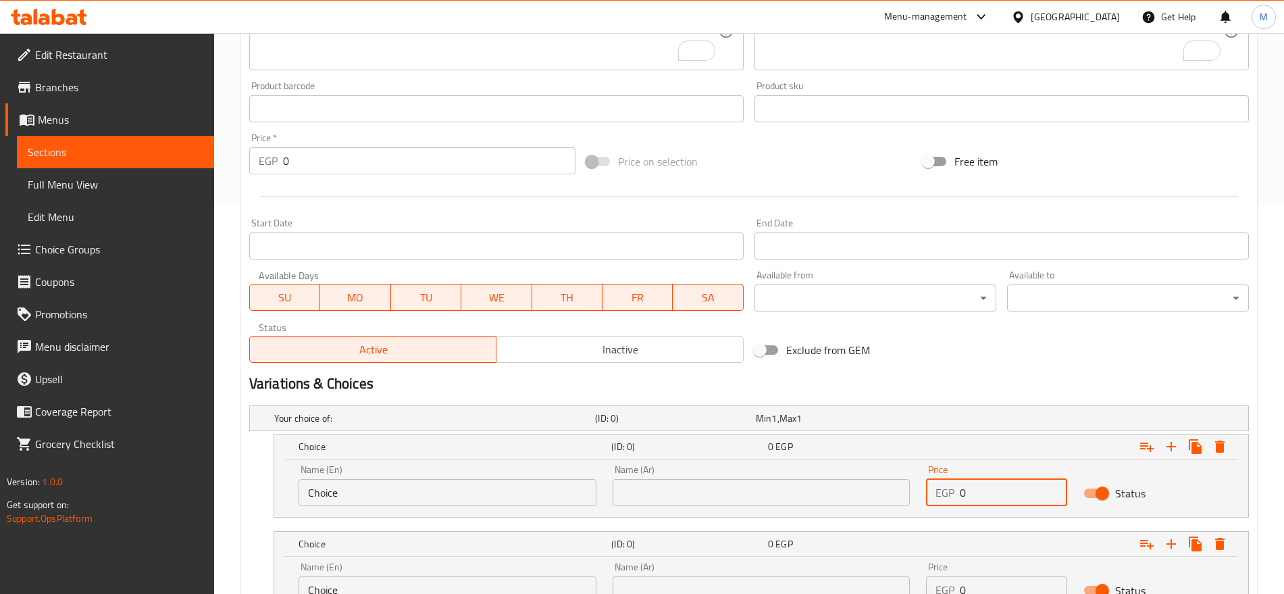
click at [1008, 491] on input "0" at bounding box center [1013, 492] width 107 height 27
paste input "199"
type input "199"
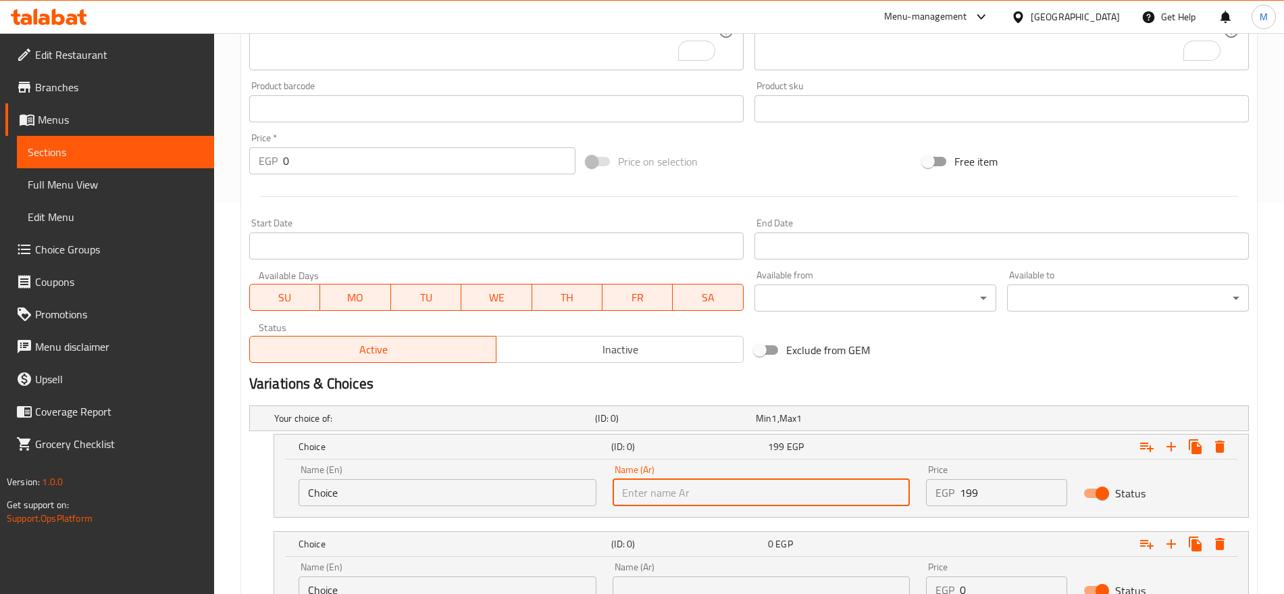
click at [869, 496] on input "text" at bounding box center [761, 492] width 298 height 27
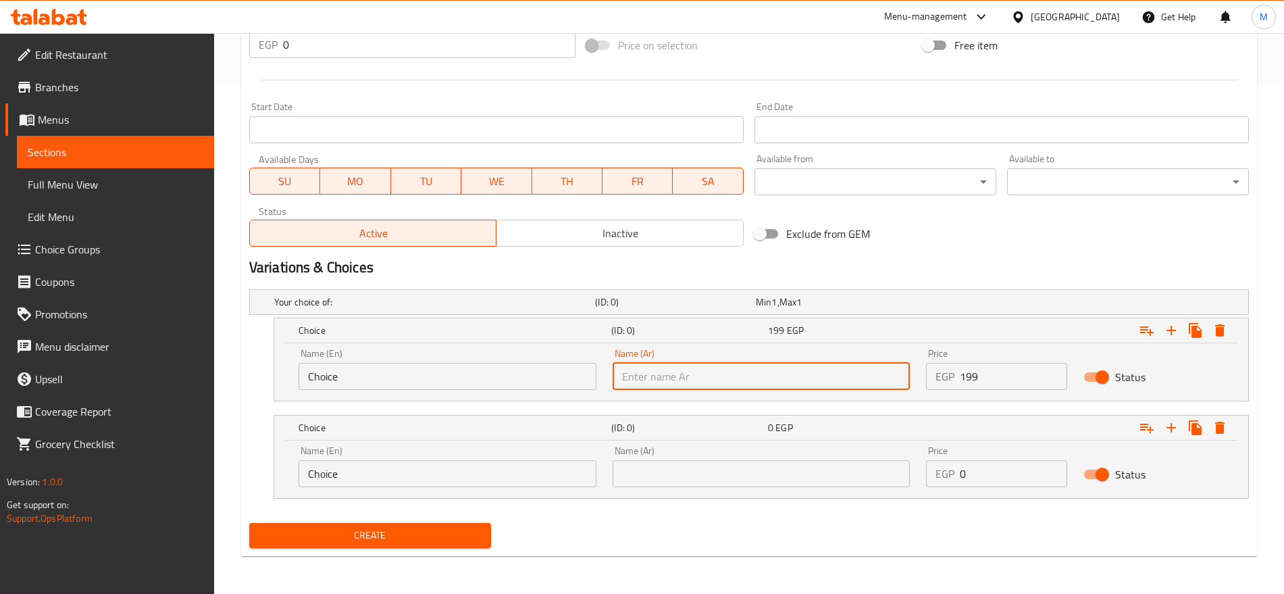
click at [977, 477] on input "0" at bounding box center [1013, 473] width 107 height 27
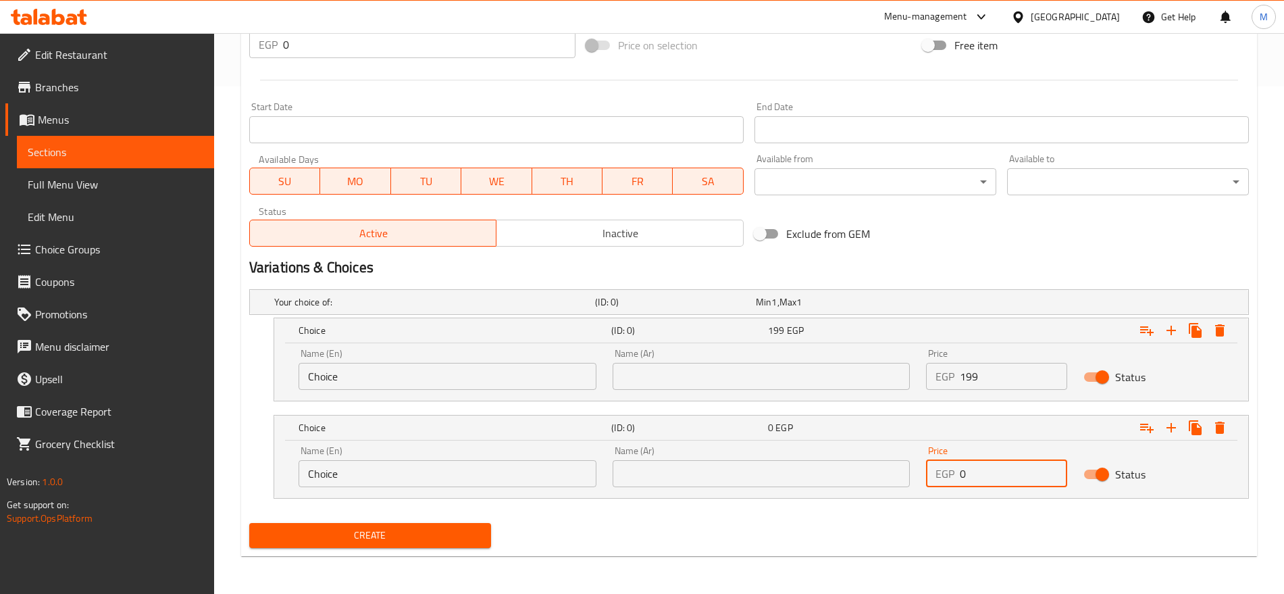
click at [977, 477] on input "0" at bounding box center [1013, 473] width 107 height 27
paste input "199"
click at [977, 477] on input "0" at bounding box center [1013, 473] width 107 height 27
type input "199"
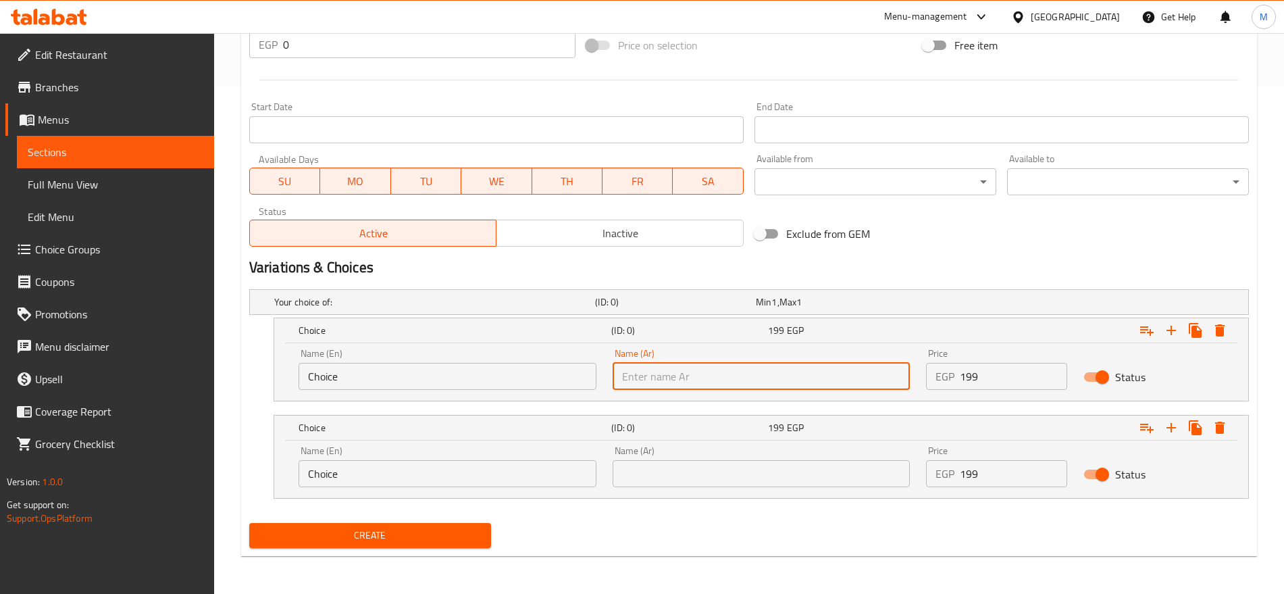
click at [786, 374] on input "text" at bounding box center [761, 376] width 298 height 27
paste input "بيض مقلي"
type input "بيض مقلي"
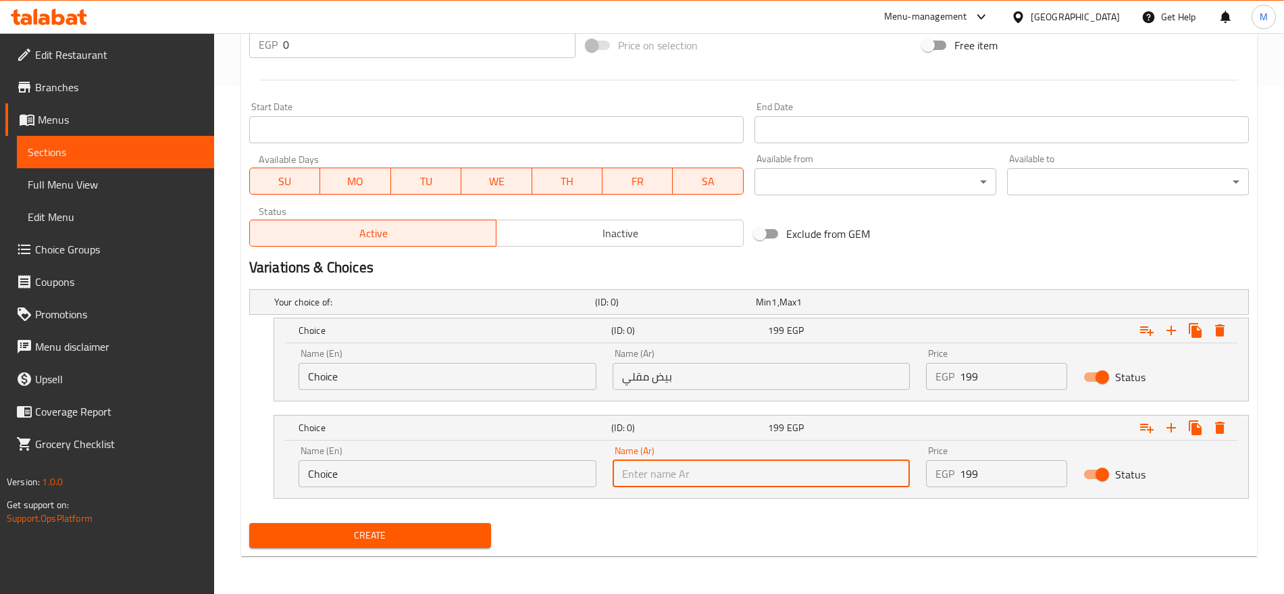
click at [806, 475] on input "text" at bounding box center [761, 473] width 298 height 27
paste input "بيض مقلي"
drag, startPoint x: 651, startPoint y: 475, endPoint x: 594, endPoint y: 470, distance: 57.6
click at [594, 470] on div "Name (En) Choice Name (En) Name (Ar) بيض مقلي Name (Ar) Price EGP 199 Price Sta…" at bounding box center [760, 466] width 941 height 57
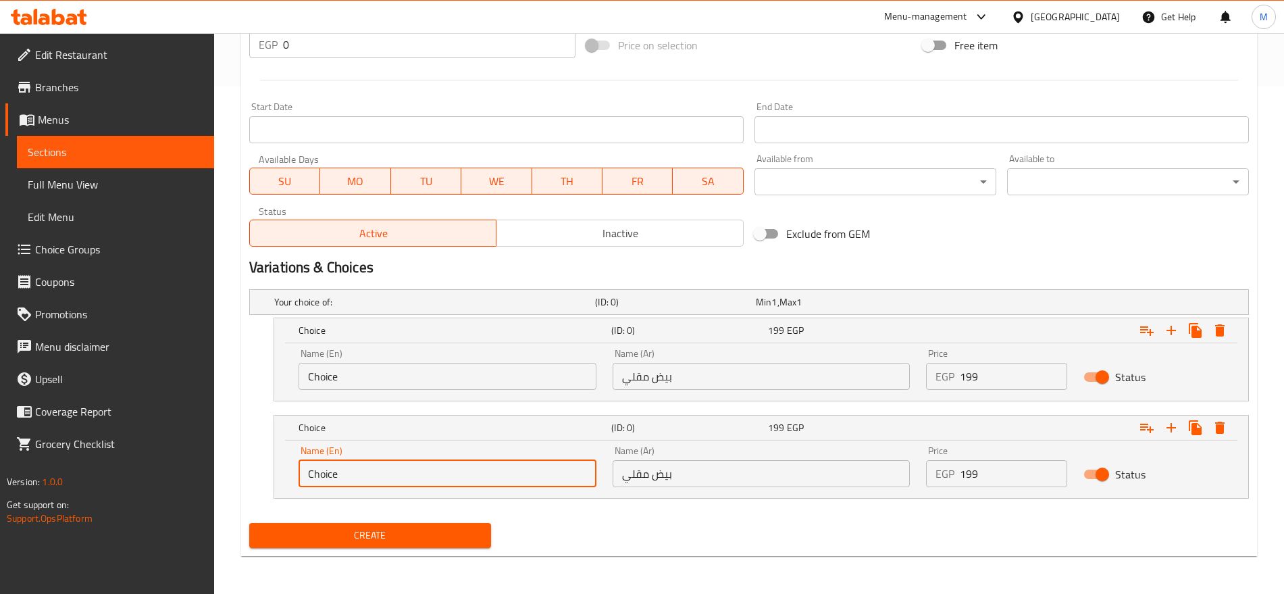
click at [594, 470] on input "Choice" at bounding box center [447, 473] width 298 height 27
click at [716, 479] on input "بيض مقلي" at bounding box center [761, 473] width 298 height 27
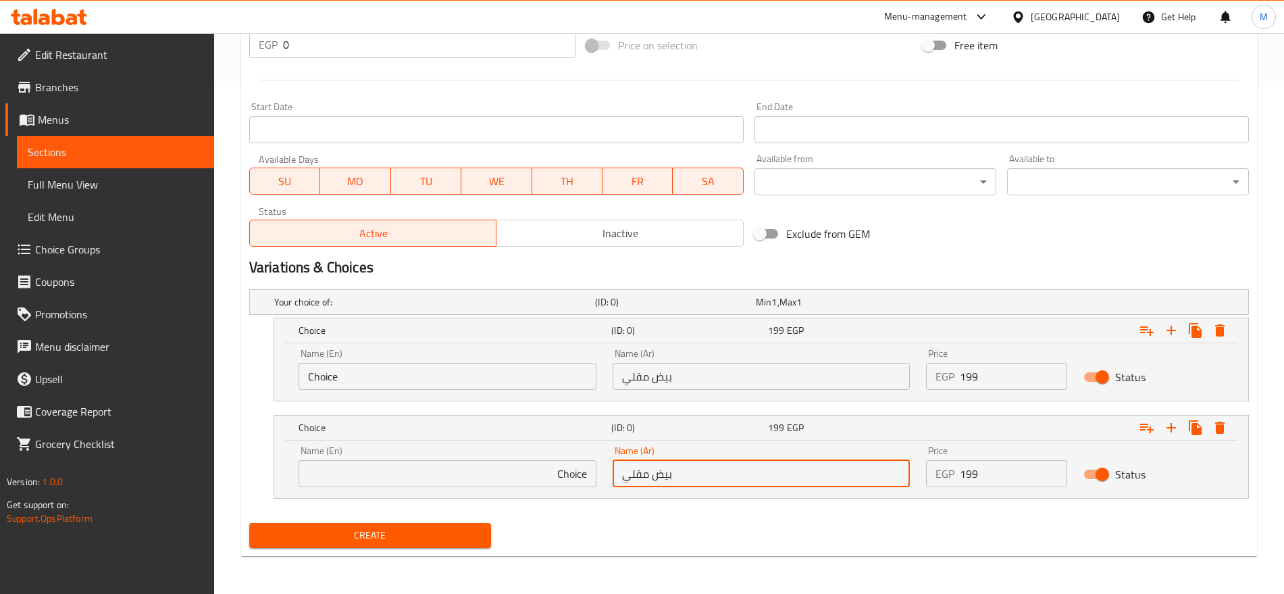
click at [716, 479] on input "بيض مقلي" at bounding box center [761, 473] width 298 height 27
paste input "خفوق"
type input "بيض مخفوق"
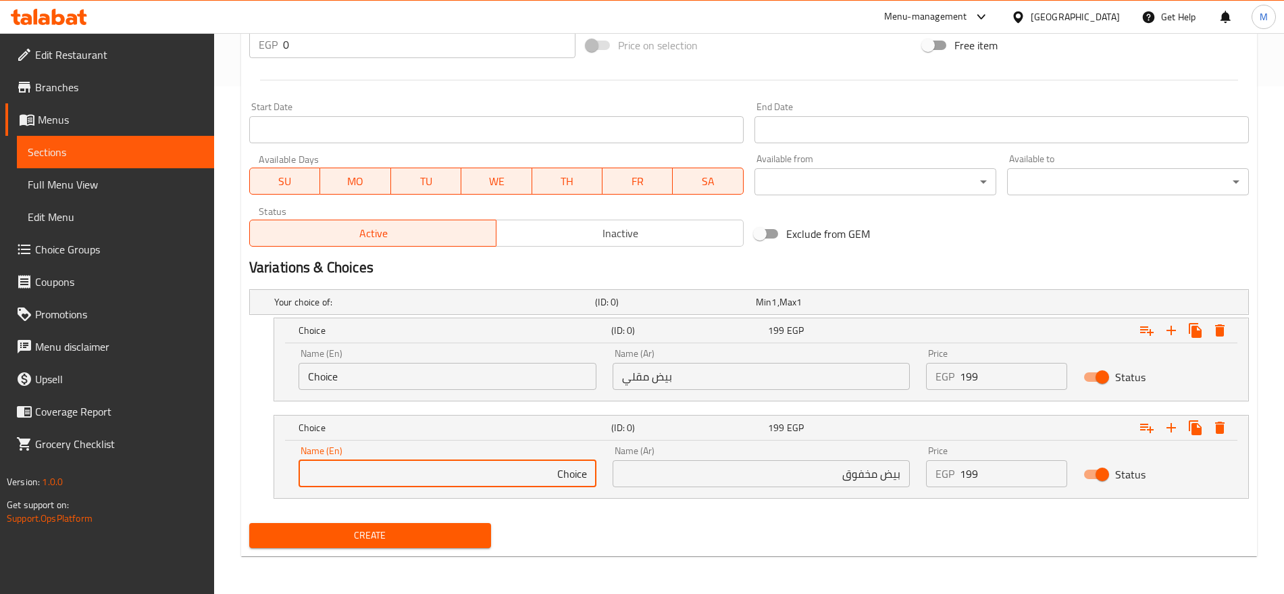
click at [452, 470] on input "Choice" at bounding box center [447, 473] width 298 height 27
paste input "Fried or Scrambled Eggs"
type input "ChoiceFried or Scrambled Eggs"
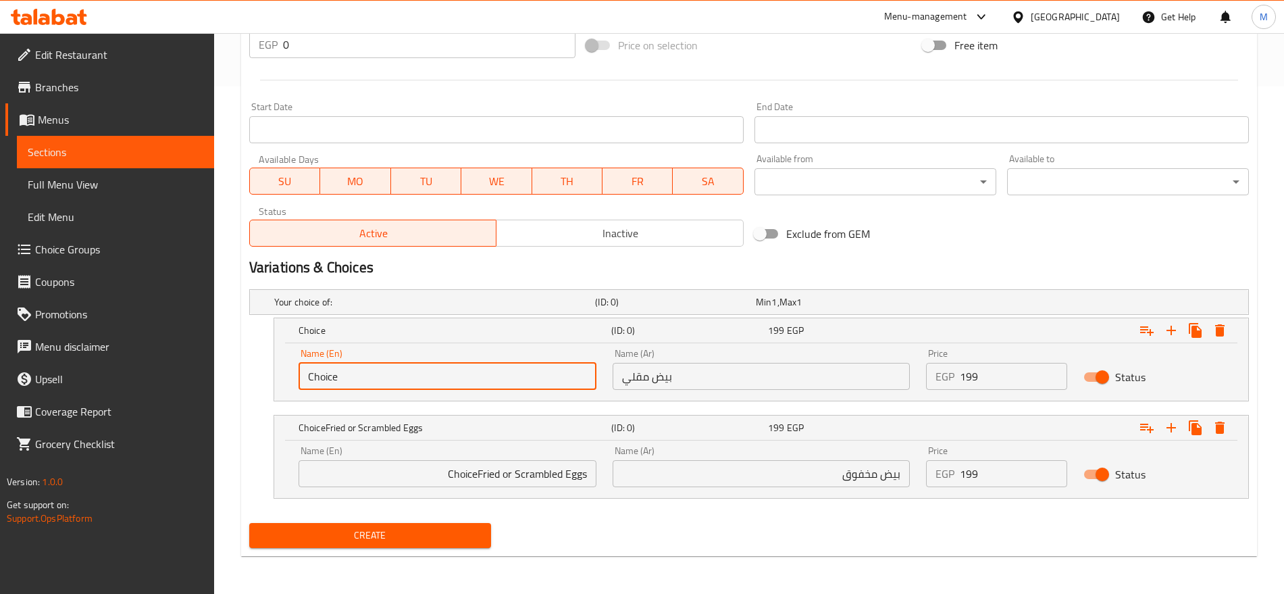
click at [351, 378] on input "Choice" at bounding box center [447, 376] width 298 height 27
paste input "Fried or Scrambled Eggs"
click at [351, 378] on input "Choice" at bounding box center [447, 376] width 298 height 27
click at [357, 376] on input "Fried or Scrambled Eggs" at bounding box center [447, 376] width 298 height 27
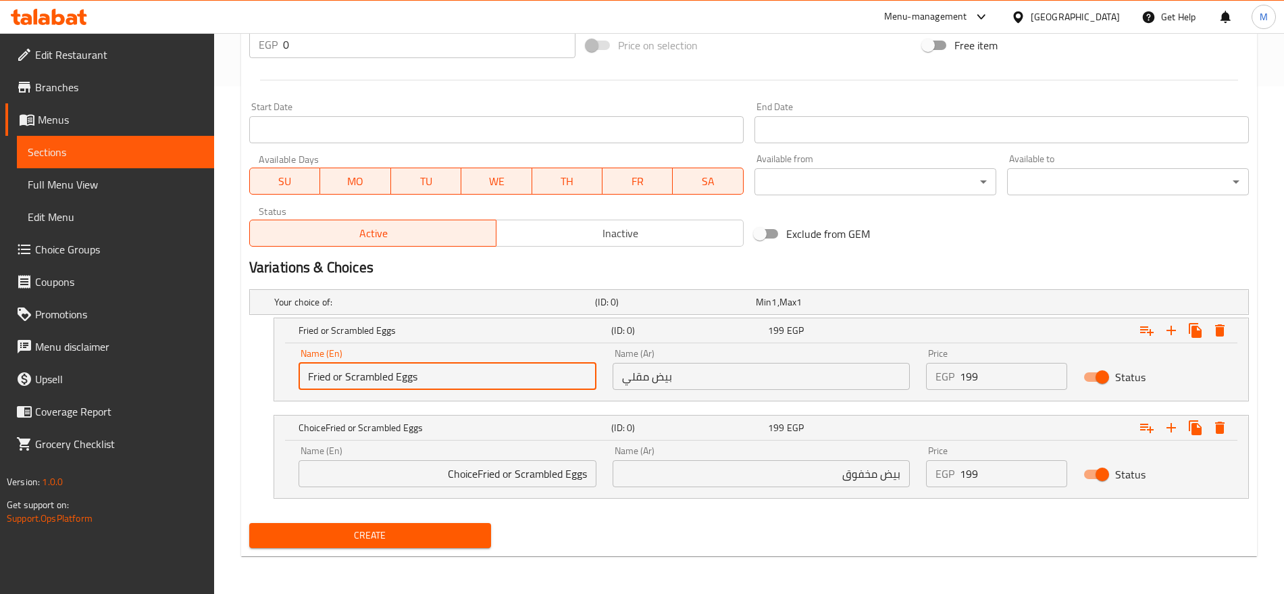
click at [357, 376] on input "Fried or Scrambled Eggs" at bounding box center [447, 376] width 298 height 27
type input "Fried Eggs"
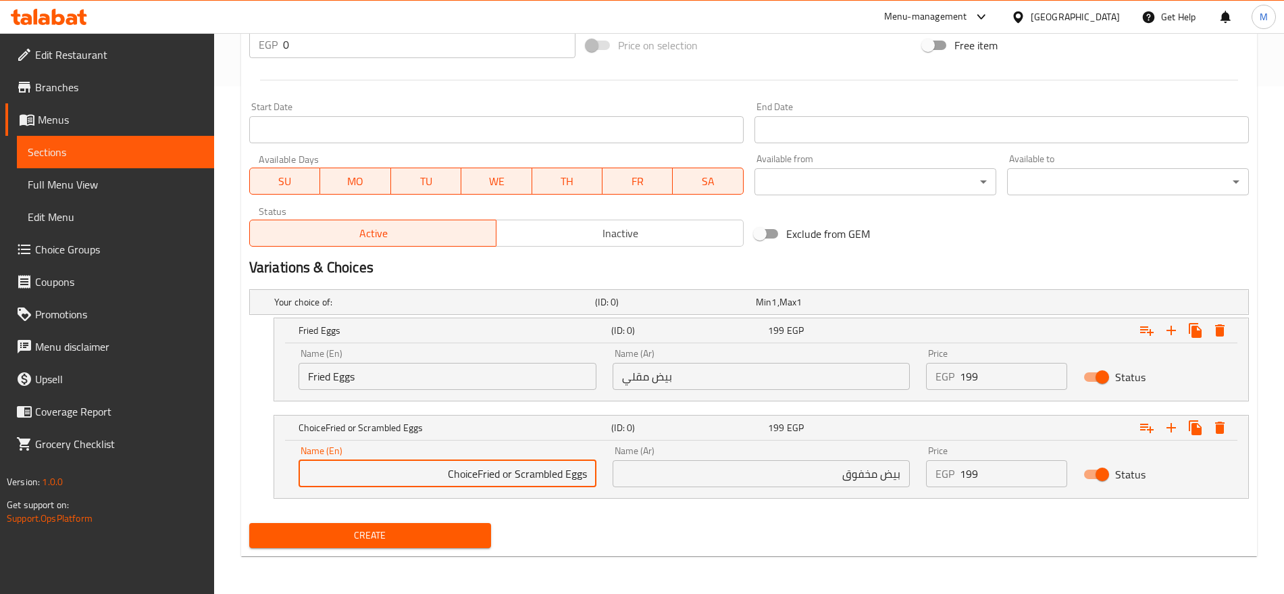
drag, startPoint x: 510, startPoint y: 471, endPoint x: 444, endPoint y: 471, distance: 66.2
click at [444, 471] on input "ChoiceFried or Scrambled Eggs" at bounding box center [447, 473] width 298 height 27
type input "Scrambled Eggs"
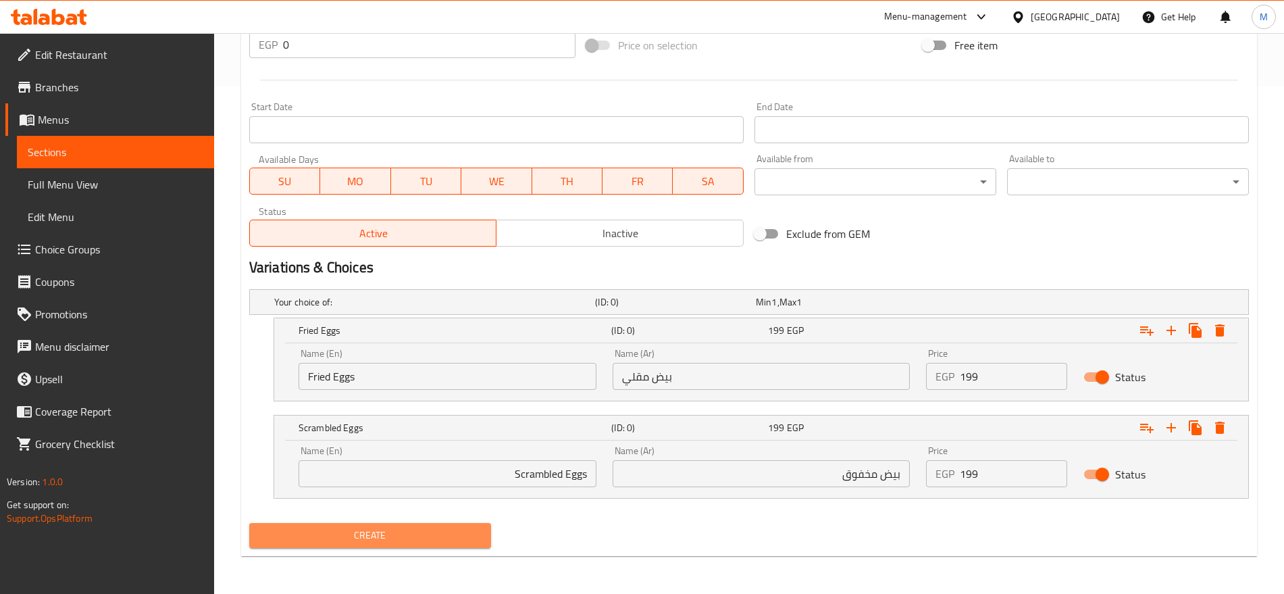
click at [456, 539] on span "Create" at bounding box center [370, 535] width 220 height 17
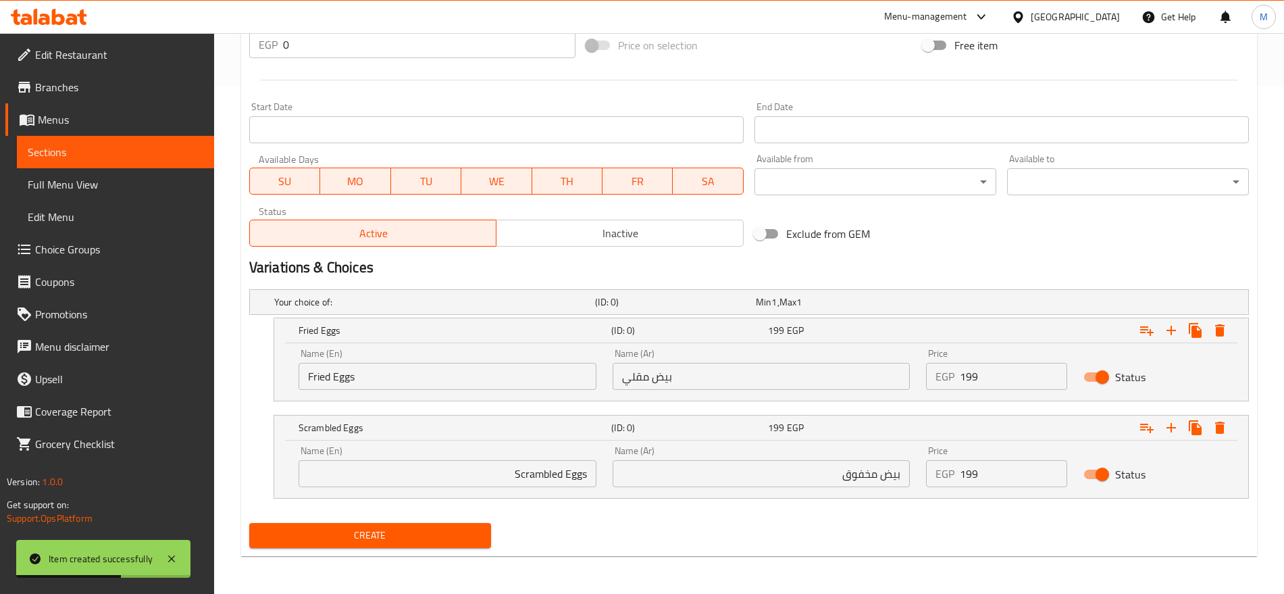
click at [639, 486] on div "Name (Ar) بيض مخفوق Name (Ar)" at bounding box center [761, 466] width 314 height 57
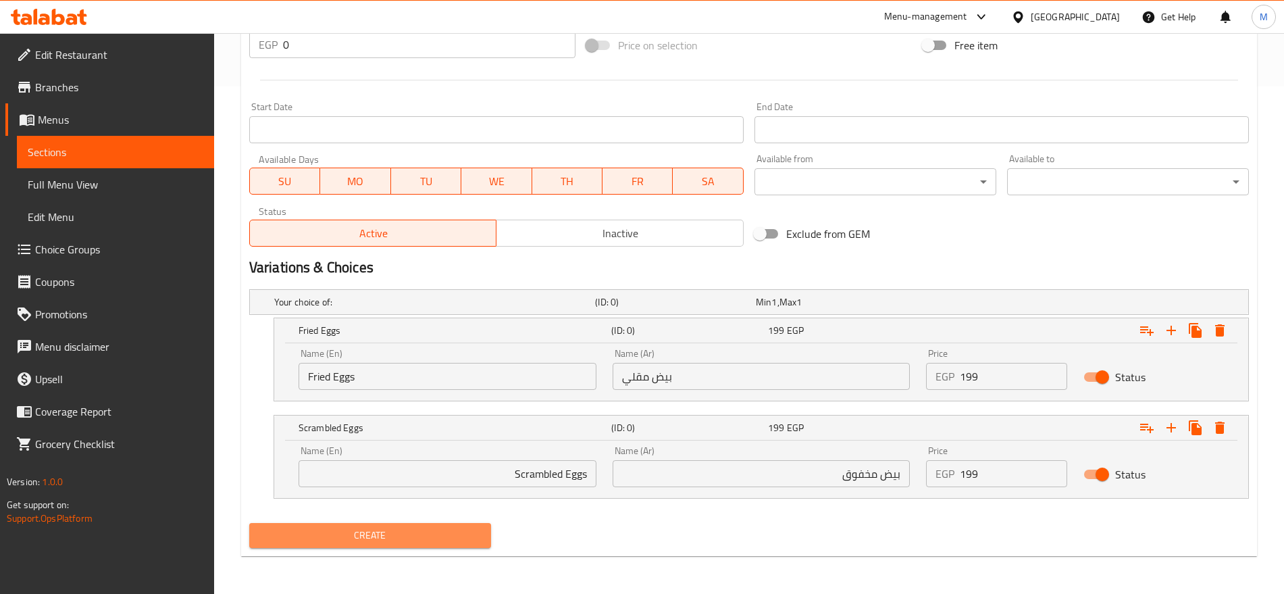
click at [433, 525] on button "Create" at bounding box center [370, 535] width 242 height 25
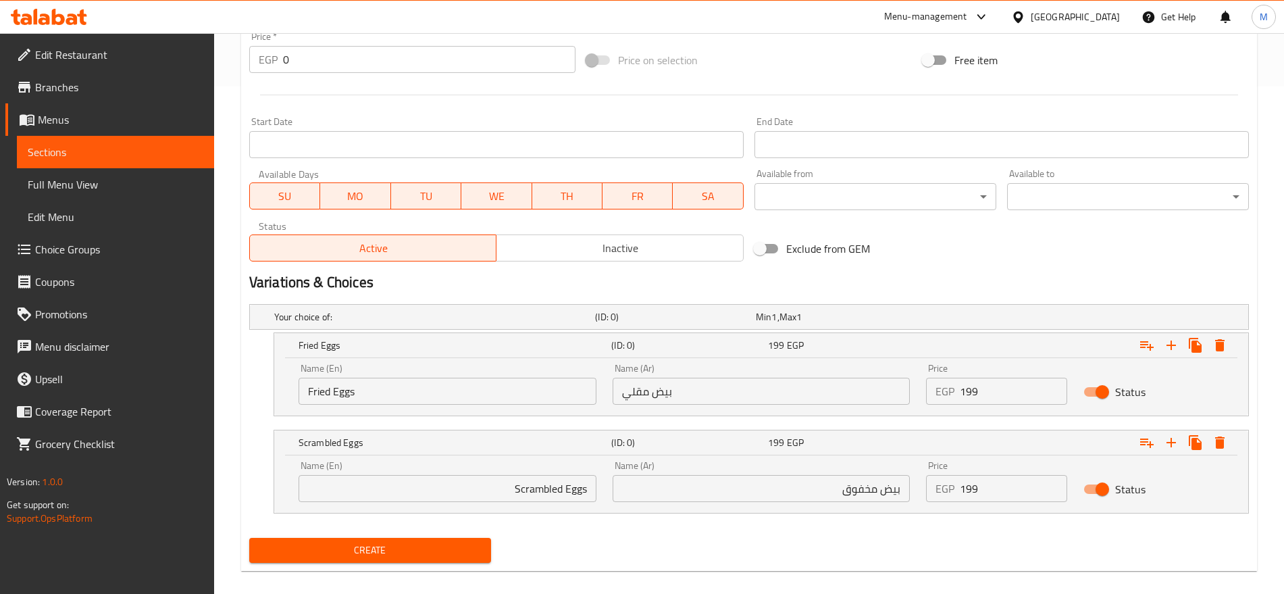
scroll to position [48, 0]
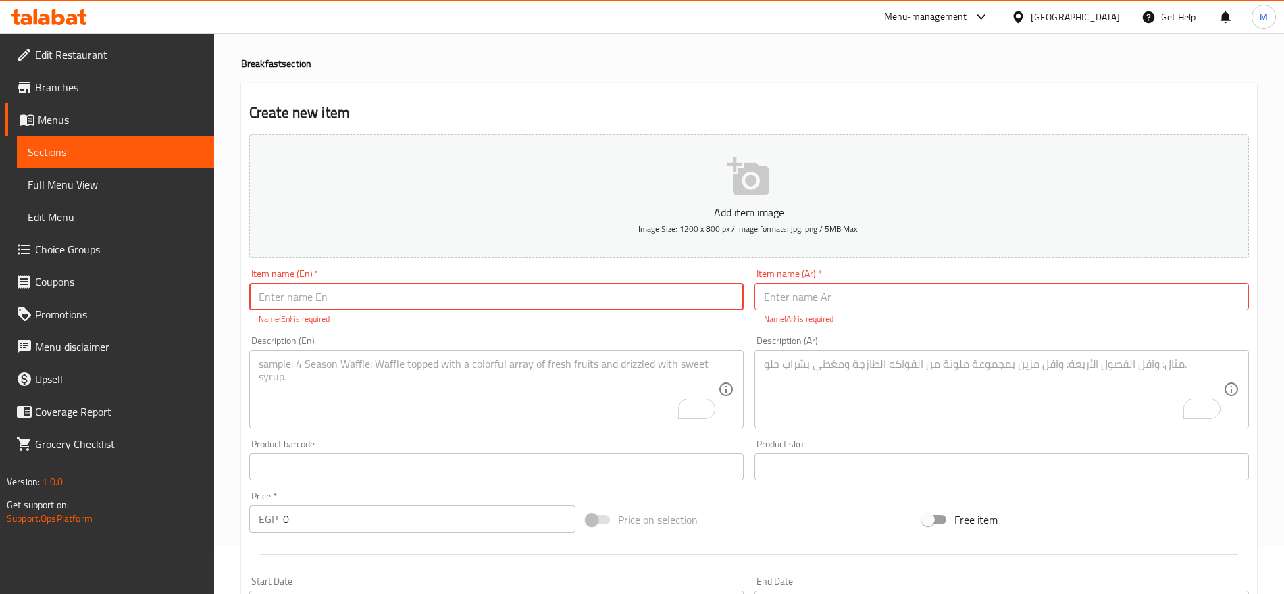
click at [605, 302] on input "text" at bounding box center [496, 296] width 494 height 27
paste input "salmon benedict - 299 .LE"
click at [346, 288] on input "salmon benedict - 299 .LE" at bounding box center [496, 296] width 494 height 27
type input "salmon benedict - .LE"
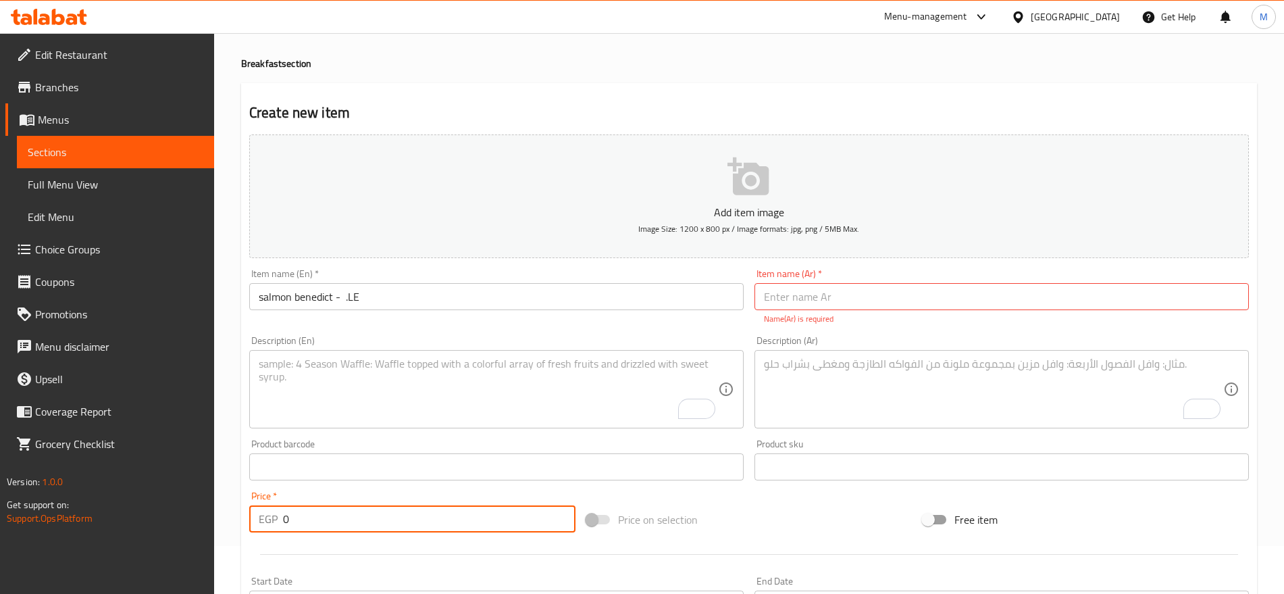
click at [316, 519] on input "0" at bounding box center [429, 518] width 292 height 27
paste input "299"
type input "299"
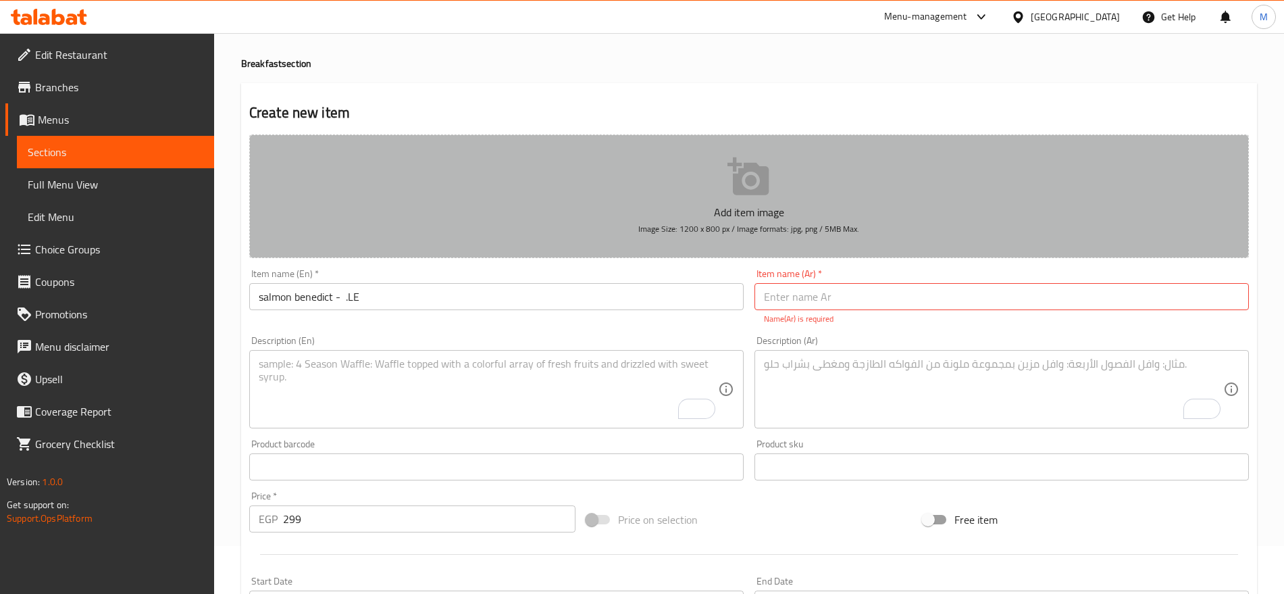
click at [400, 187] on button "Add item image Image Size: 1200 x 800 px / Image formats: jpg, png / 5MB Max." at bounding box center [748, 196] width 999 height 124
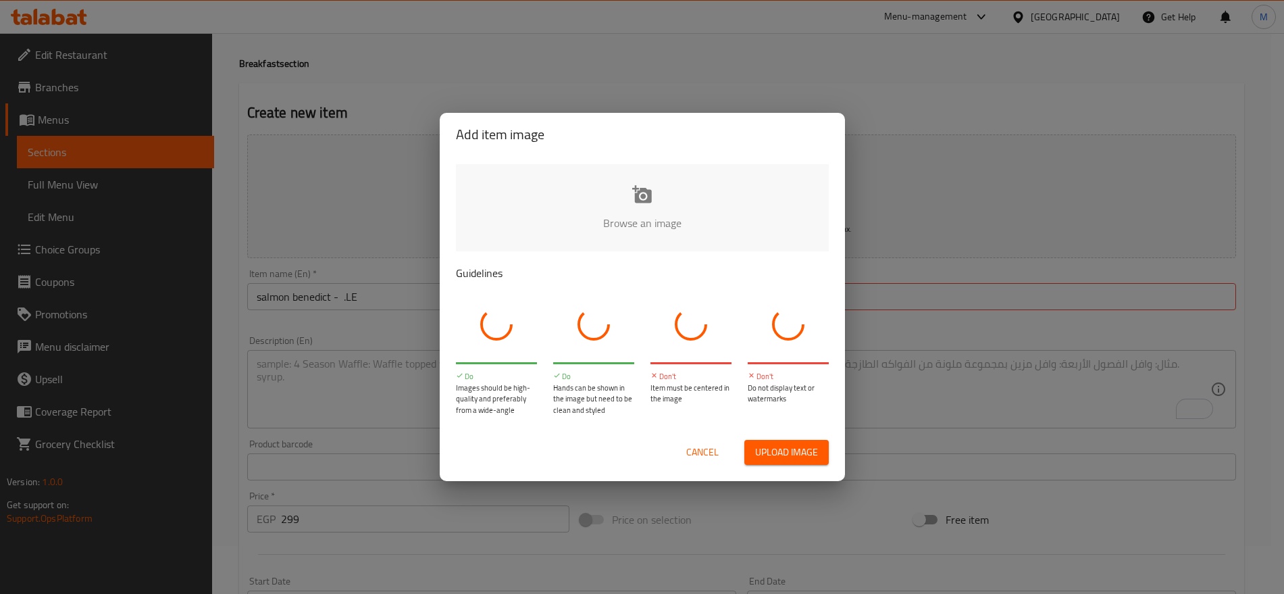
click at [400, 187] on div "Add item image Browse an image Guidelines Do Images should be high-quality and …" at bounding box center [642, 297] width 1284 height 594
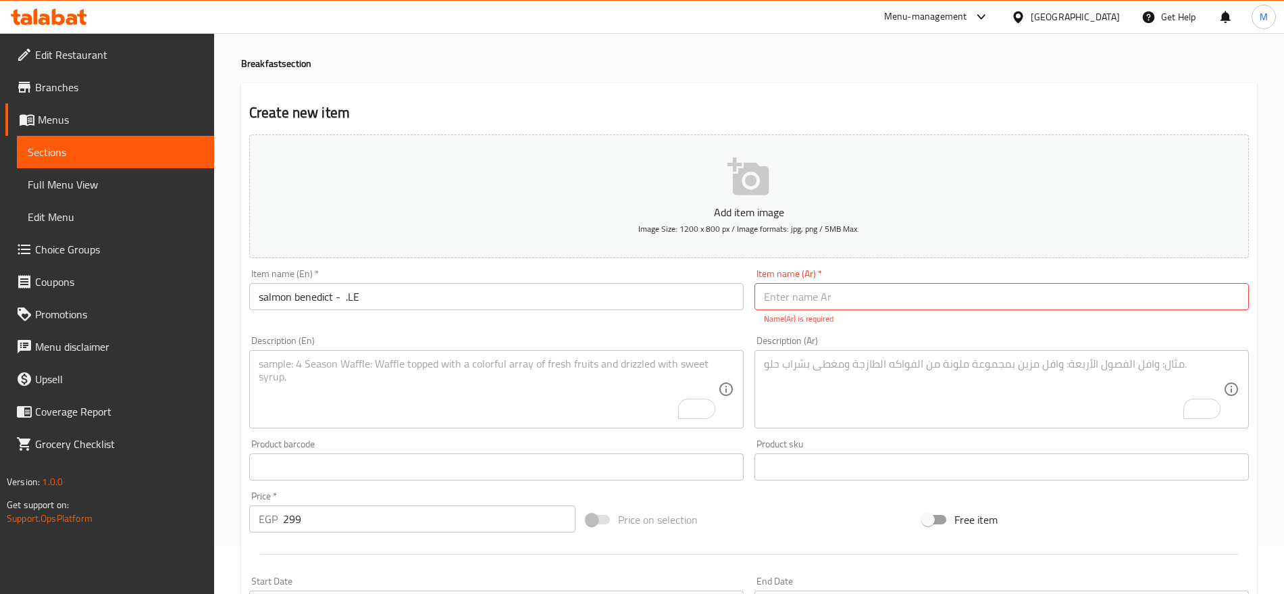
click at [349, 294] on input "salmon benedict - .LE" at bounding box center [496, 296] width 494 height 27
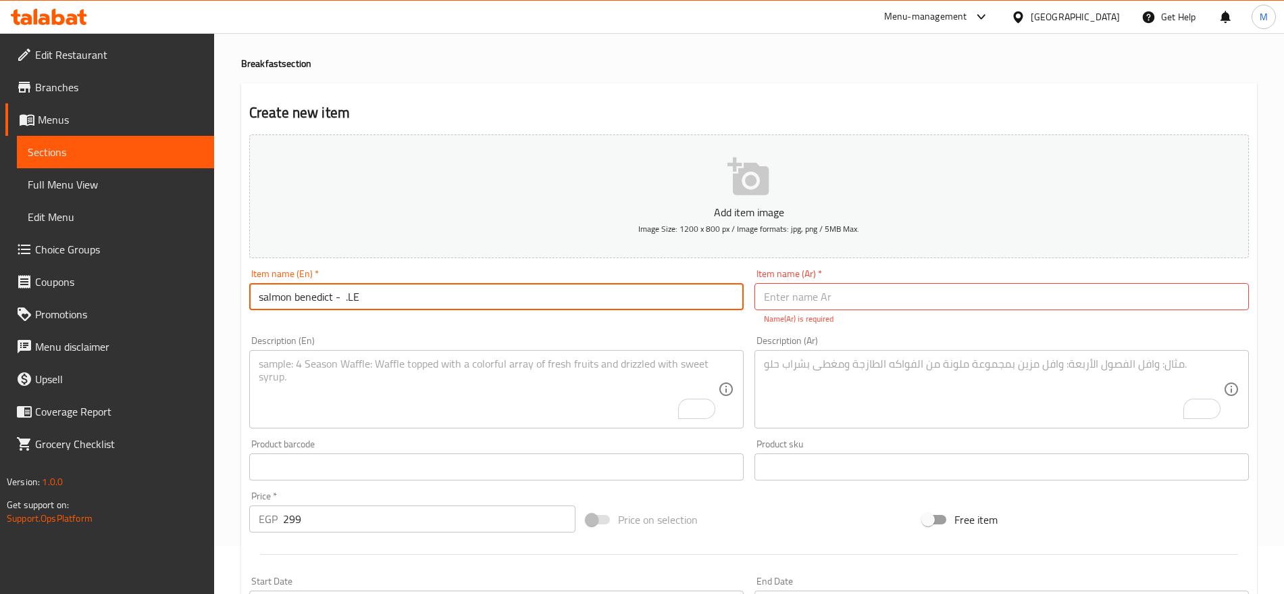
click at [349, 294] on input "salmon benedict - .LE" at bounding box center [496, 296] width 494 height 27
type input "salmon benedict"
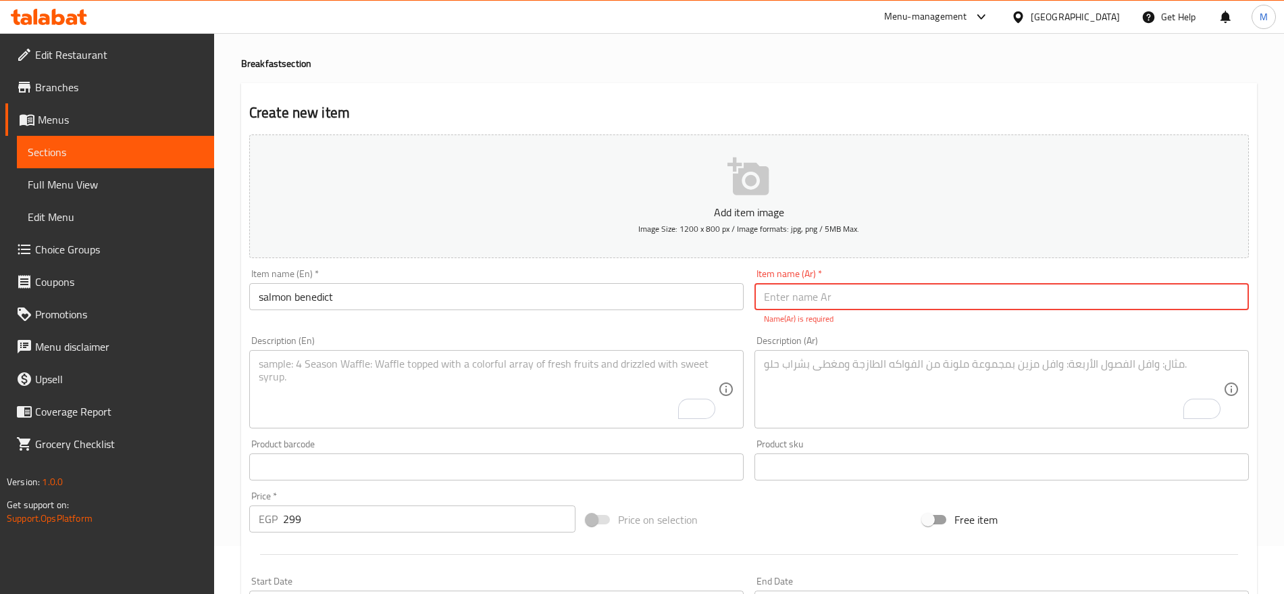
click at [908, 288] on input "text" at bounding box center [1001, 296] width 494 height 27
paste input "[PERSON_NAME]"
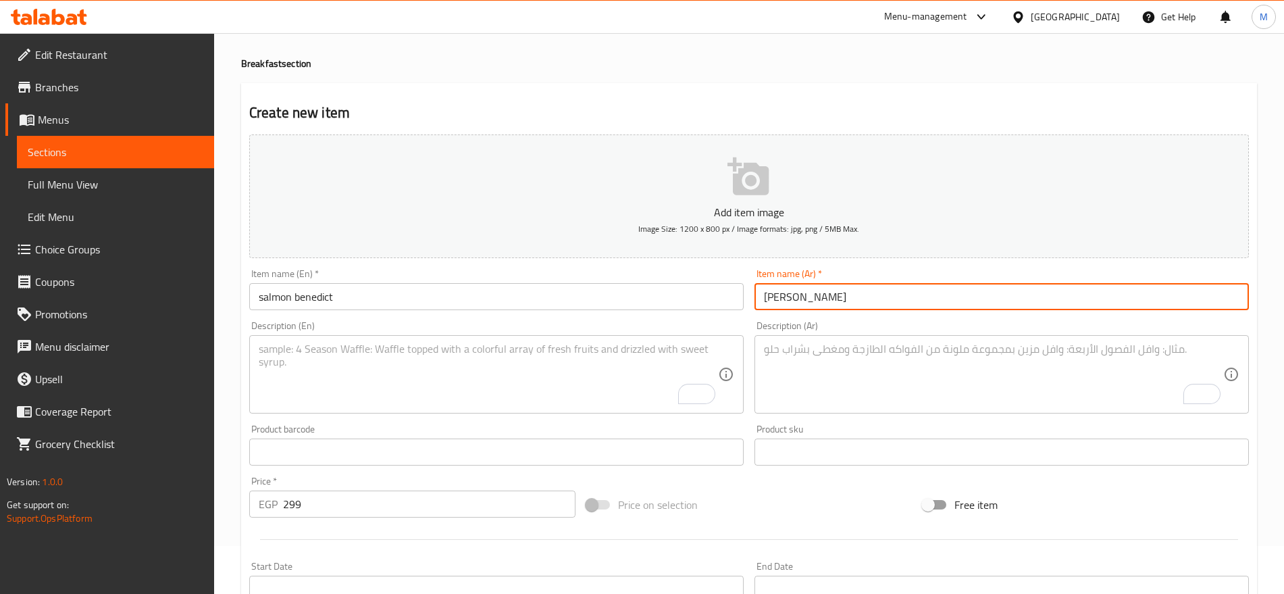
type input "[PERSON_NAME]"
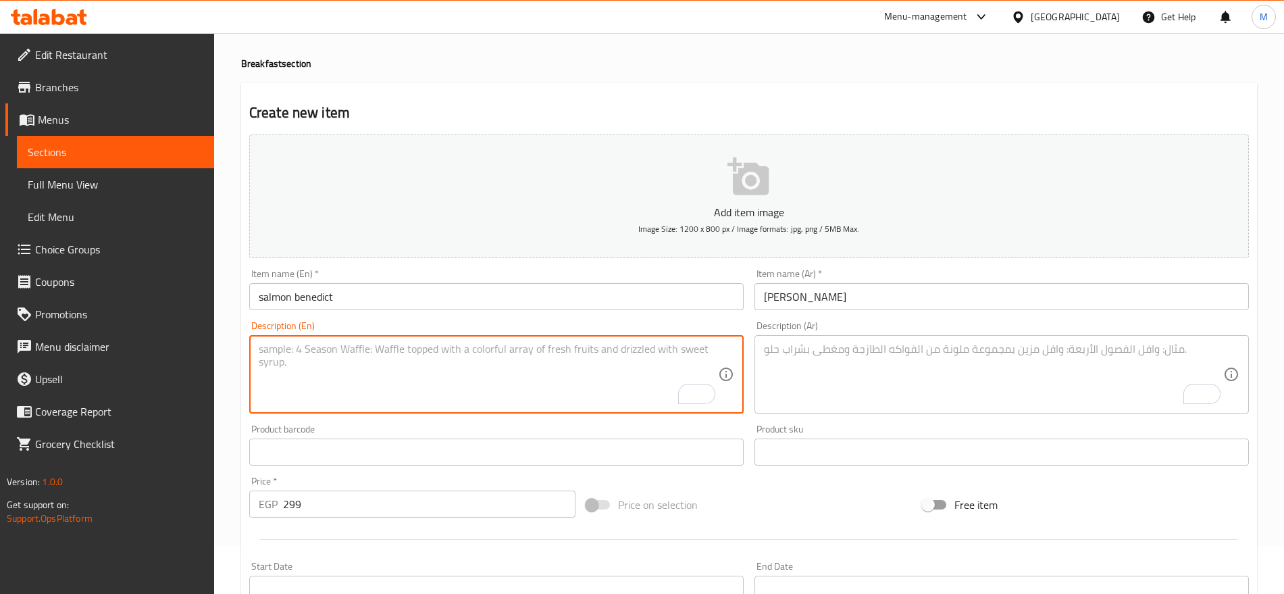
click at [613, 365] on textarea "To enrich screen reader interactions, please activate Accessibility in Grammarl…" at bounding box center [488, 374] width 459 height 64
paste textarea "Slice of Loaf bread - Guacamole - smoke salmon - arugula - Poached egg Hollanda…"
type textarea "Slice of Loaf bread - Guacamole - smoke salmon - arugula - Poached egg Hollanda…"
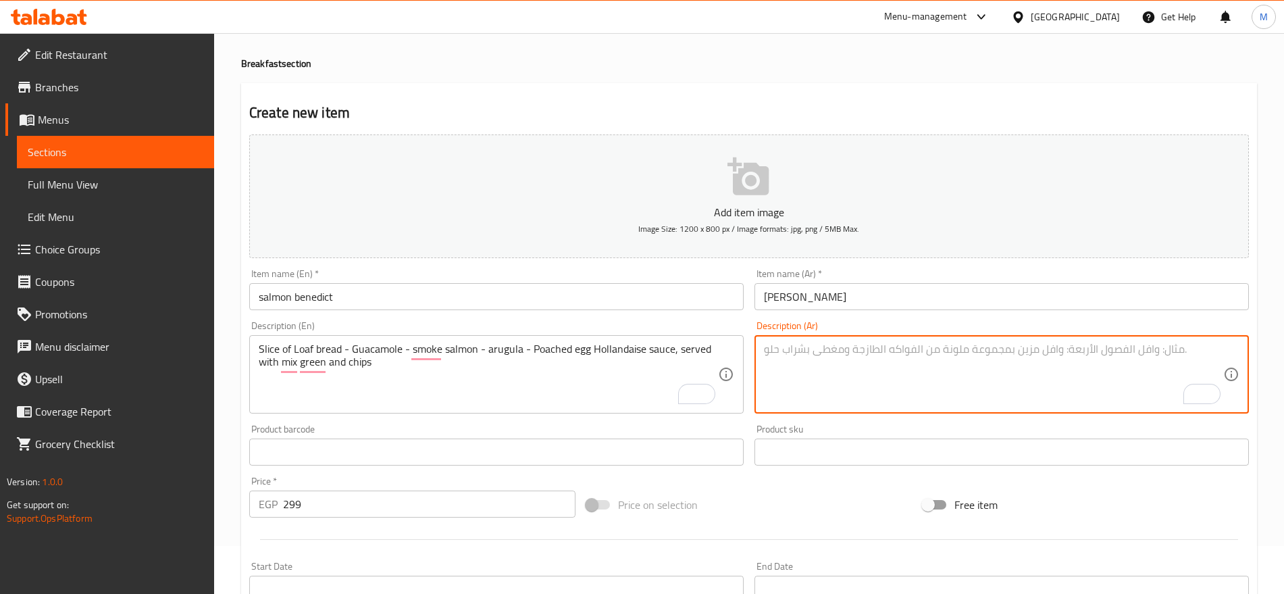
click at [862, 359] on textarea "To enrich screen reader interactions, please activate Accessibility in Grammarl…" at bounding box center [993, 374] width 459 height 64
paste textarea "شريحة خبز لواف مع [PERSON_NAME]، سلمون مدخّن، جرجير وبيض مسلوق نصف استواء، مغطا…"
type textarea "شريحة خبز لواف مع [PERSON_NAME]، سلمون مدخّن، جرجير وبيض مسلوق نصف استواء، مغطا…"
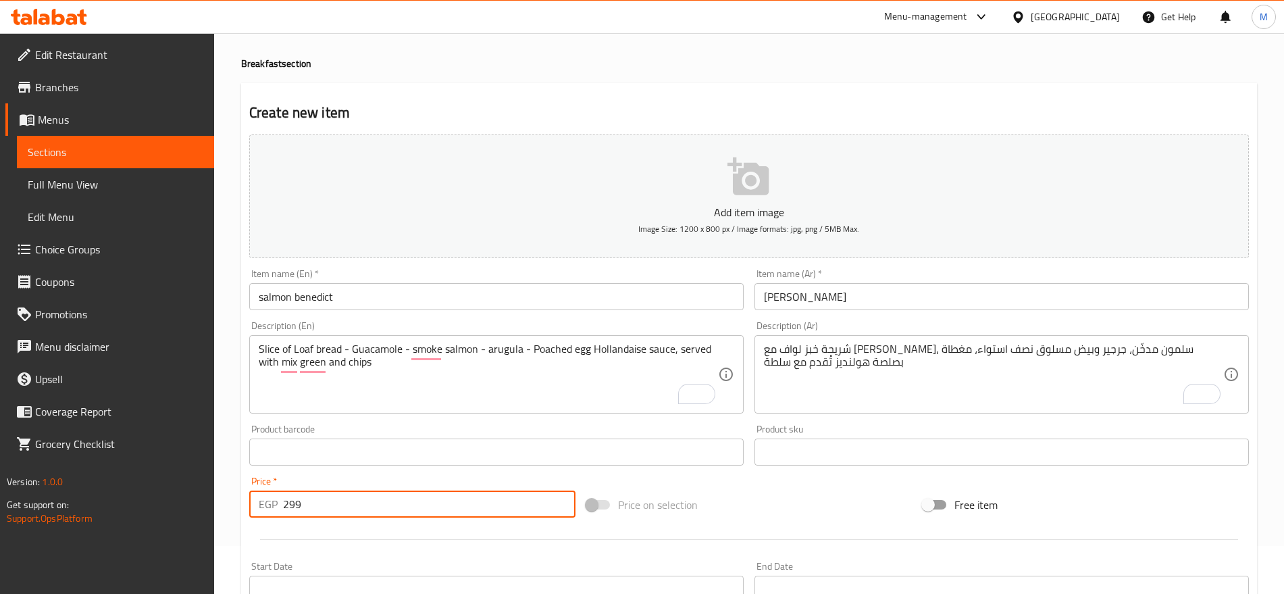
click at [375, 500] on input "299" at bounding box center [429, 503] width 292 height 27
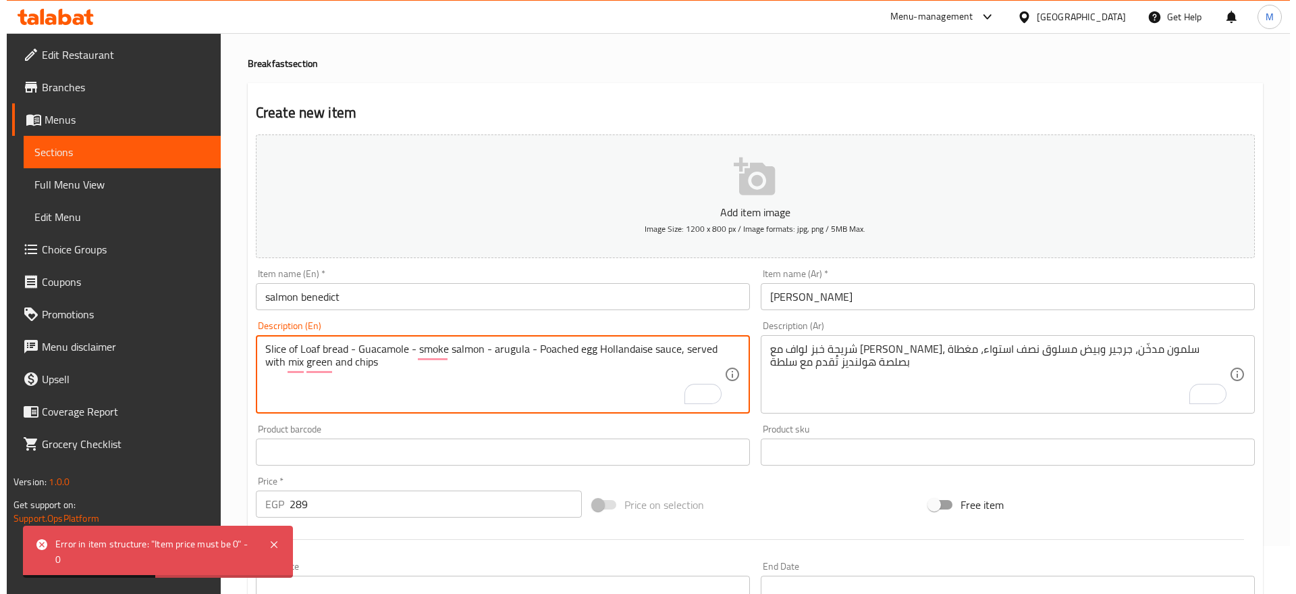
scroll to position [507, 0]
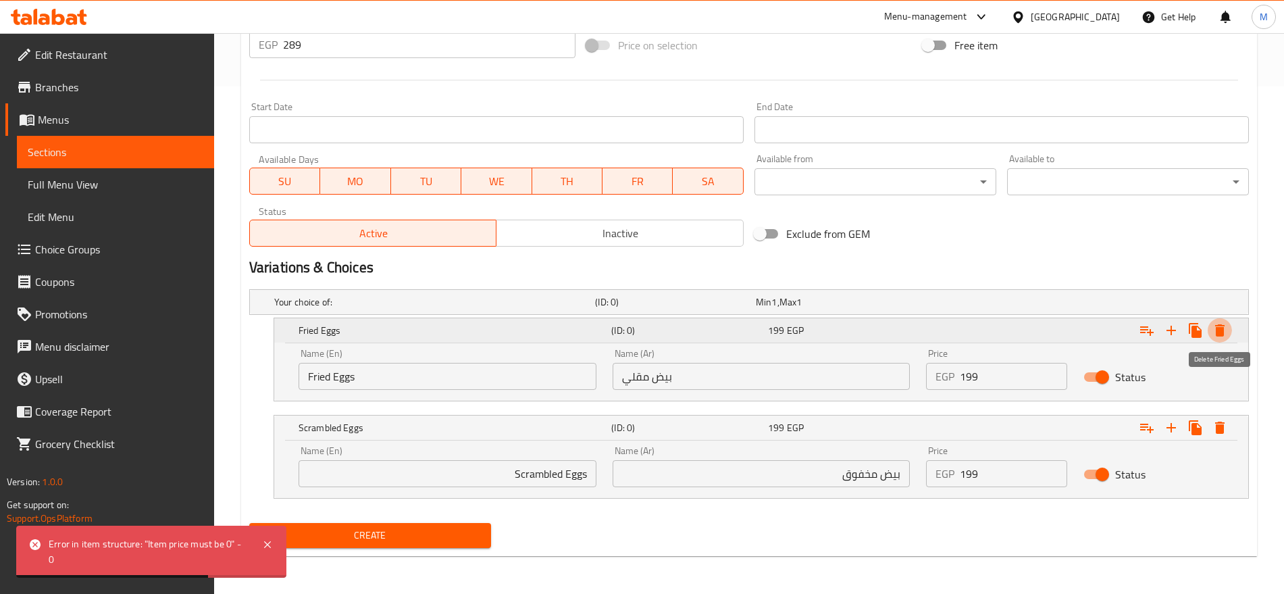
click at [1217, 327] on icon "Expand" at bounding box center [1219, 330] width 9 height 12
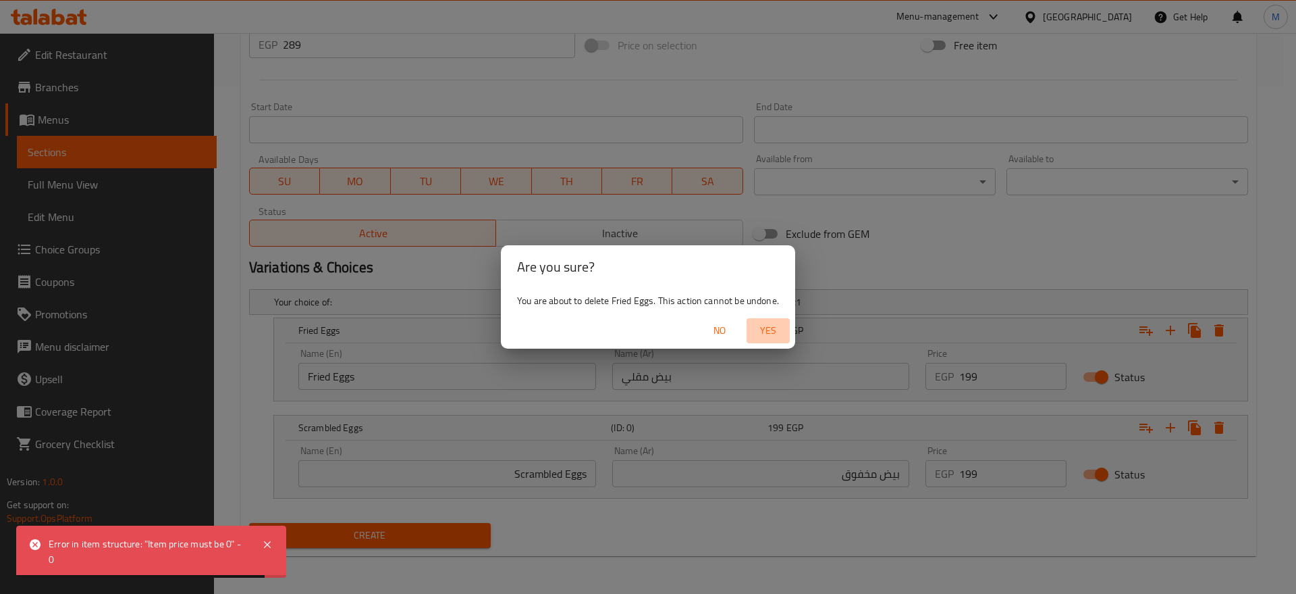
click at [756, 319] on button "Yes" at bounding box center [768, 330] width 43 height 25
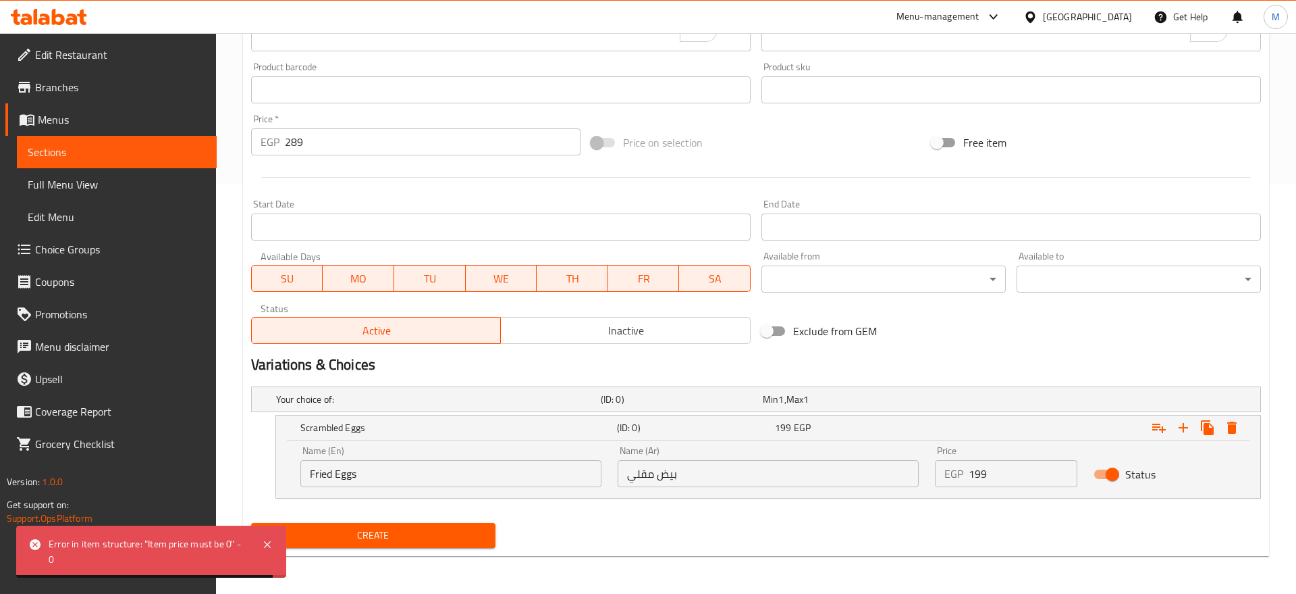
scroll to position [410, 0]
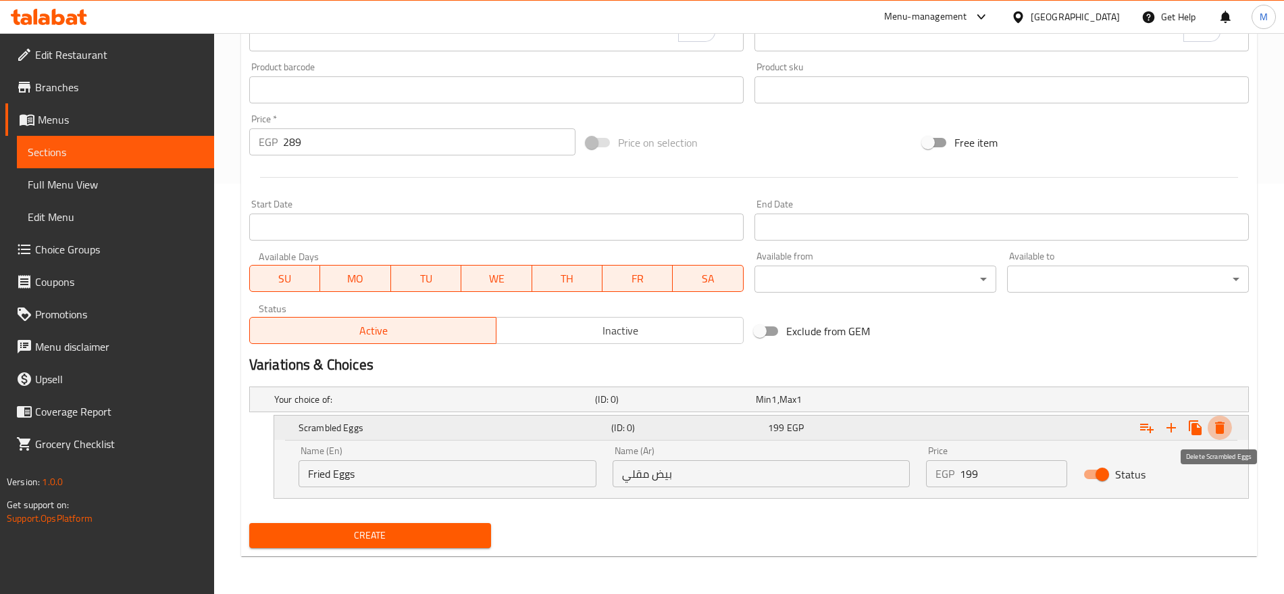
click at [1213, 429] on icon "Expand" at bounding box center [1219, 427] width 16 height 16
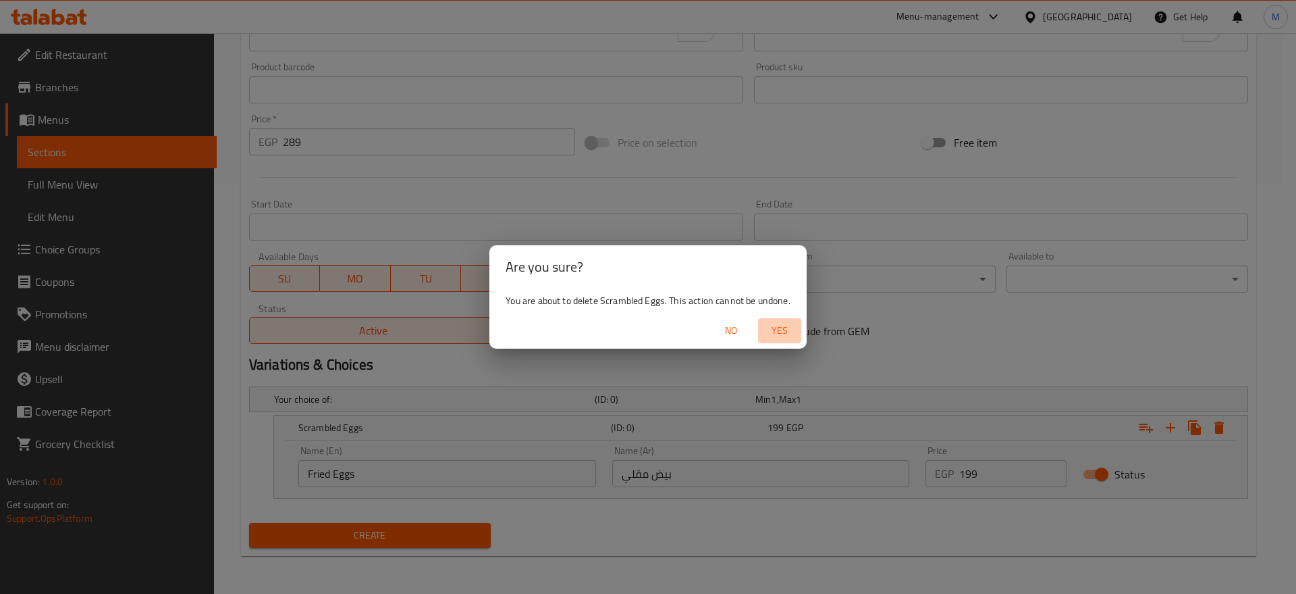
click at [784, 324] on span "Yes" at bounding box center [780, 330] width 32 height 17
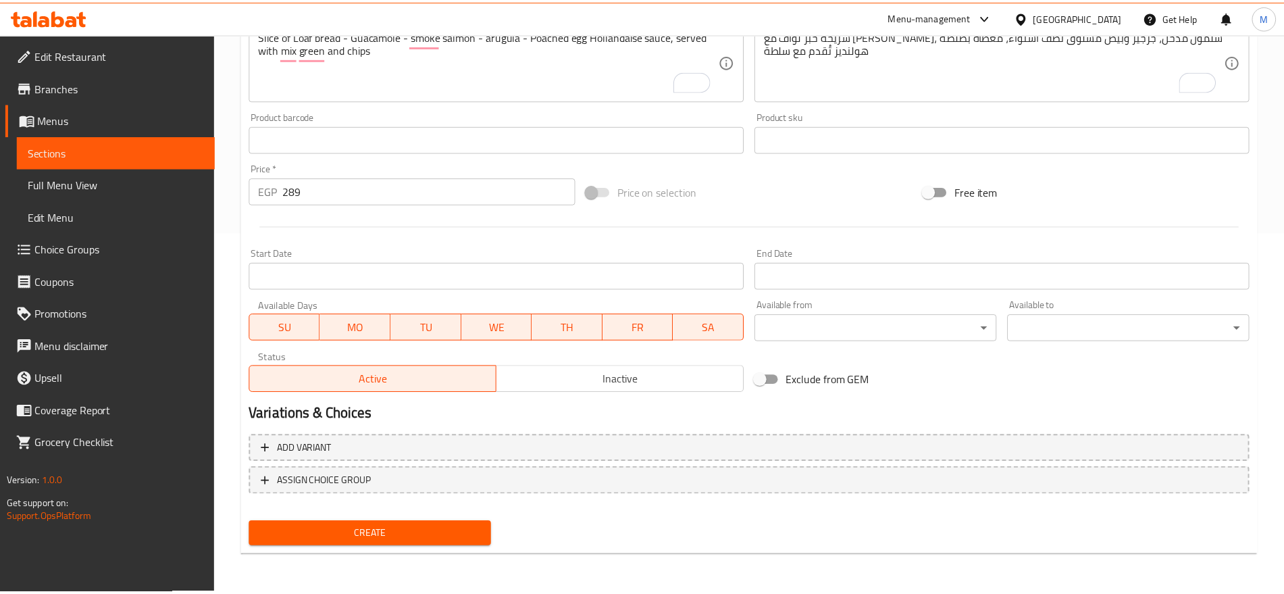
scroll to position [361, 0]
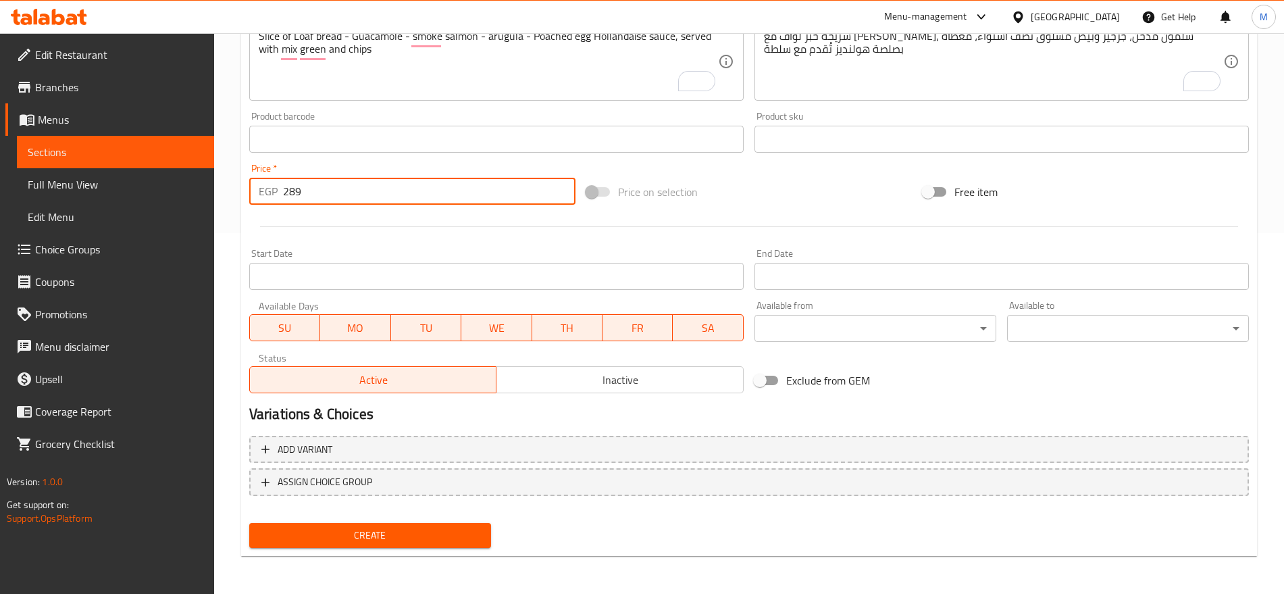
click at [428, 178] on input "289" at bounding box center [429, 191] width 292 height 27
paste input "9"
type input "299"
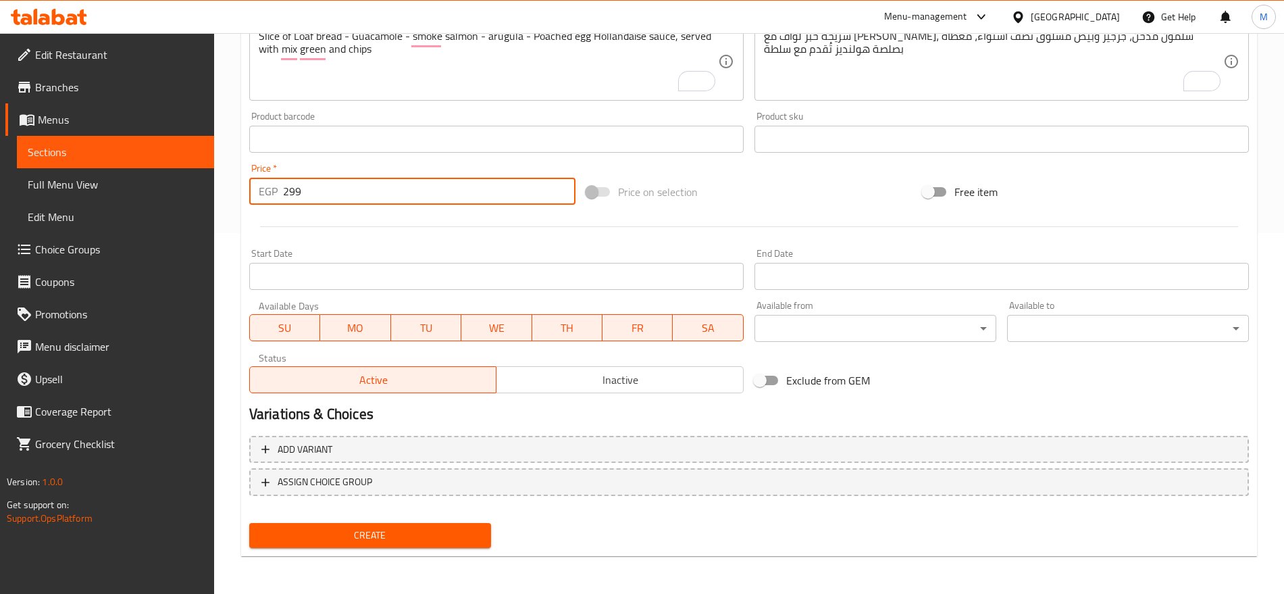
click at [249, 523] on button "Create" at bounding box center [370, 535] width 242 height 25
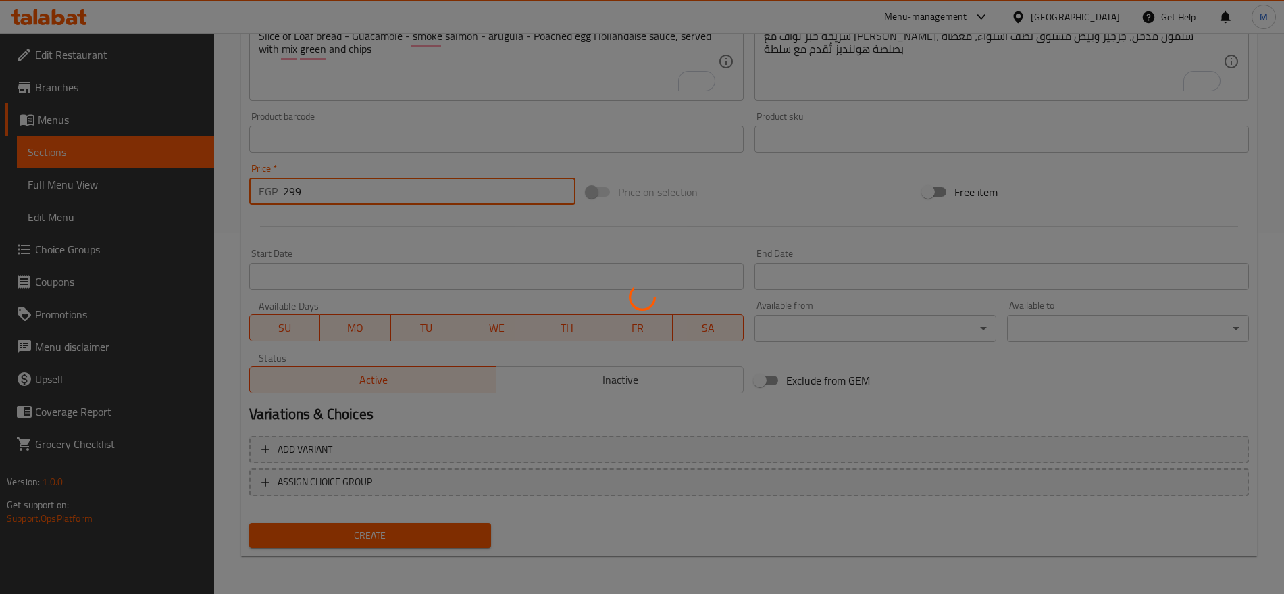
type input "0"
